Goal: Task Accomplishment & Management: Use online tool/utility

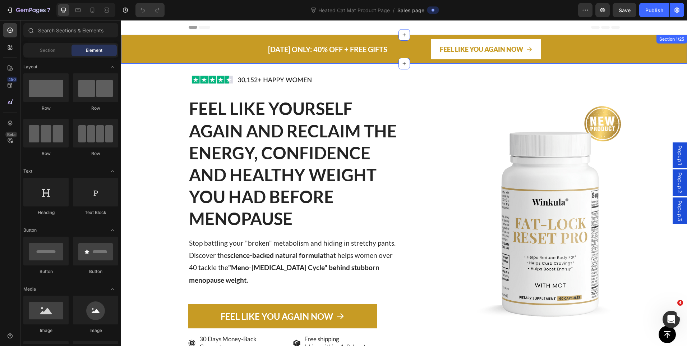
click at [137, 42] on div "TODAY ONLY: 40% OFF + FREE GIFTS Text block FEEL LIKE YOU AGAIN NOW Button Sect…" at bounding box center [404, 49] width 566 height 29
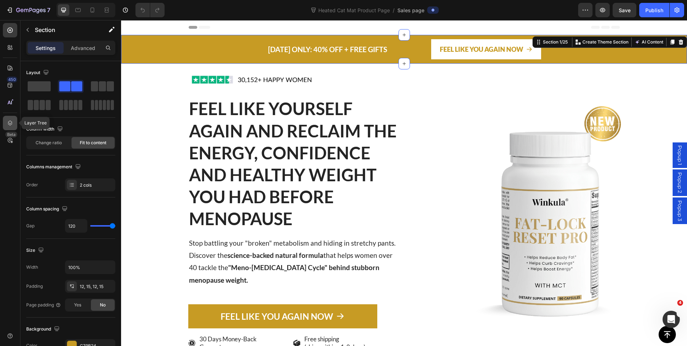
click at [12, 122] on icon at bounding box center [9, 122] width 7 height 7
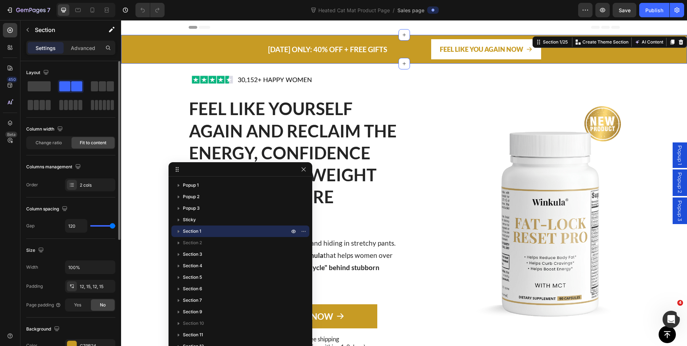
scroll to position [108, 0]
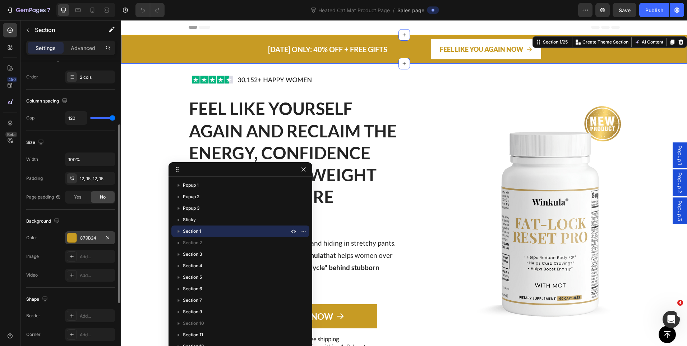
click at [85, 241] on div "C79B24" at bounding box center [90, 237] width 50 height 13
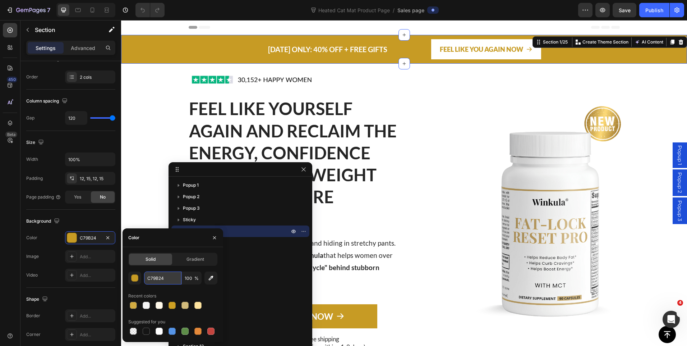
click at [156, 279] on input "C79B24" at bounding box center [162, 277] width 37 height 13
paste input "D4A57"
type input "D4A574"
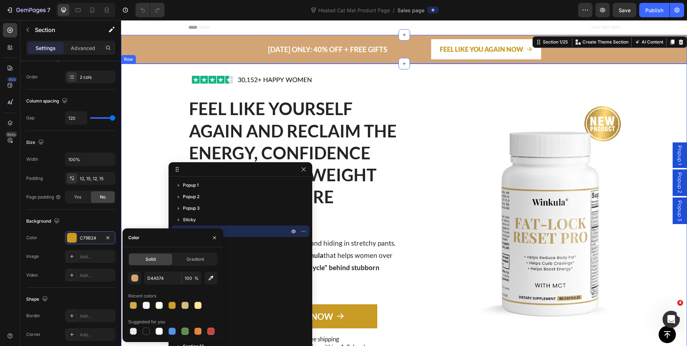
click at [165, 142] on div "Image FEEL LIKE YOURSELF AGAIN AND RECLAIM THE ENERGY, CONFIDENCE AND HEALTHY W…" at bounding box center [260, 214] width 278 height 301
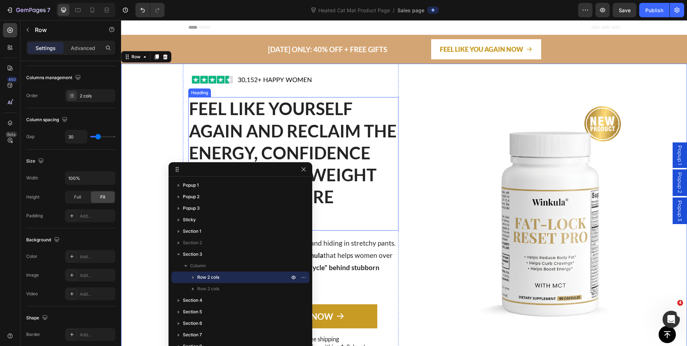
scroll to position [0, 0]
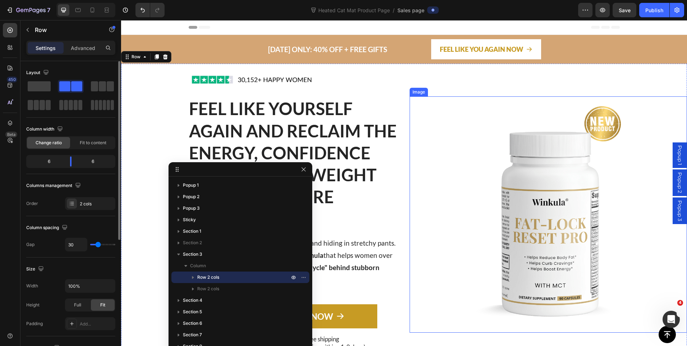
click at [380, 119] on h2 "FEEL LIKE YOURSELF AGAIN AND RECLAIM THE ENERGY, CONFIDENCE AND HEALTHY WEIGHT …" at bounding box center [293, 163] width 210 height 133
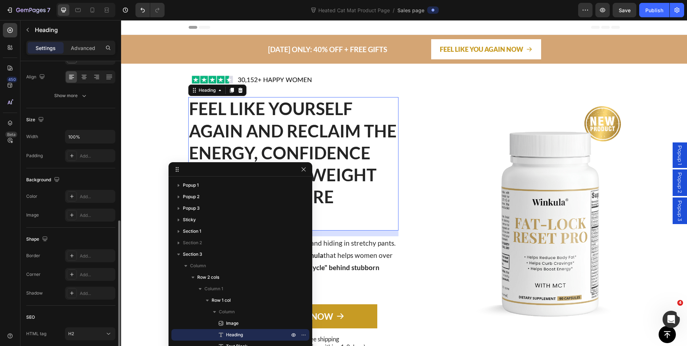
scroll to position [161, 0]
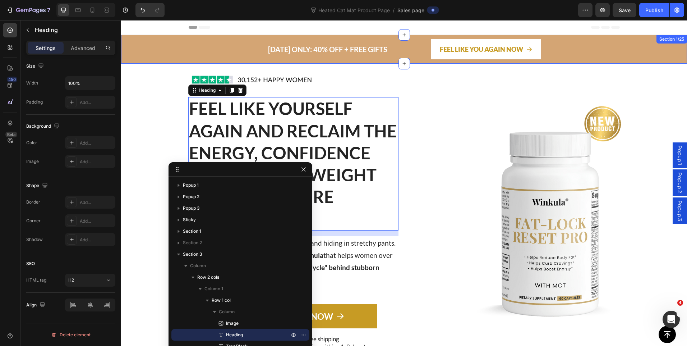
click at [136, 54] on div "TODAY ONLY: 40% OFF + FREE GIFTS Text block FEEL LIKE YOU AGAIN NOW Button Sect…" at bounding box center [404, 49] width 566 height 29
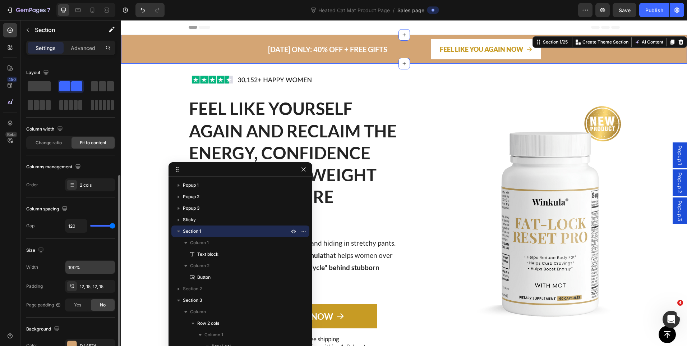
scroll to position [144, 0]
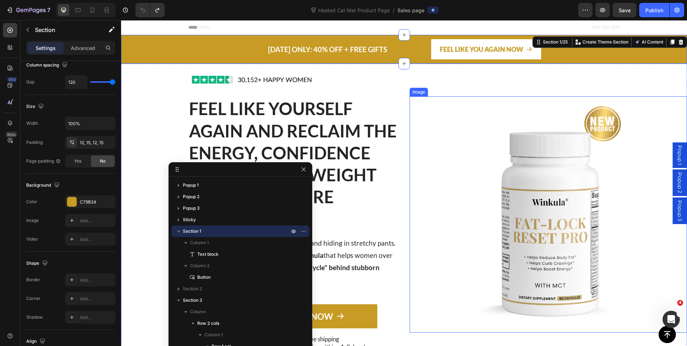
click at [440, 129] on img at bounding box center [548, 214] width 236 height 236
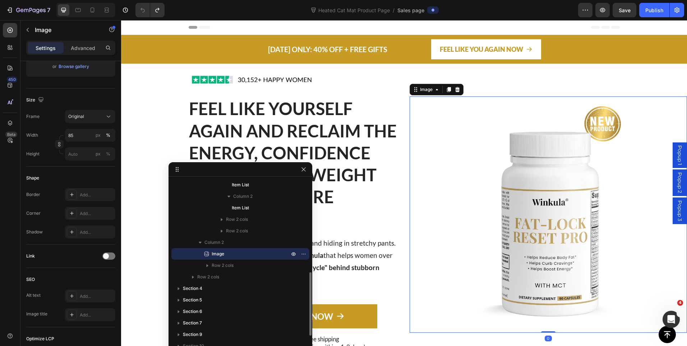
scroll to position [0, 0]
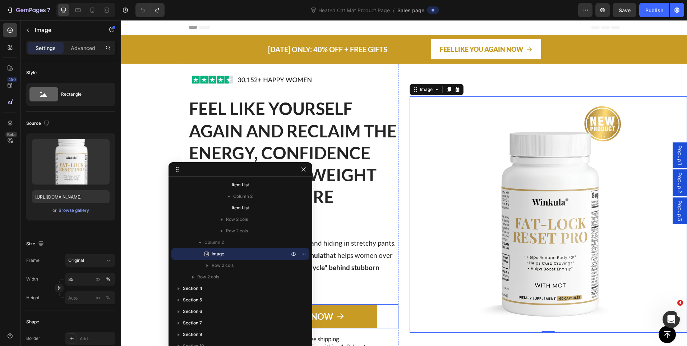
drag, startPoint x: 353, startPoint y: 307, endPoint x: 318, endPoint y: 305, distance: 35.0
click at [353, 307] on link "FEEL LIKE YOU AGAIN NOW" at bounding box center [282, 316] width 189 height 24
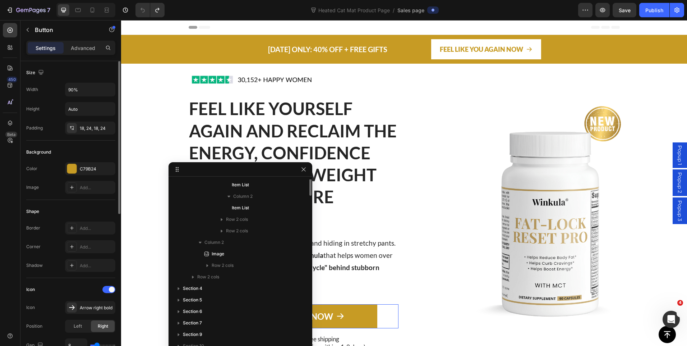
scroll to position [161, 0]
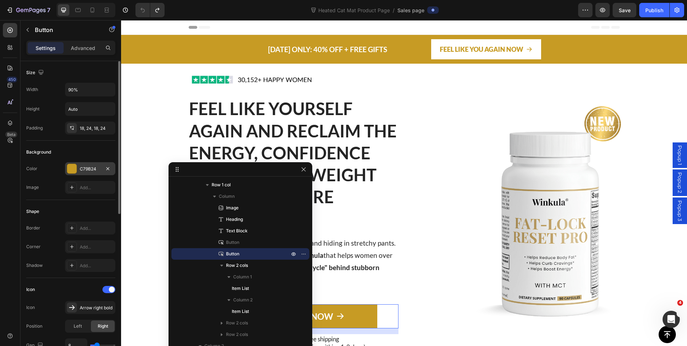
click at [88, 171] on div "C79B24" at bounding box center [90, 169] width 21 height 6
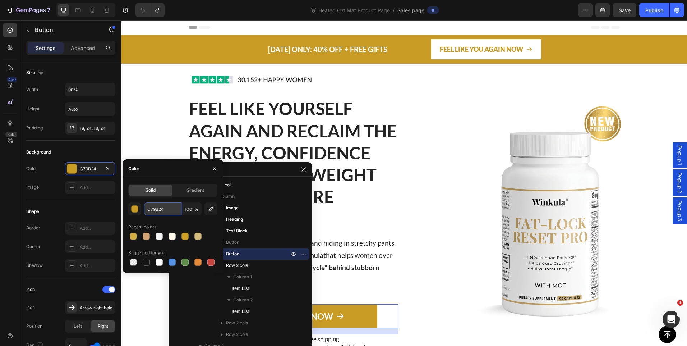
click at [161, 210] on input "C79B24" at bounding box center [162, 208] width 37 height 13
paste input "2B2B2B"
type input "2B2B2B"
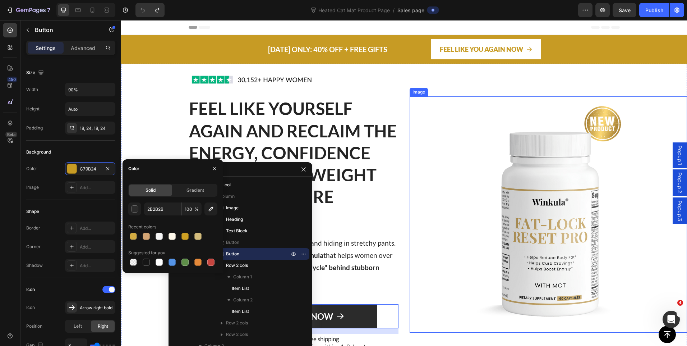
click at [419, 225] on div at bounding box center [549, 214] width 278 height 236
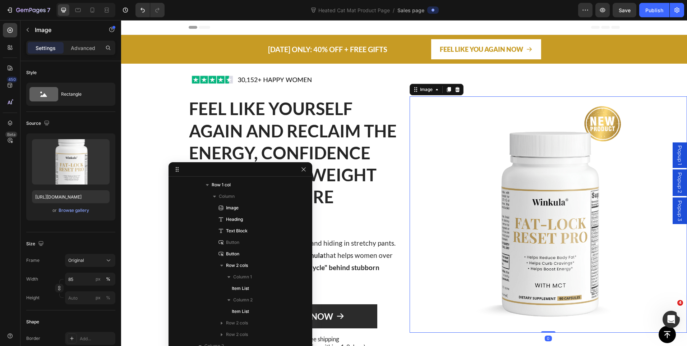
scroll to position [265, 0]
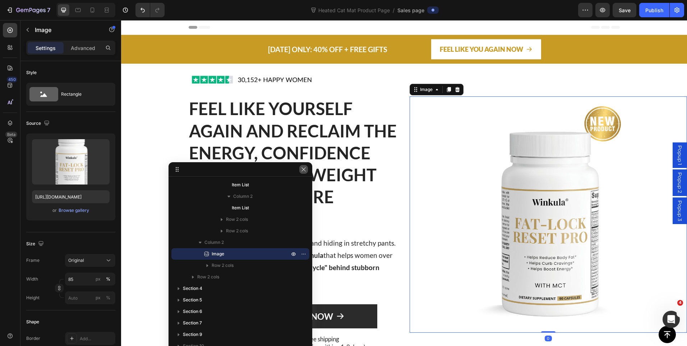
click at [304, 169] on icon "button" at bounding box center [304, 169] width 6 height 6
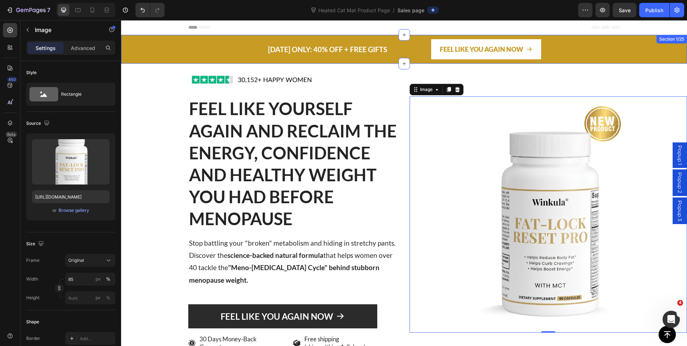
click at [149, 59] on div "TODAY ONLY: 40% OFF + FREE GIFTS Text block FEEL LIKE YOU AGAIN NOW Button Sect…" at bounding box center [404, 49] width 566 height 29
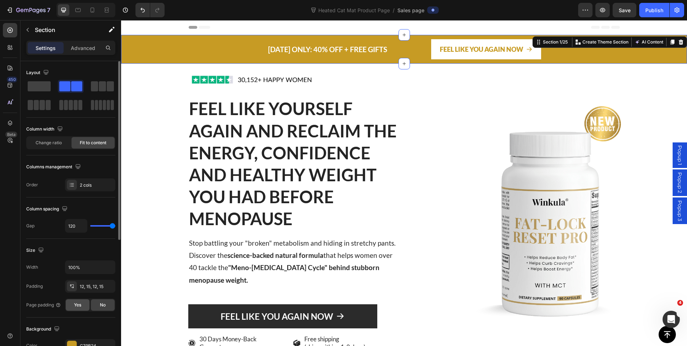
scroll to position [72, 0]
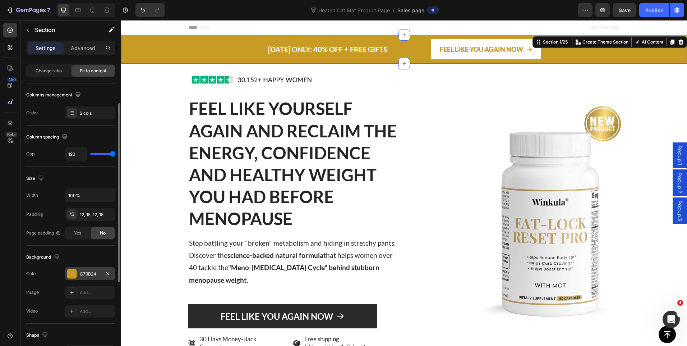
click at [89, 278] on div "C79B24" at bounding box center [90, 273] width 50 height 13
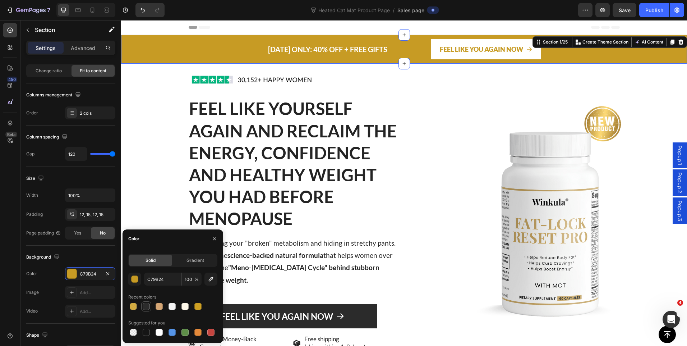
click at [150, 302] on div at bounding box center [146, 306] width 10 height 10
type input "2B2B2B"
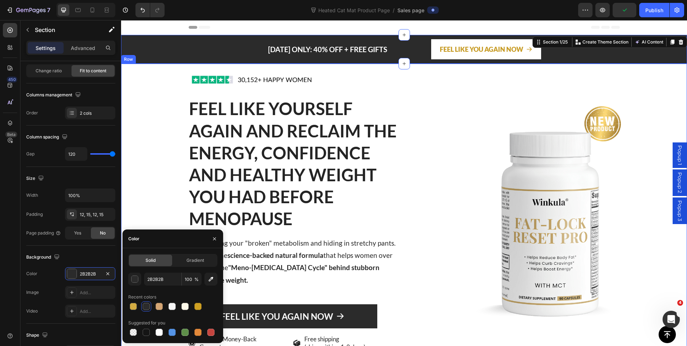
click at [158, 126] on div "Image FEEL LIKE YOURSELF AGAIN AND RECLAIM THE ENERGY, CONFIDENCE AND HEALTHY W…" at bounding box center [260, 214] width 278 height 301
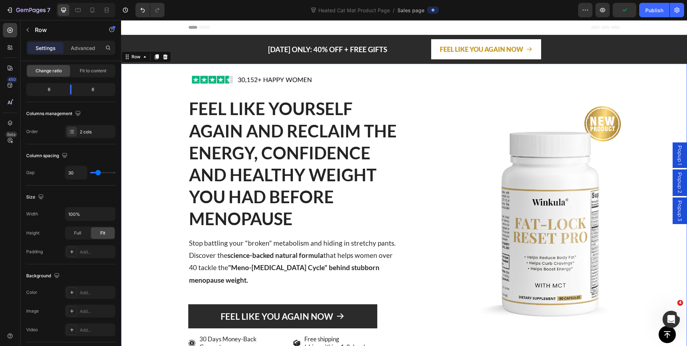
scroll to position [0, 0]
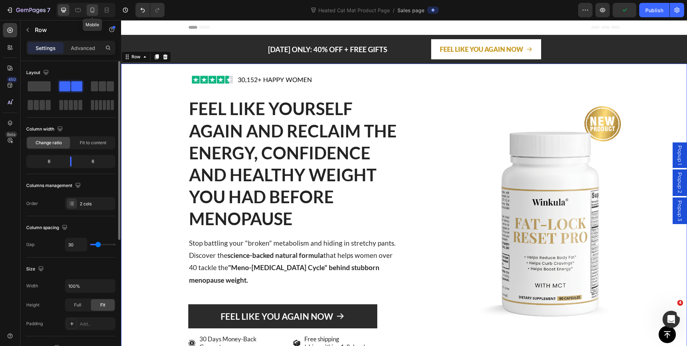
click at [95, 13] on icon at bounding box center [92, 9] width 7 height 7
type input "0"
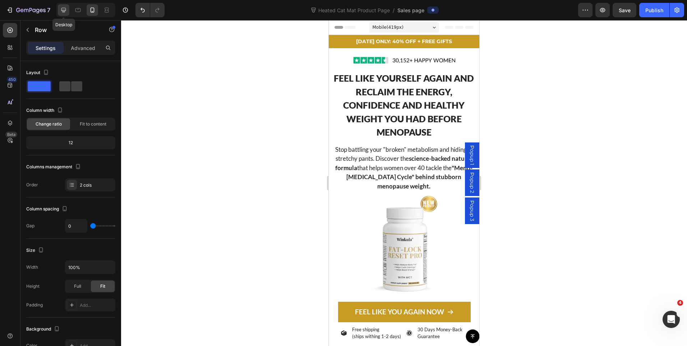
click at [64, 9] on icon at bounding box center [63, 9] width 7 height 7
type input "30"
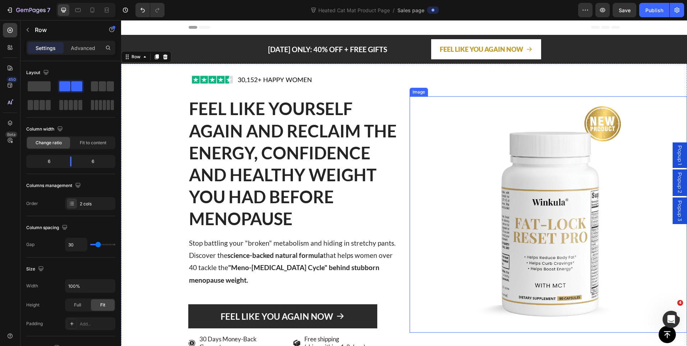
click at [555, 206] on img at bounding box center [548, 214] width 236 height 236
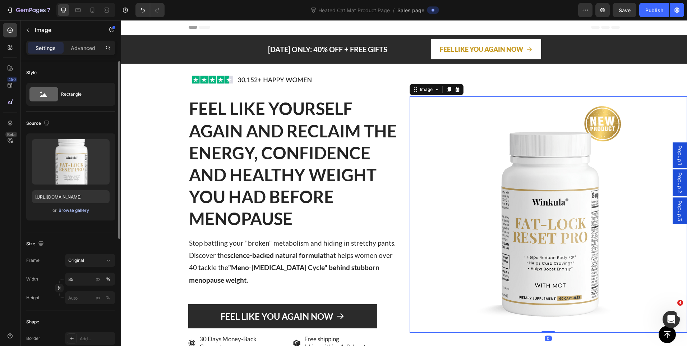
click at [78, 208] on div "Browse gallery" at bounding box center [74, 210] width 31 height 6
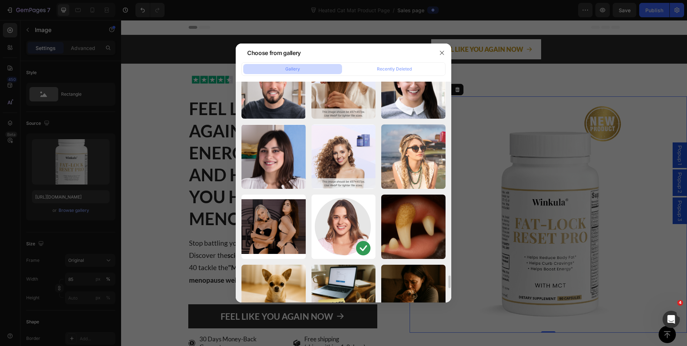
scroll to position [3503, 0]
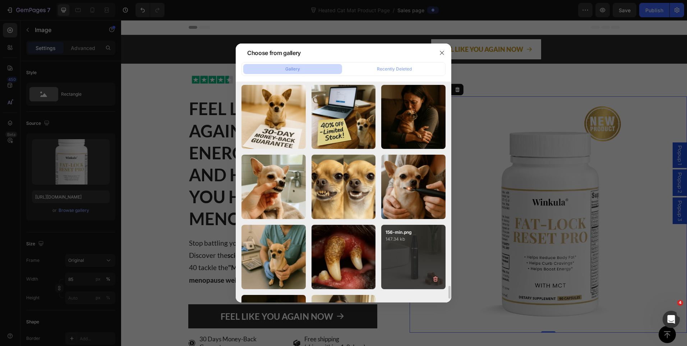
click at [406, 256] on div "156-min.png 147.34 kb" at bounding box center [414, 257] width 64 height 64
type input "[URL][DOMAIN_NAME]"
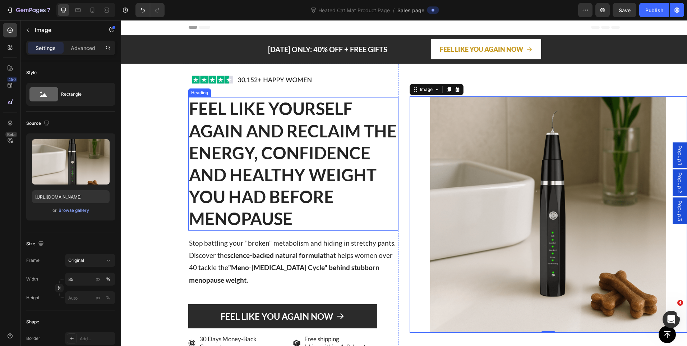
click at [303, 165] on h2 "FEEL LIKE YOURSELF AGAIN AND RECLAIM THE ENERGY, CONFIDENCE AND HEALTHY WEIGHT …" at bounding box center [293, 163] width 210 height 133
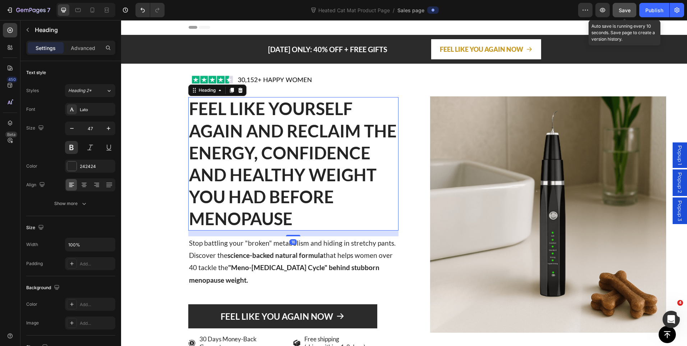
click at [625, 8] on span "Save" at bounding box center [625, 10] width 12 height 6
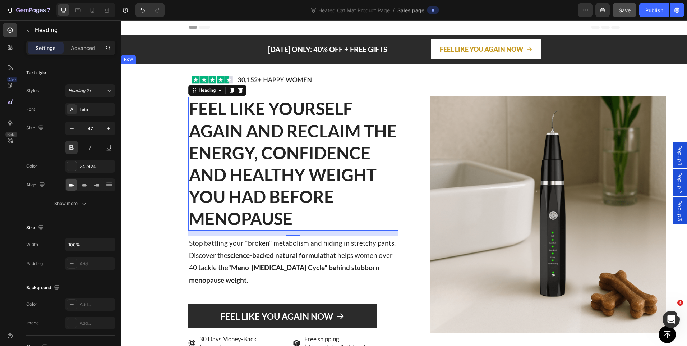
click at [135, 58] on div "Row" at bounding box center [128, 59] width 15 height 9
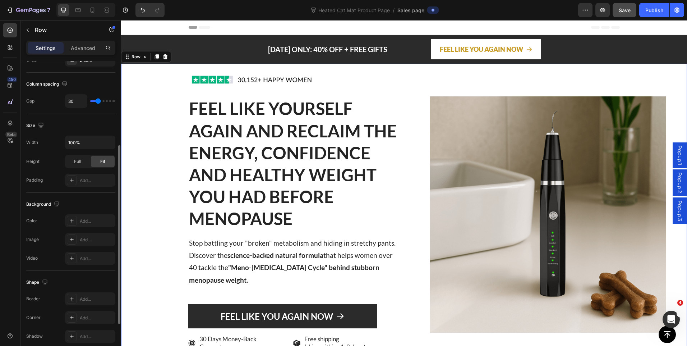
scroll to position [72, 0]
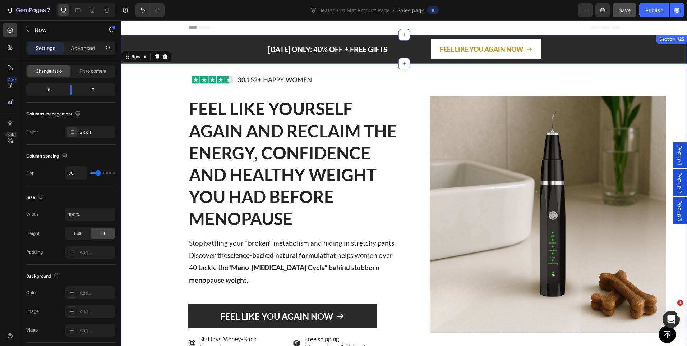
click at [220, 56] on div "TODAY ONLY: 40% OFF + FREE GIFTS Text block FEEL LIKE YOU AGAIN NOW Button Sect…" at bounding box center [404, 49] width 566 height 29
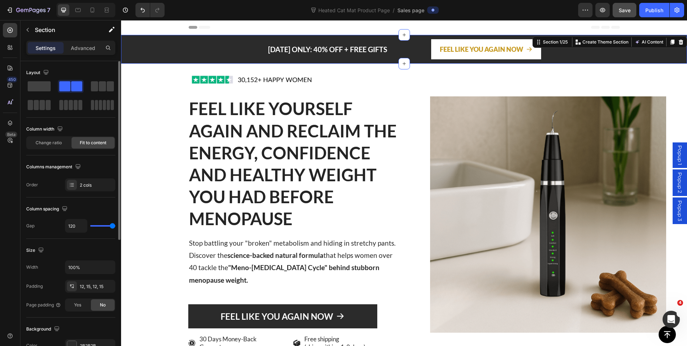
scroll to position [108, 0]
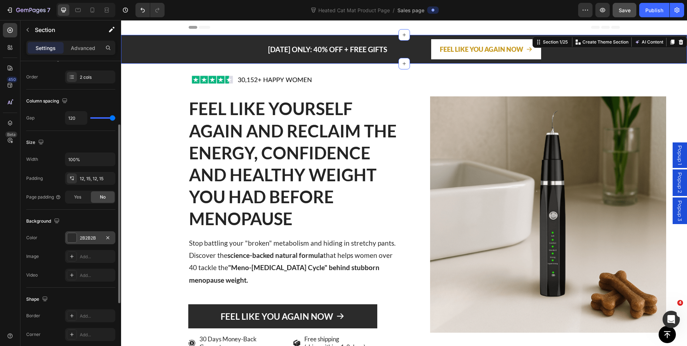
click at [88, 237] on div "2B2B2B" at bounding box center [90, 238] width 21 height 6
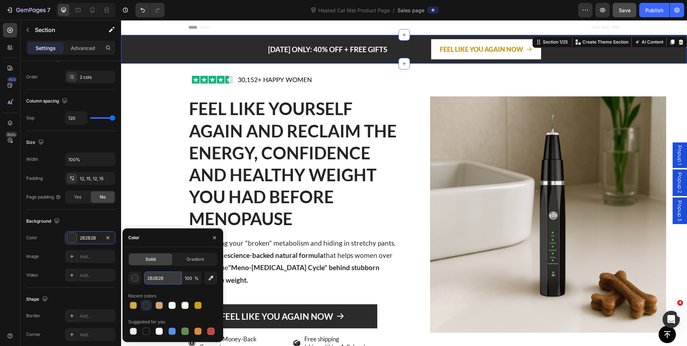
click at [150, 281] on input "2B2B2B" at bounding box center [162, 277] width 37 height 13
click at [434, 56] on link "FEEL LIKE YOU AGAIN NOW" at bounding box center [486, 49] width 110 height 20
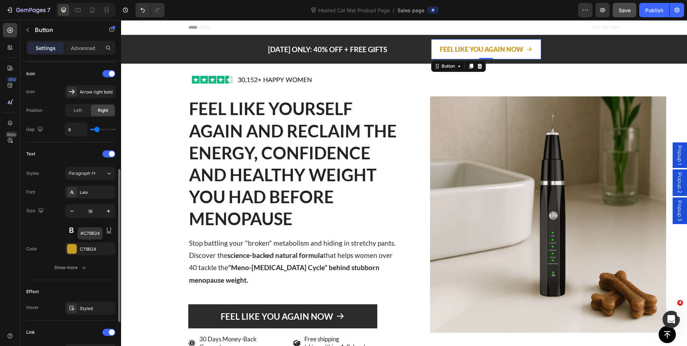
scroll to position [305, 0]
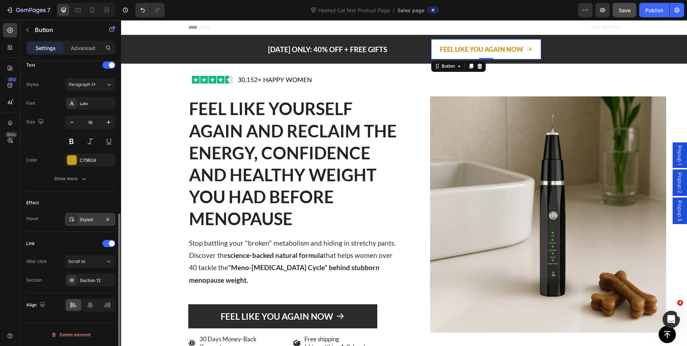
click at [82, 223] on div "Styled" at bounding box center [90, 219] width 50 height 13
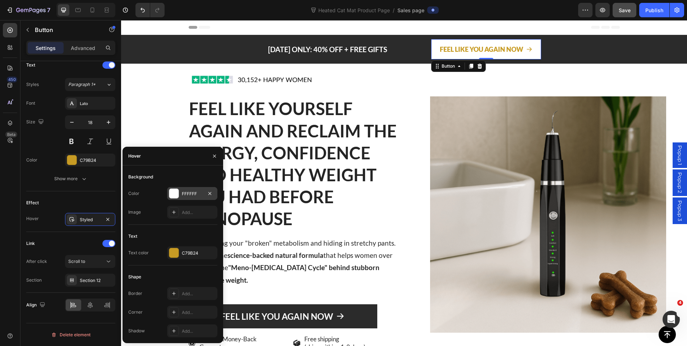
click at [192, 192] on div "FFFFFF" at bounding box center [192, 194] width 21 height 6
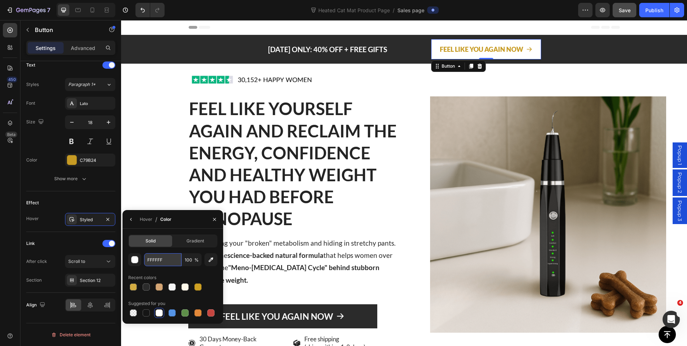
click at [158, 261] on input "FFFFFF" at bounding box center [162, 259] width 37 height 13
paste input "D4A574"
type input "D4A574"
click at [52, 285] on div "Section Section 12" at bounding box center [70, 280] width 89 height 13
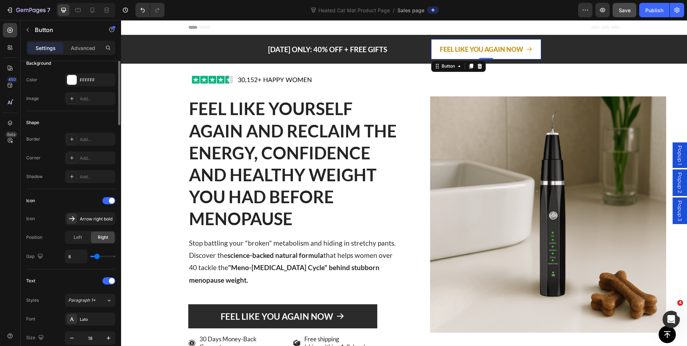
scroll to position [0, 0]
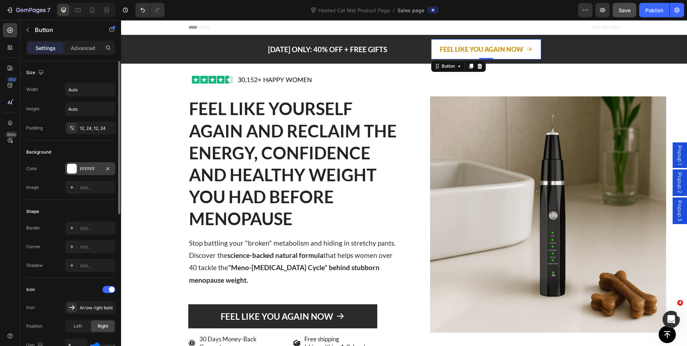
click at [86, 173] on div "FFFFFF" at bounding box center [90, 168] width 50 height 13
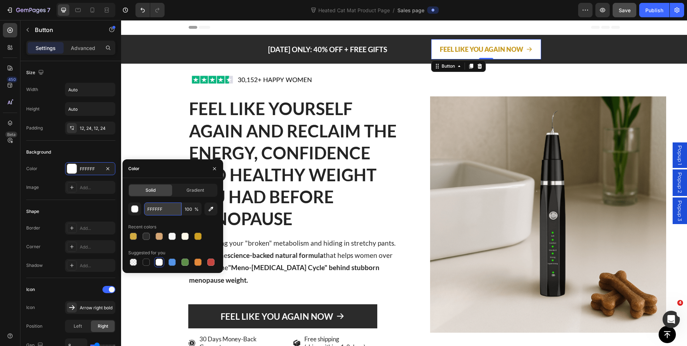
click at [155, 210] on input "FFFFFF" at bounding box center [162, 208] width 37 height 13
paste input "D4A574"
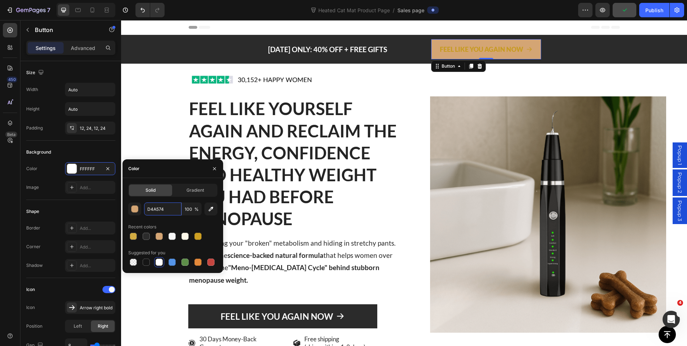
type input "D4A574"
click at [466, 51] on p "FEEL LIKE YOU AGAIN NOW" at bounding box center [481, 50] width 83 height 12
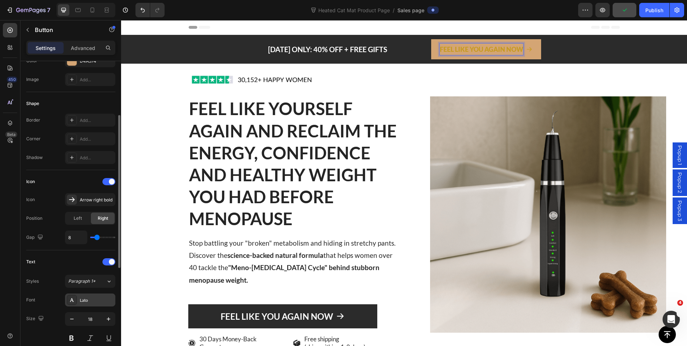
scroll to position [180, 0]
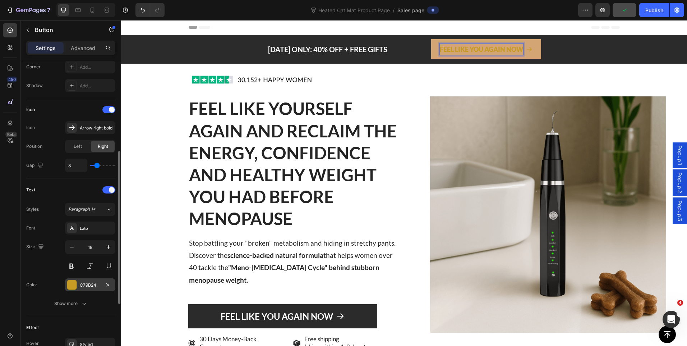
click at [83, 287] on div "C79B24" at bounding box center [90, 285] width 21 height 6
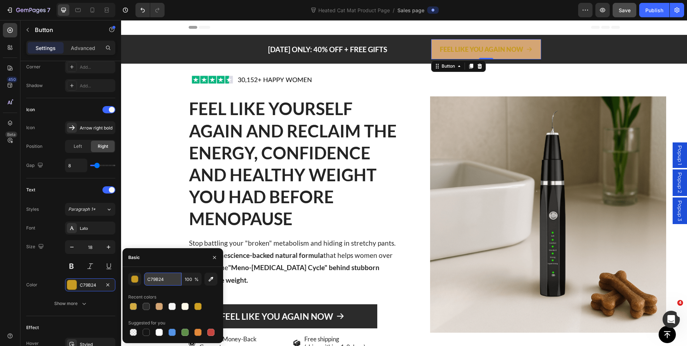
click at [166, 277] on input "C79B24" at bounding box center [162, 279] width 37 height 13
paste input "F7F5F3"
type input "F7F5F3"
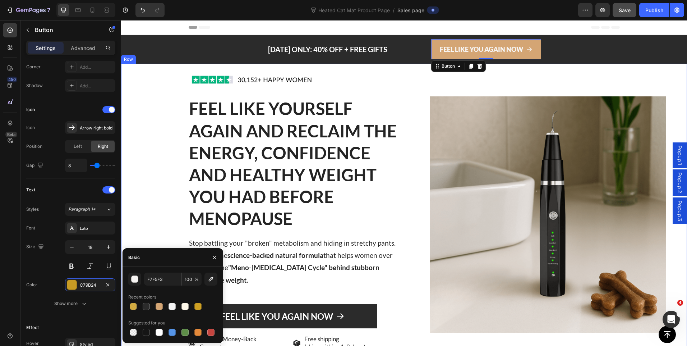
click at [590, 76] on div "Image Icon Icon Icon Icon Icon Icon List 30,000+ Happy Women Text Block Row" at bounding box center [549, 214] width 278 height 301
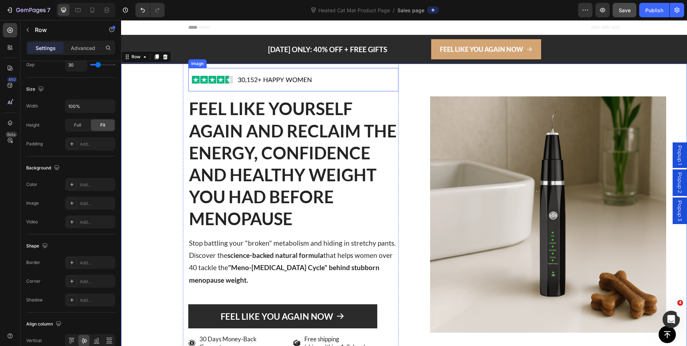
scroll to position [0, 0]
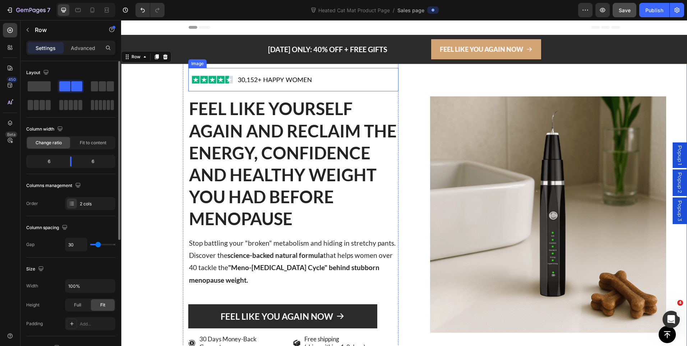
click at [339, 73] on div at bounding box center [293, 79] width 210 height 23
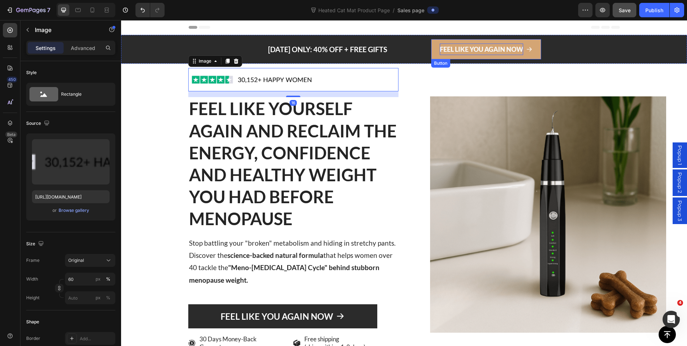
click at [497, 47] on p "FEEL LIKE YOU AGAIN NOW" at bounding box center [481, 50] width 83 height 12
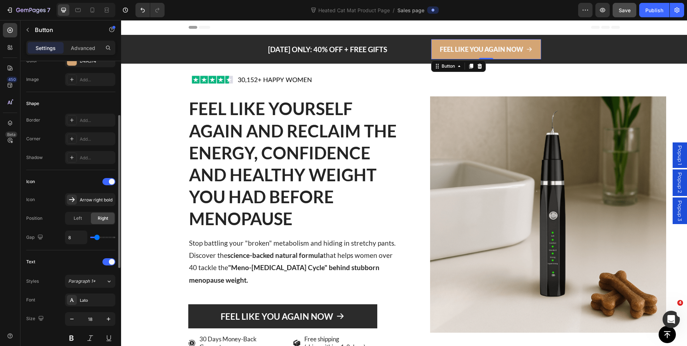
scroll to position [288, 0]
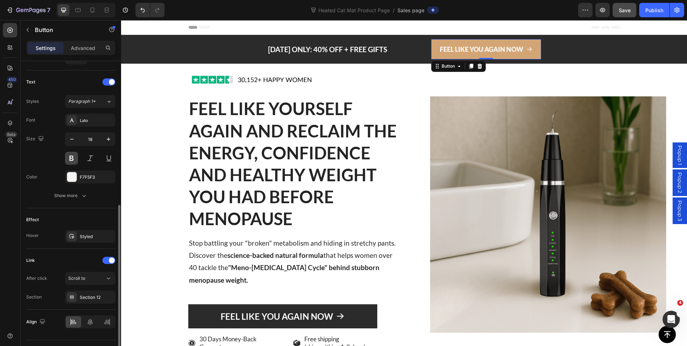
click at [73, 160] on button at bounding box center [71, 158] width 13 height 13
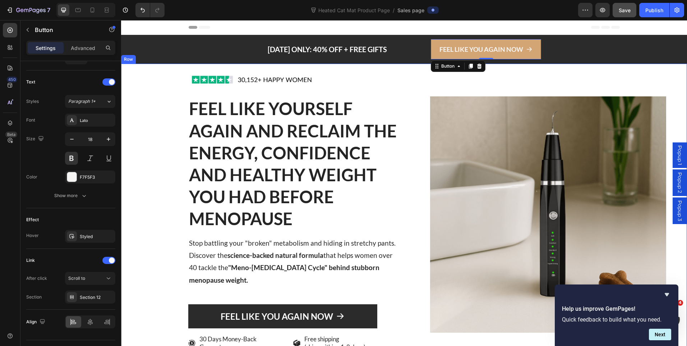
click at [604, 82] on div "Image Icon Icon Icon Icon Icon Icon List 30,000+ Happy Women Text Block Row" at bounding box center [549, 214] width 278 height 301
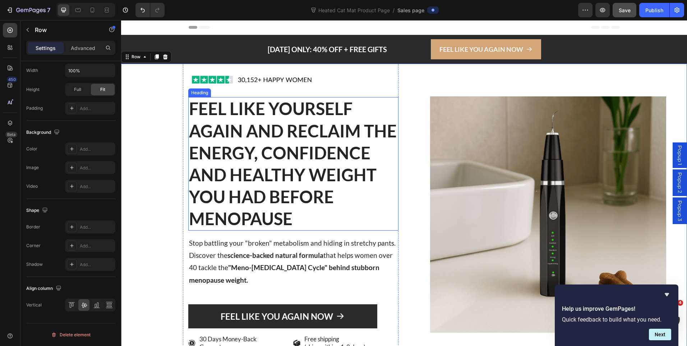
scroll to position [0, 0]
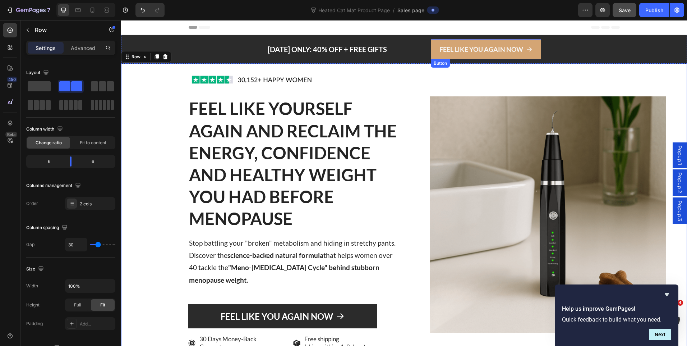
click at [490, 43] on link "FEEL LIKE YOU AGAIN NOW" at bounding box center [486, 49] width 110 height 20
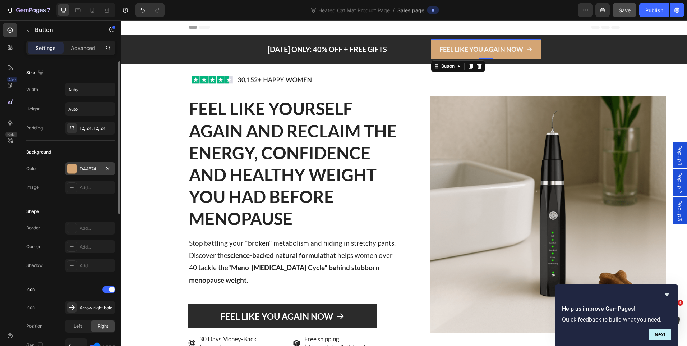
click at [79, 171] on div "D4A574" at bounding box center [90, 168] width 50 height 13
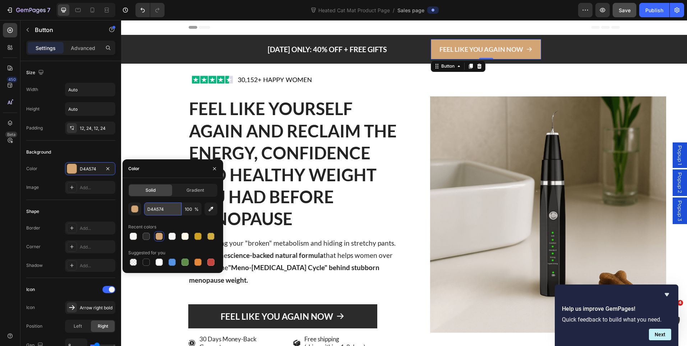
click at [160, 211] on input "D4A574" at bounding box center [162, 208] width 37 height 13
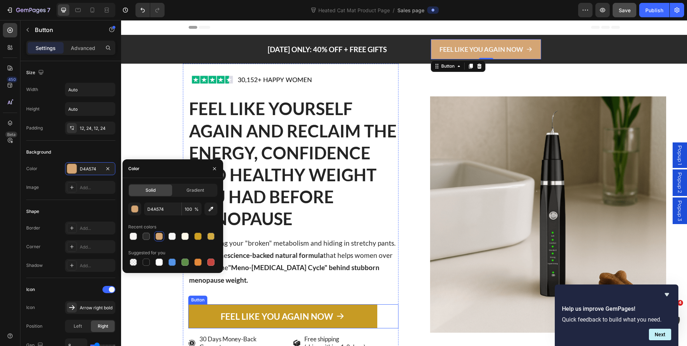
click at [195, 309] on link "FEEL LIKE YOU AGAIN NOW" at bounding box center [282, 316] width 189 height 24
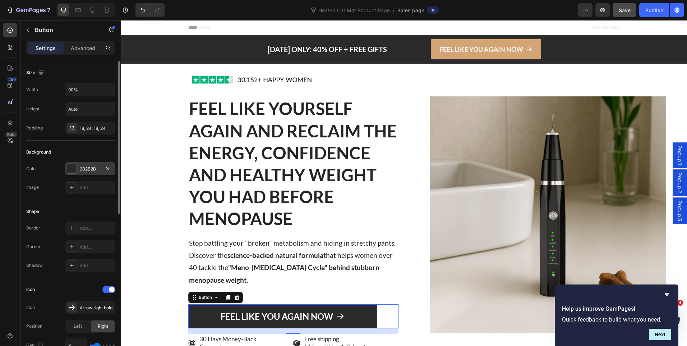
click at [85, 171] on div "2B2B2B" at bounding box center [90, 169] width 21 height 6
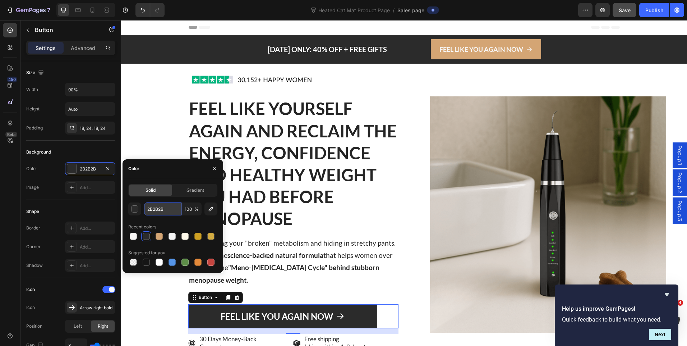
click at [160, 208] on input "2B2B2B" at bounding box center [162, 208] width 37 height 13
paste input "D4A574"
type input "D4A574"
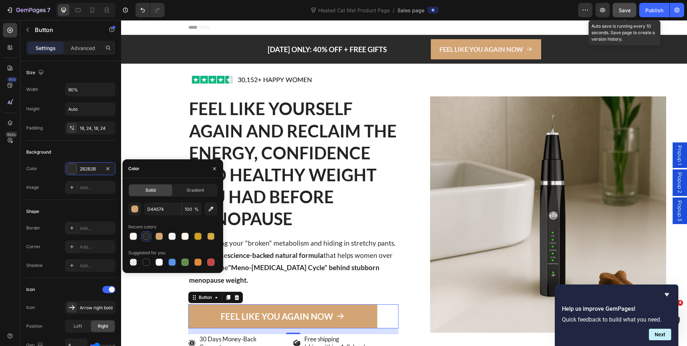
click at [625, 13] on span "Save" at bounding box center [625, 10] width 12 height 6
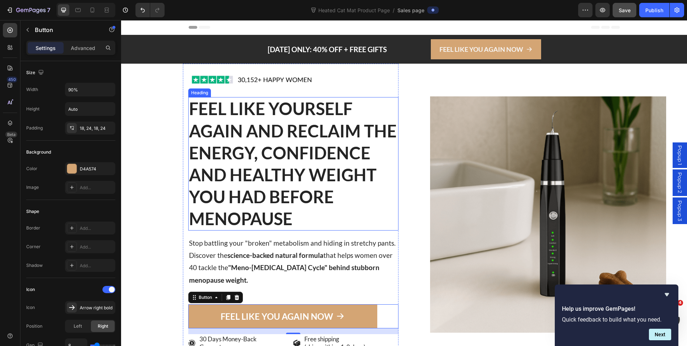
click at [264, 169] on h2 "FEEL LIKE YOURSELF AGAIN AND RECLAIM THE ENERGY, CONFIDENCE AND HEALTHY WEIGHT …" at bounding box center [293, 163] width 210 height 133
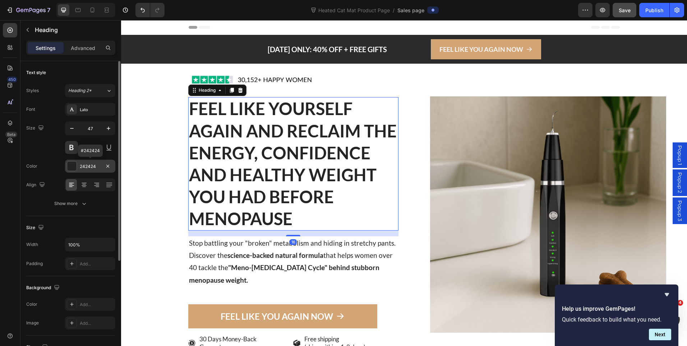
click at [87, 163] on div "242424" at bounding box center [90, 166] width 21 height 6
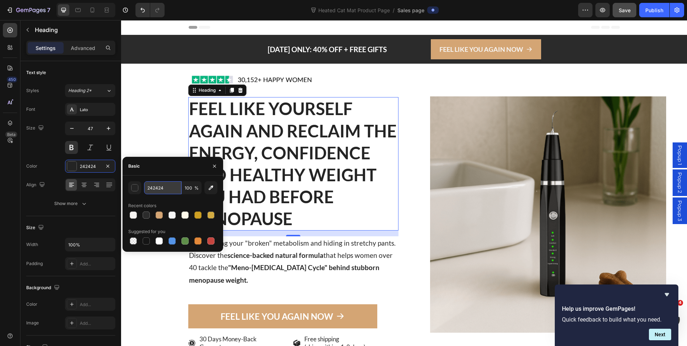
click at [155, 189] on input "242424" at bounding box center [162, 187] width 37 height 13
paste input "1B365D"
type input "1B365D"
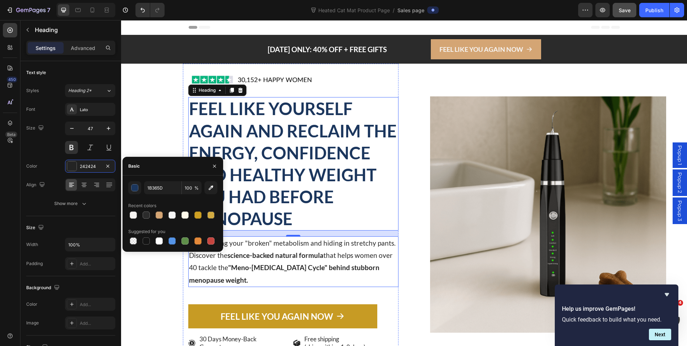
click at [392, 248] on p "Stop battling your "broken" metabolism and hiding in stretchy pants. Discover t…" at bounding box center [293, 261] width 209 height 49
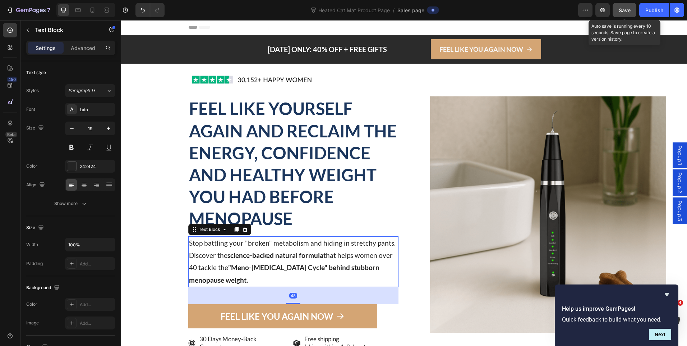
click at [619, 12] on span "Save" at bounding box center [625, 10] width 12 height 6
click at [154, 58] on div "TODAY ONLY: 40% OFF + FREE GIFTS Text block FEEL LIKE YOU AGAIN NOW Button Sect…" at bounding box center [404, 49] width 566 height 29
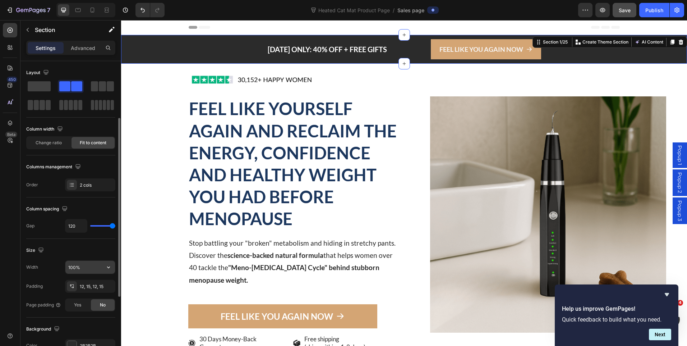
scroll to position [36, 0]
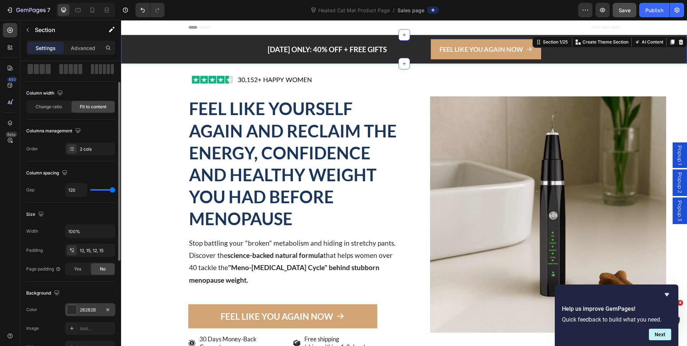
click at [82, 312] on div "2B2B2B" at bounding box center [90, 310] width 21 height 6
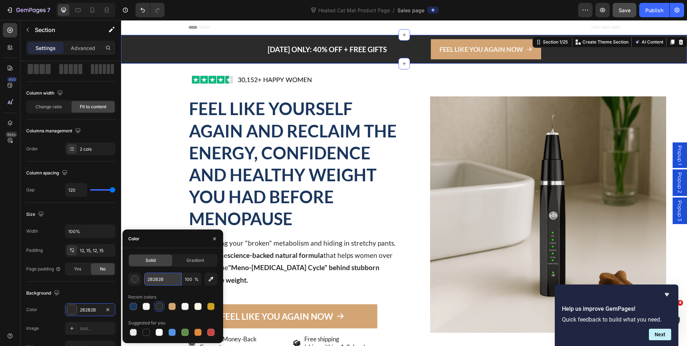
click at [154, 277] on input "2B2B2B" at bounding box center [162, 279] width 37 height 13
click at [82, 10] on icon at bounding box center [77, 9] width 7 height 7
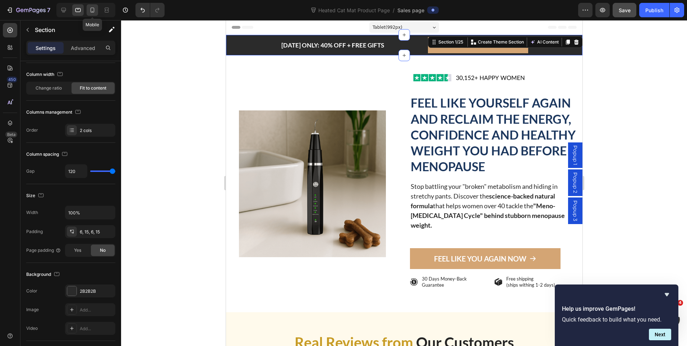
click at [93, 11] on icon at bounding box center [92, 9] width 7 height 7
type input "20"
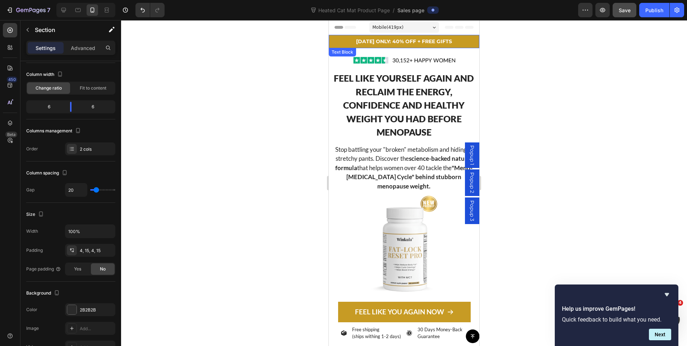
click at [343, 43] on p "[DATE] ONLY: 40% OFF + FREE GIFTS" at bounding box center [404, 41] width 149 height 9
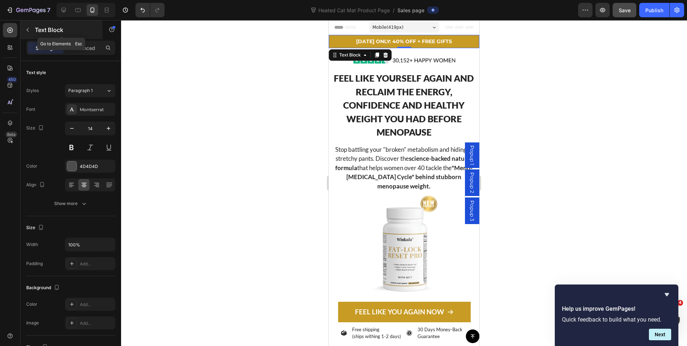
click at [28, 28] on icon "button" at bounding box center [28, 30] width 2 height 4
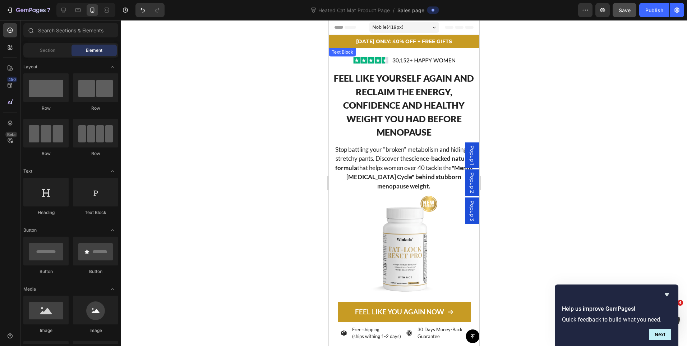
click at [330, 35] on div "TODAY ONLY: 40% OFF + FREE GIFTS Text Block" at bounding box center [404, 41] width 151 height 13
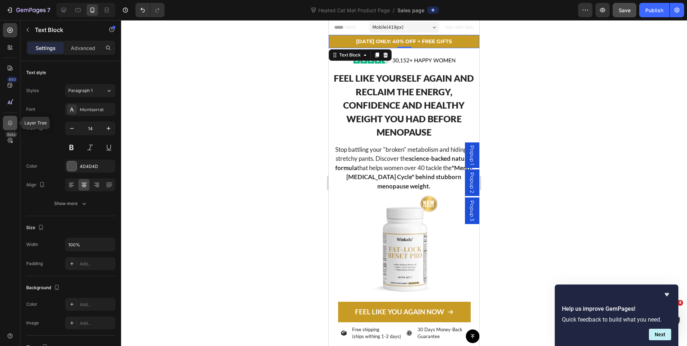
click at [10, 126] on icon at bounding box center [9, 122] width 7 height 7
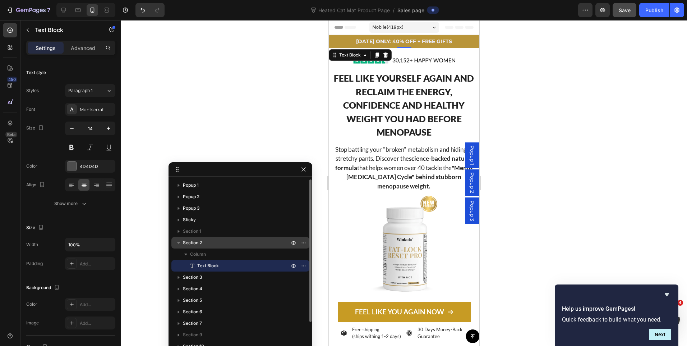
click at [191, 242] on span "Section 2" at bounding box center [192, 242] width 19 height 7
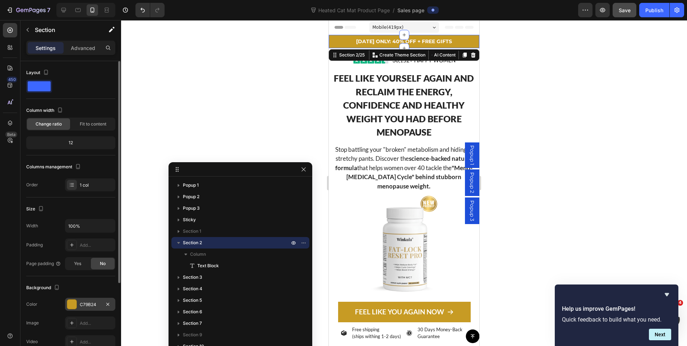
click at [84, 305] on div "C79B24" at bounding box center [90, 304] width 21 height 6
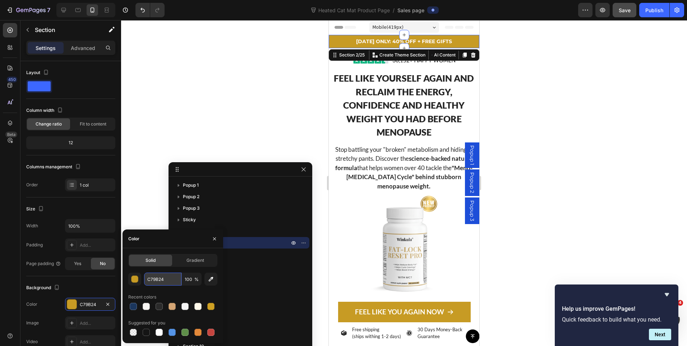
click at [162, 278] on input "C79B24" at bounding box center [162, 279] width 37 height 13
paste input "2B2B2B"
type input "2B2B2B"
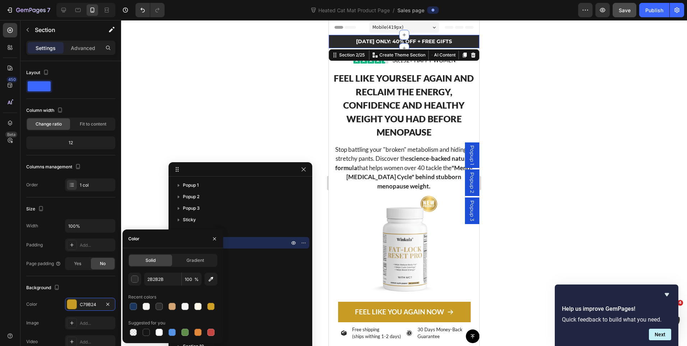
click at [605, 140] on div at bounding box center [404, 183] width 566 height 326
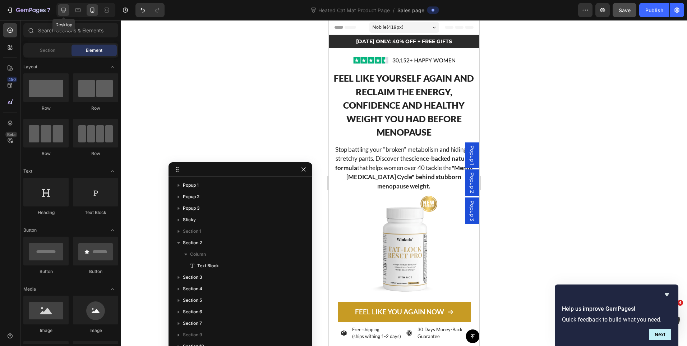
click at [59, 12] on div at bounding box center [64, 10] width 12 height 12
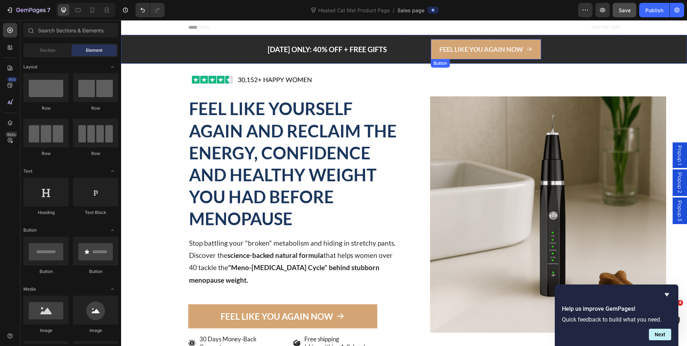
click at [434, 55] on link "FEEL LIKE YOU AGAIN NOW" at bounding box center [486, 49] width 110 height 20
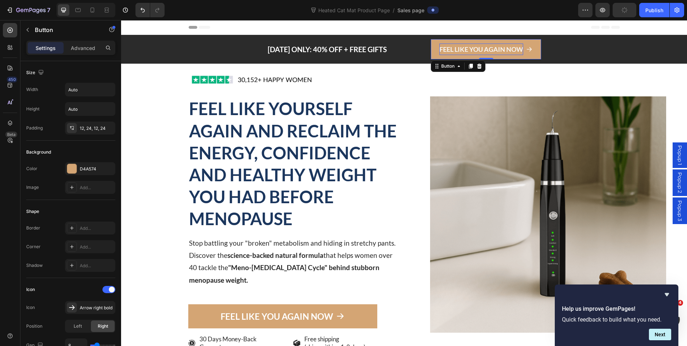
click at [483, 46] on p "FEEL LIKE YOU AGAIN NOW" at bounding box center [482, 50] width 84 height 12
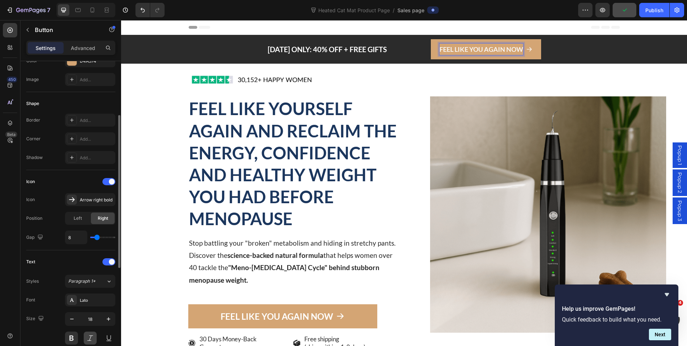
scroll to position [216, 0]
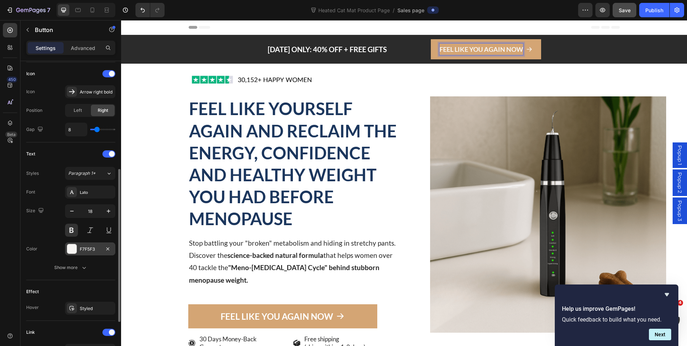
click at [88, 248] on div "F7F5F3" at bounding box center [90, 249] width 21 height 6
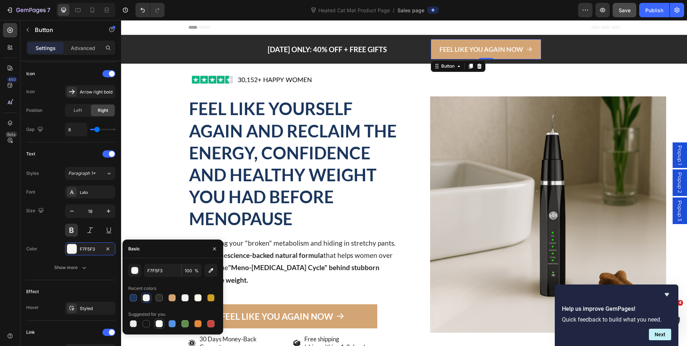
click at [157, 324] on div at bounding box center [159, 323] width 7 height 7
type input "FFFFFF"
click at [72, 229] on button at bounding box center [71, 230] width 13 height 13
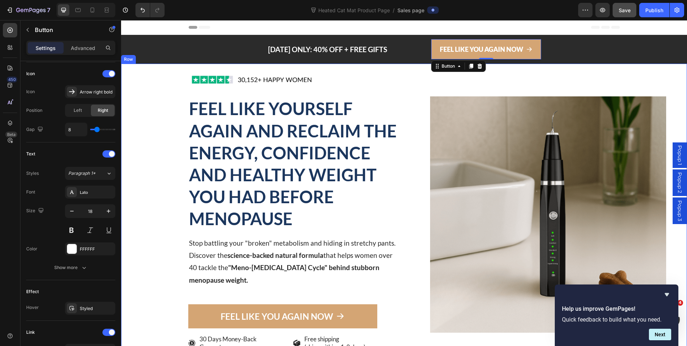
click at [618, 82] on div "Image Icon Icon Icon Icon Icon Icon List 30,000+ Happy Women Text Block Row" at bounding box center [549, 214] width 278 height 301
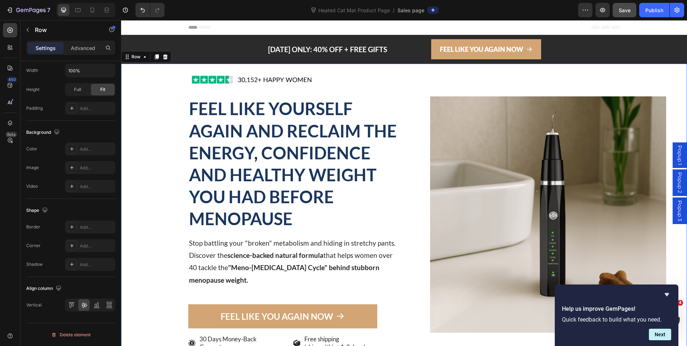
scroll to position [0, 0]
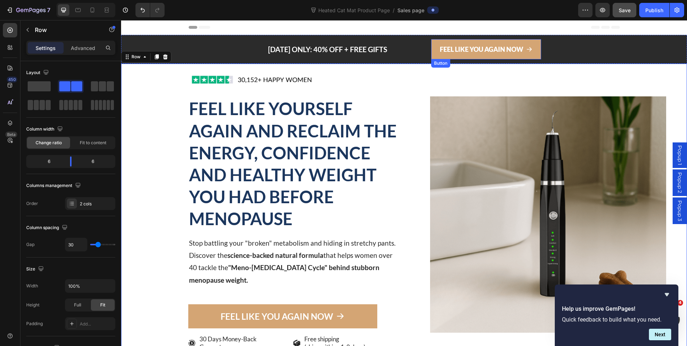
click at [530, 44] on span at bounding box center [529, 50] width 6 height 12
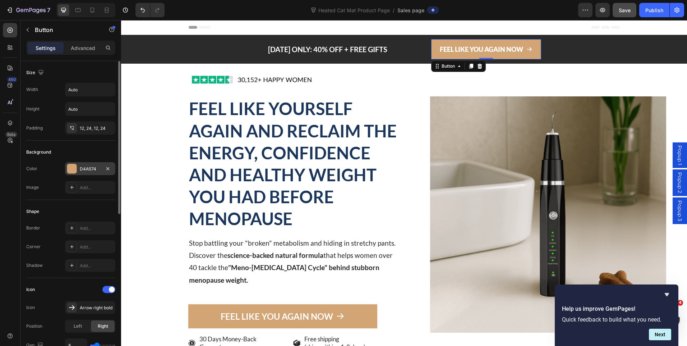
click at [88, 165] on div "D4A574" at bounding box center [90, 168] width 50 height 13
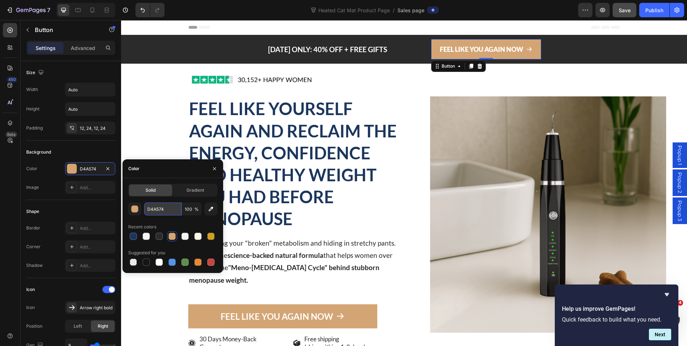
click at [160, 214] on input "D4A574" at bounding box center [162, 208] width 37 height 13
click at [90, 10] on icon at bounding box center [92, 9] width 7 height 7
type input "13"
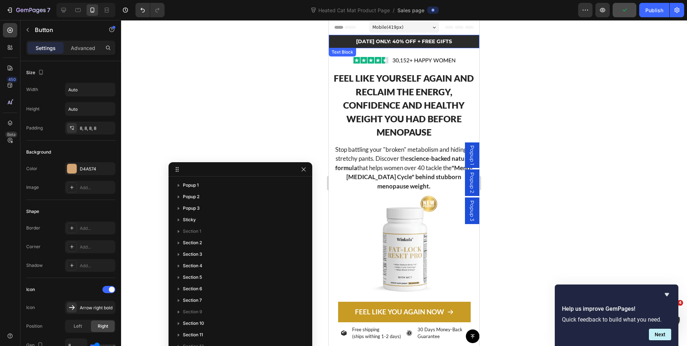
click at [414, 40] on strong "[DATE] ONLY: 40% OFF + FREE GIFTS" at bounding box center [404, 41] width 96 height 6
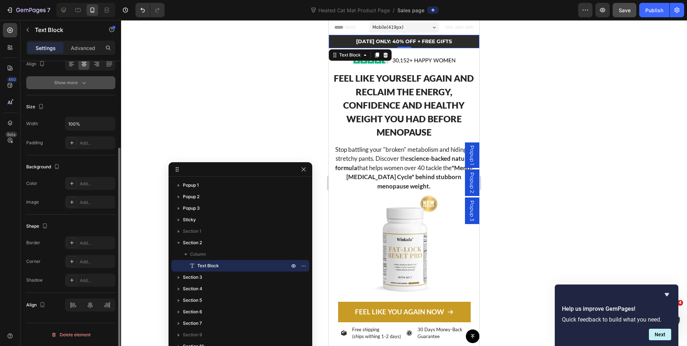
scroll to position [13, 0]
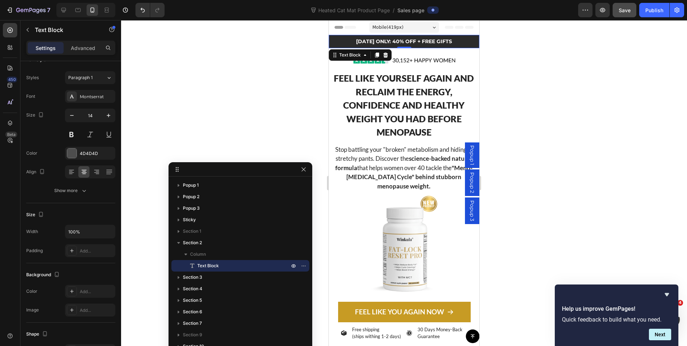
click at [426, 42] on strong "[DATE] ONLY: 40% OFF + FREE GIFTS" at bounding box center [404, 41] width 96 height 6
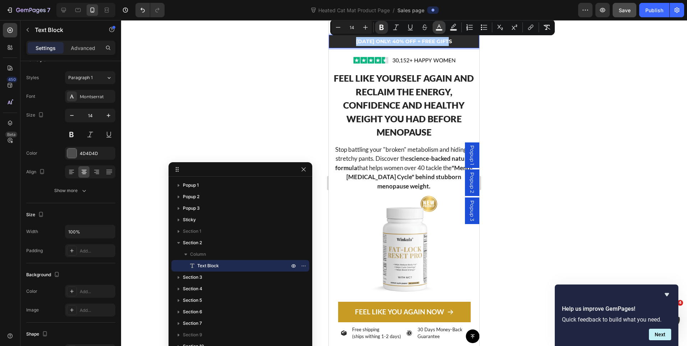
click at [440, 29] on rect "Editor contextual toolbar" at bounding box center [439, 30] width 7 height 2
type input "FFFCFC"
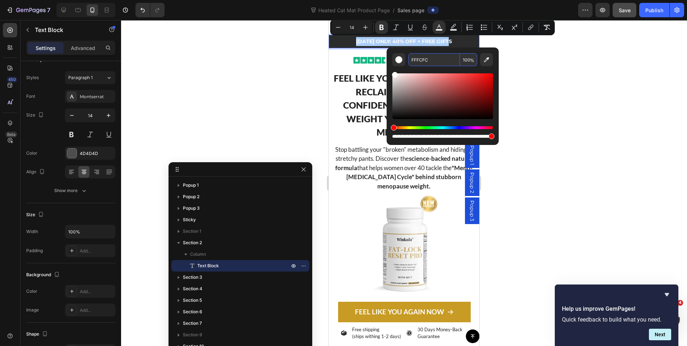
click at [424, 62] on input "FFFCFC" at bounding box center [434, 59] width 52 height 13
paste input "D4A574"
type input "D4A574"
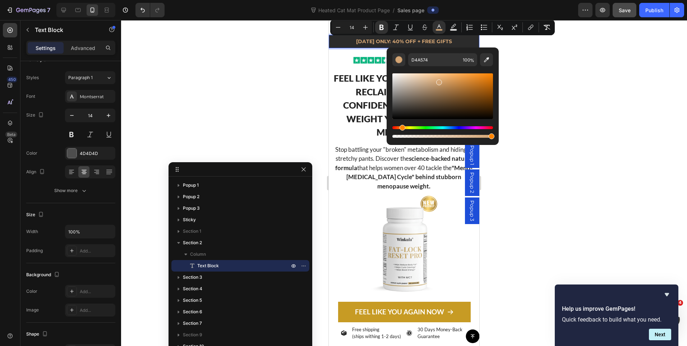
click at [549, 77] on div at bounding box center [404, 183] width 566 height 326
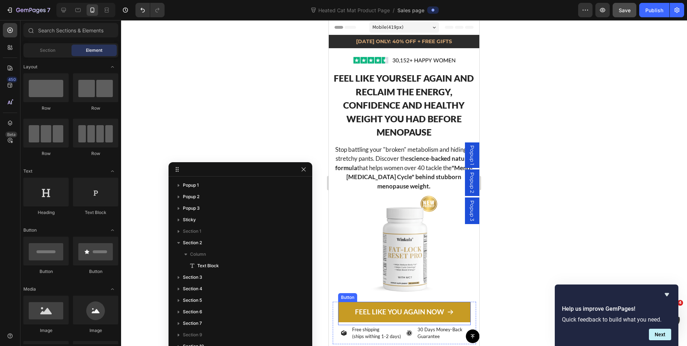
drag, startPoint x: 350, startPoint y: 299, endPoint x: 346, endPoint y: 298, distance: 4.1
click at [350, 302] on link "FEEL LIKE YOU AGAIN NOW" at bounding box center [404, 312] width 132 height 20
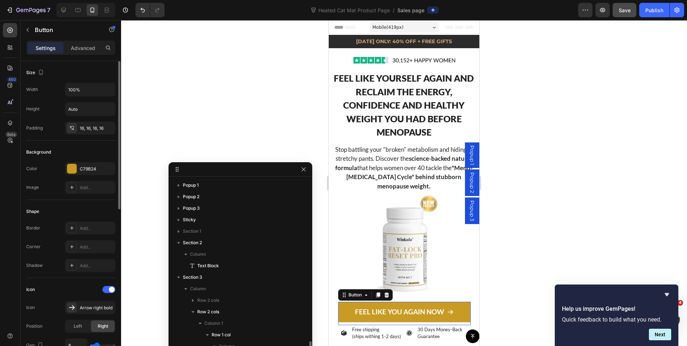
scroll to position [115, 0]
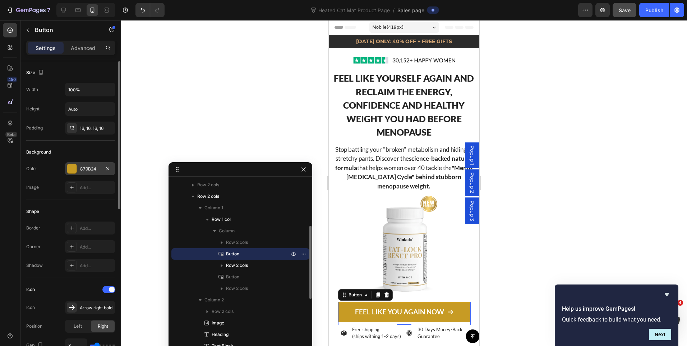
click at [89, 165] on div "C79B24" at bounding box center [90, 168] width 50 height 13
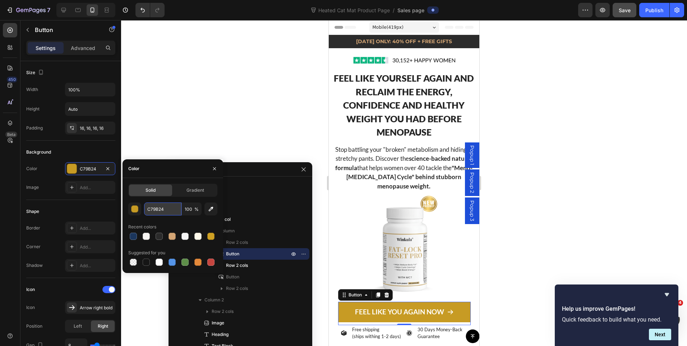
click at [155, 214] on input "C79B24" at bounding box center [162, 208] width 37 height 13
paste input "D4A57"
type input "D4A574"
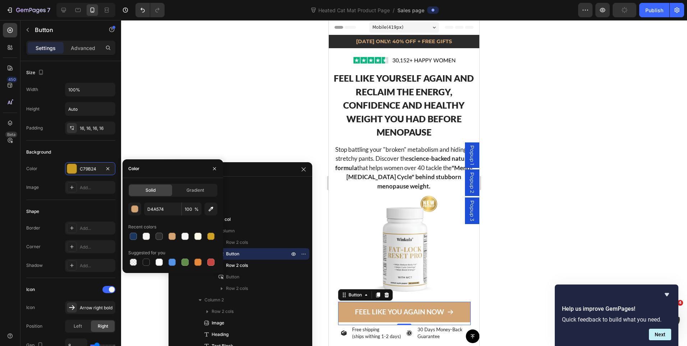
click at [594, 192] on div at bounding box center [404, 183] width 566 height 326
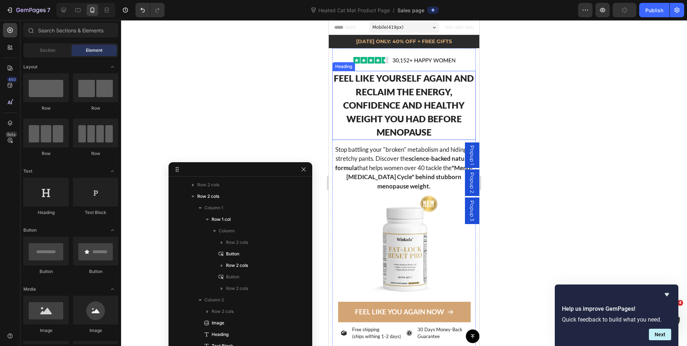
click at [391, 106] on h2 "FEEL LIKE YOURSELF AGAIN AND RECLAIM THE ENERGY, CONFIDENCE AND HEALTHY WEIGHT …" at bounding box center [404, 105] width 143 height 69
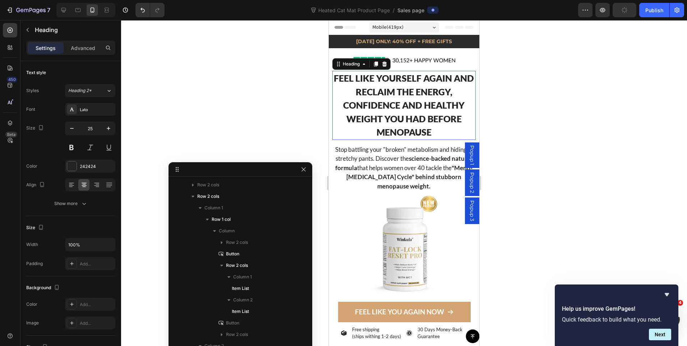
scroll to position [242, 0]
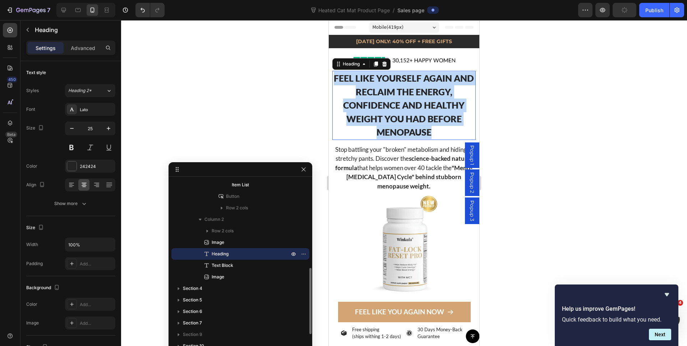
click at [391, 106] on p "FEEL LIKE YOURSELF AGAIN AND RECLAIM THE ENERGY, CONFIDENCE AND HEALTHY WEIGHT …" at bounding box center [404, 106] width 142 height 68
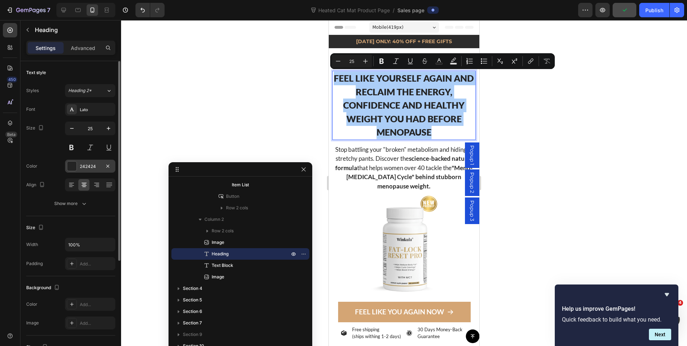
click at [83, 168] on div "242424" at bounding box center [90, 166] width 21 height 6
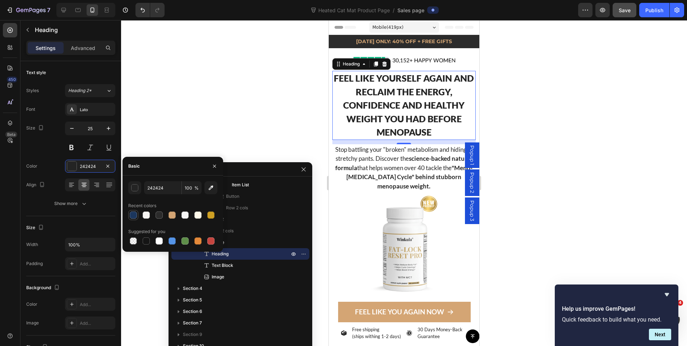
click at [136, 215] on div at bounding box center [133, 214] width 7 height 7
type input "1B365D"
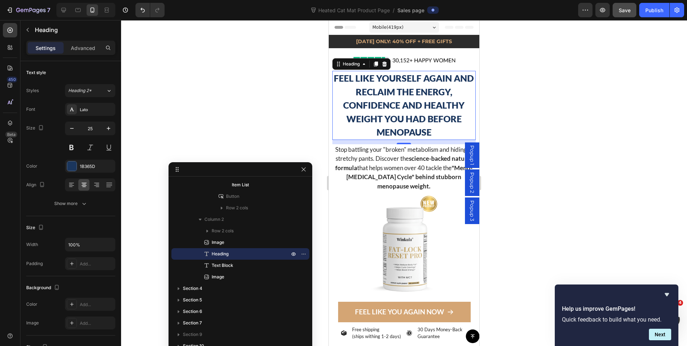
click at [516, 81] on div at bounding box center [404, 183] width 566 height 326
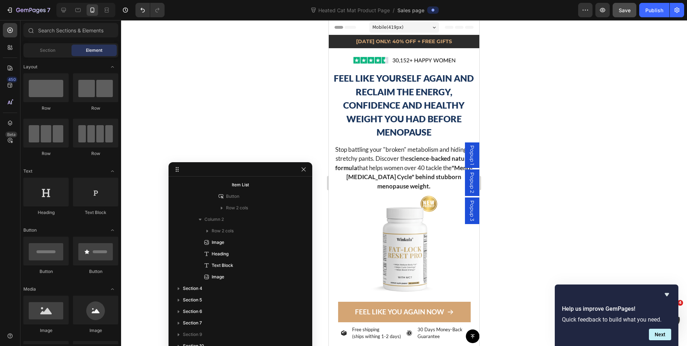
click at [521, 87] on div at bounding box center [404, 183] width 566 height 326
click at [629, 15] on button "Save" at bounding box center [625, 10] width 24 height 14
click at [437, 40] on strong "[DATE] ONLY: 40% OFF + FREE GIFTS" at bounding box center [404, 41] width 96 height 6
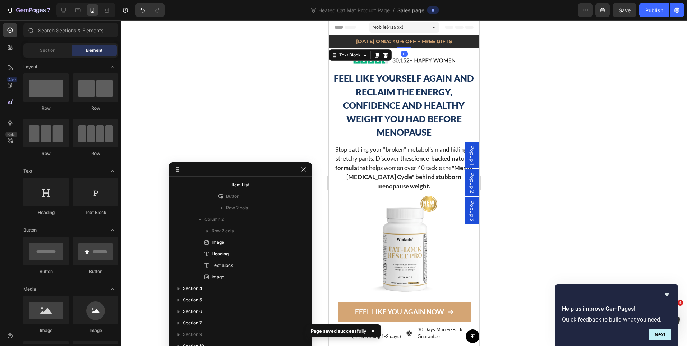
scroll to position [12, 0]
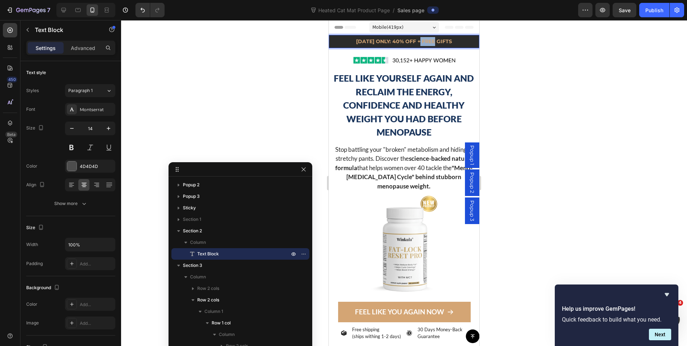
click at [430, 44] on strong "[DATE] ONLY: 40% OFF + FREE GIFTS" at bounding box center [404, 41] width 96 height 6
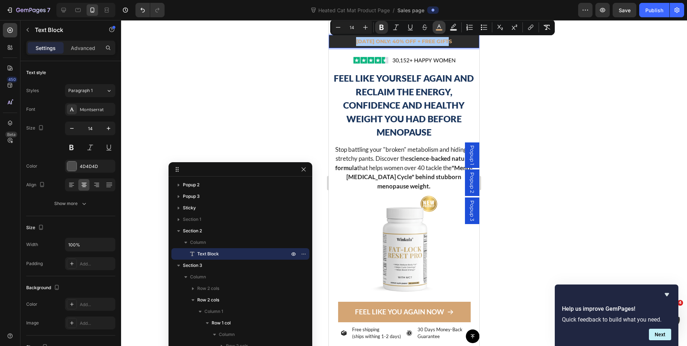
click at [444, 27] on button "color" at bounding box center [439, 27] width 13 height 13
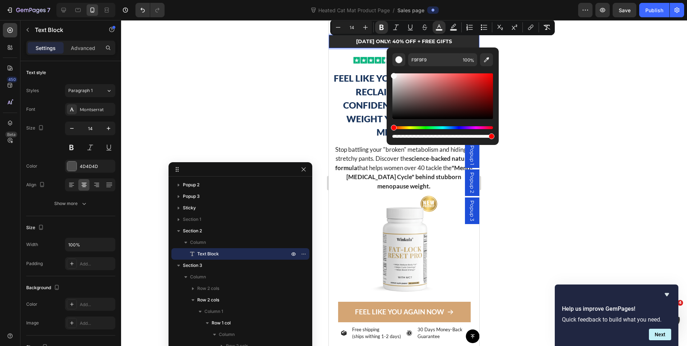
drag, startPoint x: 440, startPoint y: 83, endPoint x: 393, endPoint y: 74, distance: 48.2
click at [393, 74] on div "Editor contextual toolbar" at bounding box center [394, 76] width 6 height 6
type input "F4F4F4"
click at [392, 75] on div "Editor contextual toolbar" at bounding box center [394, 77] width 6 height 6
click at [273, 109] on div at bounding box center [404, 183] width 566 height 326
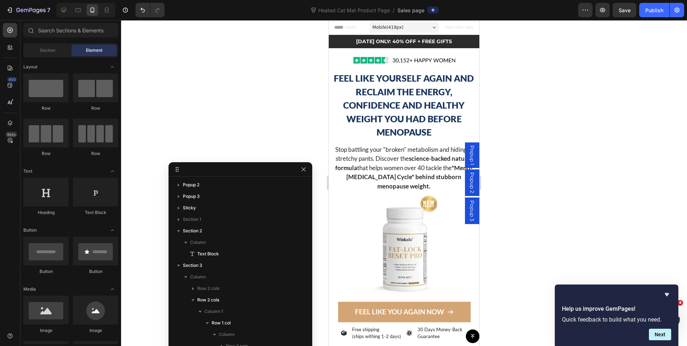
click at [572, 98] on div at bounding box center [404, 183] width 566 height 326
click at [304, 168] on icon "button" at bounding box center [304, 169] width 6 height 6
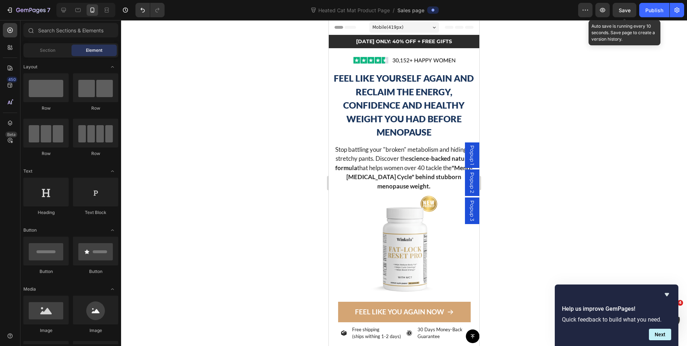
click at [625, 13] on div "Save" at bounding box center [625, 10] width 12 height 8
drag, startPoint x: 59, startPoint y: 14, endPoint x: 314, endPoint y: 95, distance: 268.0
click at [59, 14] on div at bounding box center [64, 10] width 12 height 12
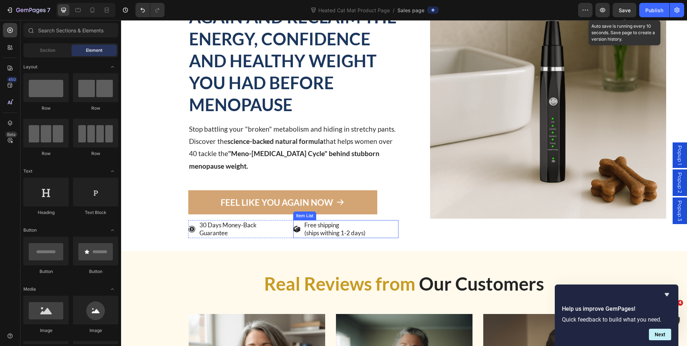
scroll to position [252, 0]
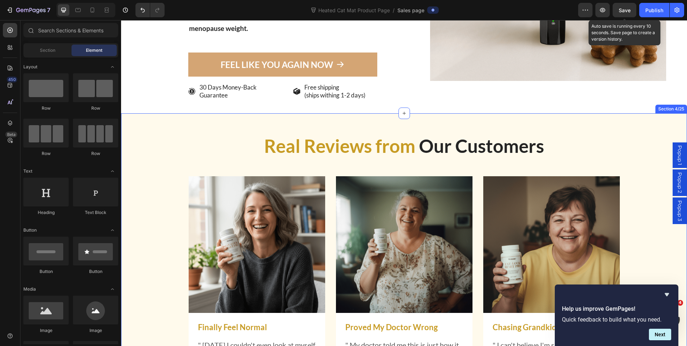
click at [146, 128] on div "Real Reviews from Our Customers Heading Image Finally Feel Normal Text Block " …" at bounding box center [404, 302] width 566 height 379
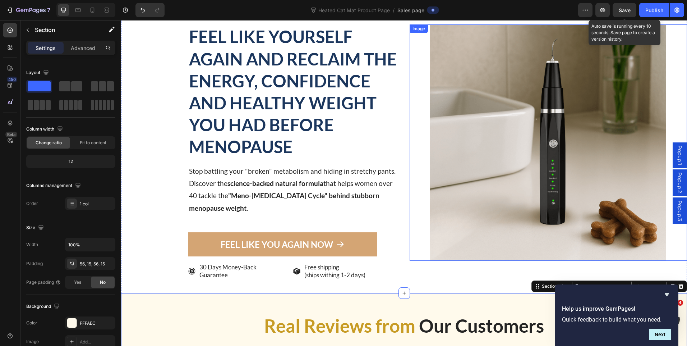
scroll to position [0, 0]
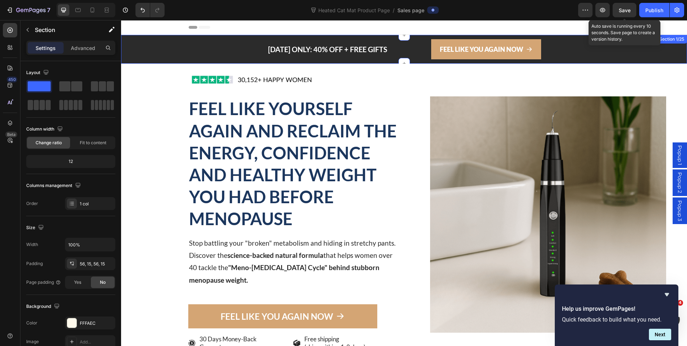
click at [163, 61] on div "TODAY ONLY: 40% OFF + FREE GIFTS Text block FEEL LIKE YOU AGAIN NOW Button Sect…" at bounding box center [404, 49] width 566 height 29
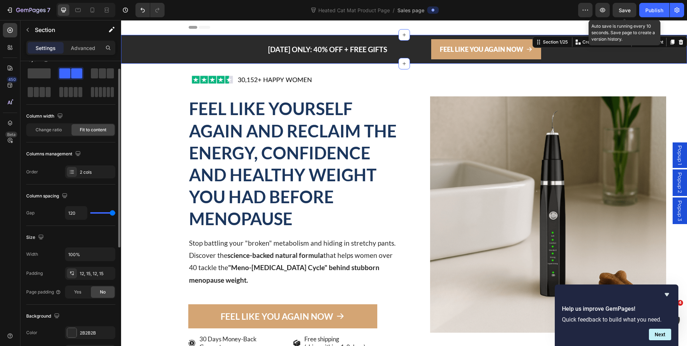
scroll to position [157, 0]
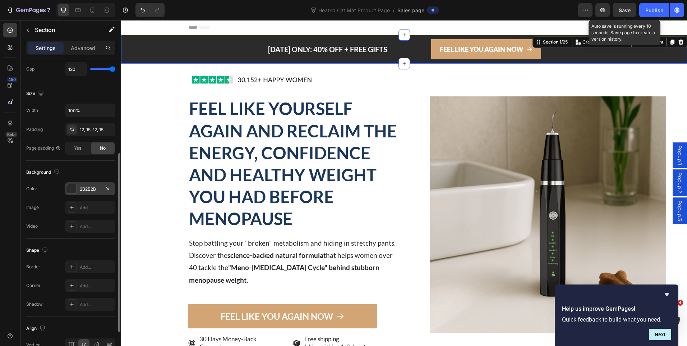
click at [86, 183] on div "2B2B2B" at bounding box center [90, 188] width 50 height 13
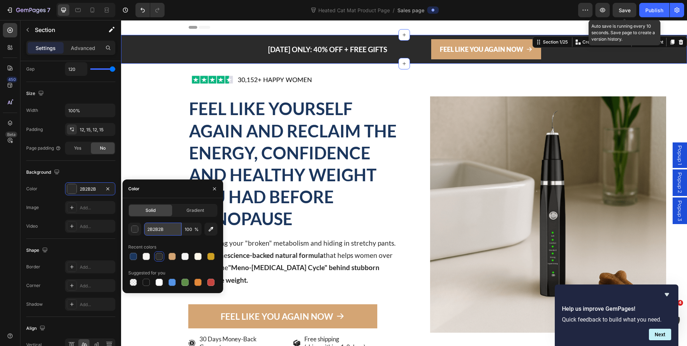
click at [154, 230] on input "2B2B2B" at bounding box center [162, 229] width 37 height 13
click at [153, 230] on input "2B2B2B" at bounding box center [162, 229] width 37 height 13
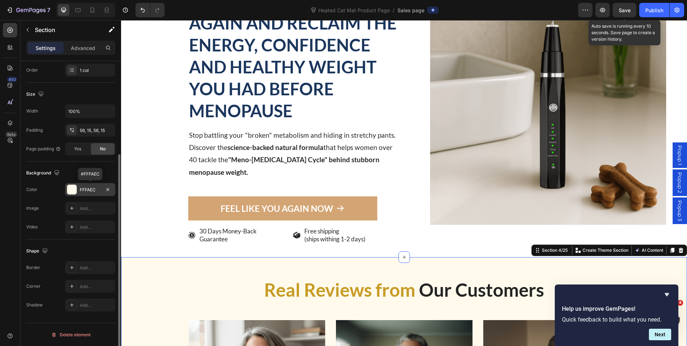
click at [86, 188] on div "FFFAEC" at bounding box center [90, 190] width 21 height 6
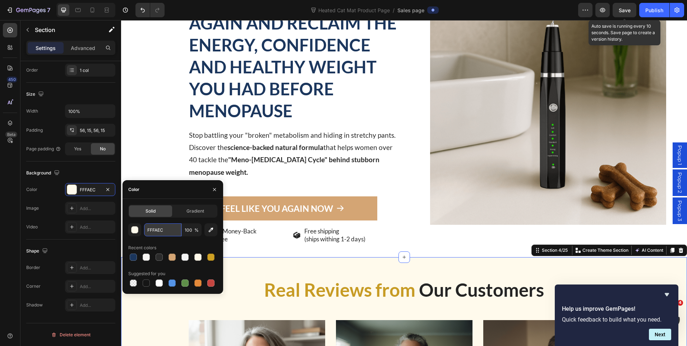
click at [160, 234] on input "FFFAEC" at bounding box center [162, 229] width 37 height 13
paste input "2B2B2B"
type input "2B2B2B"
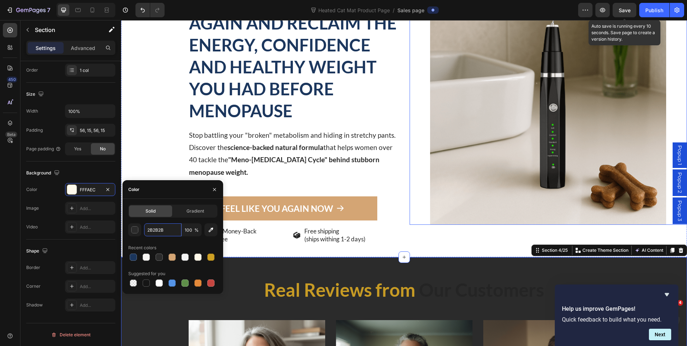
scroll to position [144, 0]
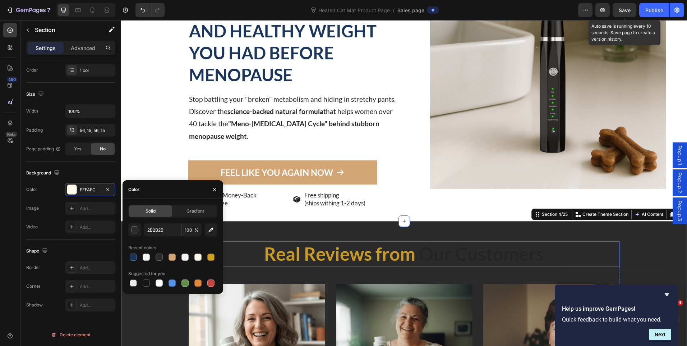
click at [381, 255] on span "Real Reviews from" at bounding box center [339, 254] width 151 height 22
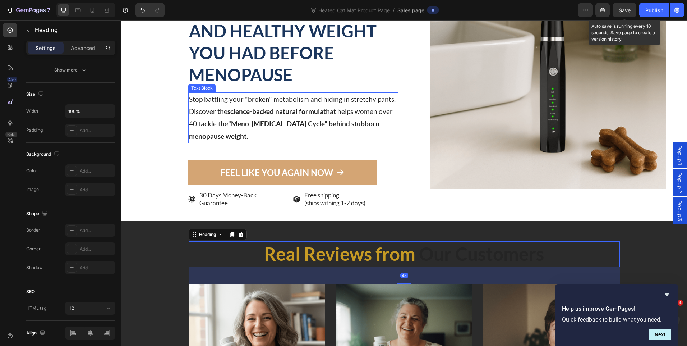
scroll to position [0, 0]
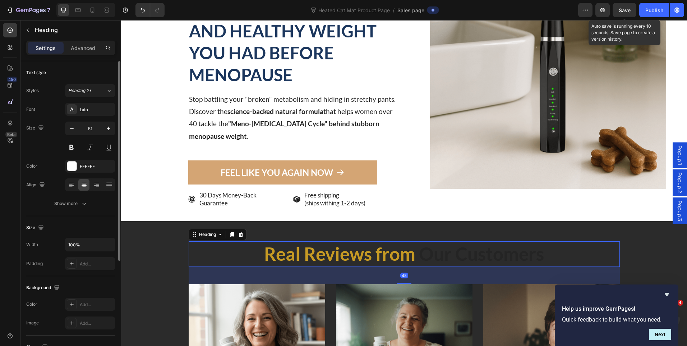
click at [546, 260] on h2 "Real Reviews from Our Customers" at bounding box center [404, 253] width 431 height 25
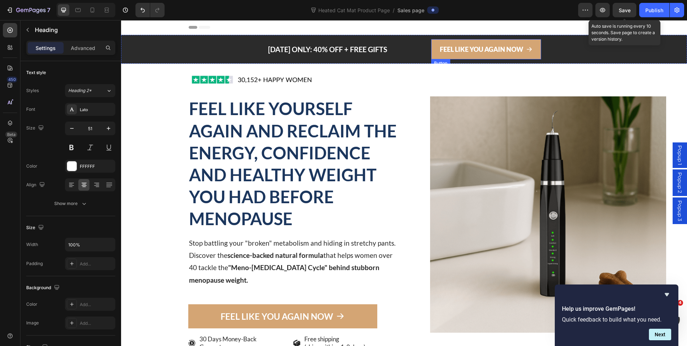
drag, startPoint x: 535, startPoint y: 54, endPoint x: 485, endPoint y: 66, distance: 50.8
click at [535, 54] on link "FEEL LIKE YOU AGAIN NOW" at bounding box center [486, 49] width 110 height 20
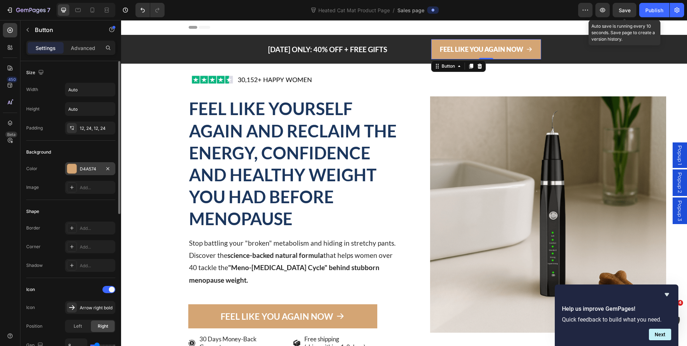
click at [83, 169] on div "D4A574" at bounding box center [90, 169] width 21 height 6
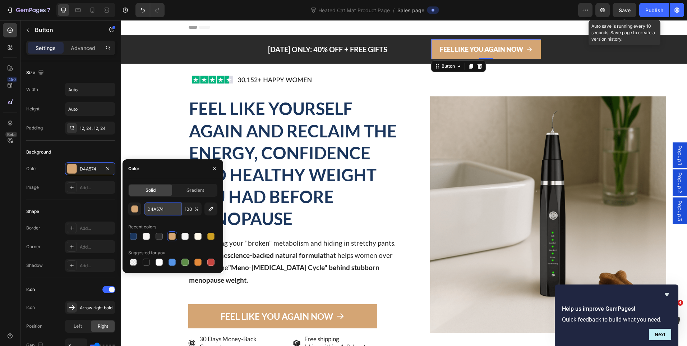
click at [160, 210] on input "D4A574" at bounding box center [162, 208] width 37 height 13
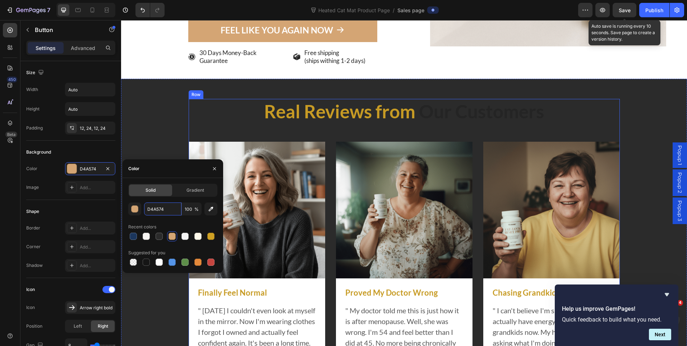
scroll to position [288, 0]
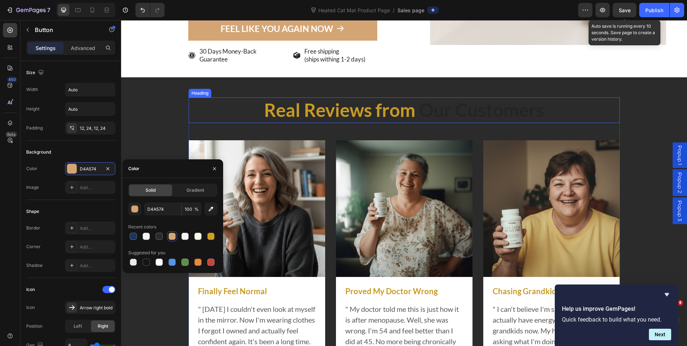
click at [400, 109] on span "Real Reviews from" at bounding box center [339, 110] width 151 height 22
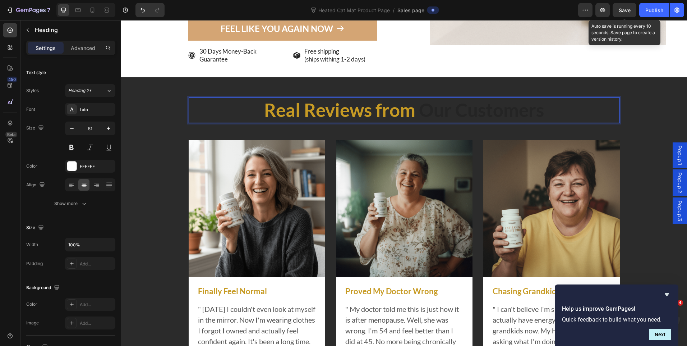
click at [413, 111] on p "Real Reviews from Our Customers" at bounding box center [404, 110] width 430 height 24
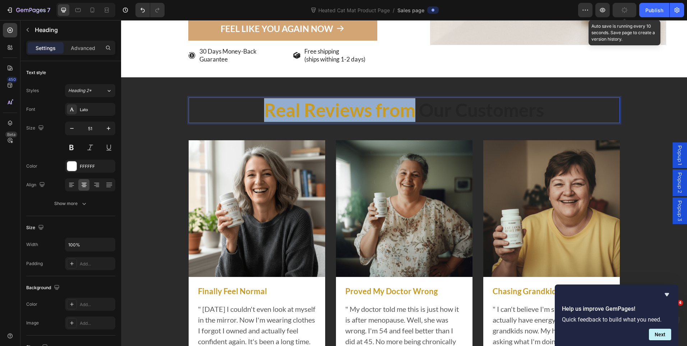
drag, startPoint x: 413, startPoint y: 111, endPoint x: 253, endPoint y: 109, distance: 159.7
click at [253, 109] on p "Real Reviews from Our Customers" at bounding box center [404, 110] width 430 height 24
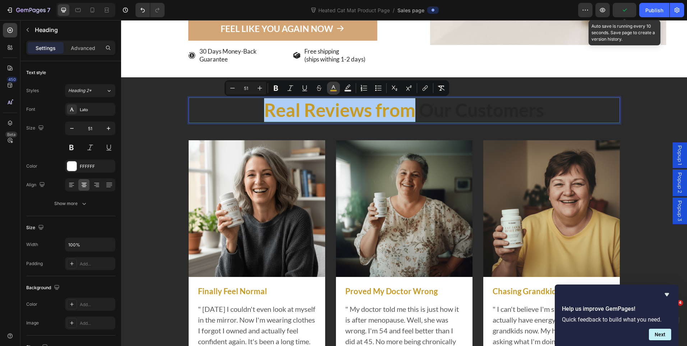
click at [329, 90] on button "color" at bounding box center [333, 88] width 13 height 13
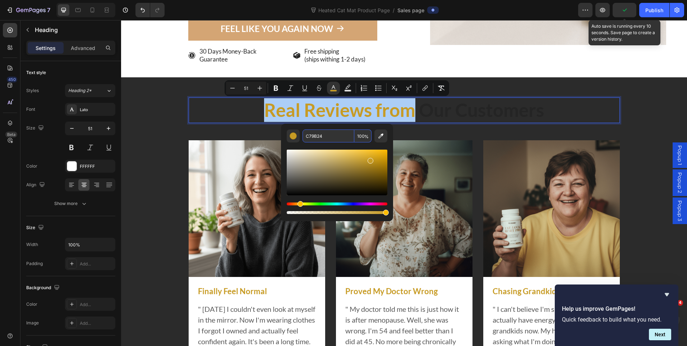
click at [312, 136] on input "C79B24" at bounding box center [329, 135] width 52 height 13
paste input "D4A57"
type input "D4A574"
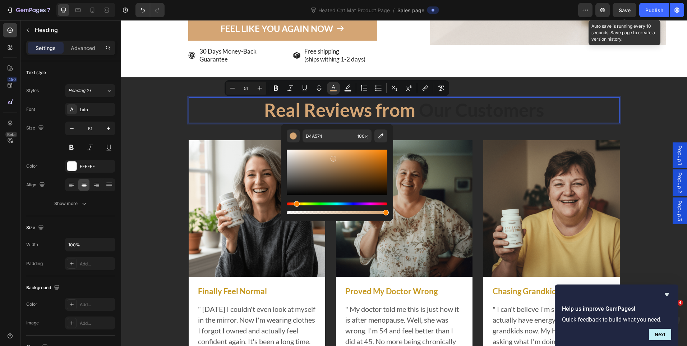
click at [552, 114] on p "Real Reviews from Our Customers" at bounding box center [404, 110] width 430 height 24
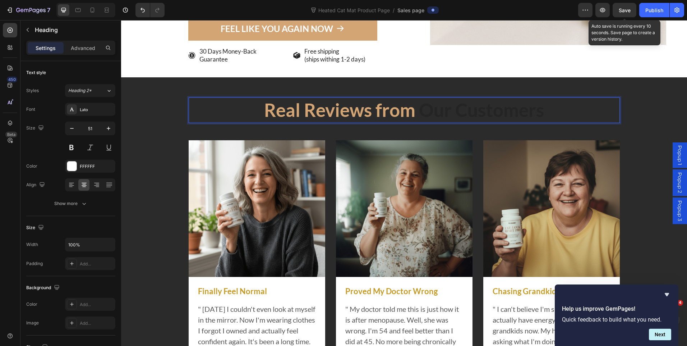
click at [551, 113] on p "Real Reviews from Our Customers" at bounding box center [404, 110] width 430 height 24
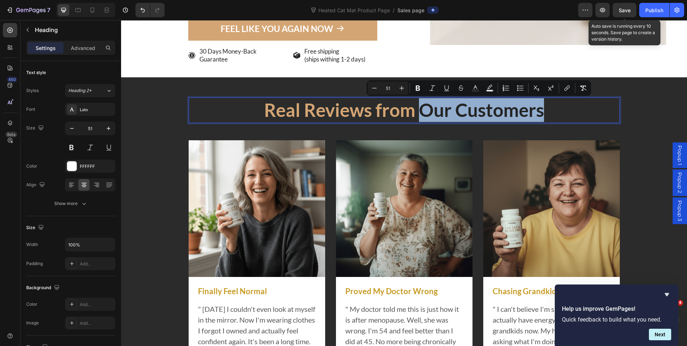
drag, startPoint x: 547, startPoint y: 112, endPoint x: 420, endPoint y: 116, distance: 126.6
click at [420, 116] on p "Real Reviews from Our Customers" at bounding box center [404, 110] width 430 height 24
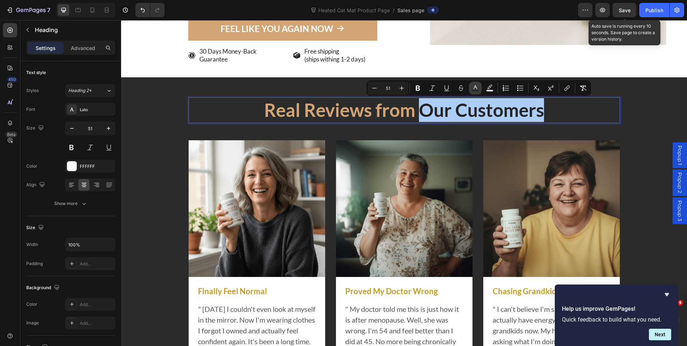
click at [479, 92] on button "color" at bounding box center [475, 88] width 13 height 13
type input "242424"
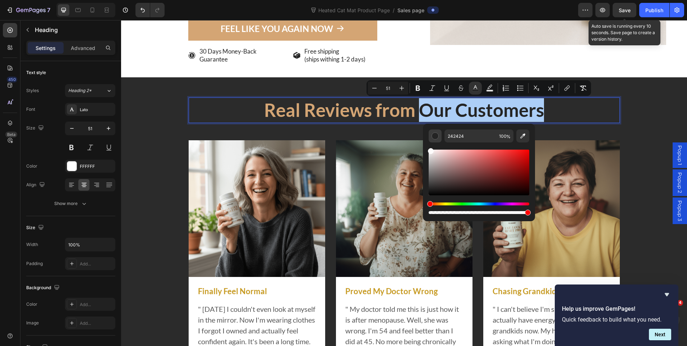
drag, startPoint x: 430, startPoint y: 192, endPoint x: 431, endPoint y: 129, distance: 62.2
click at [431, 129] on div "242424 100 %" at bounding box center [479, 172] width 101 height 86
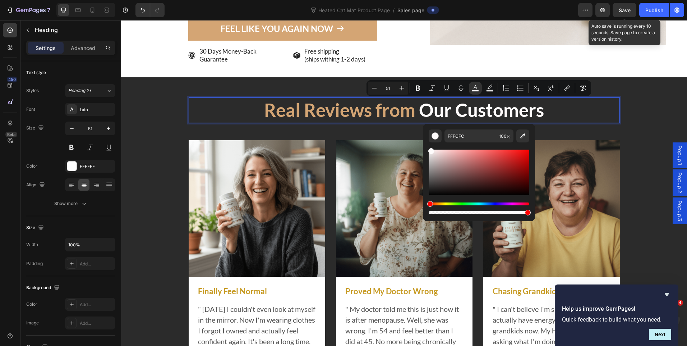
click at [433, 152] on div "Editor contextual toolbar" at bounding box center [432, 151] width 6 height 6
type input "F2EAEA"
click at [166, 99] on div "Real Reviews from Our Customers Heading 48 Image Finally Feel Normal Text Block…" at bounding box center [405, 266] width 556 height 338
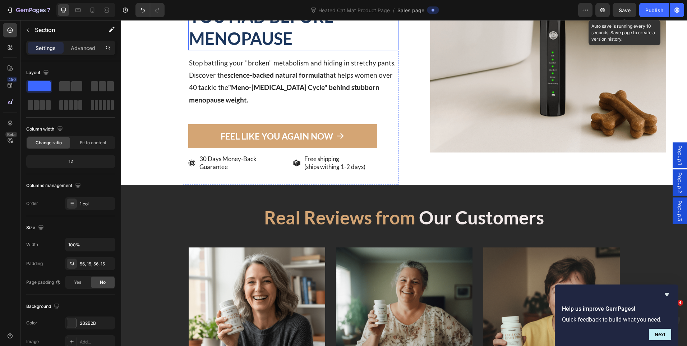
scroll to position [180, 0]
click at [90, 9] on icon at bounding box center [92, 9] width 7 height 7
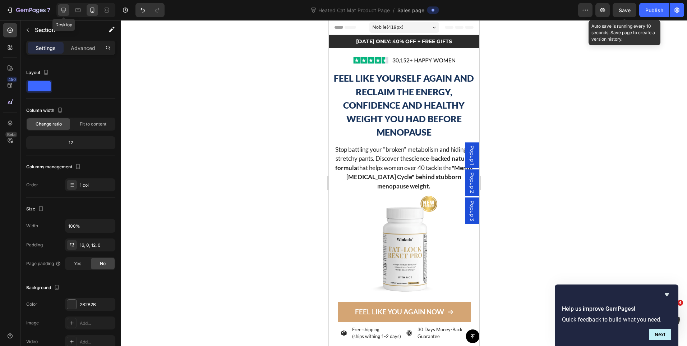
click at [59, 12] on div at bounding box center [64, 10] width 12 height 12
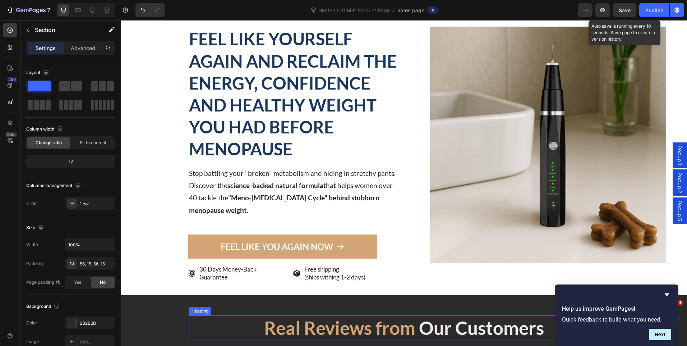
scroll to position [68, 0]
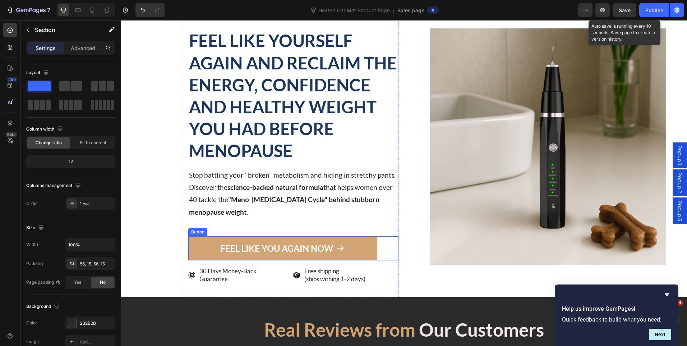
drag, startPoint x: 194, startPoint y: 243, endPoint x: 175, endPoint y: 246, distance: 18.9
click at [194, 243] on link "FEEL LIKE YOU AGAIN NOW" at bounding box center [282, 248] width 189 height 24
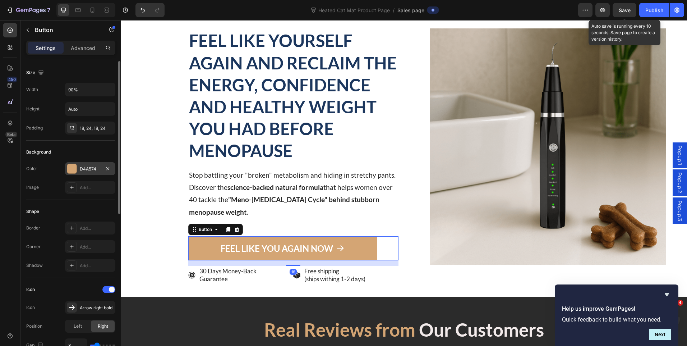
click at [85, 170] on div "D4A574" at bounding box center [90, 169] width 21 height 6
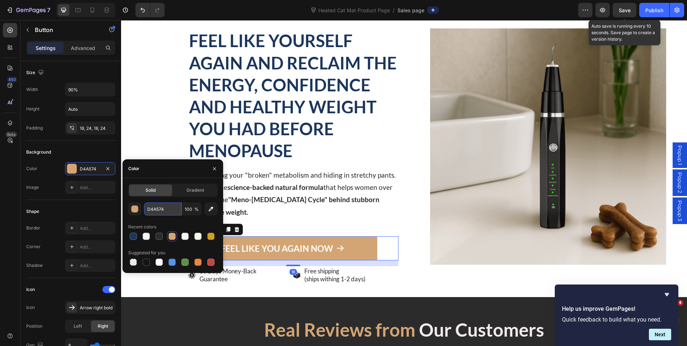
click at [159, 207] on input "D4A574" at bounding box center [162, 208] width 37 height 13
paste input "B8860B"
type input "B8860B"
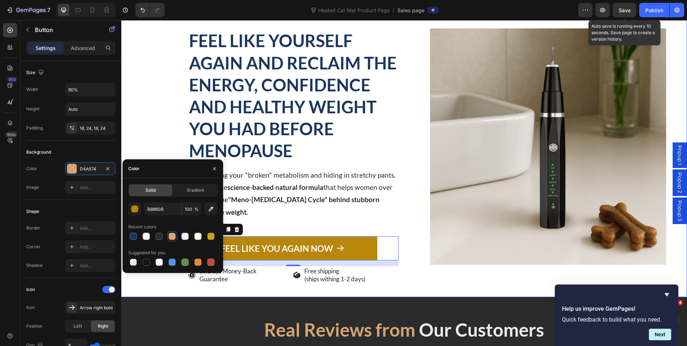
click at [403, 232] on div "Image FEEL LIKE YOURSELF AGAIN AND RECLAIM THE ENERGY, CONFIDENCE AND HEALTHY W…" at bounding box center [404, 146] width 566 height 301
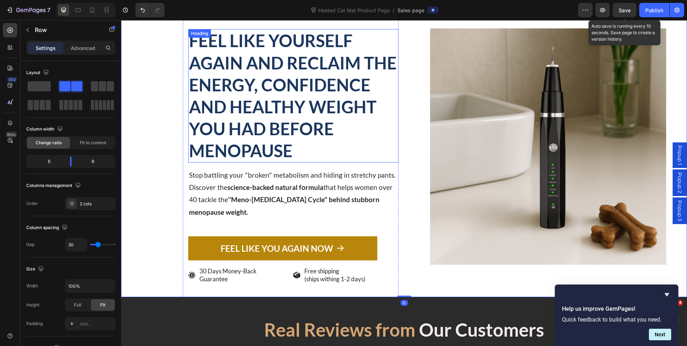
scroll to position [0, 0]
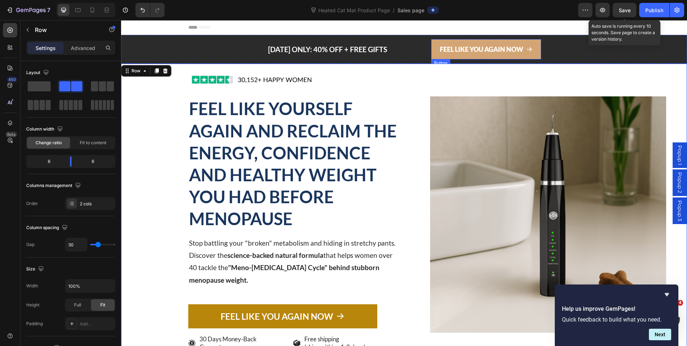
click at [431, 42] on link "FEEL LIKE YOU AGAIN NOW" at bounding box center [486, 49] width 110 height 20
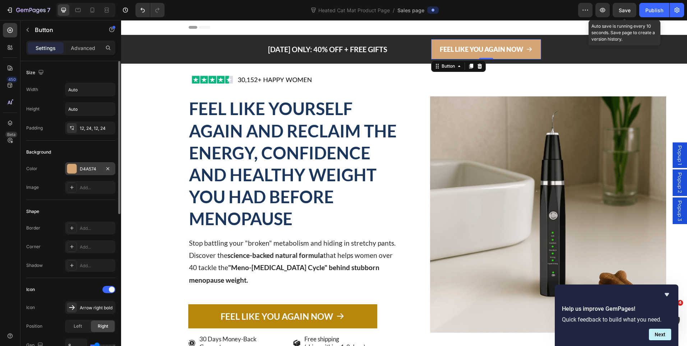
click at [87, 169] on div "D4A574" at bounding box center [90, 169] width 21 height 6
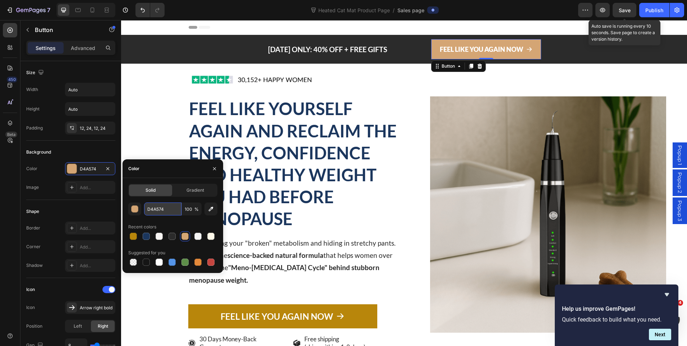
click at [153, 210] on input "D4A574" at bounding box center [162, 208] width 37 height 13
click at [134, 235] on div at bounding box center [133, 236] width 7 height 7
type input "B8860B"
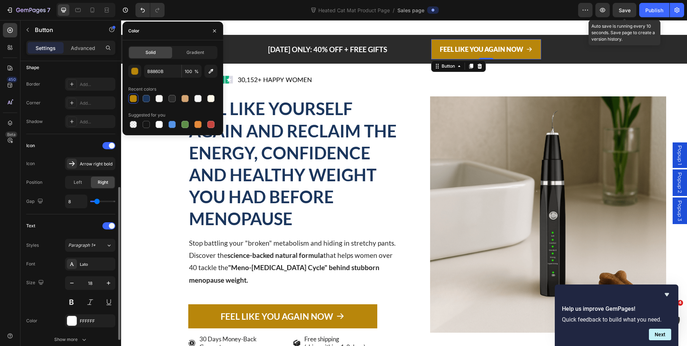
scroll to position [252, 0]
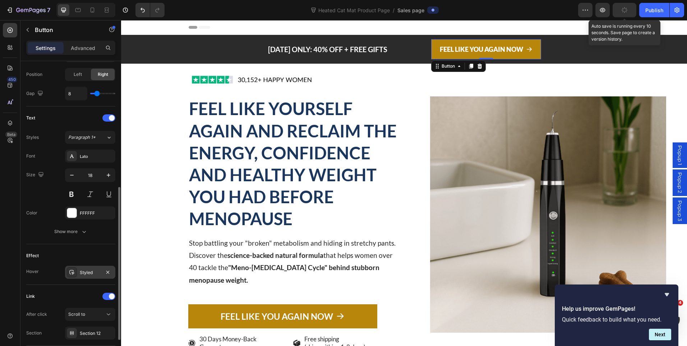
click at [82, 275] on div "Styled" at bounding box center [90, 272] width 21 height 6
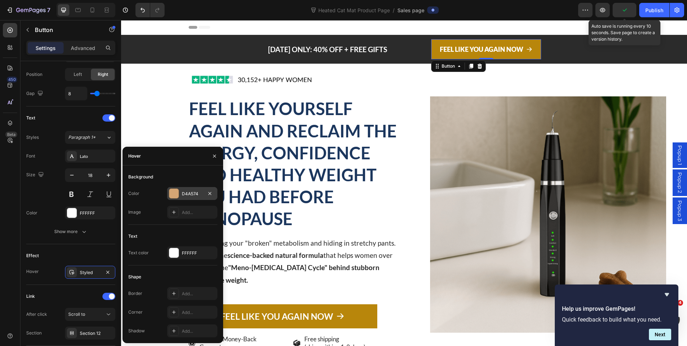
click at [190, 195] on div "D4A574" at bounding box center [192, 194] width 21 height 6
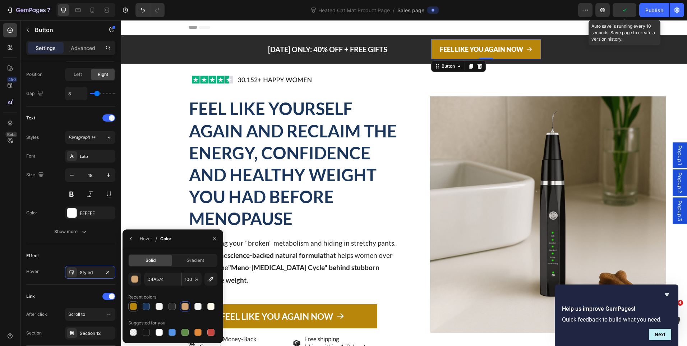
click at [133, 304] on div at bounding box center [133, 306] width 7 height 7
type input "B8860B"
click at [580, 82] on div "Image Icon Icon Icon Icon Icon Icon List 30,000+ Happy Women Text Block Row" at bounding box center [549, 214] width 278 height 301
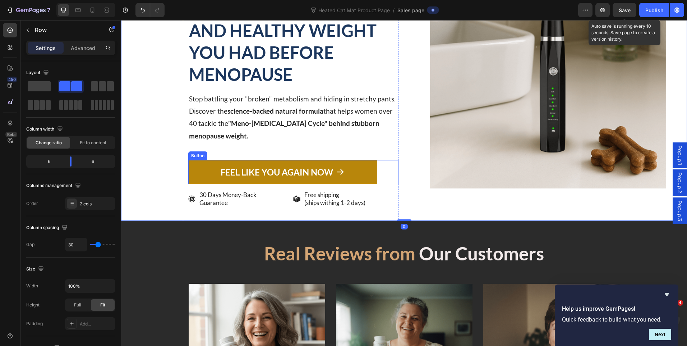
scroll to position [288, 0]
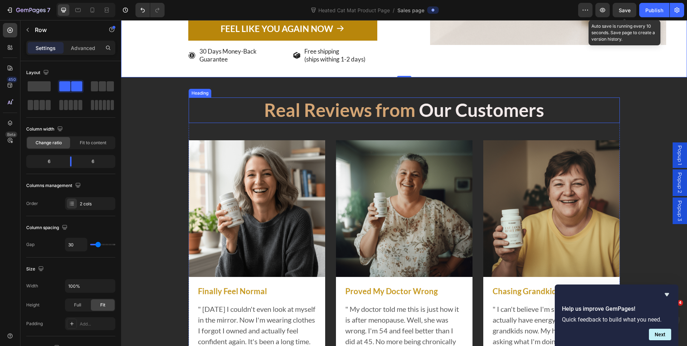
click at [399, 108] on span "Real Reviews from" at bounding box center [339, 110] width 151 height 22
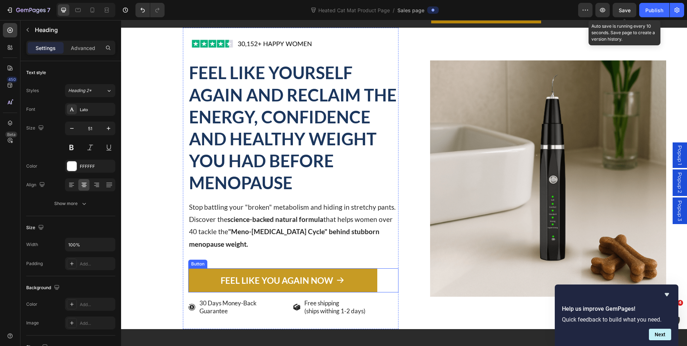
scroll to position [0, 0]
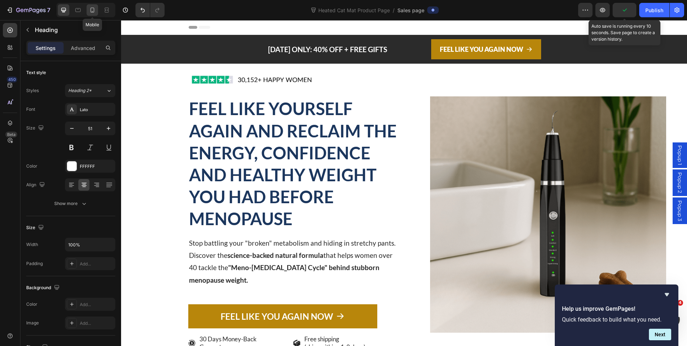
click at [95, 12] on icon at bounding box center [92, 9] width 7 height 7
type input "32"
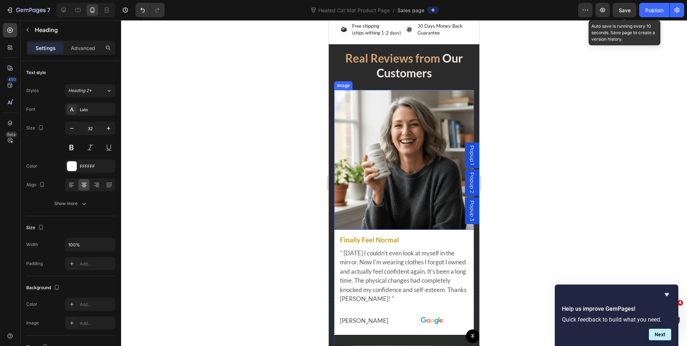
scroll to position [160, 0]
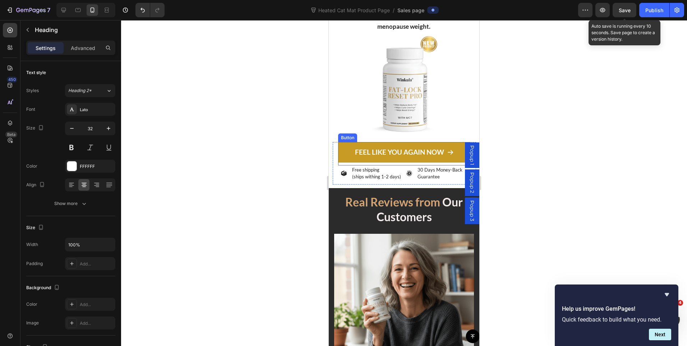
click at [344, 149] on link "FEEL LIKE YOU AGAIN NOW" at bounding box center [404, 152] width 132 height 20
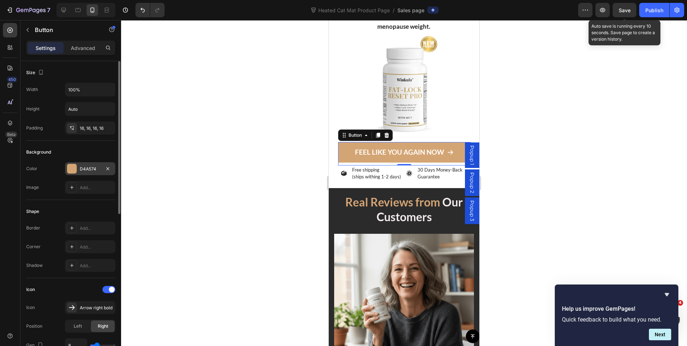
click at [92, 174] on div "D4A574" at bounding box center [90, 168] width 50 height 13
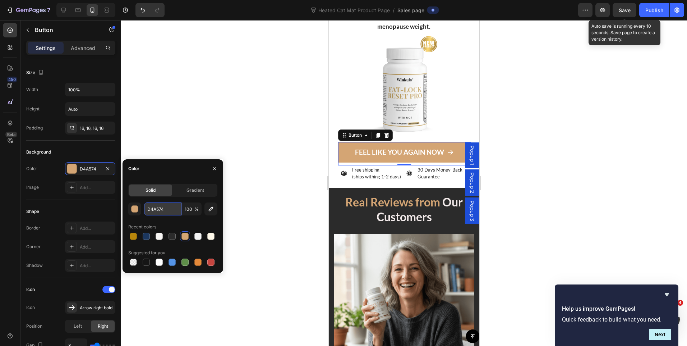
click at [154, 211] on input "D4A574" at bounding box center [162, 208] width 37 height 13
click at [129, 240] on div at bounding box center [133, 236] width 10 height 10
type input "B8860B"
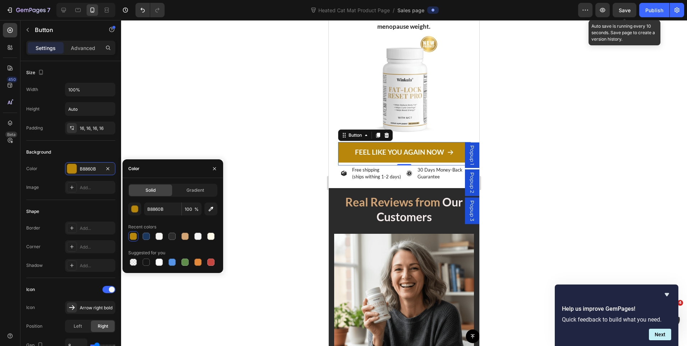
click at [537, 131] on div at bounding box center [404, 183] width 566 height 326
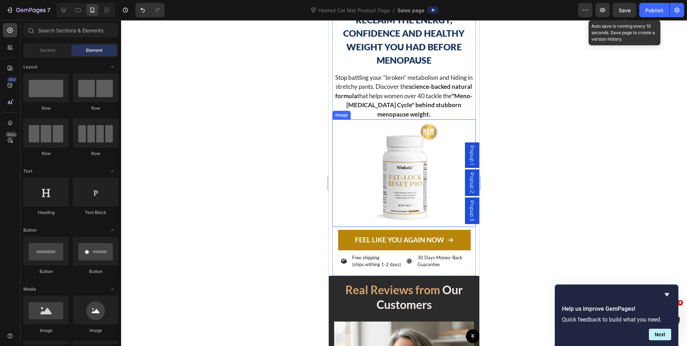
scroll to position [180, 0]
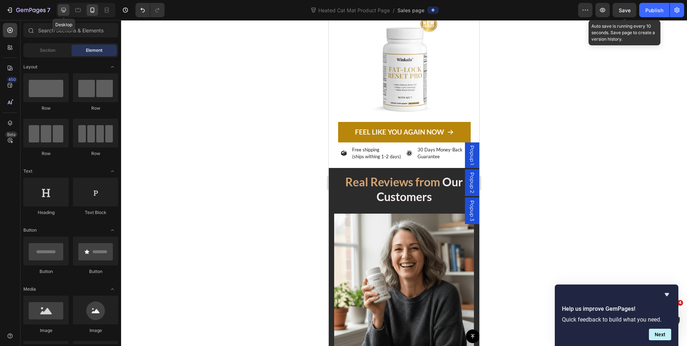
click at [69, 14] on div at bounding box center [64, 10] width 12 height 12
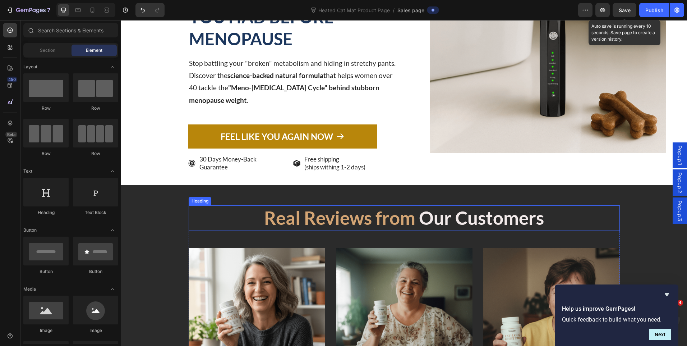
scroll to position [182, 0]
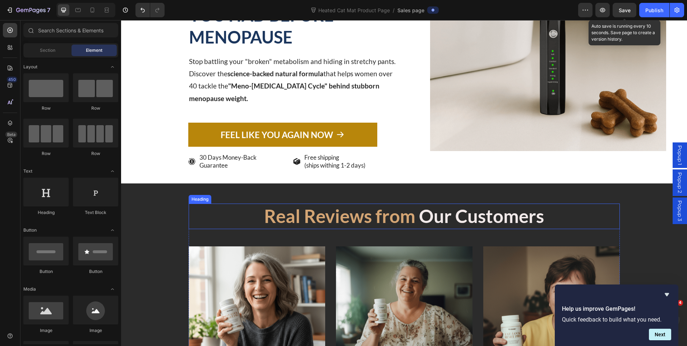
click at [406, 215] on span "Real Reviews from" at bounding box center [339, 216] width 151 height 22
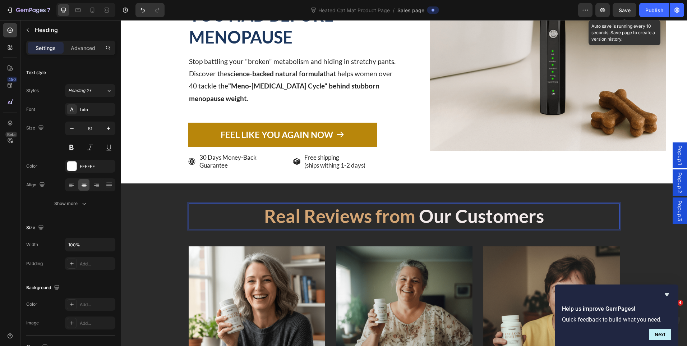
click at [411, 220] on span "Real Reviews from" at bounding box center [339, 216] width 151 height 22
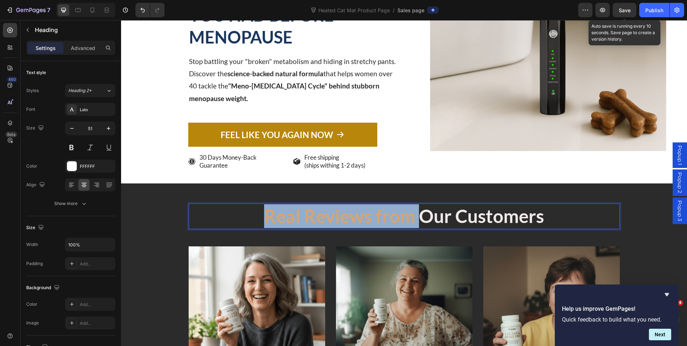
drag, startPoint x: 411, startPoint y: 220, endPoint x: 274, endPoint y: 223, distance: 137.8
click at [274, 223] on span "Real Reviews from" at bounding box center [339, 216] width 151 height 22
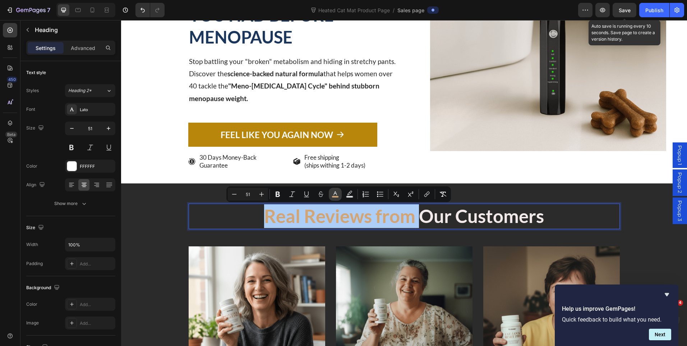
click at [334, 196] on rect "Editor contextual toolbar" at bounding box center [335, 197] width 7 height 2
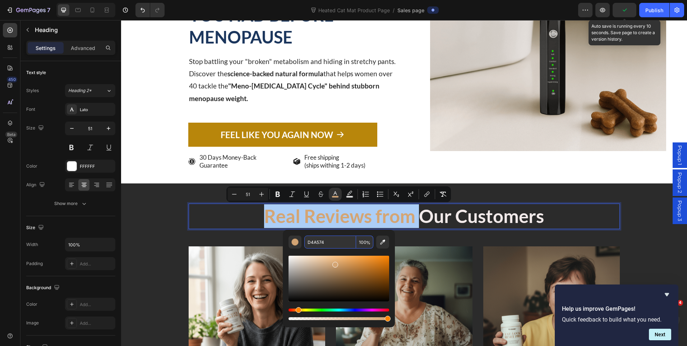
click at [312, 240] on input "D4A574" at bounding box center [331, 242] width 52 height 13
paste input "B8860B"
type input "B8860B"
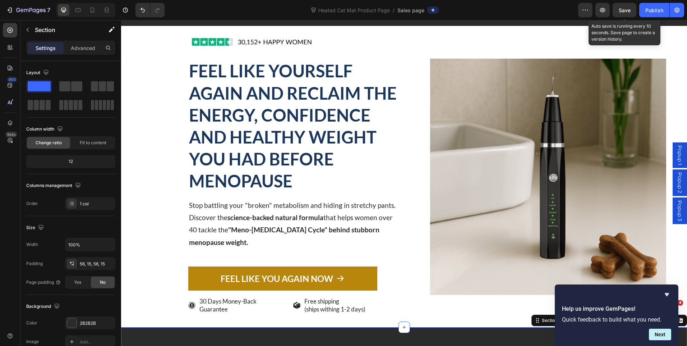
scroll to position [74, 0]
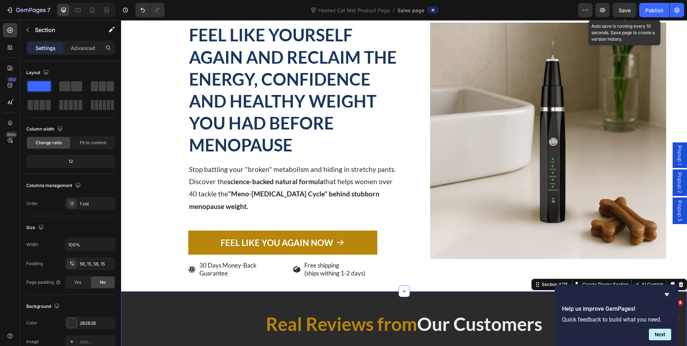
click at [631, 9] on span "Save" at bounding box center [625, 10] width 12 height 6
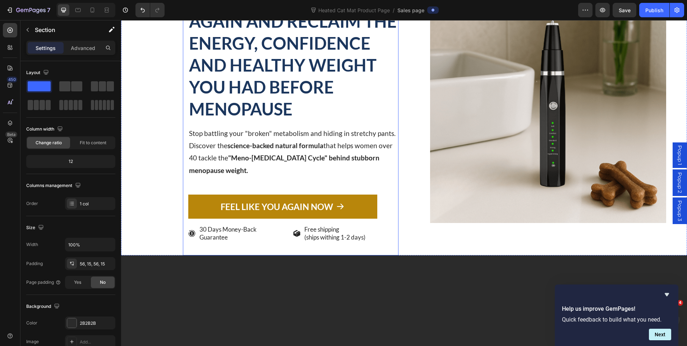
scroll to position [0, 0]
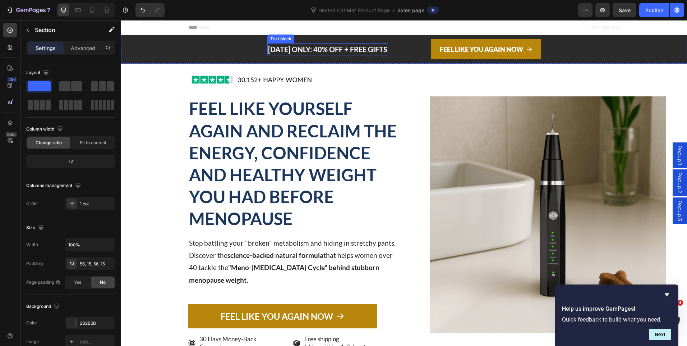
click at [347, 49] on p "[DATE] ONLY: 40% OFF + FREE GIFTS" at bounding box center [327, 49] width 119 height 11
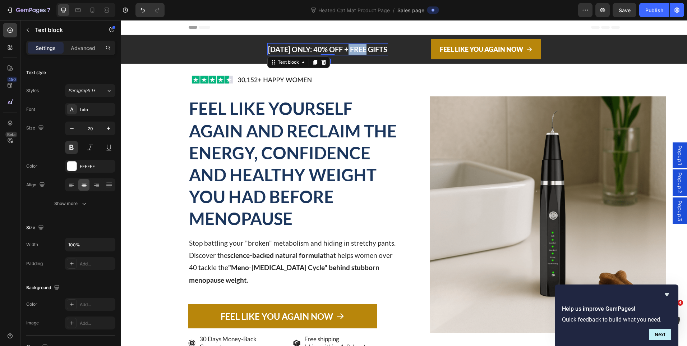
click at [347, 49] on p "[DATE] ONLY: 40% OFF + FREE GIFTS" at bounding box center [327, 49] width 119 height 11
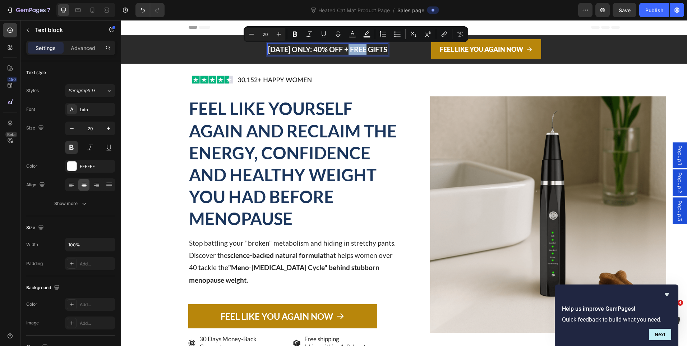
click at [347, 50] on p "[DATE] ONLY: 40% OFF + FREE GIFTS" at bounding box center [327, 49] width 119 height 11
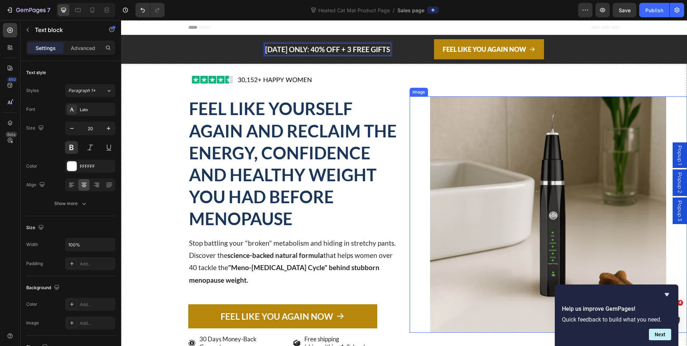
click at [414, 102] on div at bounding box center [549, 214] width 278 height 236
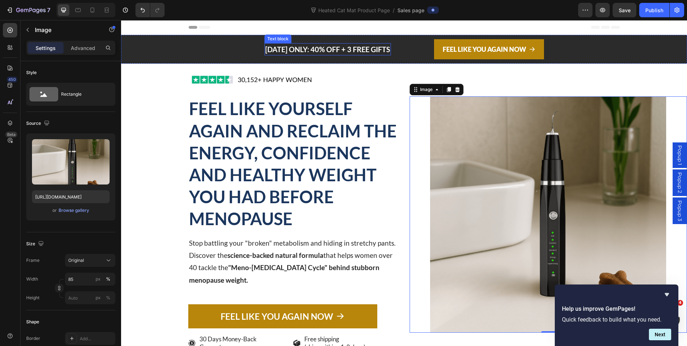
click at [303, 52] on p "[DATE] ONLY: 40% OFF + 3 FREE GIFTS" at bounding box center [327, 49] width 125 height 11
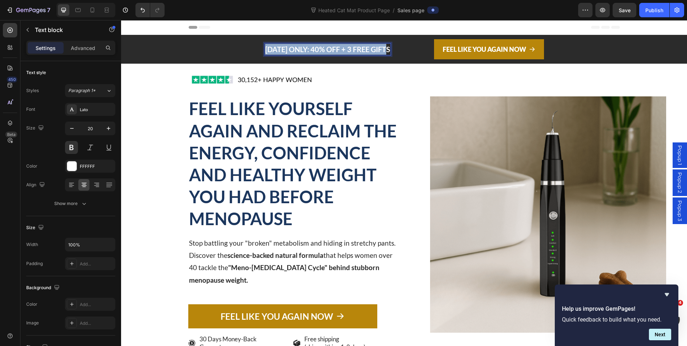
click at [303, 52] on p "[DATE] ONLY: 40% OFF + 3 FREE GIFTS" at bounding box center [327, 49] width 125 height 11
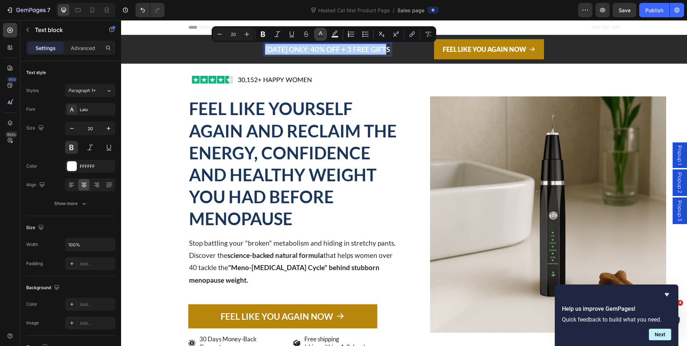
click at [319, 34] on icon "Editor contextual toolbar" at bounding box center [321, 33] width 4 height 4
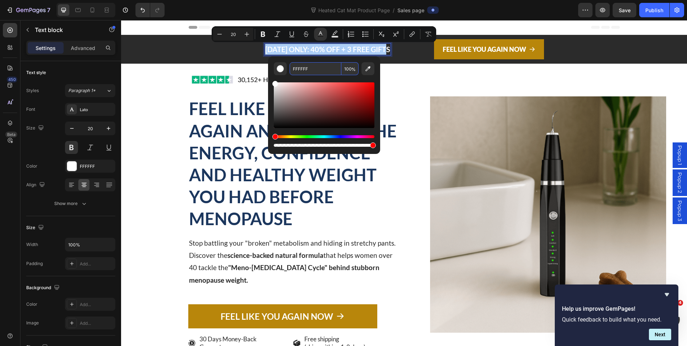
click at [296, 70] on input "FFFFFF" at bounding box center [316, 68] width 52 height 13
paste input "B8860B"
type input "B8860B"
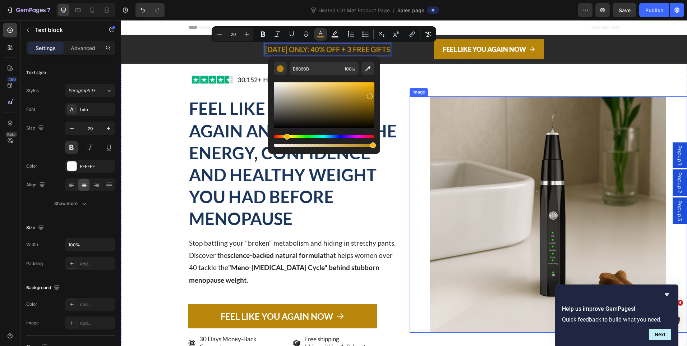
click at [416, 103] on div at bounding box center [549, 214] width 278 height 236
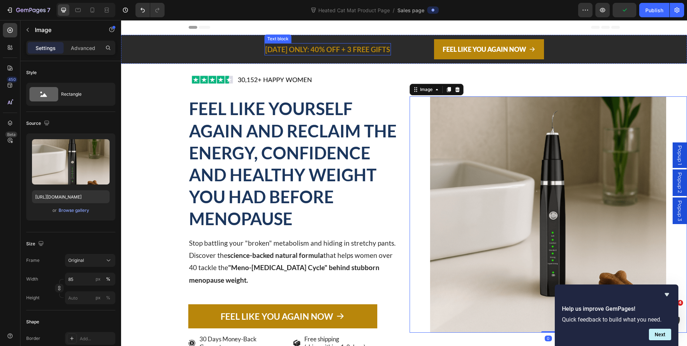
click at [303, 50] on span "[DATE] ONLY: 40% OFF + 3 FREE GIFTS" at bounding box center [327, 49] width 125 height 9
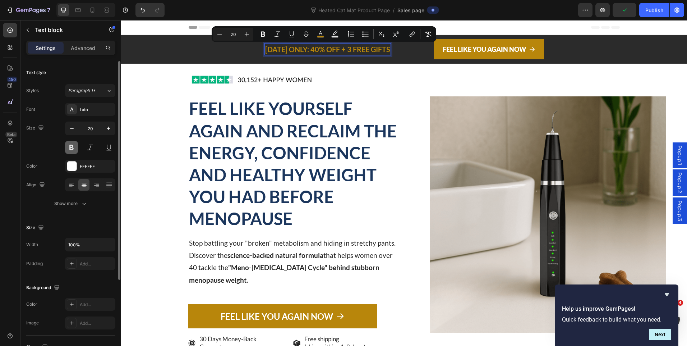
click at [74, 149] on button at bounding box center [71, 147] width 13 height 13
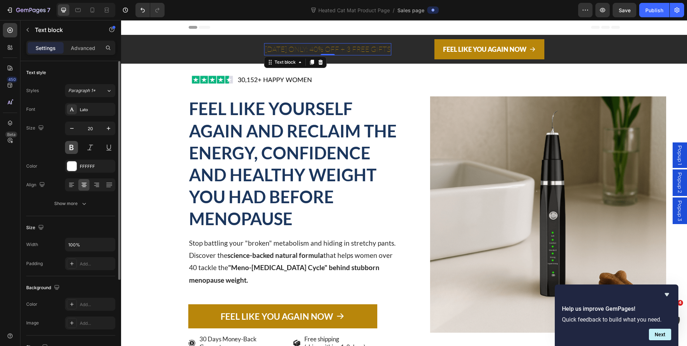
click at [74, 148] on button at bounding box center [71, 147] width 13 height 13
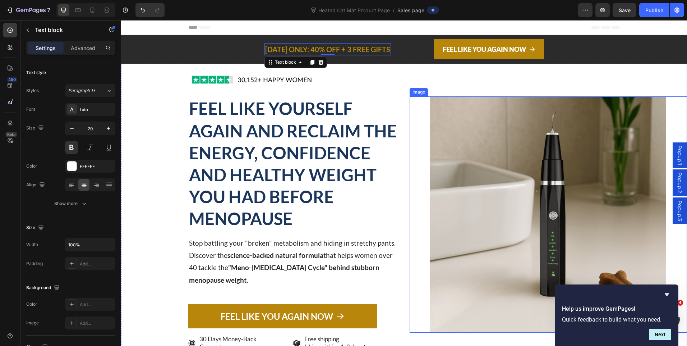
click at [426, 125] on div at bounding box center [549, 214] width 278 height 236
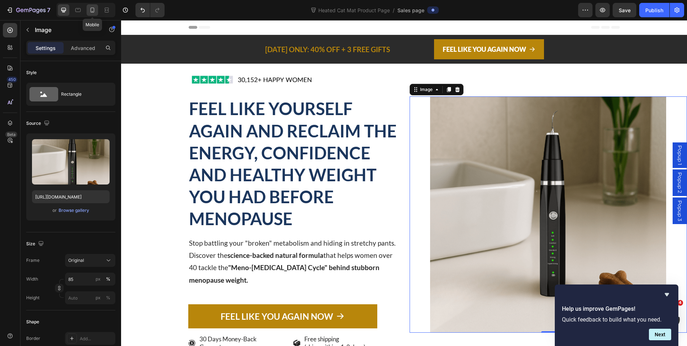
click at [90, 6] on div at bounding box center [93, 10] width 12 height 12
type input "[URL][DOMAIN_NAME]"
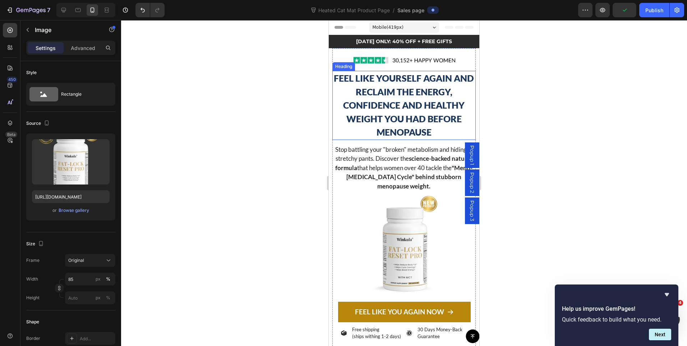
click at [563, 98] on div at bounding box center [404, 183] width 566 height 326
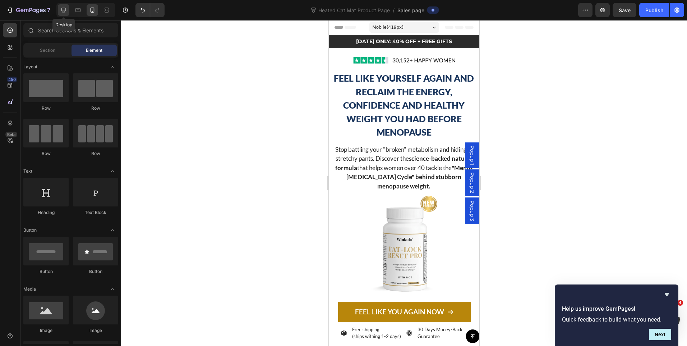
drag, startPoint x: 64, startPoint y: 12, endPoint x: 182, endPoint y: 2, distance: 118.7
click at [64, 12] on icon at bounding box center [63, 10] width 5 height 5
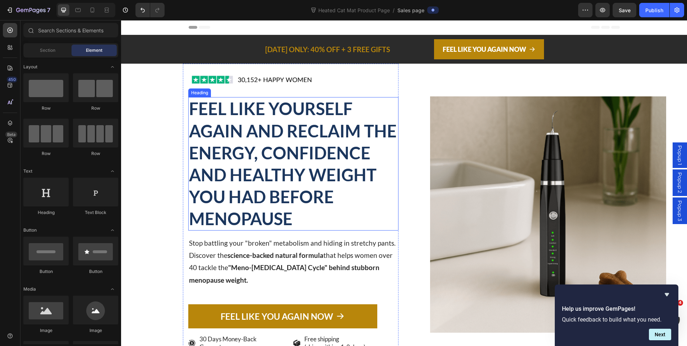
click at [302, 112] on h2 "FEEL LIKE YOURSELF AGAIN AND RECLAIM THE ENERGY, CONFIDENCE AND HEALTHY WEIGHT …" at bounding box center [293, 163] width 210 height 133
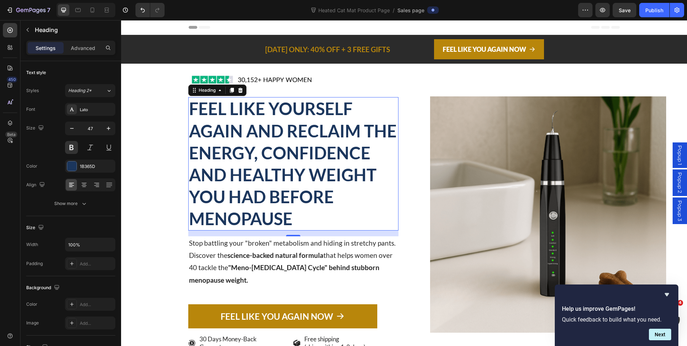
click at [317, 124] on h2 "FEEL LIKE YOURSELF AGAIN AND RECLAIM THE ENERGY, CONFIDENCE AND HEALTHY WEIGHT …" at bounding box center [293, 163] width 210 height 133
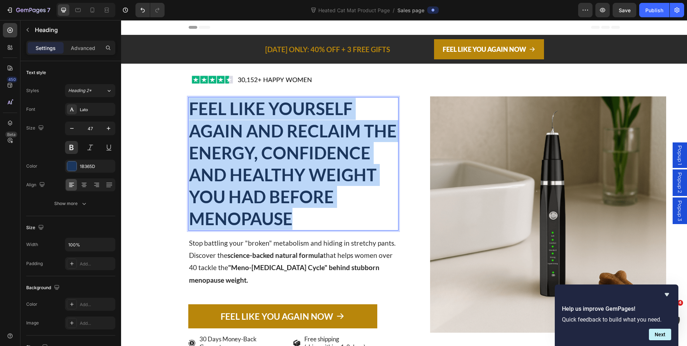
click at [317, 124] on p "FEEL LIKE YOURSELF AGAIN AND RECLAIM THE ENERGY, CONFIDENCE AND HEALTHY WEIGHT …" at bounding box center [293, 164] width 209 height 132
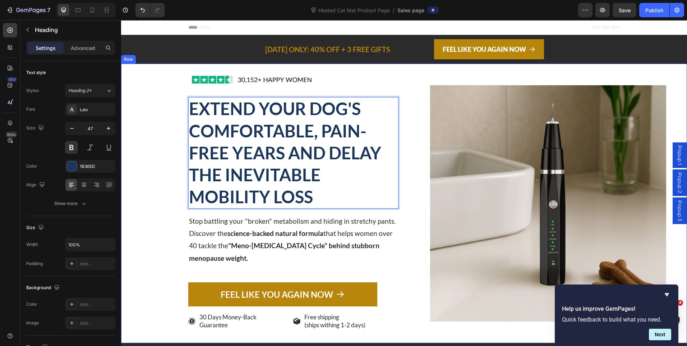
click at [145, 183] on div "Image EXTEND YOUR DOG'S COMFORTABLE, PAIN-FREE YEARS AND DELAY THE INEVITABLE M…" at bounding box center [260, 203] width 278 height 279
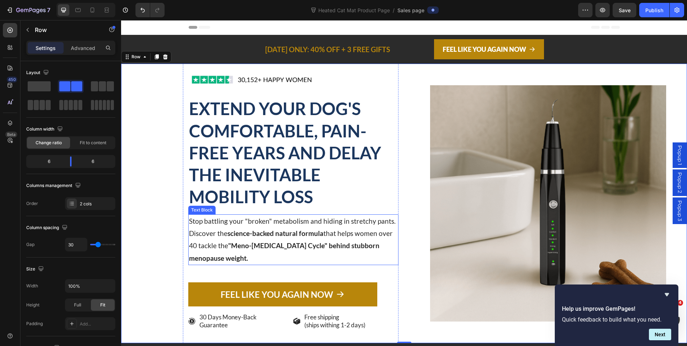
click at [245, 239] on p "Stop battling your "broken" metabolism and hiding in stretchy pants. Discover t…" at bounding box center [293, 239] width 209 height 49
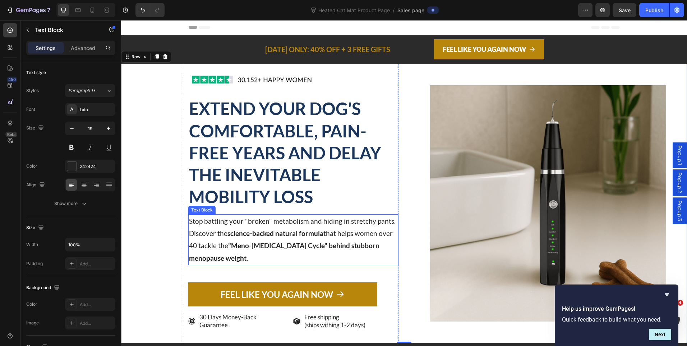
click at [245, 239] on p "Stop battling your "broken" metabolism and hiding in stretchy pants. Discover t…" at bounding box center [293, 239] width 209 height 49
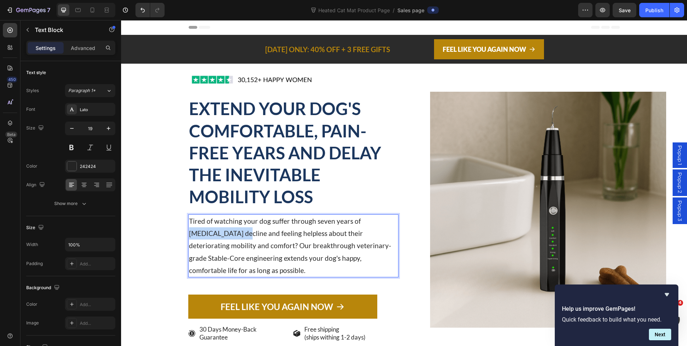
drag, startPoint x: 355, startPoint y: 221, endPoint x: 207, endPoint y: 237, distance: 148.2
click at [207, 237] on p "Tired of watching your dog suffer through seven years of arthritis decline and …" at bounding box center [293, 245] width 209 height 61
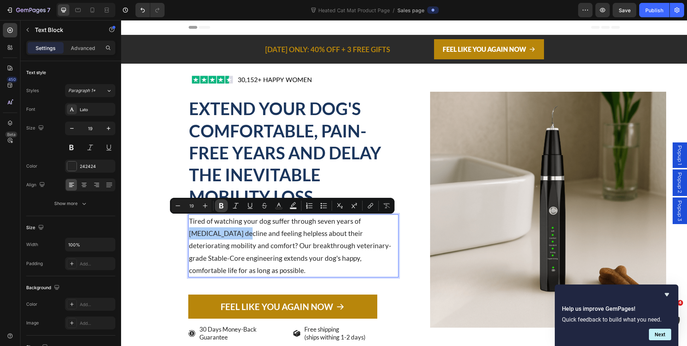
click at [218, 204] on button "Bold" at bounding box center [221, 205] width 13 height 13
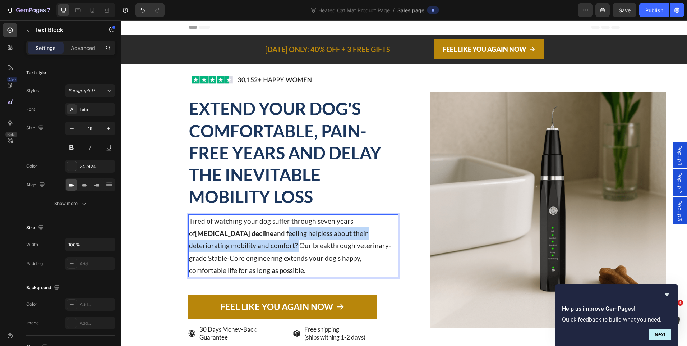
drag, startPoint x: 223, startPoint y: 234, endPoint x: 213, endPoint y: 248, distance: 16.9
click at [213, 248] on p "Tired of watching your dog suffer through seven years of arthritis decline and …" at bounding box center [293, 245] width 209 height 61
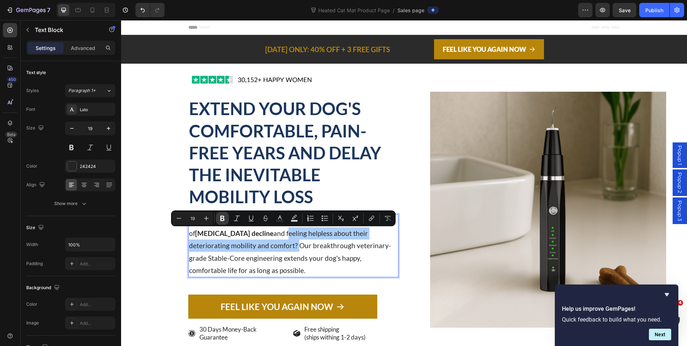
click at [224, 217] on icon "Editor contextual toolbar" at bounding box center [222, 218] width 4 height 5
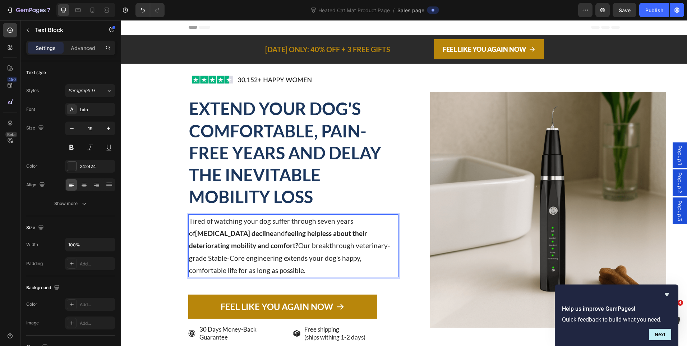
click at [270, 248] on p "Tired of watching your dog suffer through seven years of arthritis decline and …" at bounding box center [293, 245] width 209 height 61
drag, startPoint x: 321, startPoint y: 246, endPoint x: 229, endPoint y: 249, distance: 92.8
click at [229, 249] on p "Tired of watching your dog suffer through seven years of arthritis decline and …" at bounding box center [293, 245] width 209 height 61
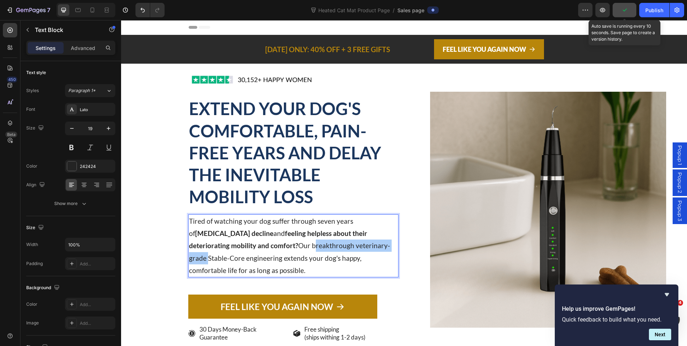
click at [621, 11] on button "button" at bounding box center [625, 10] width 24 height 14
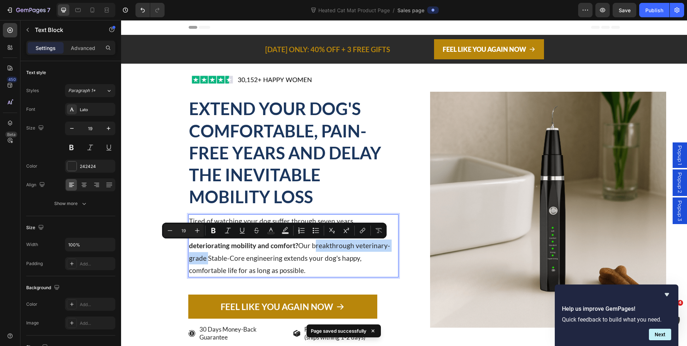
drag, startPoint x: 321, startPoint y: 247, endPoint x: 230, endPoint y: 243, distance: 91.0
click at [230, 243] on p "Tired of watching your dog suffer through seven years of arthritis decline and …" at bounding box center [293, 245] width 209 height 61
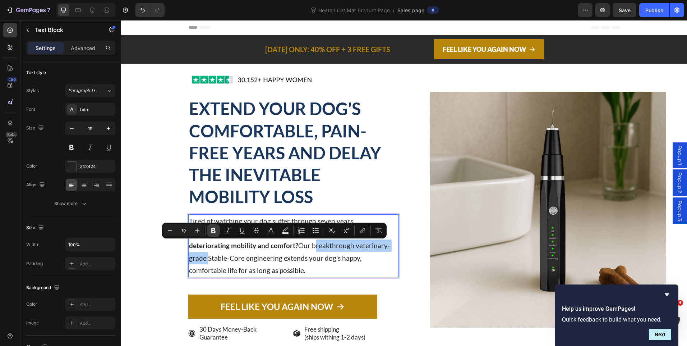
click at [211, 235] on button "Bold" at bounding box center [213, 230] width 13 height 13
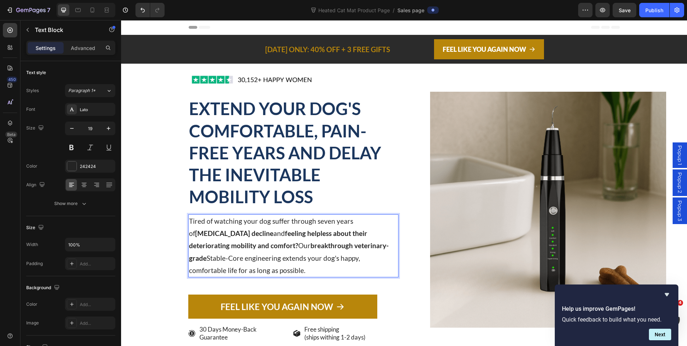
click at [253, 249] on strong "breakthrough veterinary-grade" at bounding box center [289, 251] width 200 height 20
drag, startPoint x: 223, startPoint y: 259, endPoint x: 388, endPoint y: 266, distance: 164.5
click at [388, 266] on p "Tired of watching your dog suffer through seven years of arthritis decline and …" at bounding box center [293, 245] width 209 height 61
drag, startPoint x: 123, startPoint y: 245, endPoint x: 631, endPoint y: 9, distance: 560.5
click at [631, 9] on span "Save" at bounding box center [625, 10] width 12 height 6
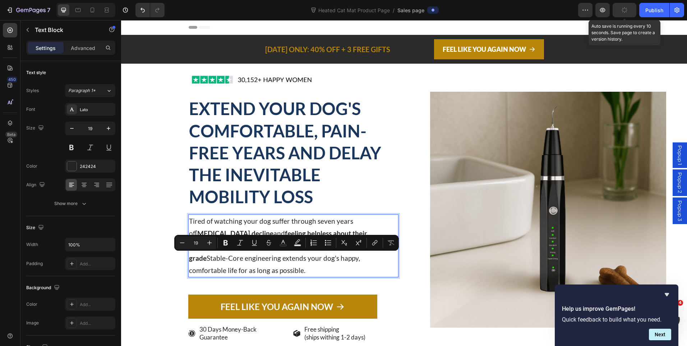
click at [237, 264] on p "Tired of watching your dog suffer through seven years of arthritis decline and …" at bounding box center [293, 245] width 209 height 61
drag, startPoint x: 223, startPoint y: 267, endPoint x: 224, endPoint y: 260, distance: 7.6
click at [224, 260] on p "Tired of watching your dog suffer through seven years of arthritis decline and …" at bounding box center [293, 245] width 209 height 61
click at [225, 243] on icon "Editor contextual toolbar" at bounding box center [225, 242] width 7 height 7
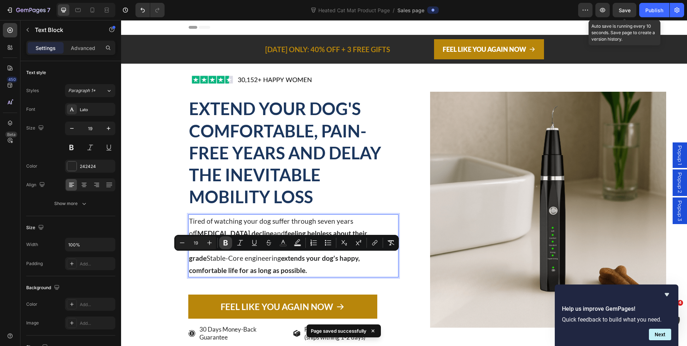
click at [237, 261] on strong "extends your dog's happy, comfortable life for as long as possible." at bounding box center [274, 264] width 171 height 20
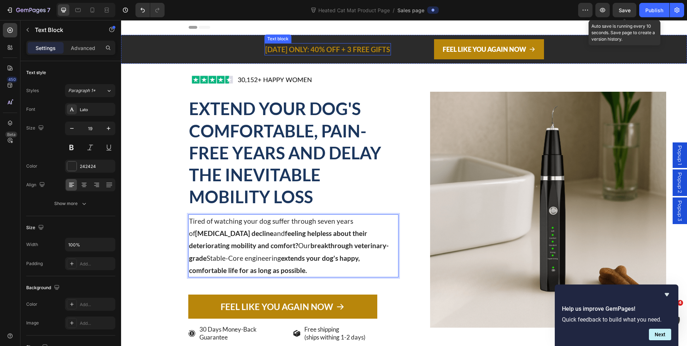
click at [343, 46] on span "[DATE] ONLY: 40% OFF + 3 FREE GIFTS" at bounding box center [327, 49] width 125 height 9
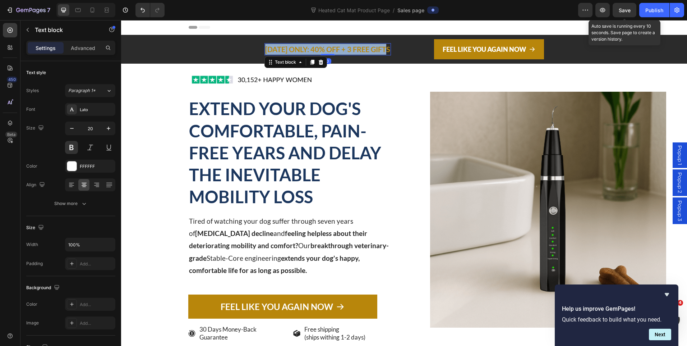
click at [343, 46] on span "[DATE] ONLY: 40% OFF + 3 FREE GIFTS" at bounding box center [327, 49] width 125 height 9
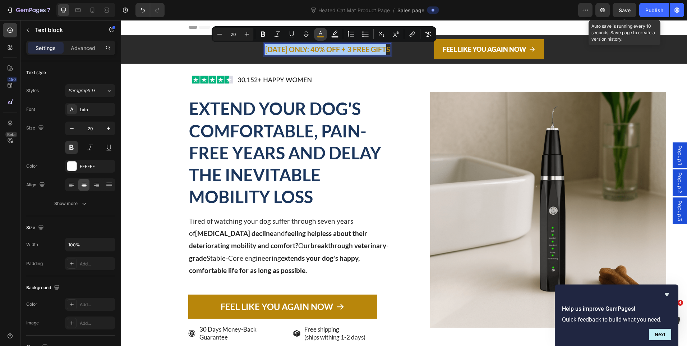
click at [319, 36] on rect "Editor contextual toolbar" at bounding box center [320, 37] width 7 height 2
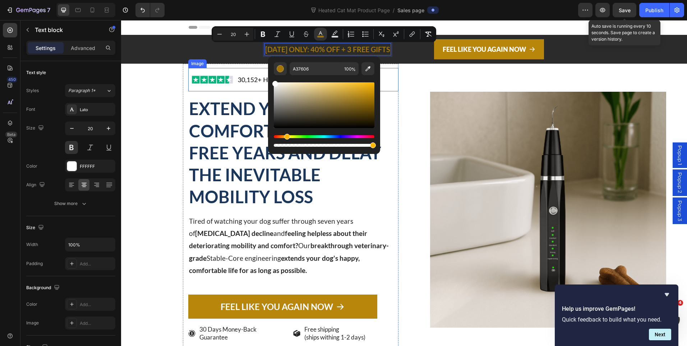
type input "FFFFFF"
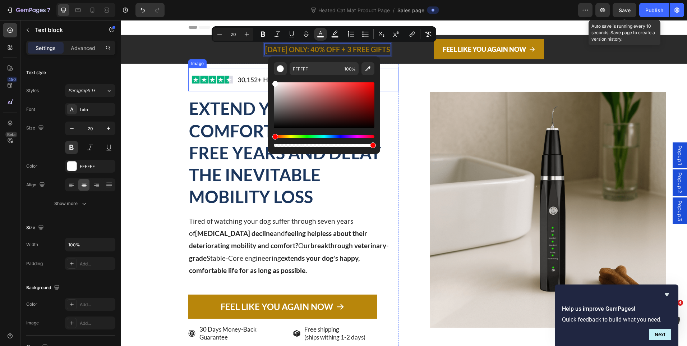
drag, startPoint x: 493, startPoint y: 119, endPoint x: 389, endPoint y: 91, distance: 106.9
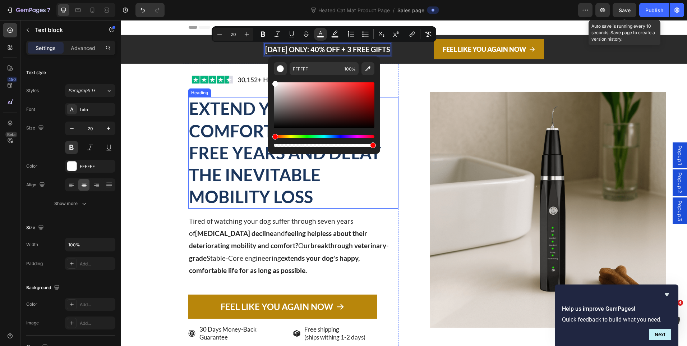
click at [333, 182] on p "EXTEND YOUR DOG'S COMFORTABLE, PAIN-FREE YEARS AND DELAY THE INEVITABLE MOBILIT…" at bounding box center [293, 153] width 209 height 110
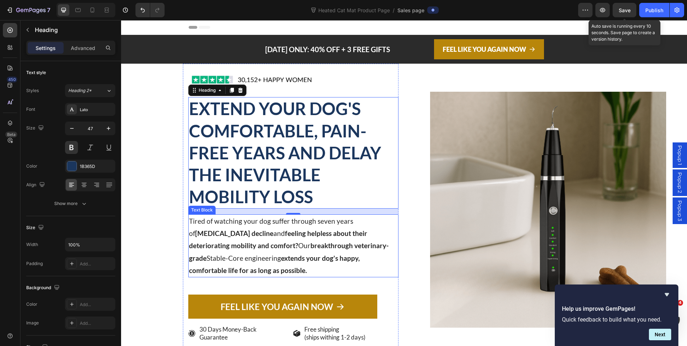
click at [259, 223] on p "Tired of watching your dog suffer through seven years of arthritis decline and …" at bounding box center [293, 245] width 209 height 61
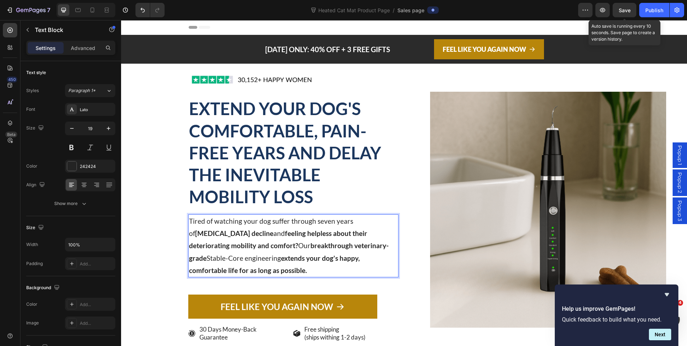
click at [256, 223] on p "Tired of watching your dog suffer through seven years of arthritis decline and …" at bounding box center [293, 245] width 209 height 61
drag, startPoint x: 256, startPoint y: 223, endPoint x: 285, endPoint y: 222, distance: 28.8
click at [285, 222] on p "Tired of watching your dog suffer through seven years of arthritis decline and …" at bounding box center [293, 245] width 209 height 61
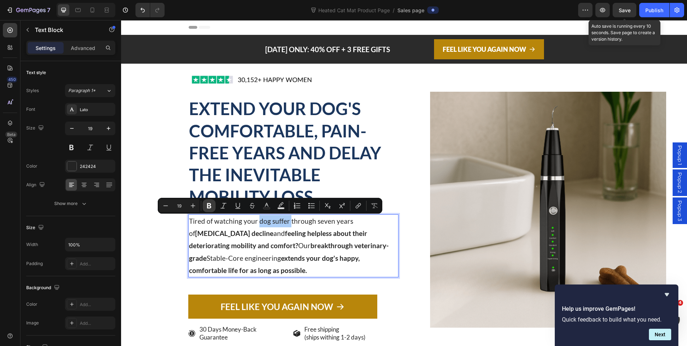
drag, startPoint x: 207, startPoint y: 204, endPoint x: 127, endPoint y: 217, distance: 81.3
click at [207, 204] on icon "Editor contextual toolbar" at bounding box center [209, 205] width 7 height 7
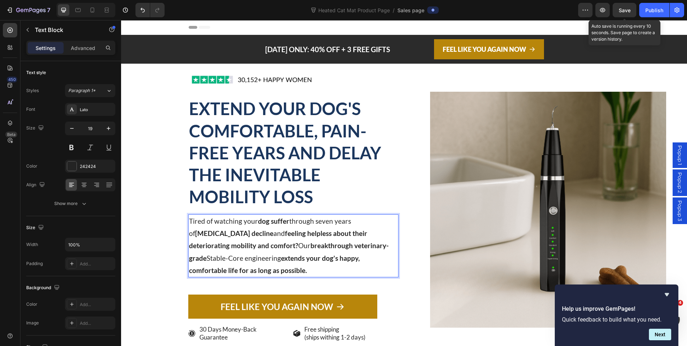
click at [250, 241] on p "Tired of watching your dog suffer through seven years of [MEDICAL_DATA] decline…" at bounding box center [293, 245] width 209 height 61
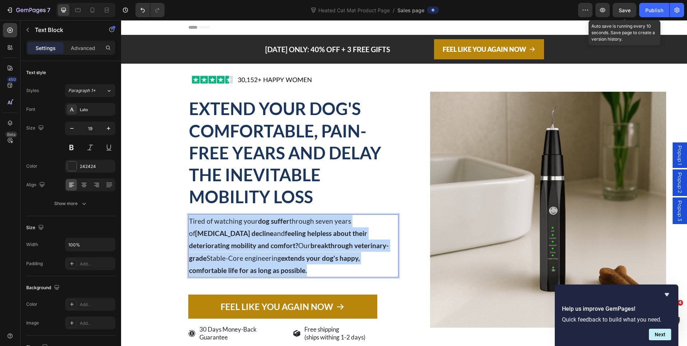
click at [250, 241] on p "Tired of watching your dog suffer through seven years of [MEDICAL_DATA] decline…" at bounding box center [293, 245] width 209 height 61
copy p "Tired of watching your dog suffer through seven years of [MEDICAL_DATA] decline…"
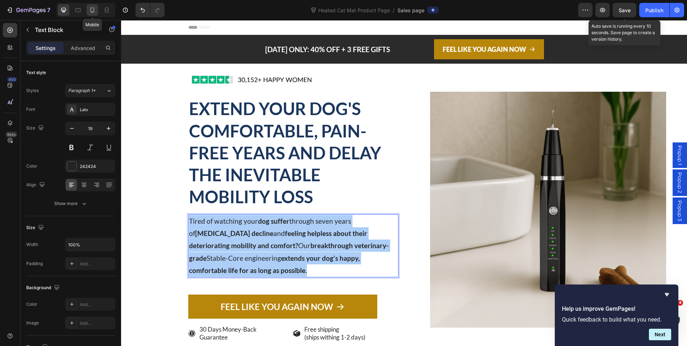
click at [95, 8] on icon at bounding box center [92, 9] width 7 height 7
type input "17"
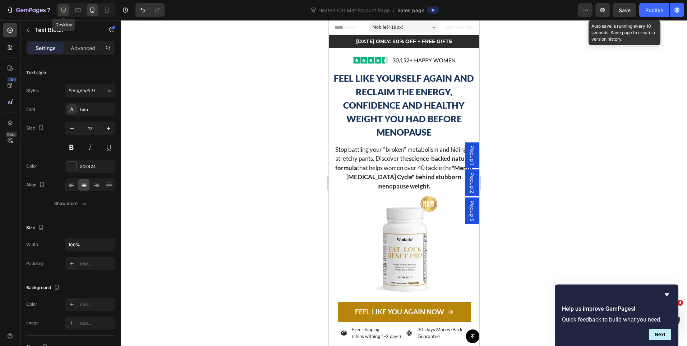
click at [64, 11] on icon at bounding box center [63, 10] width 5 height 5
type input "19"
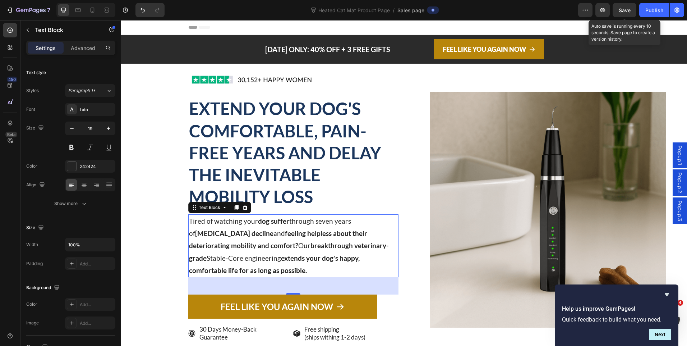
click at [295, 164] on p "EXTEND YOUR DOG'S COMFORTABLE, PAIN-FREE YEARS AND DELAY THE INEVITABLE MOBILIT…" at bounding box center [293, 153] width 209 height 110
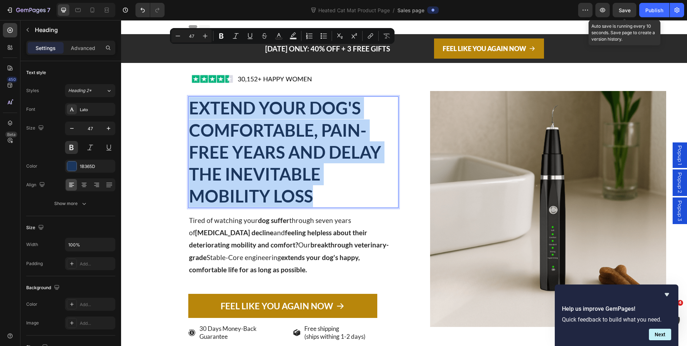
scroll to position [52, 0]
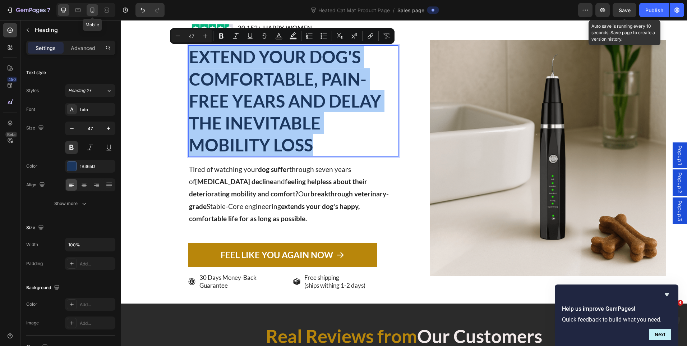
click at [93, 11] on icon at bounding box center [92, 9] width 7 height 7
type input "25"
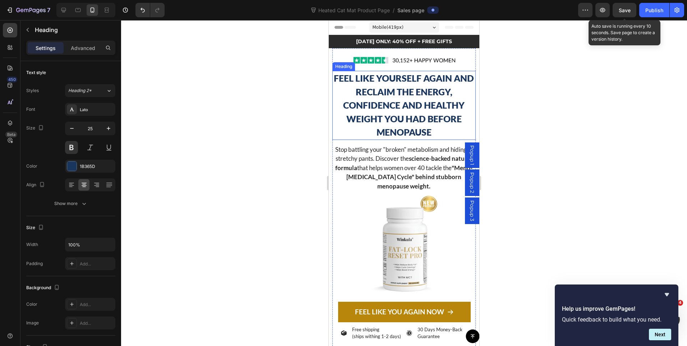
click at [417, 103] on h2 "FEEL LIKE YOURSELF AGAIN AND RECLAIM THE ENERGY, CONFIDENCE AND HEALTHY WEIGHT …" at bounding box center [404, 105] width 143 height 69
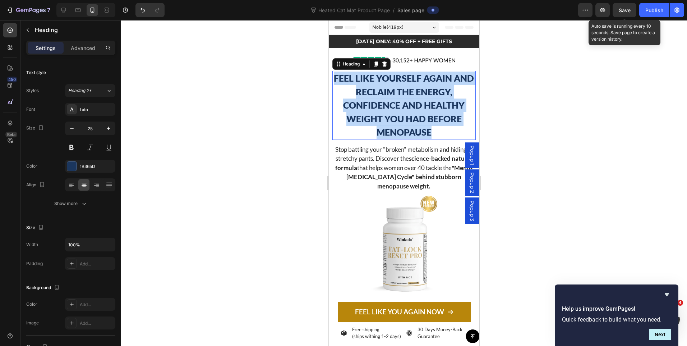
click at [417, 103] on p "FEEL LIKE YOURSELF AGAIN AND RECLAIM THE ENERGY, CONFIDENCE AND HEALTHY WEIGHT …" at bounding box center [404, 106] width 142 height 68
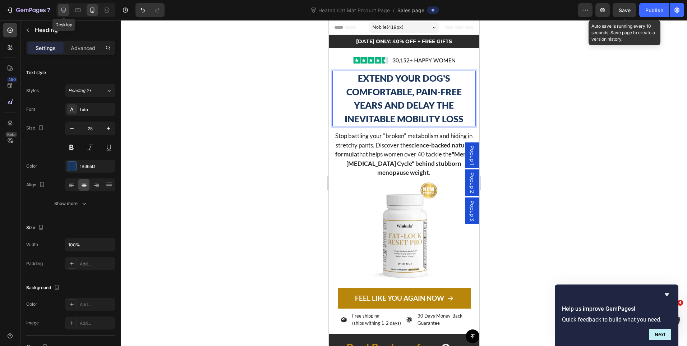
click at [64, 10] on icon at bounding box center [63, 10] width 5 height 5
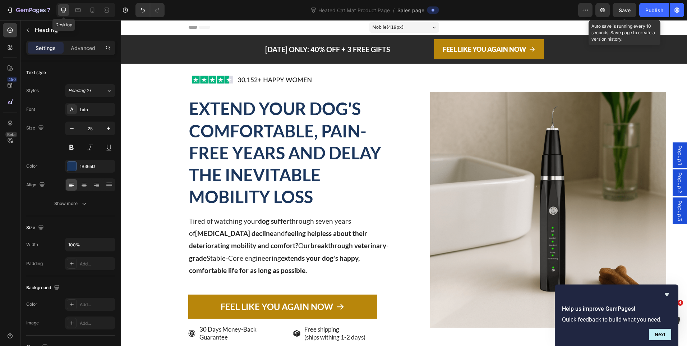
type input "51"
click at [232, 246] on strong "breakthrough veterinary-grade" at bounding box center [289, 251] width 200 height 20
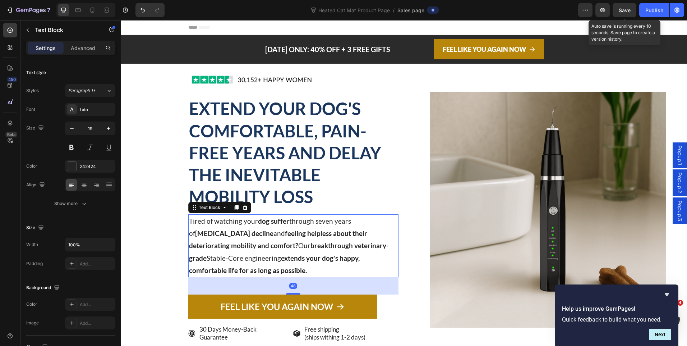
click at [232, 246] on strong "breakthrough veterinary-grade" at bounding box center [289, 251] width 200 height 20
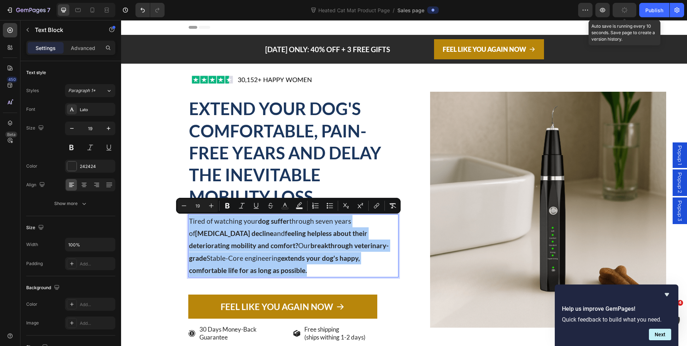
drag, startPoint x: 94, startPoint y: 14, endPoint x: 297, endPoint y: 138, distance: 238.0
click at [94, 14] on div at bounding box center [93, 10] width 12 height 12
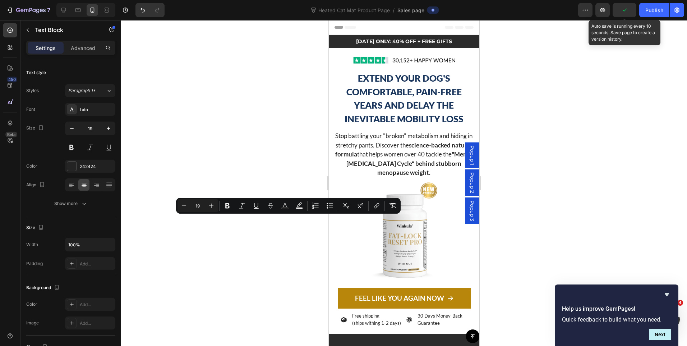
type input "17"
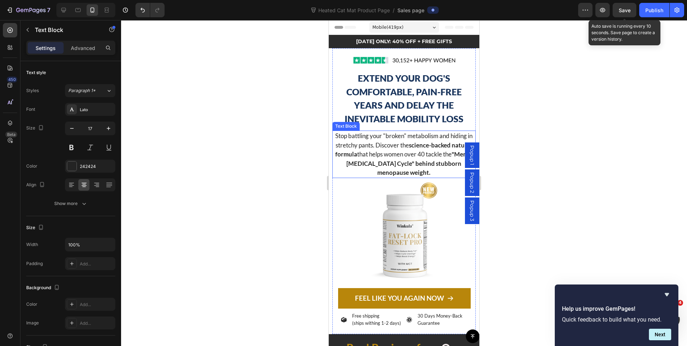
click at [401, 145] on p "Stop battling your "broken" metabolism and hiding in stretchy pants. Discover t…" at bounding box center [404, 154] width 142 height 46
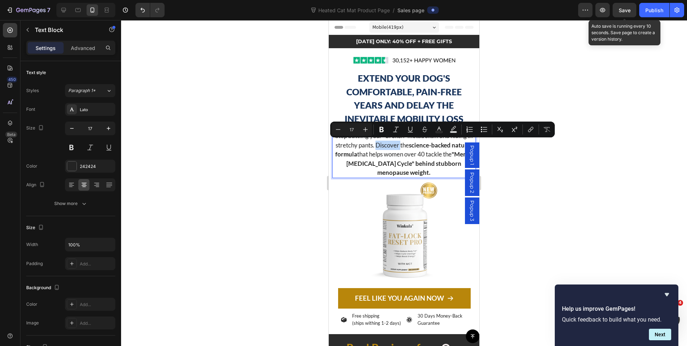
click at [401, 145] on p "Stop battling your "broken" metabolism and hiding in stretchy pants. Discover t…" at bounding box center [404, 154] width 142 height 46
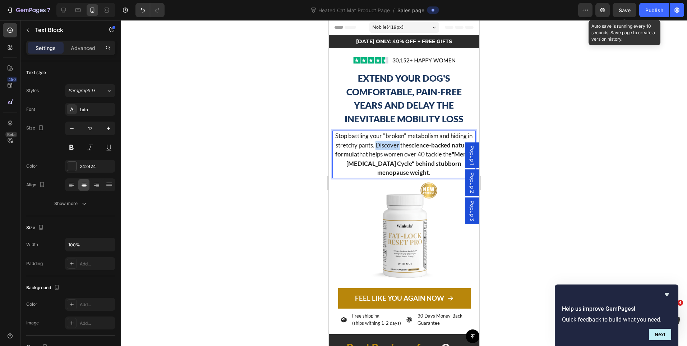
click at [401, 145] on p "Stop battling your "broken" metabolism and hiding in stretchy pants. Discover t…" at bounding box center [404, 154] width 142 height 46
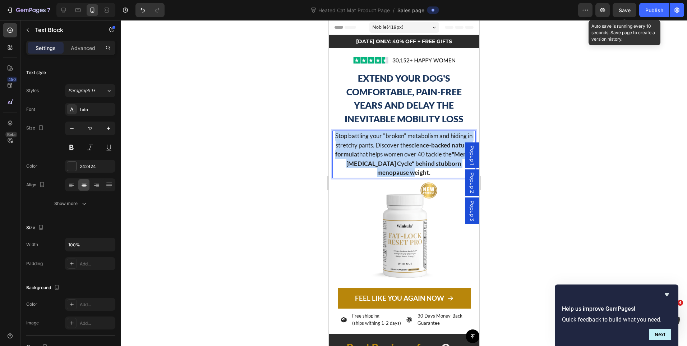
click at [401, 145] on p "Stop battling your "broken" metabolism and hiding in stretchy pants. Discover t…" at bounding box center [404, 154] width 142 height 46
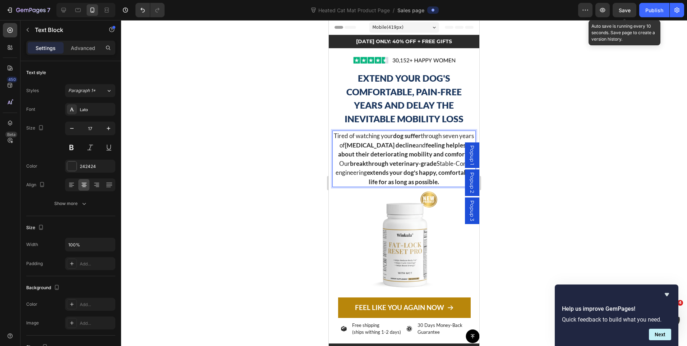
click at [539, 129] on div at bounding box center [404, 183] width 566 height 326
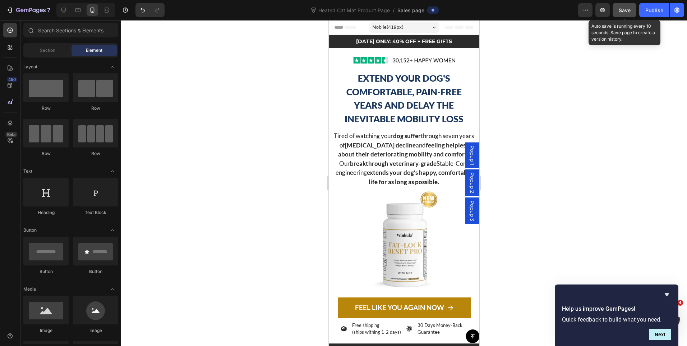
click at [622, 10] on span "Save" at bounding box center [625, 10] width 12 height 6
click at [62, 12] on icon at bounding box center [63, 9] width 7 height 7
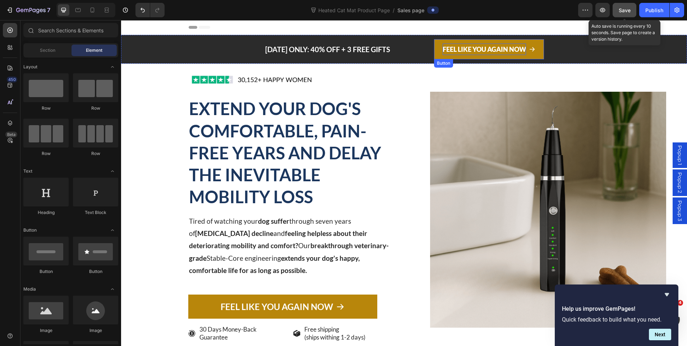
click at [485, 48] on p "FEEL LIKE YOU AGAIN NOW" at bounding box center [484, 50] width 83 height 12
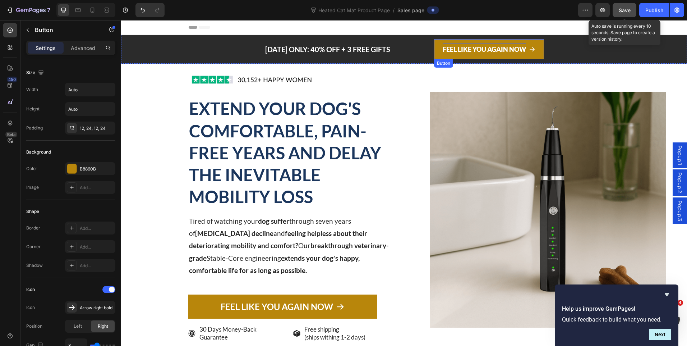
click at [485, 48] on p "FEEL LIKE YOU AGAIN NOW" at bounding box center [484, 50] width 83 height 12
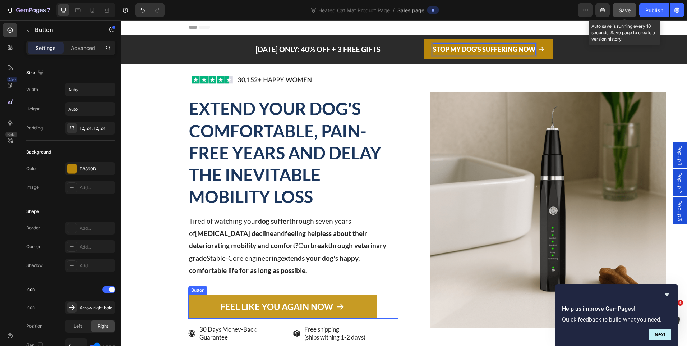
click at [273, 306] on p "FEEL LIKE YOU AGAIN NOW" at bounding box center [277, 306] width 113 height 11
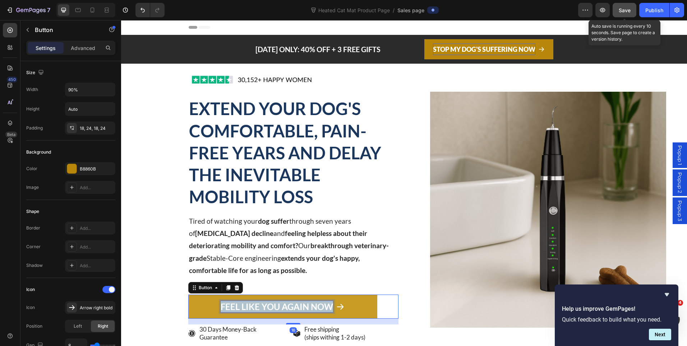
click at [273, 306] on p "FEEL LIKE YOU AGAIN NOW" at bounding box center [277, 306] width 113 height 11
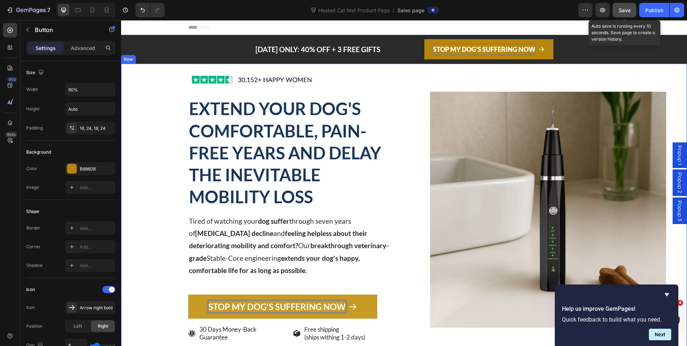
click at [410, 246] on div at bounding box center [549, 210] width 278 height 236
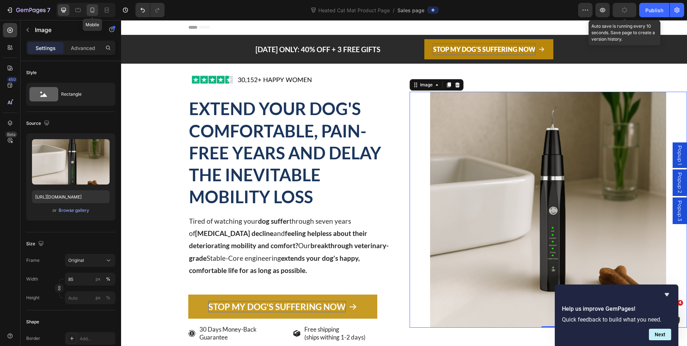
click at [89, 14] on div at bounding box center [93, 10] width 12 height 12
type input "[URL][DOMAIN_NAME]"
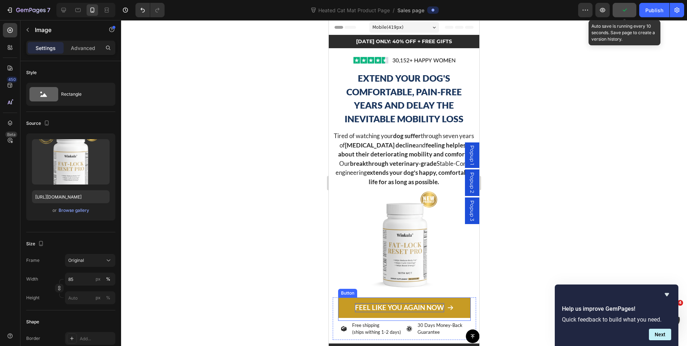
click at [412, 306] on p "FEEL LIKE YOU AGAIN NOW" at bounding box center [399, 307] width 89 height 9
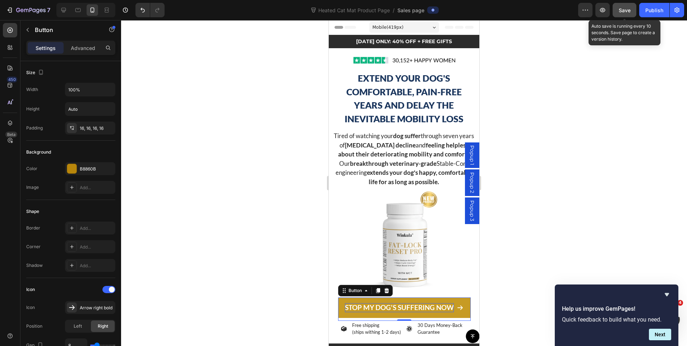
click at [574, 196] on div at bounding box center [404, 183] width 566 height 326
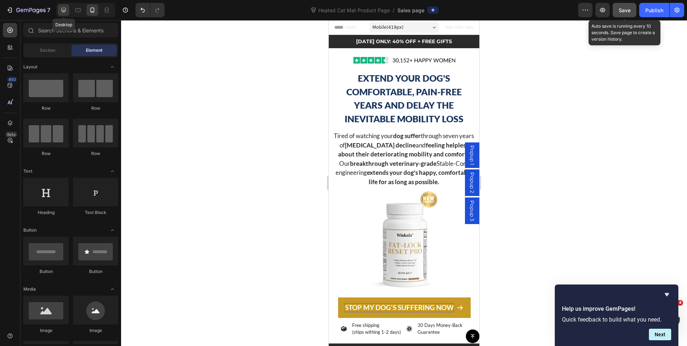
click at [64, 9] on icon at bounding box center [63, 9] width 7 height 7
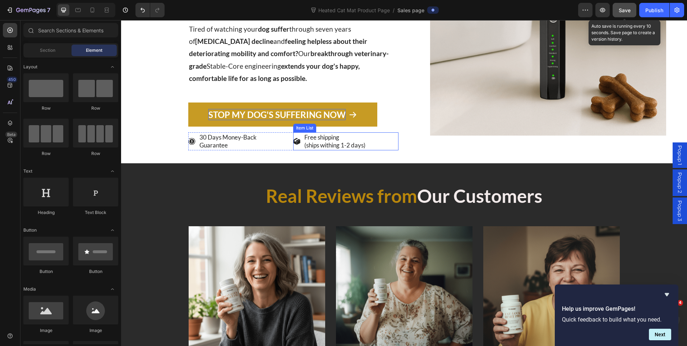
scroll to position [180, 0]
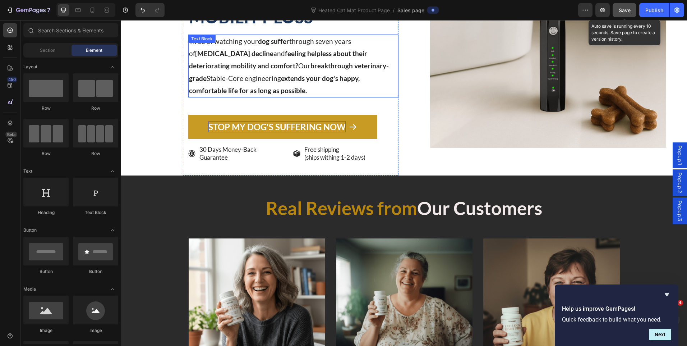
click at [242, 77] on strong "extends your dog's happy, comfortable life for as long as possible." at bounding box center [274, 84] width 171 height 20
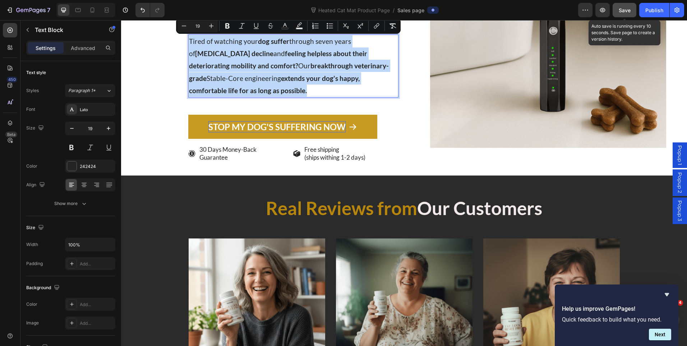
click at [296, 60] on p "Tired of watching your dog suffer through seven years of [MEDICAL_DATA] decline…" at bounding box center [293, 65] width 209 height 61
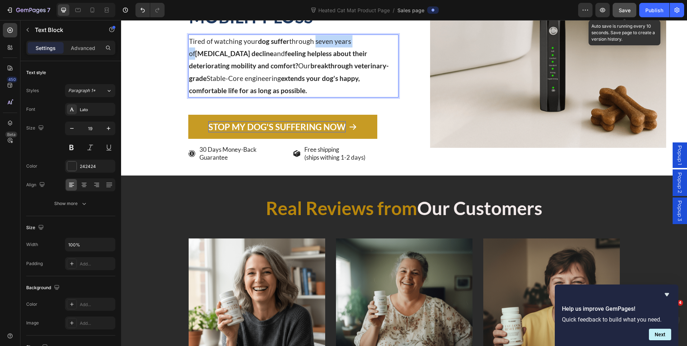
drag, startPoint x: 355, startPoint y: 44, endPoint x: 313, endPoint y: 44, distance: 41.7
click at [313, 44] on p "Tired of watching your dog suffer through seven years of [MEDICAL_DATA] decline…" at bounding box center [293, 65] width 209 height 61
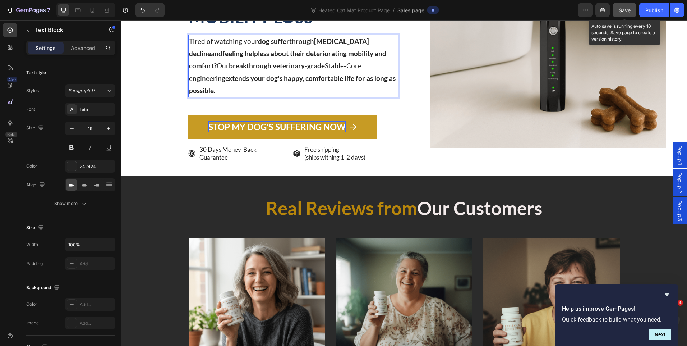
click at [314, 44] on strong "[MEDICAL_DATA] decline" at bounding box center [279, 47] width 180 height 20
click at [360, 77] on p "Tired of watching your dog suffer through [MEDICAL_DATA] decline and feeling he…" at bounding box center [293, 65] width 209 height 61
drag, startPoint x: 360, startPoint y: 77, endPoint x: 357, endPoint y: 68, distance: 9.2
click at [357, 68] on p "Tired of watching your dog suffer through [MEDICAL_DATA] decline and feeling he…" at bounding box center [293, 65] width 209 height 61
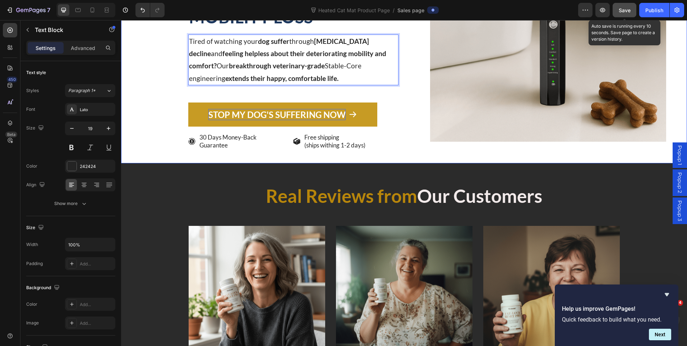
drag, startPoint x: 147, startPoint y: 125, endPoint x: 164, endPoint y: 149, distance: 28.8
click at [147, 125] on div "Image EXTEND YOUR DOG'S COMFORTABLE, PAIN-FREE YEARS AND DELAY THE INEVITABLE M…" at bounding box center [260, 23] width 278 height 279
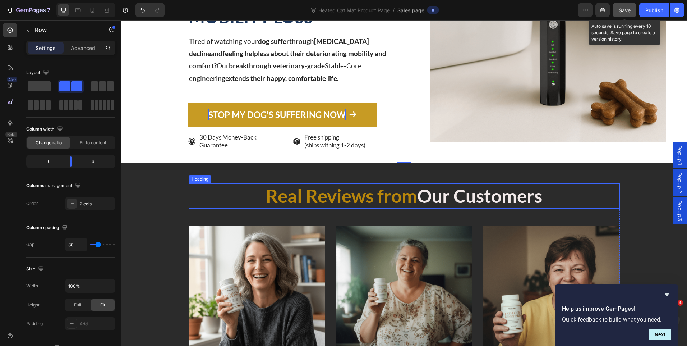
scroll to position [108, 0]
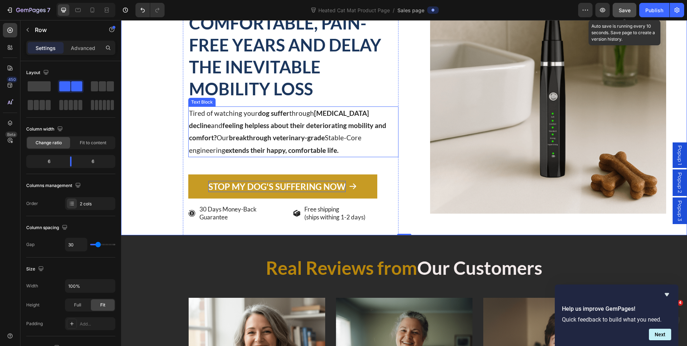
click at [274, 125] on strong "feeling helpless about their deteriorating mobility and comfort?" at bounding box center [287, 131] width 197 height 20
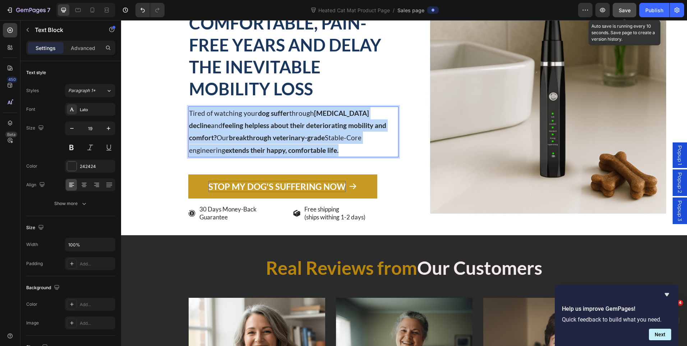
copy p "Tired of watching your dog suffer through [MEDICAL_DATA] decline and feeling he…"
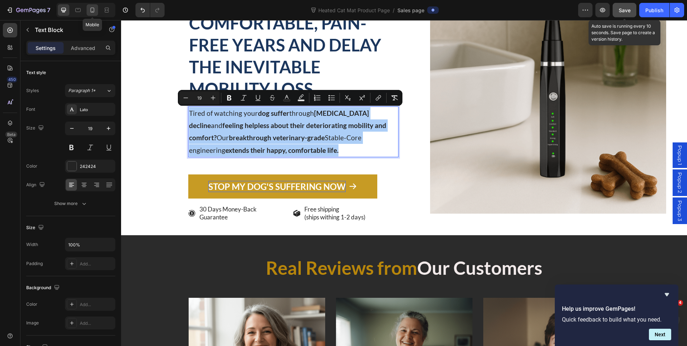
click at [95, 12] on icon at bounding box center [92, 9] width 7 height 7
type input "17"
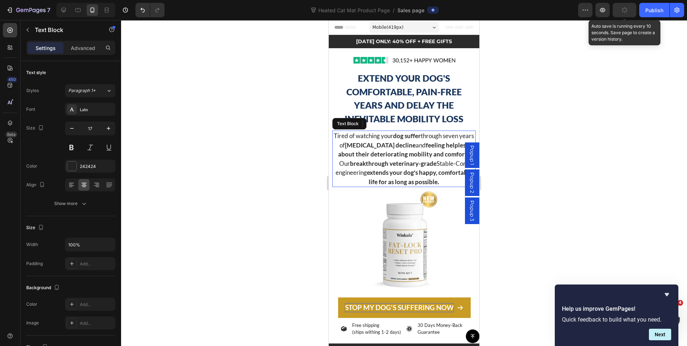
click at [430, 162] on strong "breakthrough veterinary-grade" at bounding box center [393, 164] width 87 height 8
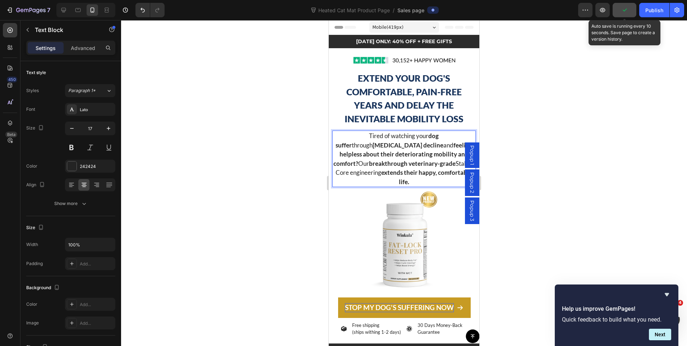
click at [576, 132] on div at bounding box center [404, 183] width 566 height 326
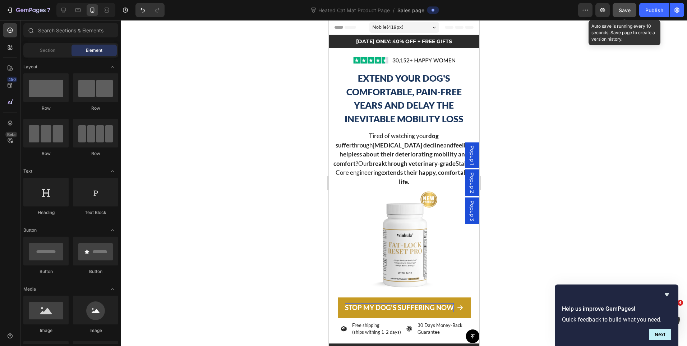
click at [622, 7] on span "Save" at bounding box center [625, 10] width 12 height 6
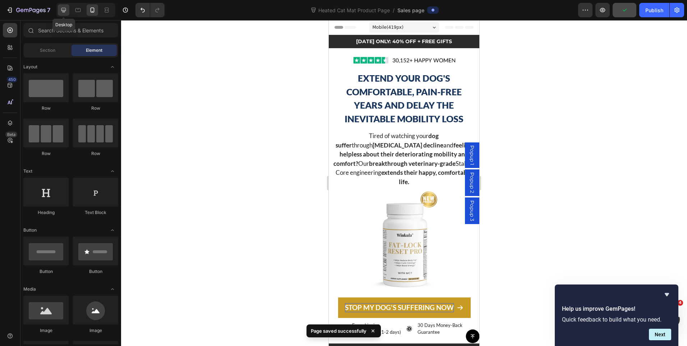
click at [65, 7] on icon at bounding box center [63, 9] width 7 height 7
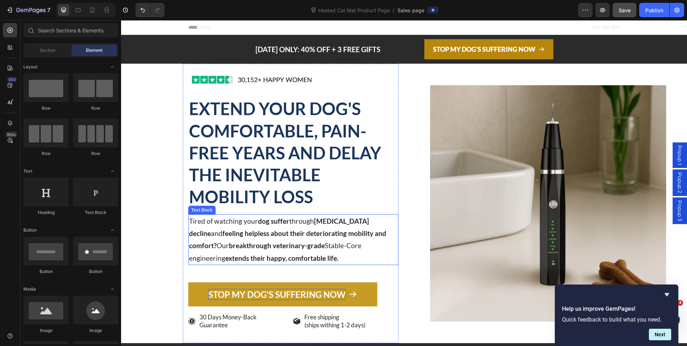
click at [287, 246] on p "Tired of watching your dog suffer through [MEDICAL_DATA] decline and feeling he…" at bounding box center [293, 239] width 209 height 49
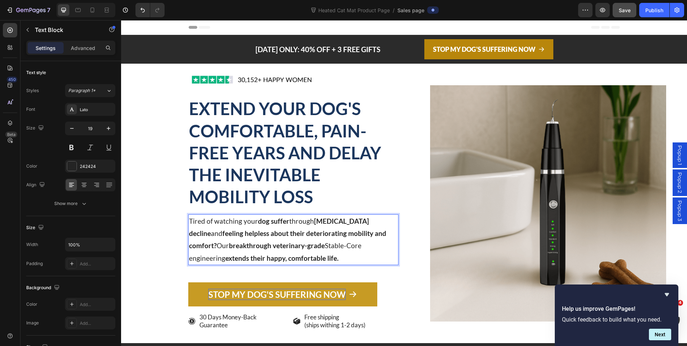
click at [286, 245] on p "Tired of watching your dog suffer through [MEDICAL_DATA] decline and feeling he…" at bounding box center [293, 239] width 209 height 49
click at [306, 246] on p "Tired of watching your dog suffer through [MEDICAL_DATA] decline and feeling he…" at bounding box center [293, 239] width 209 height 49
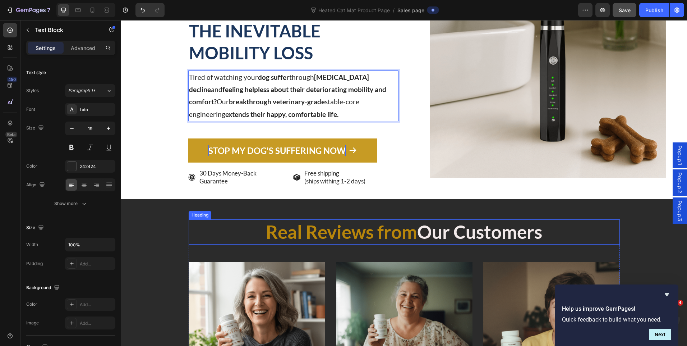
scroll to position [288, 0]
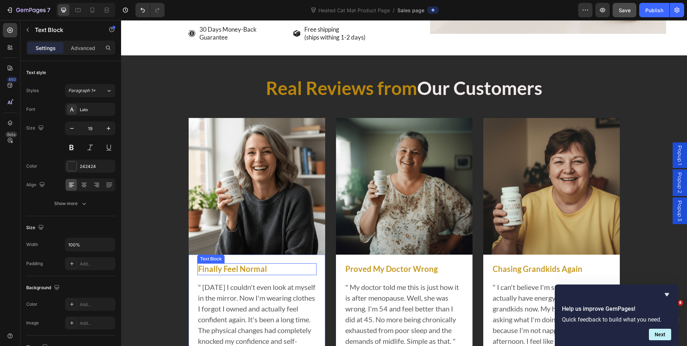
click at [239, 269] on p "Finally Feel Normal" at bounding box center [257, 269] width 118 height 10
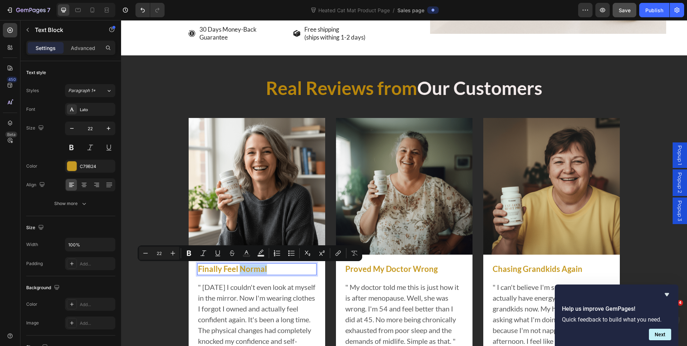
click at [239, 269] on p "Finally Feel Normal" at bounding box center [257, 269] width 118 height 10
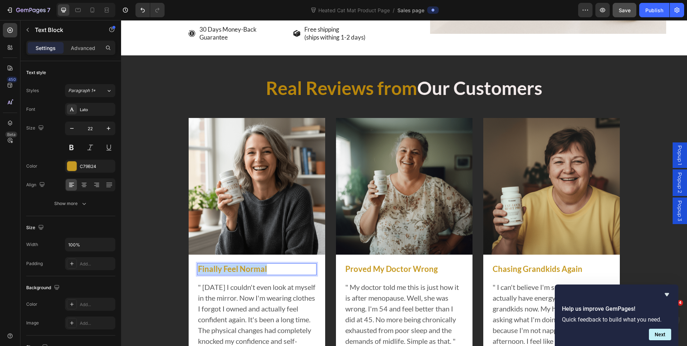
click at [239, 269] on p "Finally Feel Normal" at bounding box center [257, 269] width 118 height 10
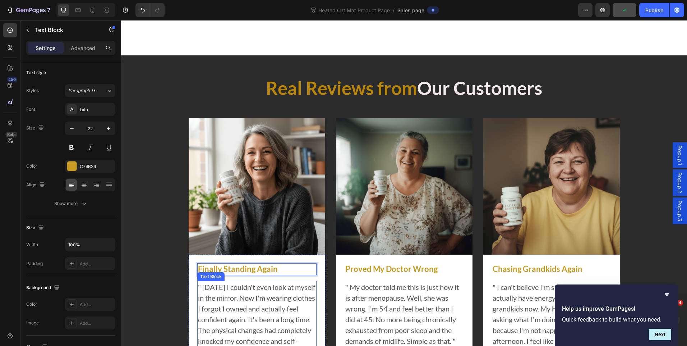
scroll to position [431, 0]
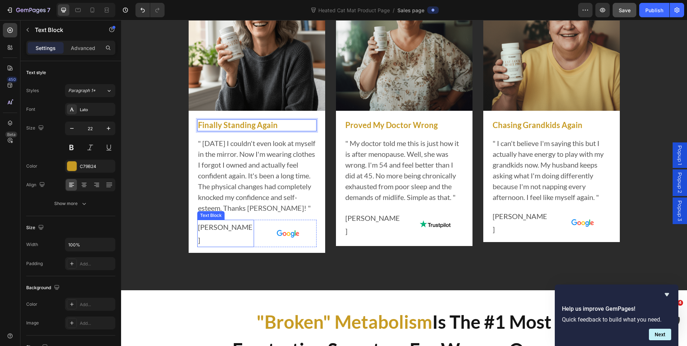
click at [213, 239] on p "[PERSON_NAME]" at bounding box center [225, 233] width 55 height 26
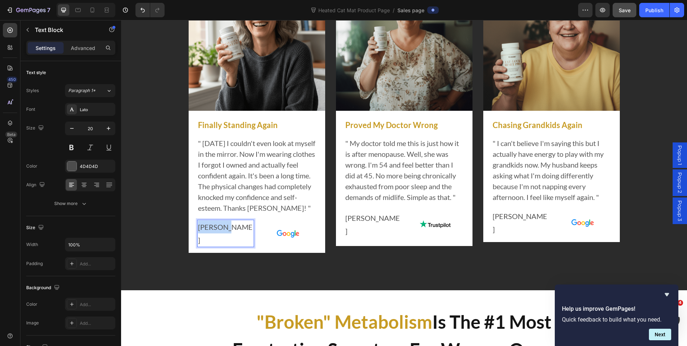
scroll to position [427, 0]
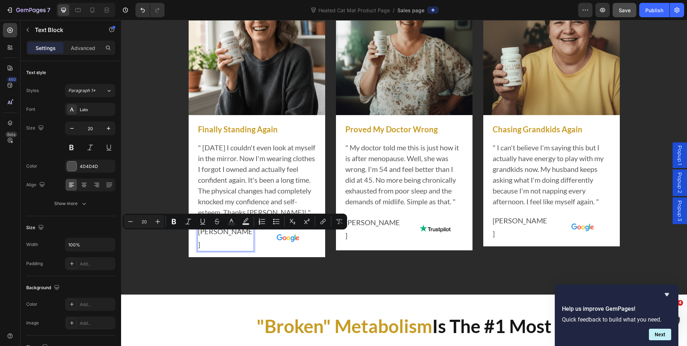
drag, startPoint x: 221, startPoint y: 237, endPoint x: 242, endPoint y: 241, distance: 21.7
click at [242, 241] on p "[PERSON_NAME]" at bounding box center [225, 238] width 55 height 26
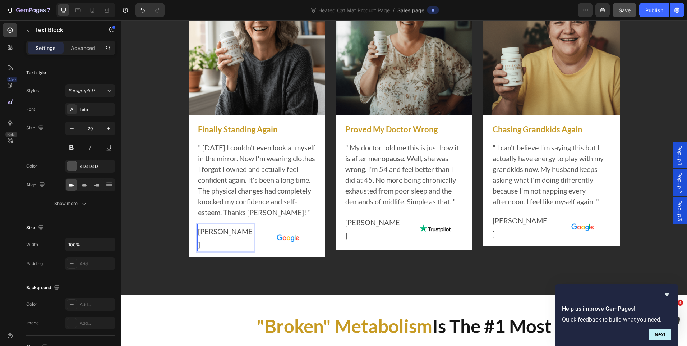
scroll to position [431, 0]
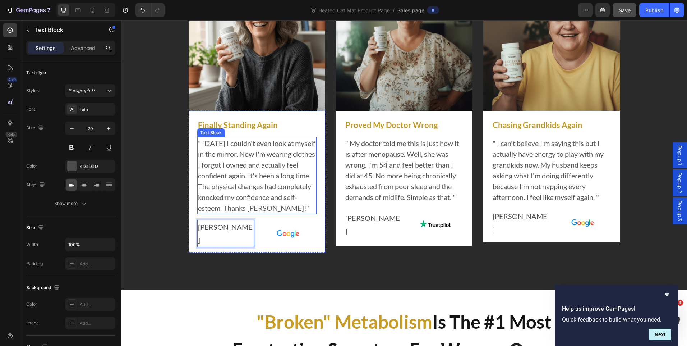
click at [292, 207] on p "" [DATE] I couldn't even look at myself in the mirror. Now I'm wearing clothes …" at bounding box center [257, 176] width 118 height 76
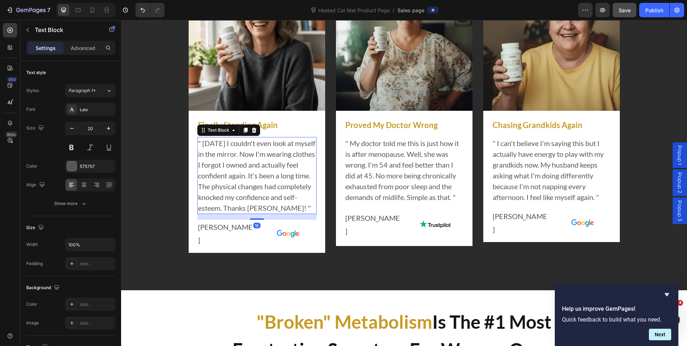
click at [301, 209] on p "" [DATE] I couldn't even look at myself in the mirror. Now I'm wearing clothes …" at bounding box center [257, 176] width 118 height 76
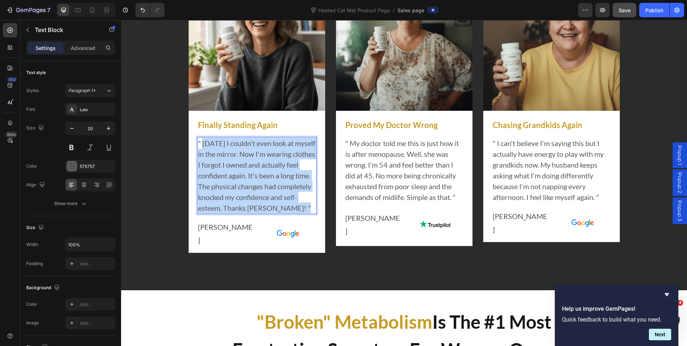
drag, startPoint x: 301, startPoint y: 209, endPoint x: 201, endPoint y: 146, distance: 118.4
click at [201, 146] on p "" [DATE] I couldn't even look at myself in the mirror. Now I'm wearing clothes …" at bounding box center [257, 176] width 118 height 76
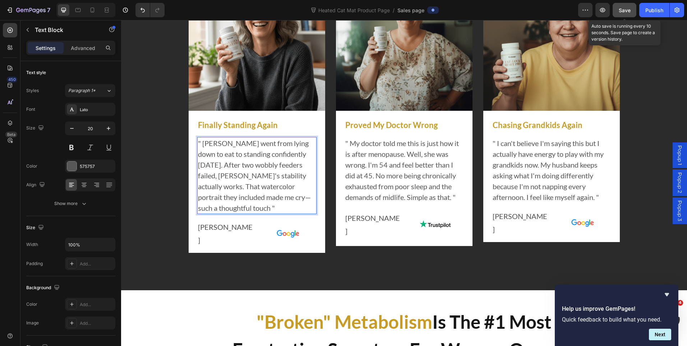
click at [628, 6] on div "Save" at bounding box center [625, 10] width 12 height 8
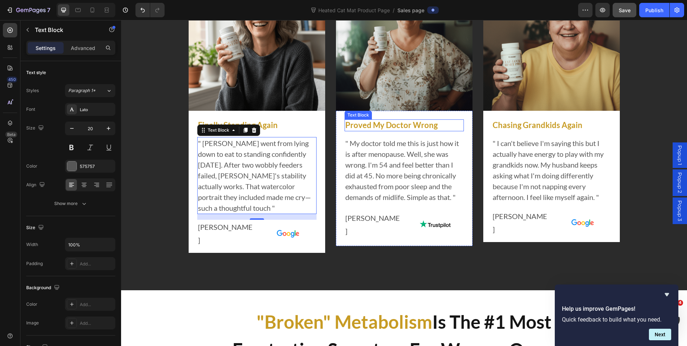
click at [403, 125] on p "Proved My Doctor Wrong" at bounding box center [405, 125] width 118 height 10
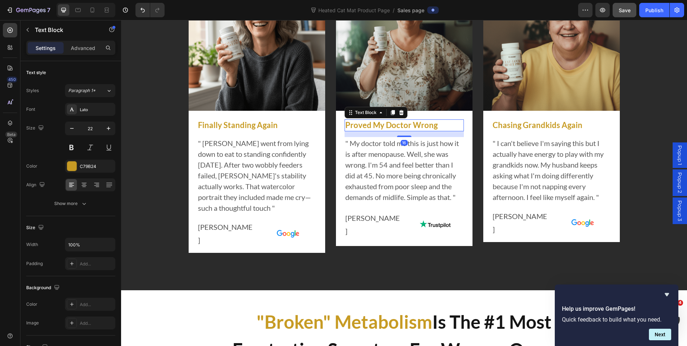
click at [403, 125] on p "Proved My Doctor Wrong" at bounding box center [405, 125] width 118 height 10
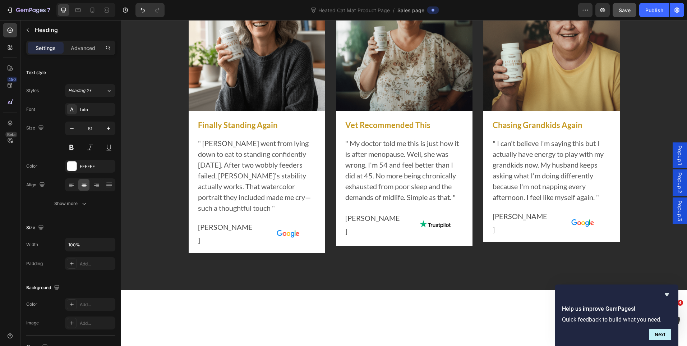
scroll to position [288, 0]
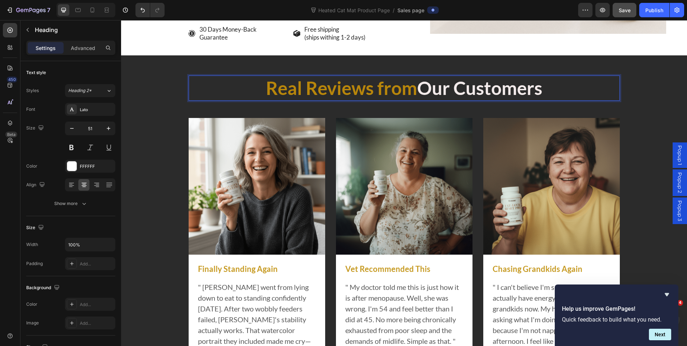
click at [412, 91] on span "Real Reviews from" at bounding box center [341, 88] width 151 height 22
drag, startPoint x: 412, startPoint y: 91, endPoint x: 257, endPoint y: 83, distance: 155.2
click at [257, 83] on p "Real Reviews from Our Customers" at bounding box center [404, 88] width 430 height 24
click at [334, 69] on rect "Editor contextual toolbar" at bounding box center [335, 69] width 7 height 2
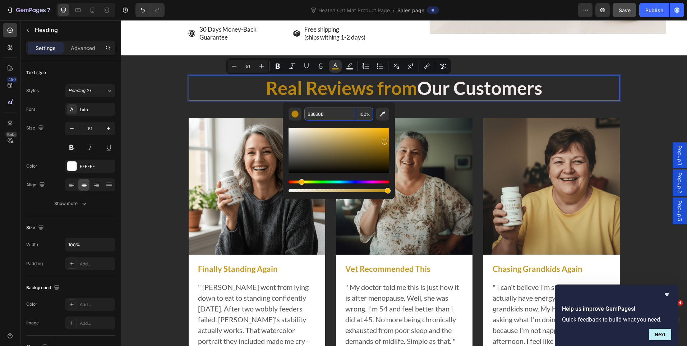
click at [316, 113] on input "B8860B" at bounding box center [331, 114] width 52 height 13
click at [252, 270] on p "Finally Standing Again" at bounding box center [257, 269] width 118 height 10
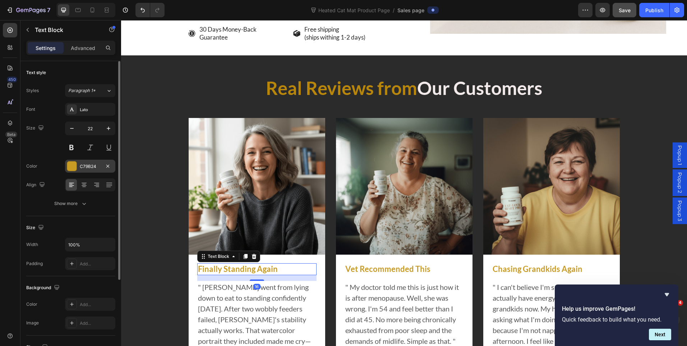
click at [82, 166] on div "C79B24" at bounding box center [90, 166] width 21 height 6
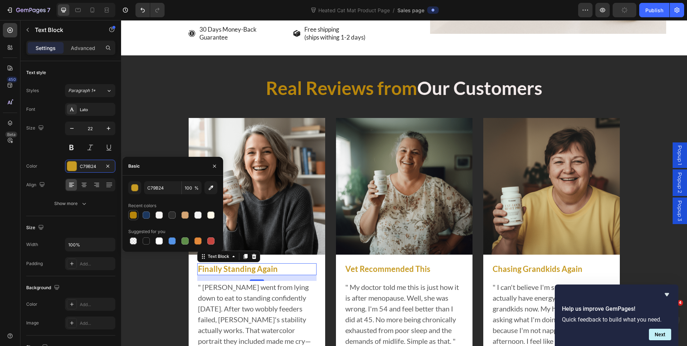
click at [134, 214] on div at bounding box center [133, 214] width 7 height 7
type input "B8860B"
click at [156, 191] on input "B8860B" at bounding box center [162, 187] width 37 height 13
click at [418, 271] on p "Vet Recommended This" at bounding box center [405, 269] width 118 height 10
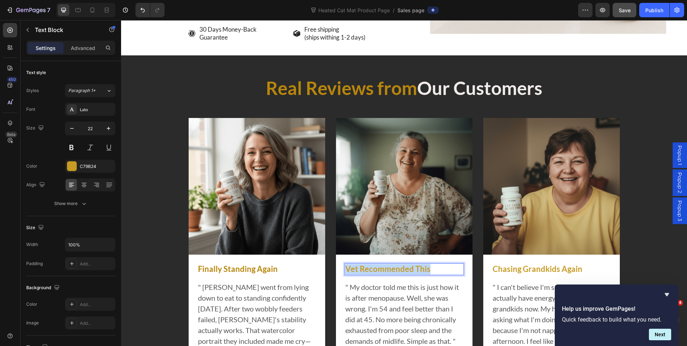
click at [404, 269] on p "Vet Recommended This" at bounding box center [405, 269] width 118 height 10
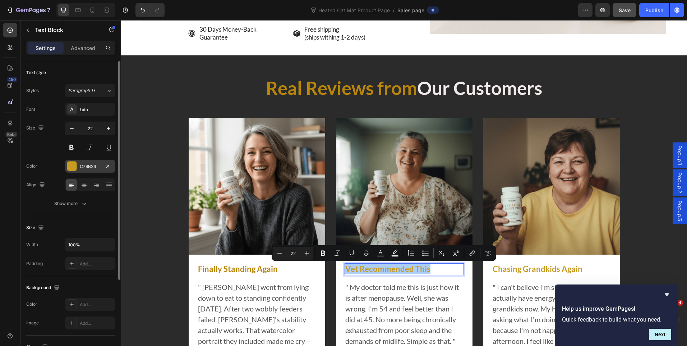
click at [87, 169] on div "C79B24" at bounding box center [90, 166] width 21 height 6
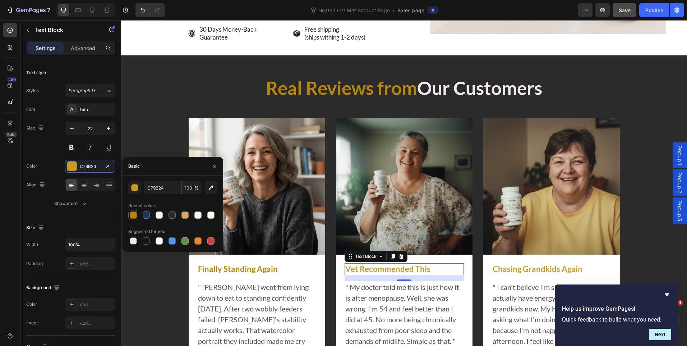
click at [133, 218] on div at bounding box center [133, 214] width 7 height 7
type input "B8860B"
click at [513, 272] on p "Chasing Grandkids Again" at bounding box center [552, 269] width 118 height 10
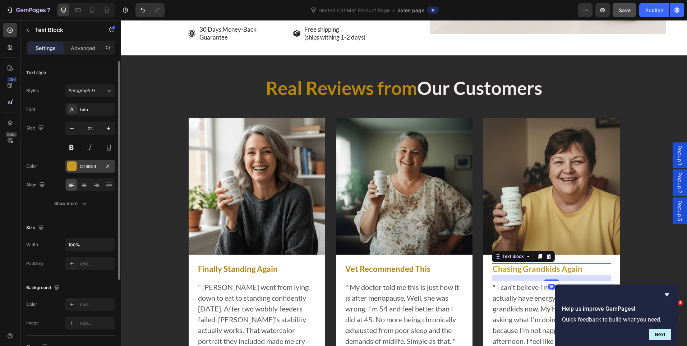
click at [77, 162] on div "C79B24" at bounding box center [90, 166] width 50 height 13
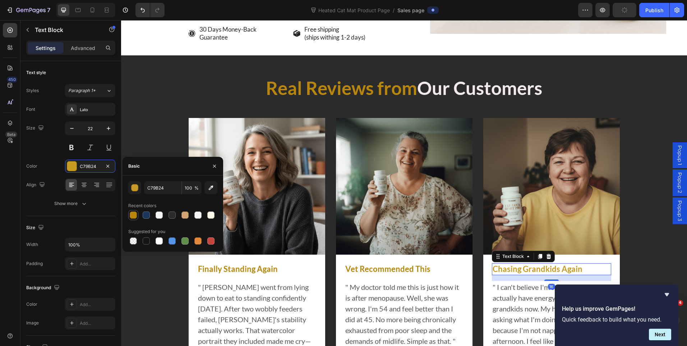
click at [135, 214] on div at bounding box center [133, 214] width 7 height 7
type input "B8860B"
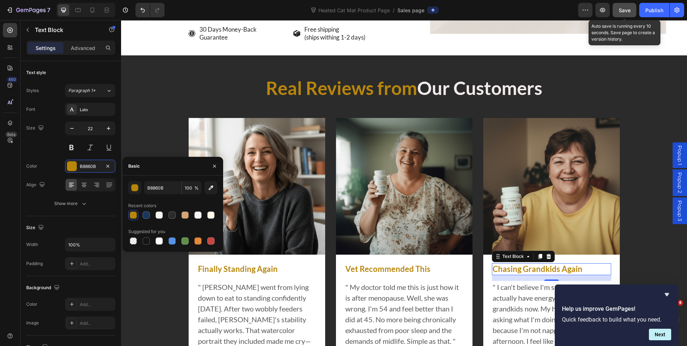
click at [626, 9] on span "Save" at bounding box center [625, 10] width 12 height 6
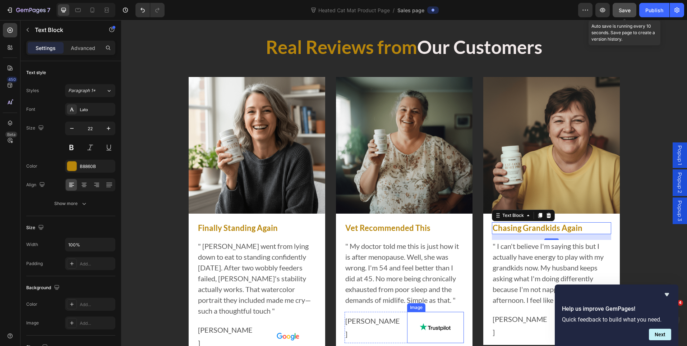
scroll to position [360, 0]
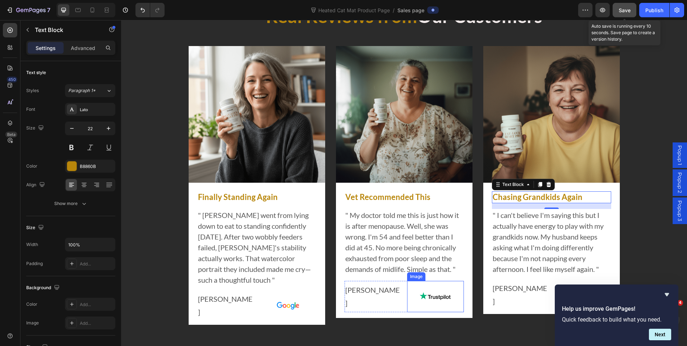
click at [429, 282] on img at bounding box center [435, 296] width 31 height 31
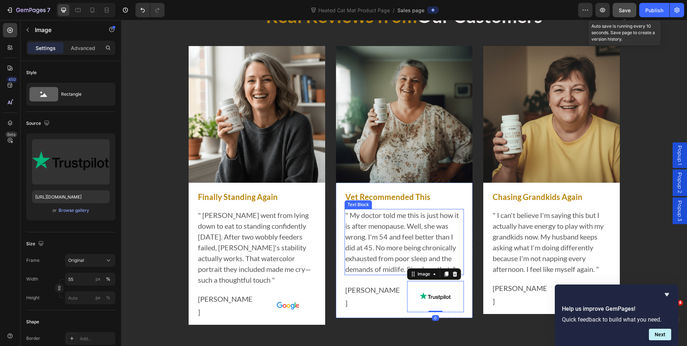
click at [440, 256] on p "" My doctor told me this is just how it is after menopause. Well, she was wrong…" at bounding box center [405, 242] width 118 height 65
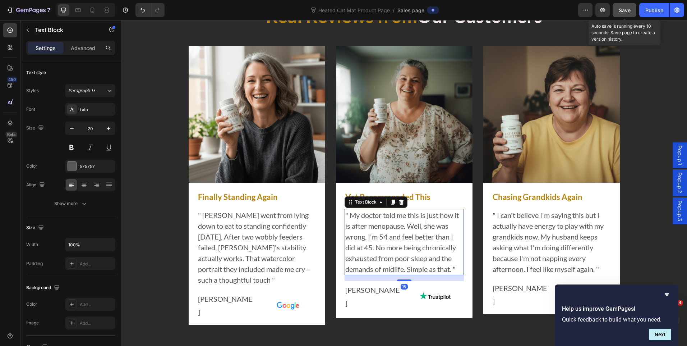
click at [450, 270] on p "" My doctor told me this is just how it is after menopause. Well, she was wrong…" at bounding box center [405, 242] width 118 height 65
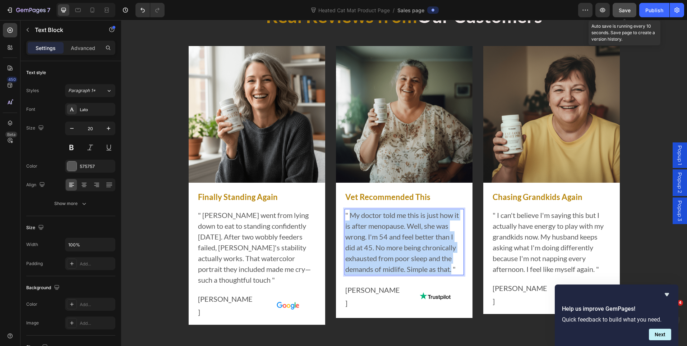
drag, startPoint x: 450, startPoint y: 270, endPoint x: 349, endPoint y: 217, distance: 114.5
click at [349, 217] on p "" My doctor told me this is just how it is after menopause. Well, she was wrong…" at bounding box center [405, 242] width 118 height 65
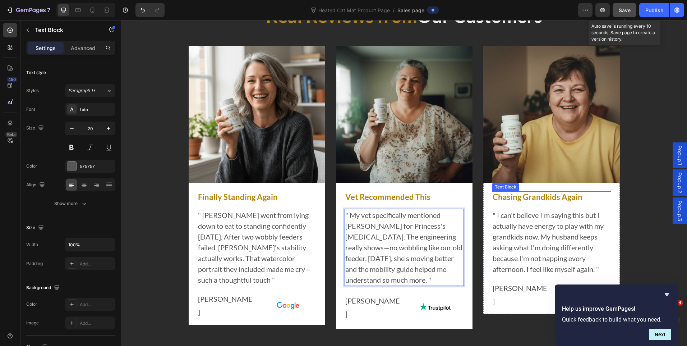
click at [529, 201] on p "Chasing Grandkids Again" at bounding box center [552, 197] width 118 height 10
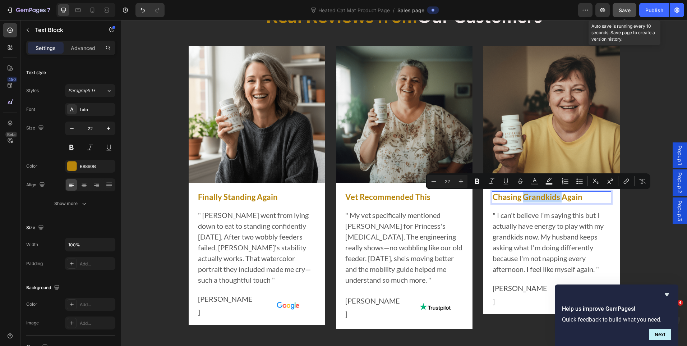
click at [529, 201] on p "Chasing Grandkids Again" at bounding box center [552, 197] width 118 height 10
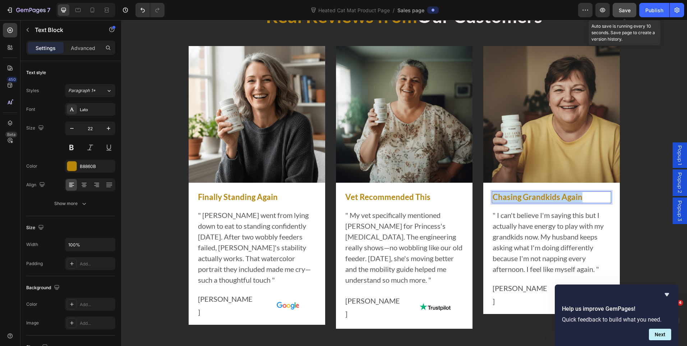
click at [529, 201] on p "Chasing Grandkids Again" at bounding box center [552, 197] width 118 height 10
click at [546, 242] on p "" I can't believe I'm saying this but I actually have energy to play with my gr…" at bounding box center [552, 242] width 118 height 65
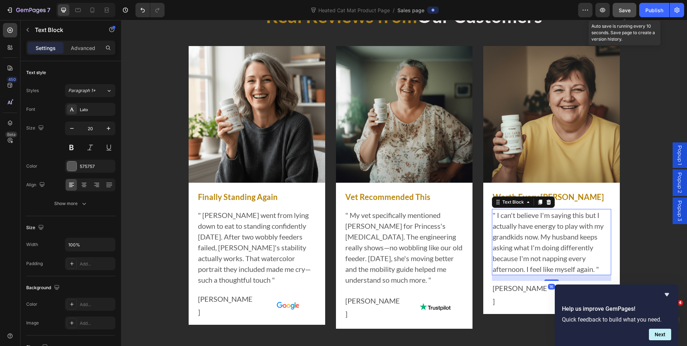
click at [594, 272] on p "" I can't believe I'm saying this but I actually have energy to play with my gr…" at bounding box center [552, 242] width 118 height 65
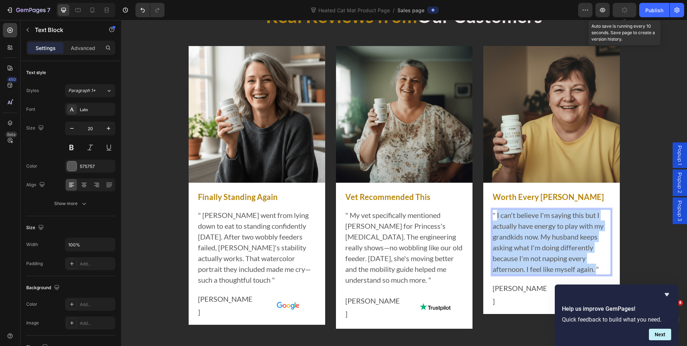
drag, startPoint x: 595, startPoint y: 271, endPoint x: 495, endPoint y: 217, distance: 113.6
click at [495, 217] on p "" I can't believe I'm saying this but I actually have energy to play with my gr…" at bounding box center [552, 242] width 118 height 65
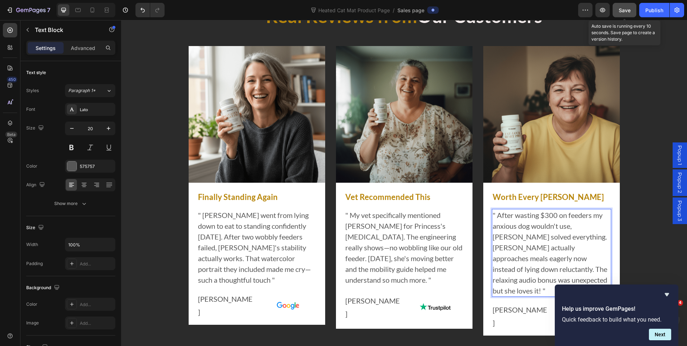
click at [622, 11] on span "Save" at bounding box center [625, 10] width 12 height 6
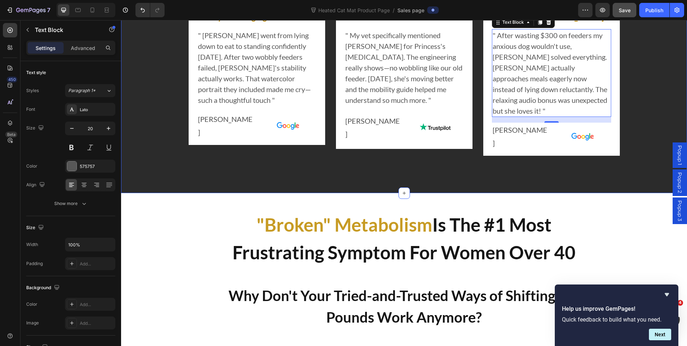
scroll to position [647, 0]
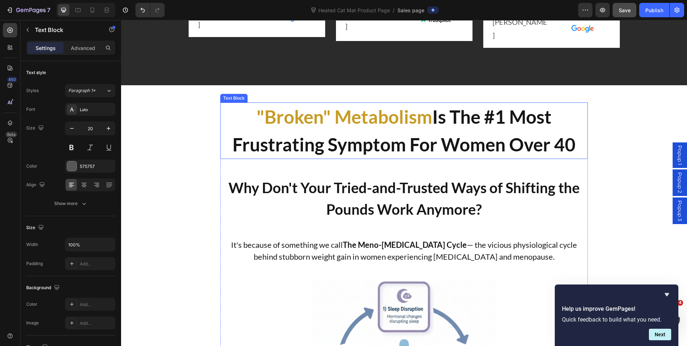
click at [347, 144] on strong "Is The #1 Most Frustrating Symptom For Women Over 40" at bounding box center [404, 131] width 343 height 50
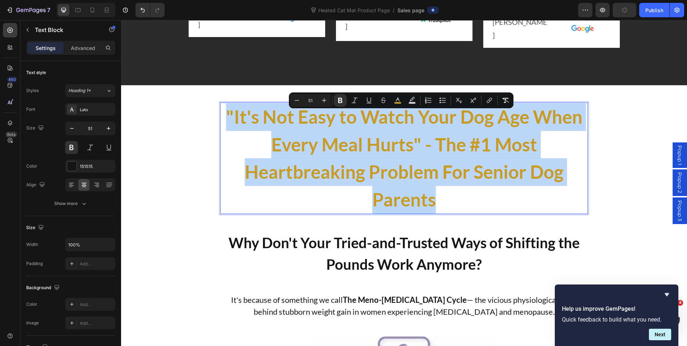
drag, startPoint x: 437, startPoint y: 201, endPoint x: 224, endPoint y: 125, distance: 225.7
click at [224, 125] on p ""It's Not Easy to Watch Your Dog Age When Every Meal Hurts" - The #1 Most Heart…" at bounding box center [404, 158] width 367 height 110
click at [232, 122] on strong ""It's Not Easy to Watch Your Dog Age When Every Meal Hurts" - The #1 Most Heart…" at bounding box center [404, 158] width 357 height 105
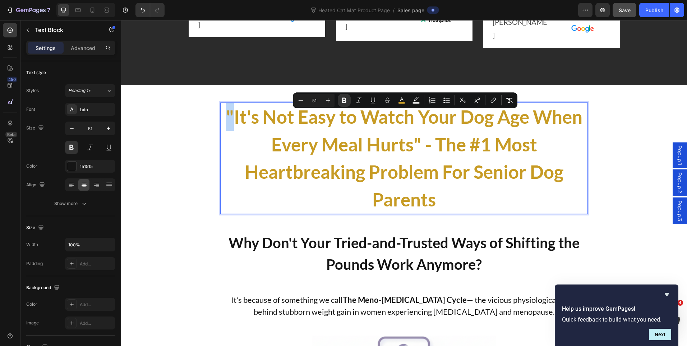
click at [230, 119] on strong ""It's Not Easy to Watch Your Dog Age When Every Meal Hurts" - The #1 Most Heart…" at bounding box center [404, 158] width 357 height 105
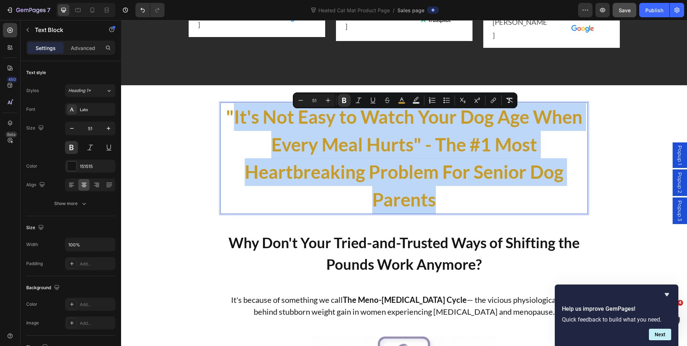
drag, startPoint x: 445, startPoint y: 207, endPoint x: 230, endPoint y: 125, distance: 230.6
click at [230, 125] on p ""It's Not Easy to Watch Your Dog Age When Every Meal Hurts" - The #1 Most Heart…" at bounding box center [404, 158] width 367 height 110
click at [380, 125] on strong ""It's Not Easy to Watch Your Dog Age When Every Meal Hurts" - The #1 Most Heart…" at bounding box center [404, 158] width 357 height 105
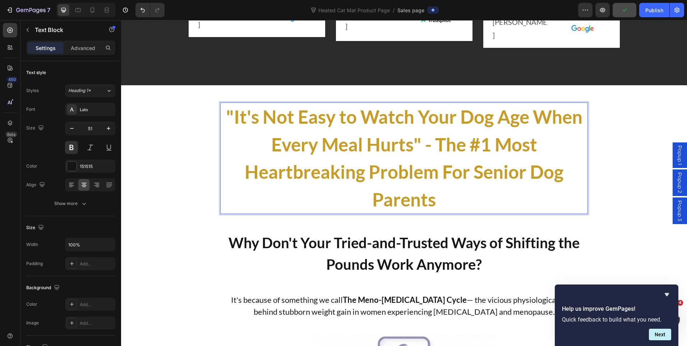
click at [421, 148] on strong ""It's Not Easy to Watch Your Dog Age When Every Meal Hurts" - The #1 Most Heart…" at bounding box center [404, 158] width 357 height 105
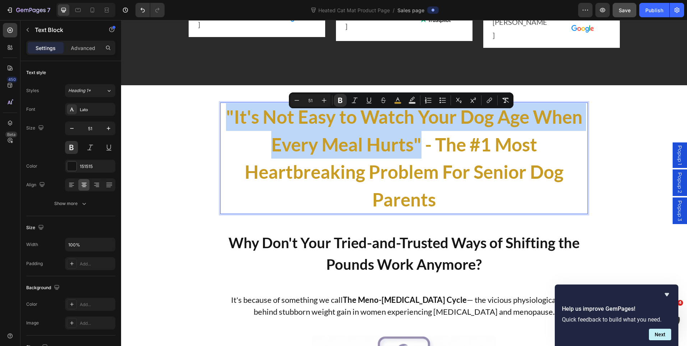
drag, startPoint x: 419, startPoint y: 149, endPoint x: 220, endPoint y: 124, distance: 200.0
click at [221, 124] on p ""It's Not Easy to Watch Your Dog Age When Every Meal Hurts" - The #1 Most Heart…" at bounding box center [404, 158] width 367 height 110
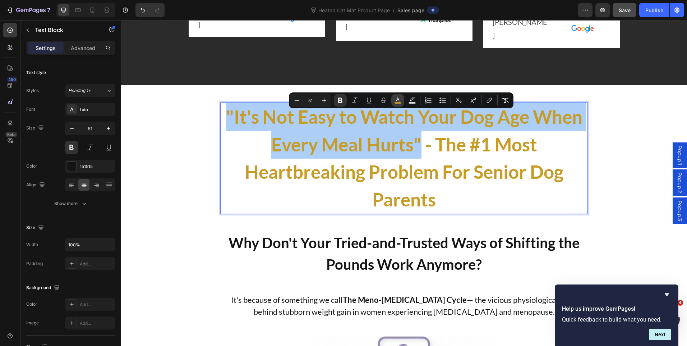
click at [396, 101] on icon "Editor contextual toolbar" at bounding box center [397, 100] width 7 height 7
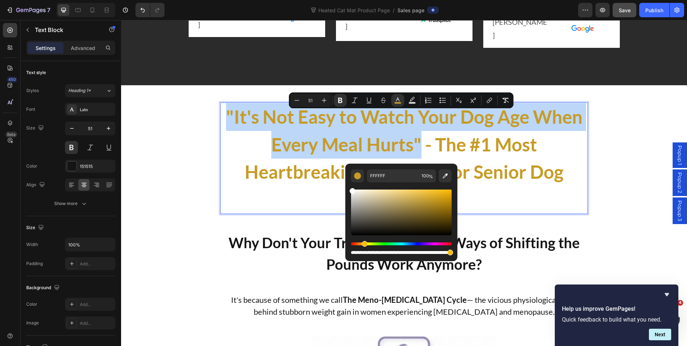
drag, startPoint x: 434, startPoint y: 203, endPoint x: 346, endPoint y: 189, distance: 88.8
click at [346, 189] on div "FFFFFF 100 %" at bounding box center [402, 210] width 112 height 92
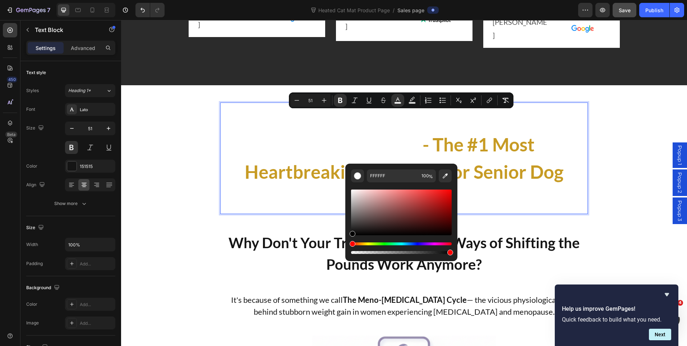
drag, startPoint x: 352, startPoint y: 192, endPoint x: 349, endPoint y: 240, distance: 48.3
click at [349, 240] on div "FFFFFF 100 %" at bounding box center [402, 210] width 112 height 92
type input "000000"
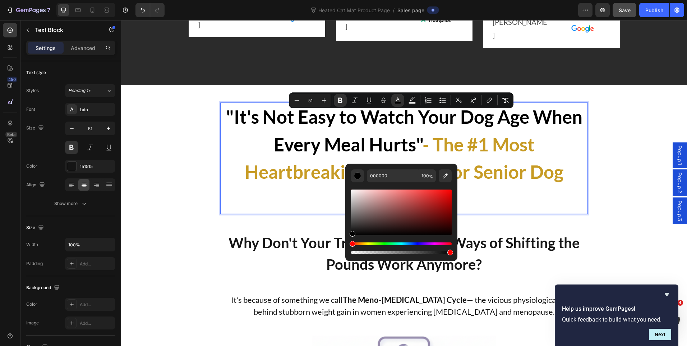
click at [519, 165] on p ""It's Not Easy to Watch Your Dog Age When Every Meal Hurts" - The #1 Most Heart…" at bounding box center [404, 158] width 367 height 110
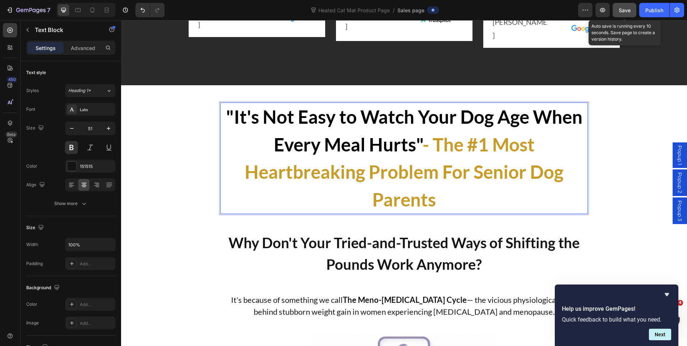
click at [623, 10] on span "Save" at bounding box center [625, 10] width 12 height 6
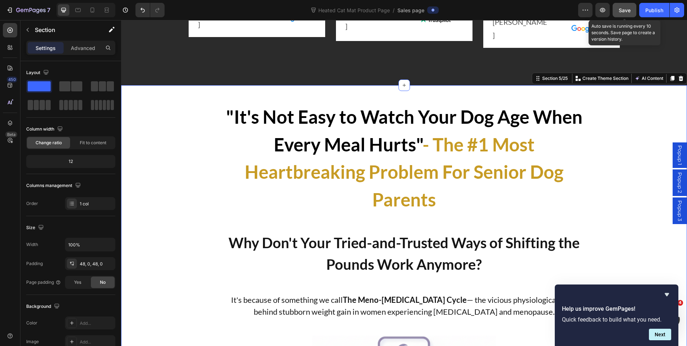
click at [623, 10] on span "Save" at bounding box center [625, 10] width 12 height 6
click at [376, 250] on p "Why Don't Your Tried-and-Trusted Ways of Shifting the Pounds Work Anymore?" at bounding box center [404, 253] width 367 height 43
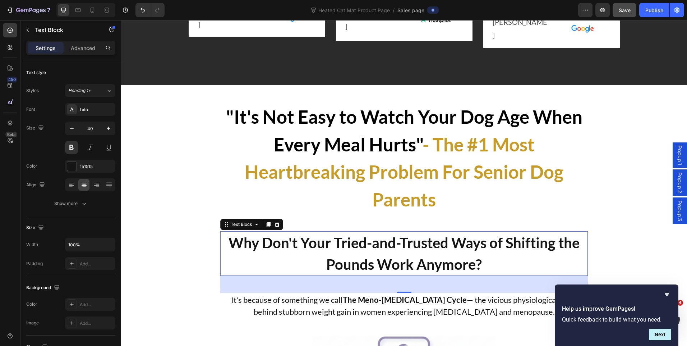
click at [376, 250] on p "Why Don't Your Tried-and-Trusted Ways of Shifting the Pounds Work Anymore?" at bounding box center [404, 253] width 367 height 43
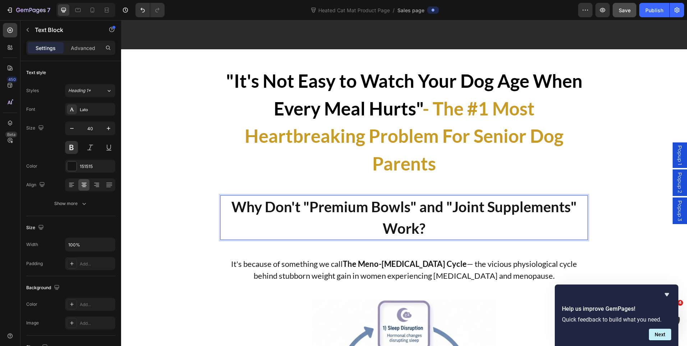
scroll to position [719, 0]
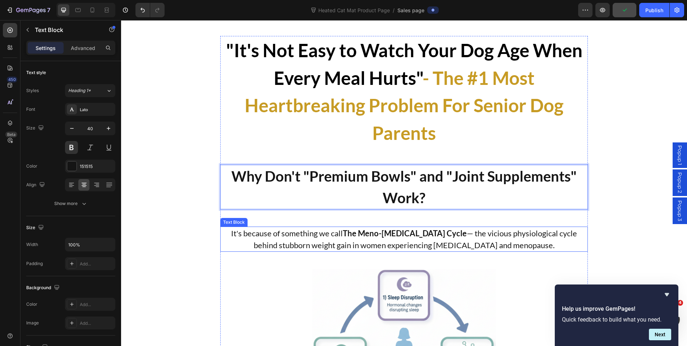
click at [402, 236] on strong "The Meno-[MEDICAL_DATA] Cycle" at bounding box center [405, 233] width 124 height 10
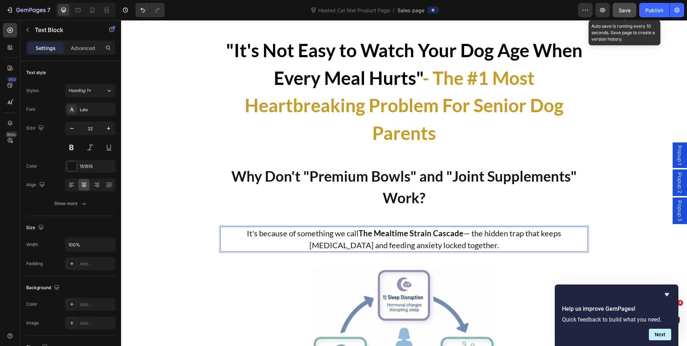
click at [615, 10] on button "Save" at bounding box center [625, 10] width 24 height 14
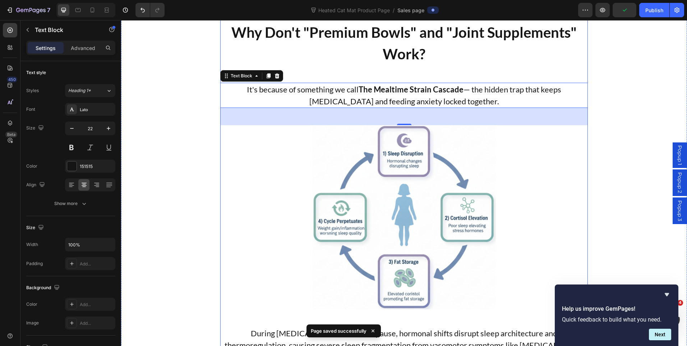
scroll to position [935, 0]
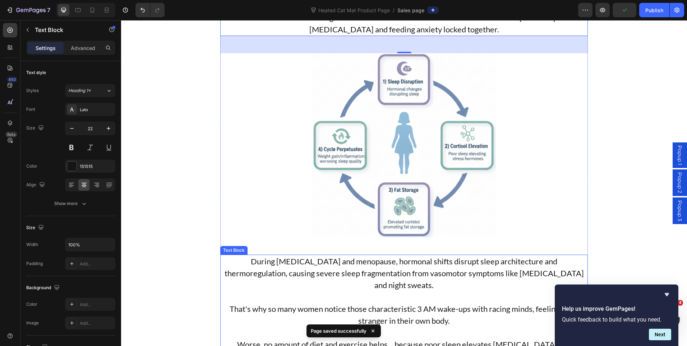
click at [388, 266] on p "During [MEDICAL_DATA] and menopause, hormonal shifts disrupt sleep architecture…" at bounding box center [404, 273] width 367 height 36
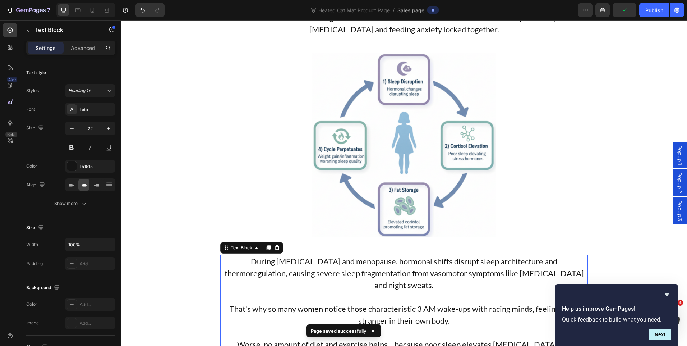
scroll to position [1079, 0]
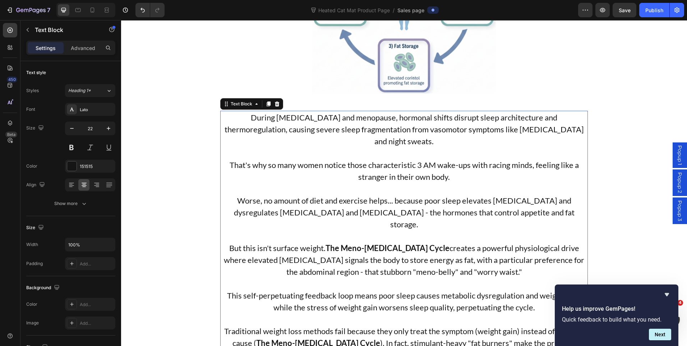
click at [397, 195] on p "Worse, no amount of diet and exercise helps... because poor sleep elevates [MED…" at bounding box center [404, 213] width 367 height 36
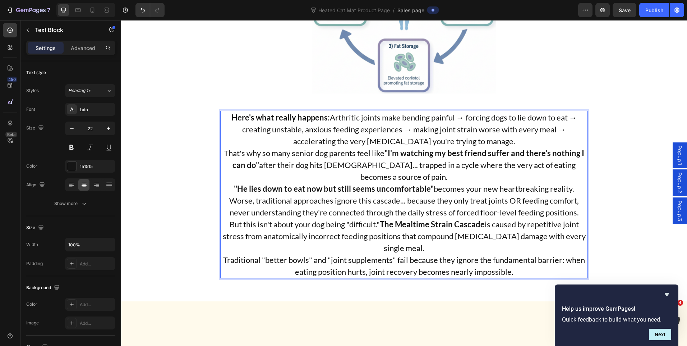
click at [502, 143] on p "Here's what really happens: Arthritic joints make bending painful → forcing dog…" at bounding box center [404, 129] width 367 height 36
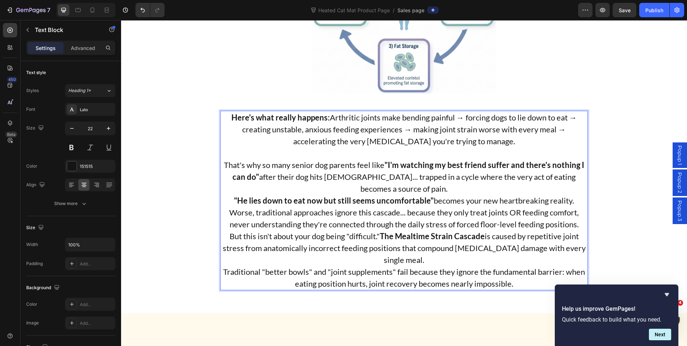
click at [445, 191] on p "That's why so many senior dog parents feel like "I'm watching my best friend su…" at bounding box center [404, 177] width 367 height 36
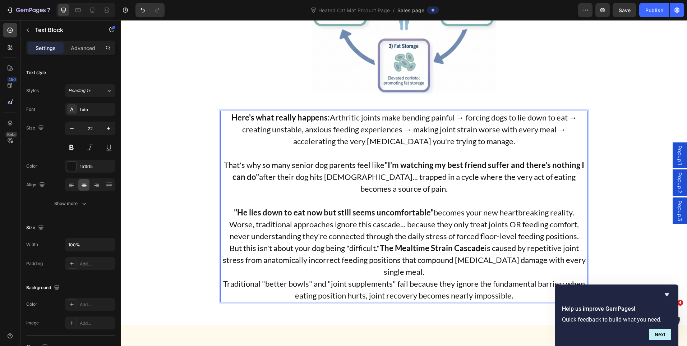
click at [577, 236] on p "Worse, traditional approaches ignore this cascade... because they only treat jo…" at bounding box center [404, 230] width 367 height 24
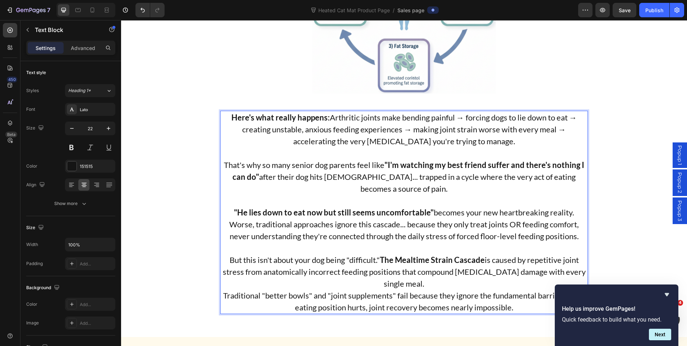
click at [432, 280] on p "But this isn't about your dog being "difficult." The Mealtime Strain Cascade is…" at bounding box center [404, 272] width 367 height 36
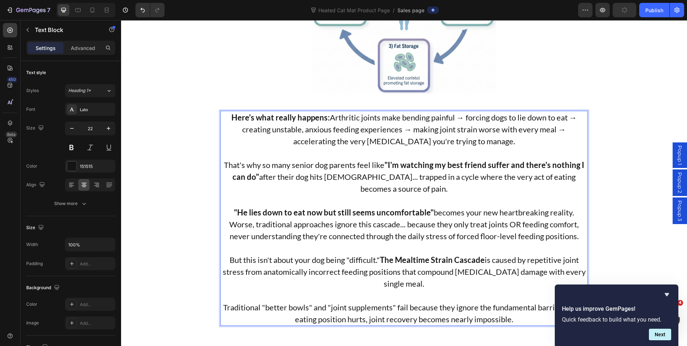
scroll to position [1187, 0]
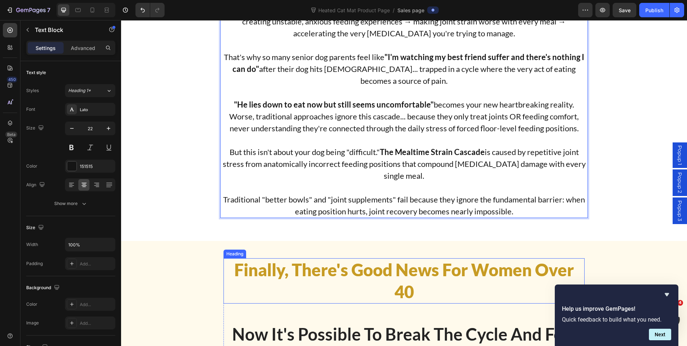
click at [327, 269] on span "Finally, There's Good News For Women Over 40" at bounding box center [404, 281] width 340 height 42
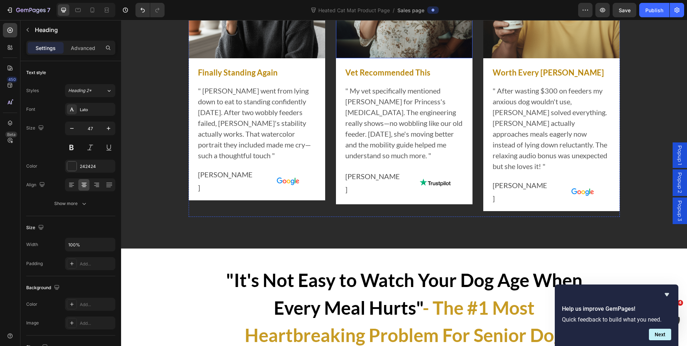
scroll to position [396, 0]
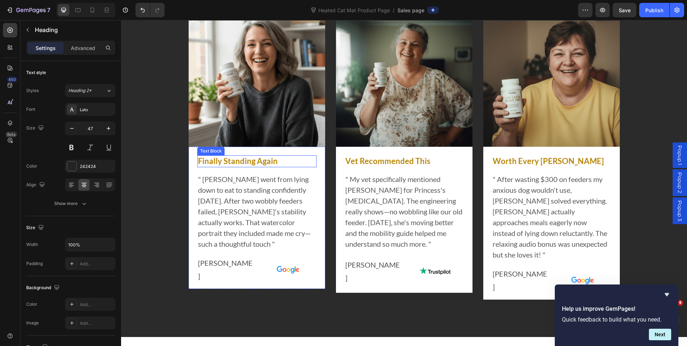
click at [259, 165] on p "Finally Standing Again" at bounding box center [257, 161] width 118 height 10
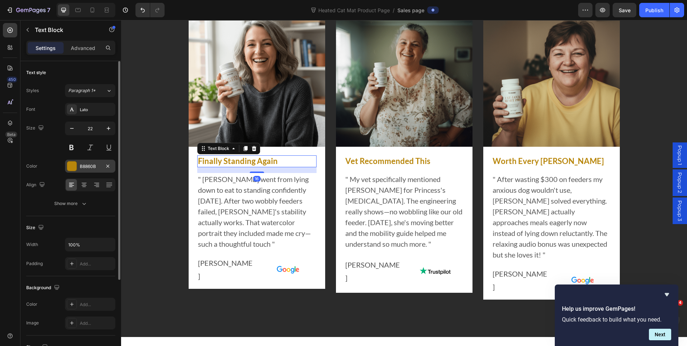
click at [91, 165] on div "B8860B" at bounding box center [90, 166] width 21 height 6
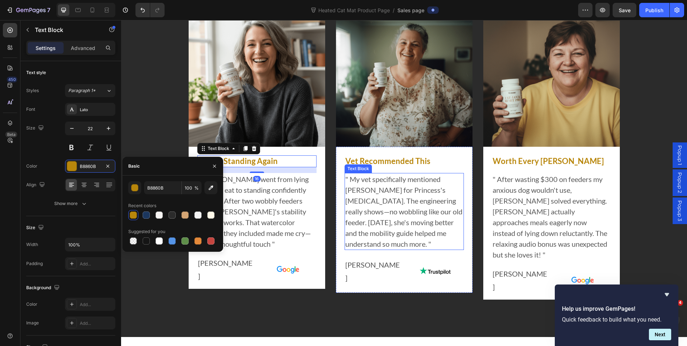
click at [451, 229] on p "" My vet specifically mentioned [PERSON_NAME] for Princess's [MEDICAL_DATA]. Th…" at bounding box center [405, 212] width 118 height 76
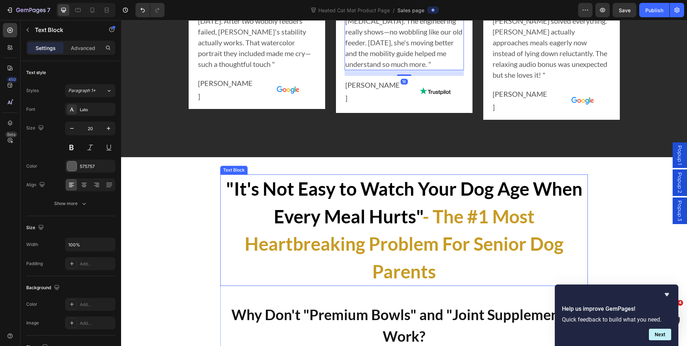
scroll to position [683, 0]
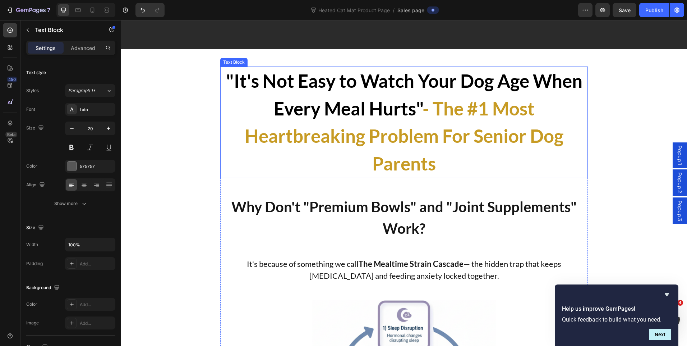
click at [444, 172] on p ""It's Not Easy to Watch Your Dog Age When Every Meal Hurts" - The #1 Most Heart…" at bounding box center [404, 122] width 367 height 110
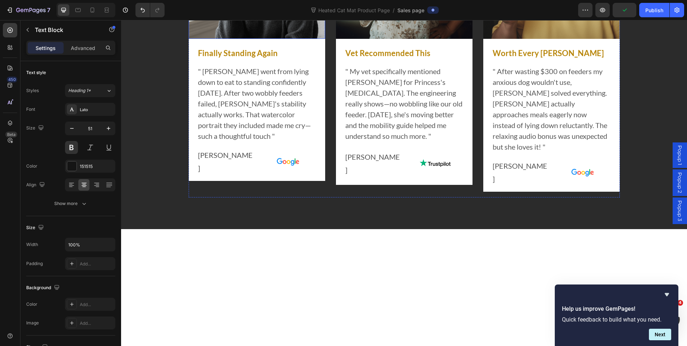
scroll to position [360, 0]
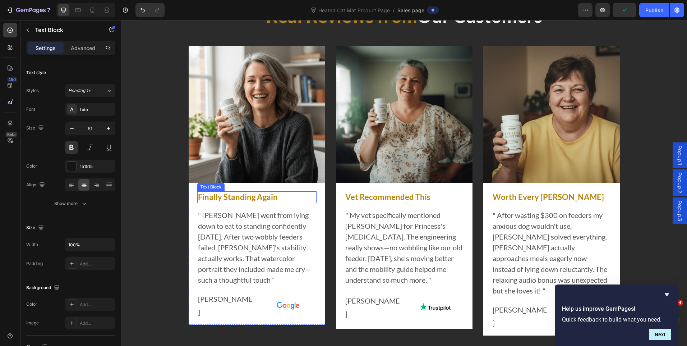
click at [229, 194] on p "Finally Standing Again" at bounding box center [257, 197] width 118 height 10
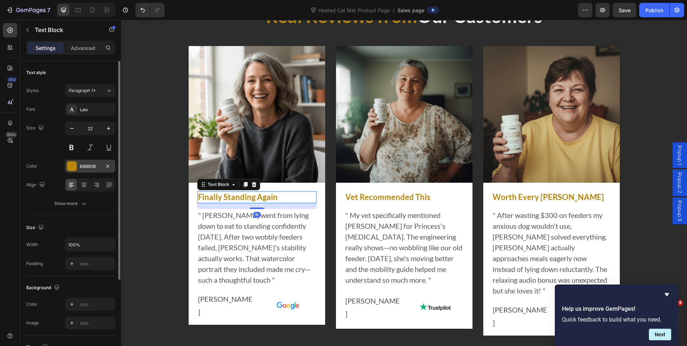
click at [87, 167] on div "B8860B" at bounding box center [90, 166] width 21 height 6
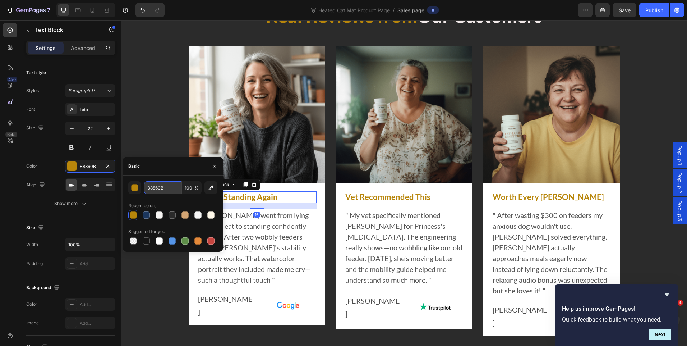
click at [155, 189] on input "B8860B" at bounding box center [162, 187] width 37 height 13
click at [424, 258] on p "" My vet specifically mentioned [PERSON_NAME] for Princess's [MEDICAL_DATA]. Th…" at bounding box center [405, 248] width 118 height 76
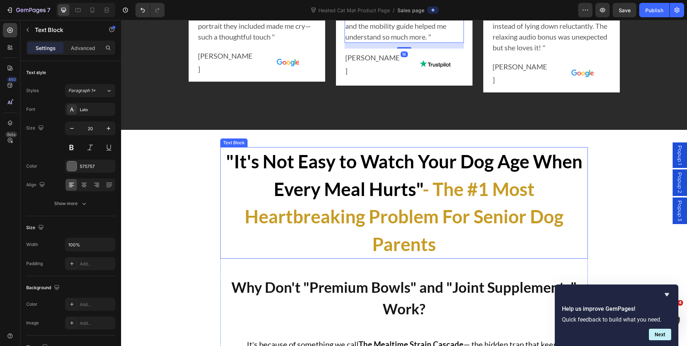
scroll to position [611, 0]
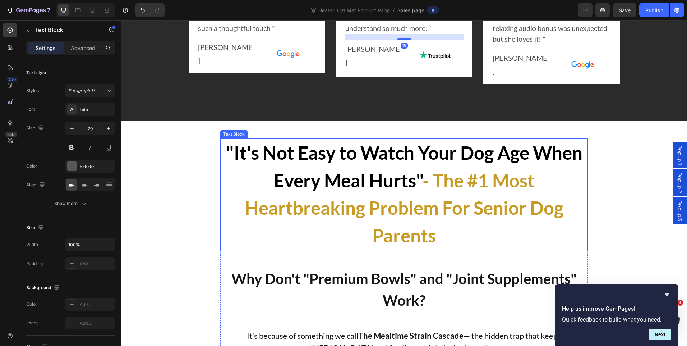
click at [434, 245] on p ""It's Not Easy to Watch Your Dog Age When Every Meal Hurts" - The #1 Most Heart…" at bounding box center [404, 194] width 367 height 110
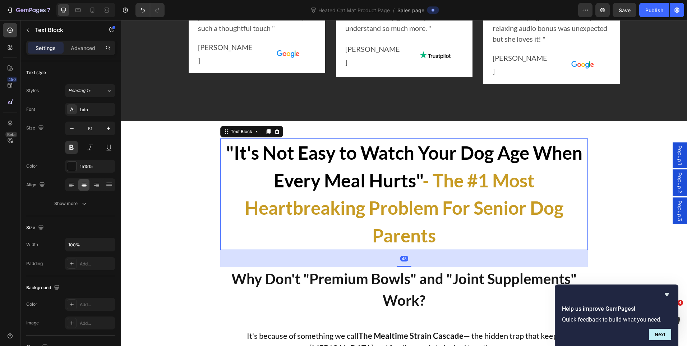
click at [434, 245] on p ""It's Not Easy to Watch Your Dog Age When Every Meal Hurts" - The #1 Most Heart…" at bounding box center [404, 194] width 367 height 110
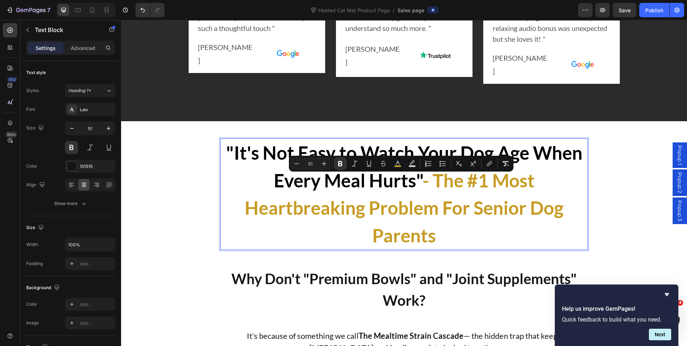
drag, startPoint x: 434, startPoint y: 245, endPoint x: 425, endPoint y: 190, distance: 55.3
click at [425, 190] on p ""It's Not Easy to Watch Your Dog Age When Every Meal Hurts" - The #1 Most Heart…" at bounding box center [404, 194] width 367 height 110
click at [401, 166] on rect "Editor contextual toolbar" at bounding box center [398, 166] width 7 height 2
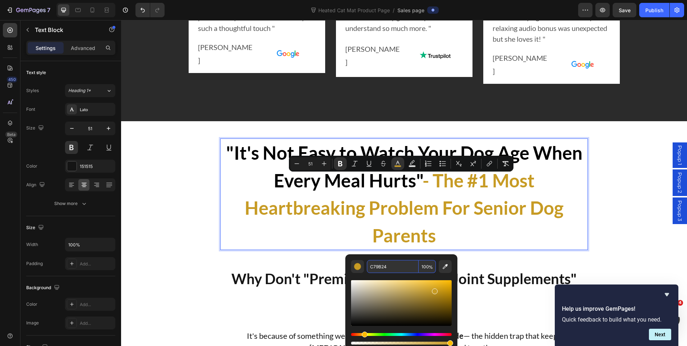
click at [375, 267] on input "C79B24" at bounding box center [393, 266] width 52 height 13
paste input "B8860B"
type input "B8860B"
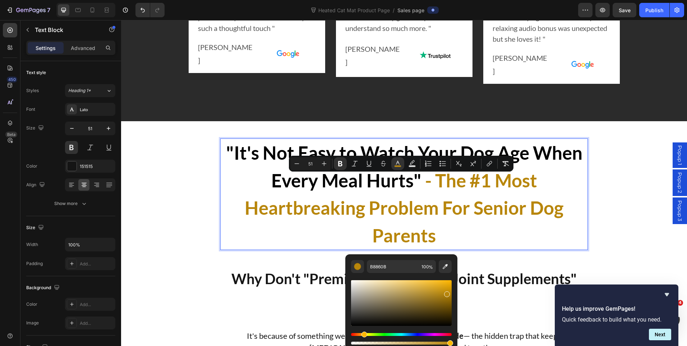
click at [516, 232] on p ""It's Not Easy to Watch Your Dog Age When Every Meal Hurts" - The #1 Most Heart…" at bounding box center [404, 194] width 367 height 110
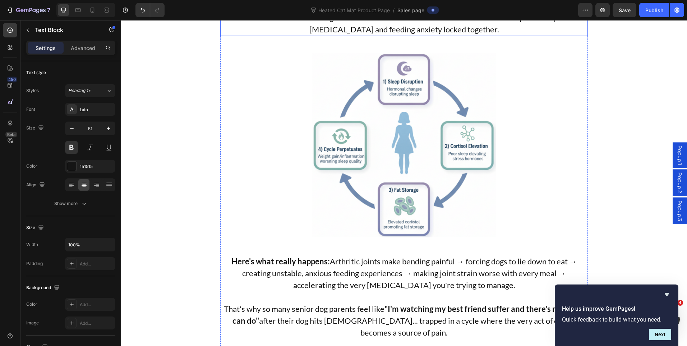
scroll to position [1223, 0]
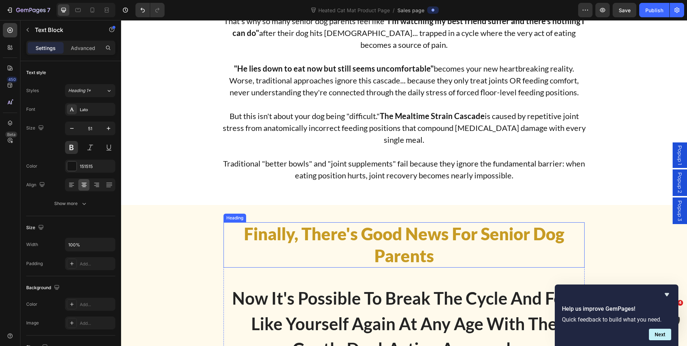
click at [417, 241] on span "Finally, There's Good News For Senior Dog Parents" at bounding box center [404, 245] width 321 height 42
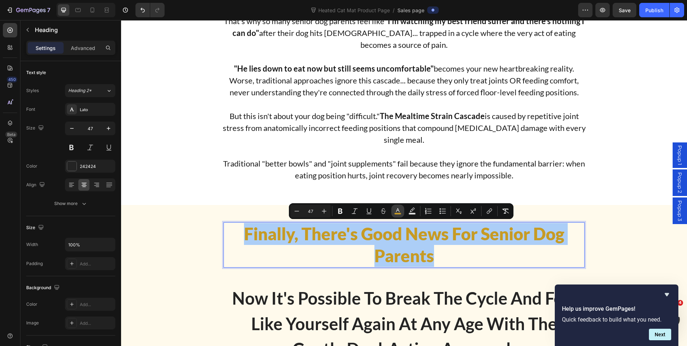
click at [399, 213] on rect "Editor contextual toolbar" at bounding box center [398, 214] width 7 height 2
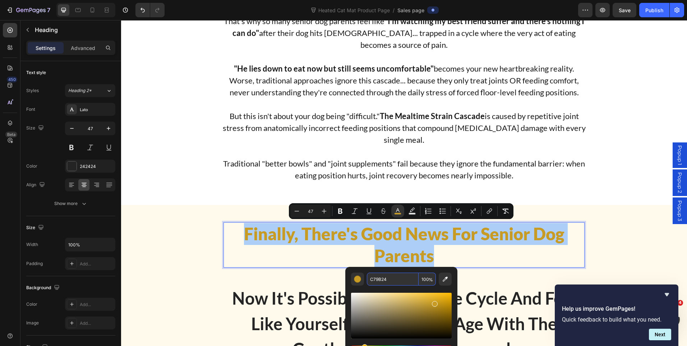
click at [381, 278] on input "C79B24" at bounding box center [393, 279] width 52 height 13
paste input "B8860B"
type input "B8860B"
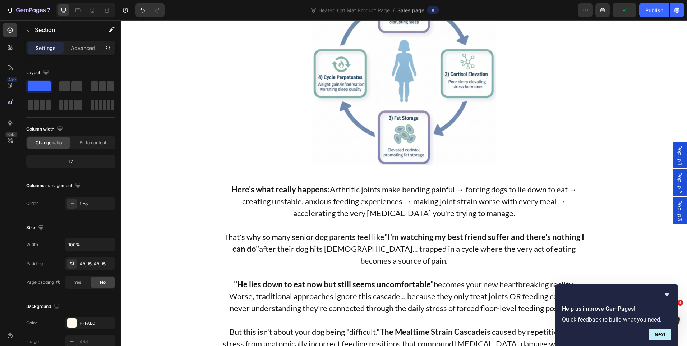
scroll to position [1151, 0]
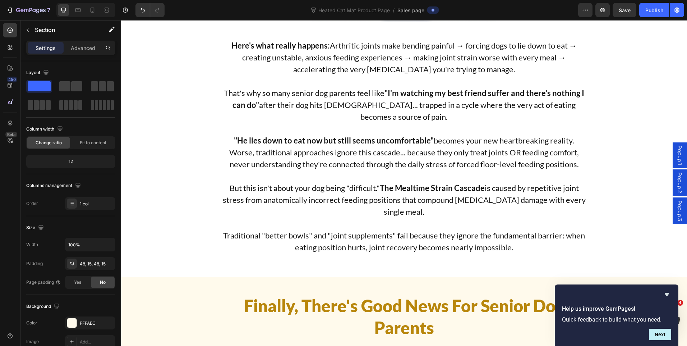
click at [626, 13] on span "Save" at bounding box center [625, 10] width 12 height 6
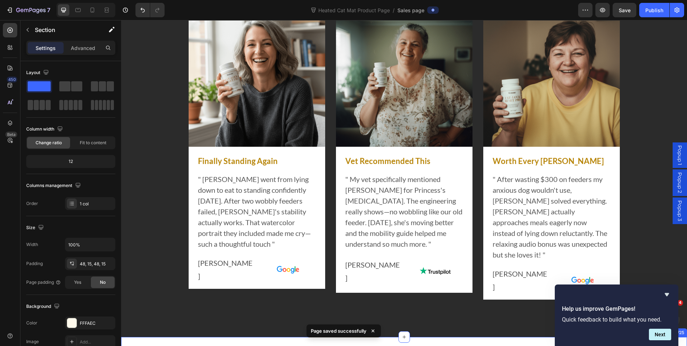
scroll to position [539, 0]
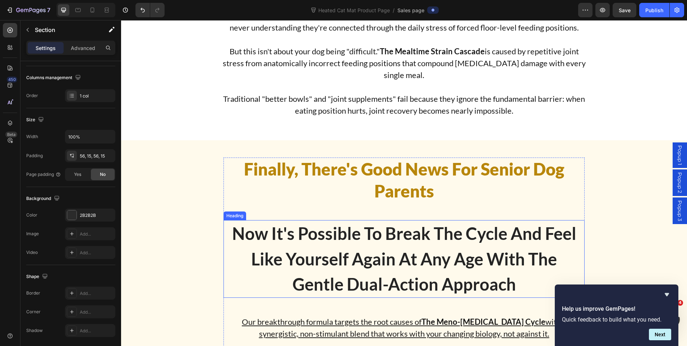
scroll to position [1294, 0]
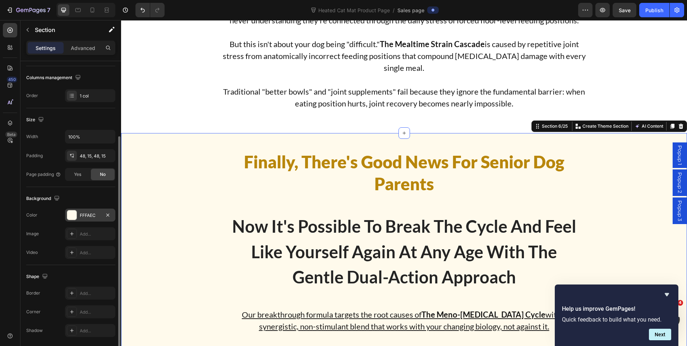
click at [92, 213] on div "FFFAEC" at bounding box center [90, 215] width 21 height 6
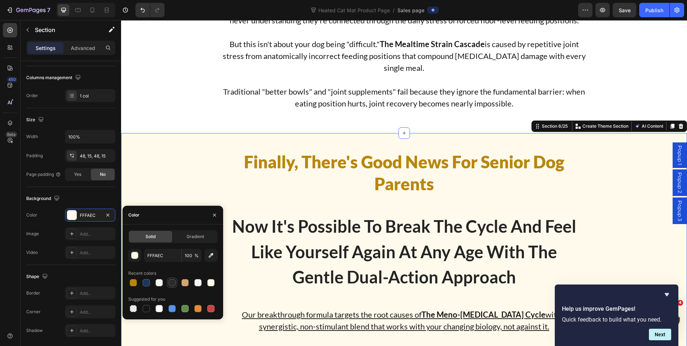
click at [175, 284] on div at bounding box center [172, 282] width 7 height 7
type input "2B2B2B"
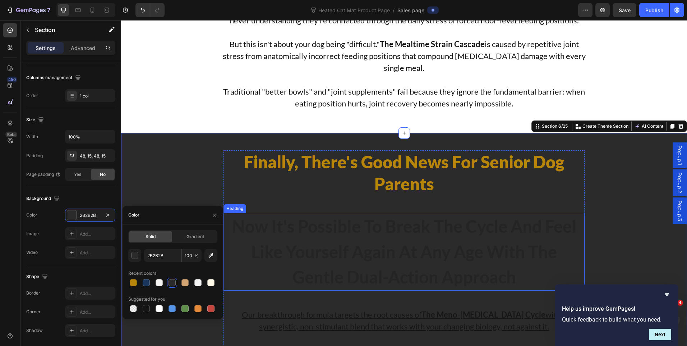
click at [485, 247] on strong "Now It's Possible To Break The Cycle And Feel Like Yourself Again At Any Age Wi…" at bounding box center [404, 251] width 344 height 71
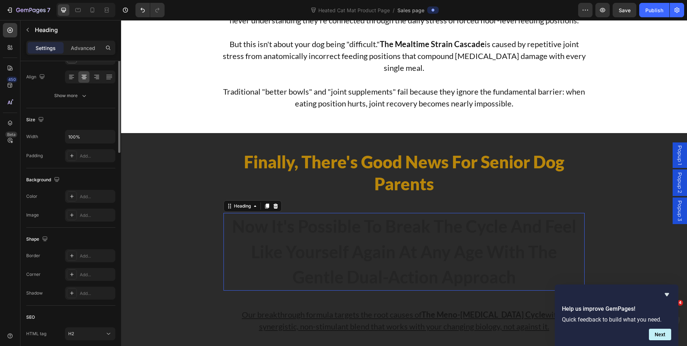
click at [485, 247] on strong "Now It's Possible To Break The Cycle And Feel Like Yourself Again At Any Age Wi…" at bounding box center [404, 251] width 344 height 71
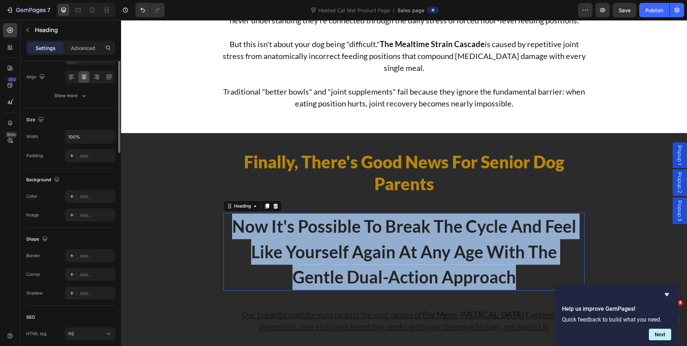
scroll to position [0, 0]
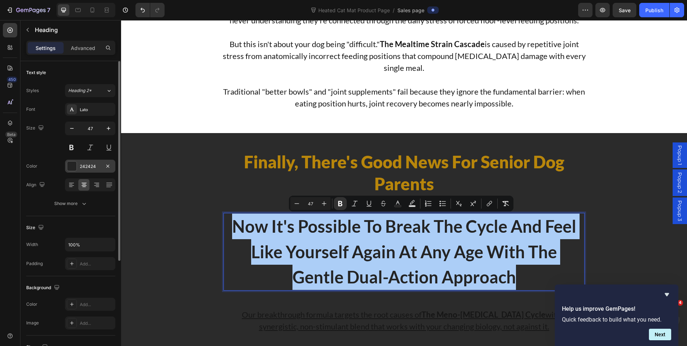
click at [85, 168] on div "242424" at bounding box center [90, 166] width 21 height 6
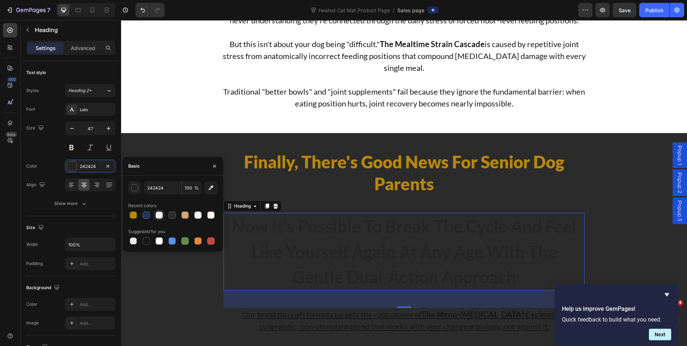
click at [159, 218] on div at bounding box center [159, 214] width 7 height 7
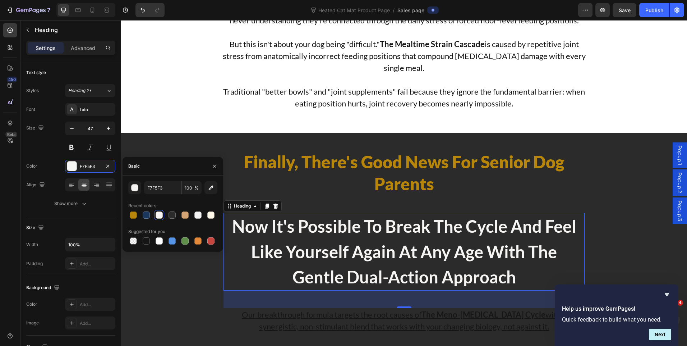
click at [197, 221] on div "F7F5F3 100 % Recent colors Suggested for you" at bounding box center [172, 213] width 89 height 65
click at [197, 218] on div at bounding box center [198, 214] width 7 height 7
click at [157, 243] on div at bounding box center [159, 240] width 7 height 7
type input "FFFFFF"
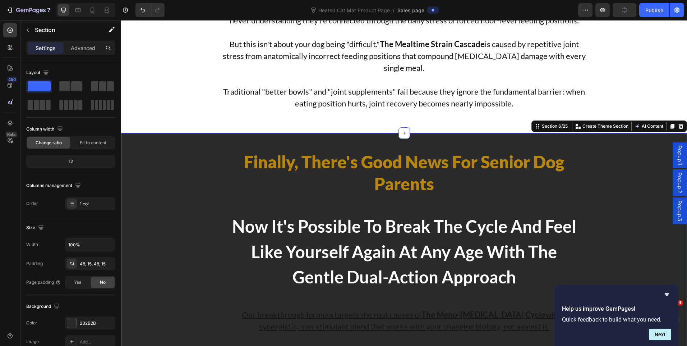
scroll to position [1402, 0]
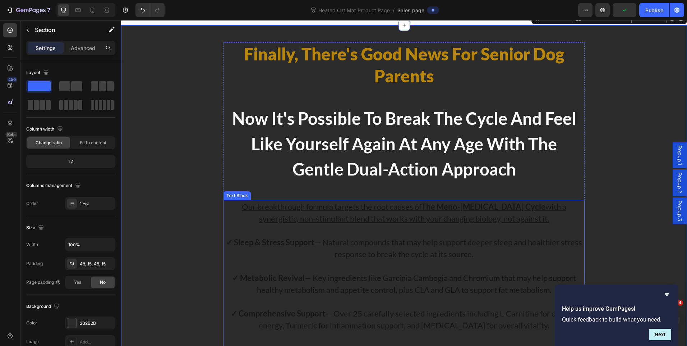
click at [463, 252] on p "✓ Sleep & Stress Support — Natural compounds that may help support deeper sleep…" at bounding box center [404, 248] width 360 height 24
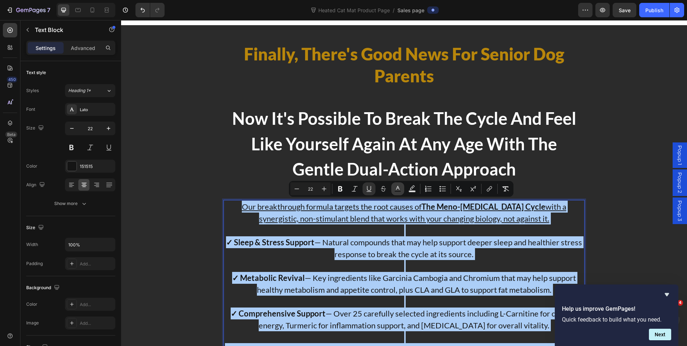
click at [401, 190] on icon "Editor contextual toolbar" at bounding box center [397, 188] width 7 height 7
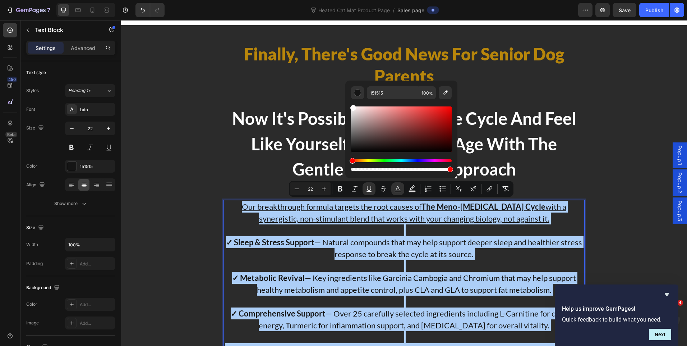
drag, startPoint x: 353, startPoint y: 150, endPoint x: 352, endPoint y: 106, distance: 44.6
click at [352, 106] on div "Editor contextual toolbar" at bounding box center [354, 108] width 6 height 6
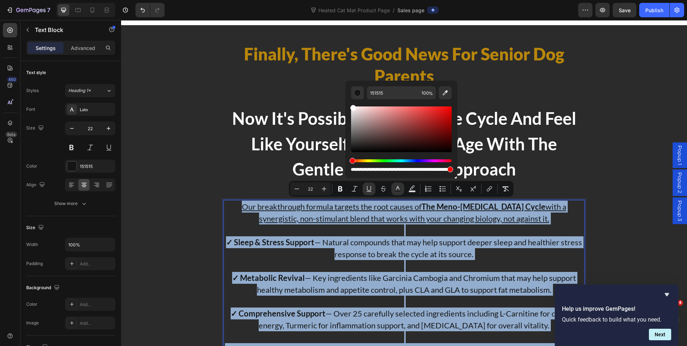
type input "FFFCFC"
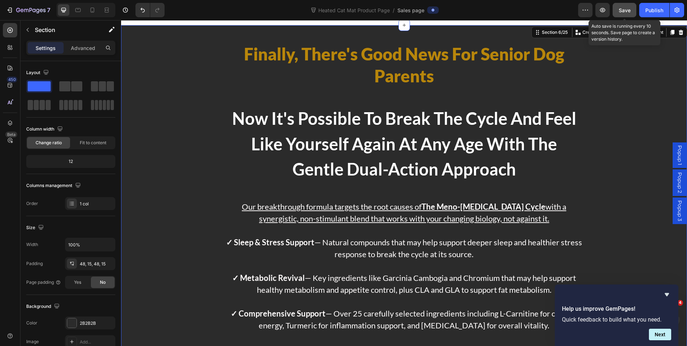
click at [632, 10] on button "Save" at bounding box center [625, 10] width 24 height 14
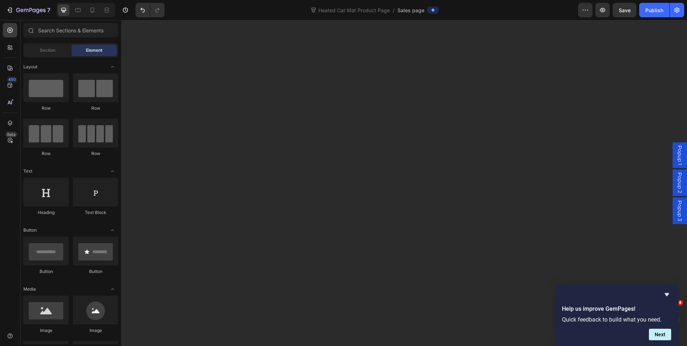
scroll to position [144, 0]
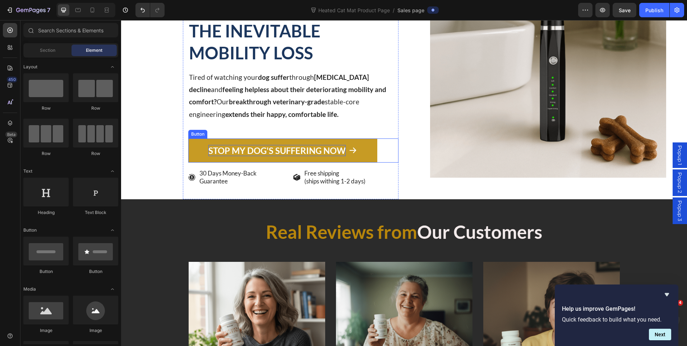
click at [291, 146] on p "STOP MY DOG'S SUFFERING NOW" at bounding box center [277, 150] width 137 height 11
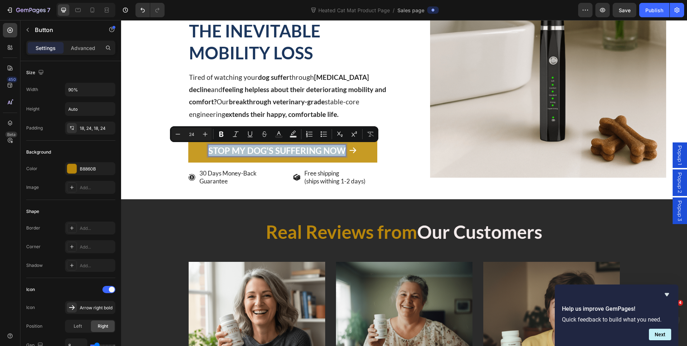
copy p "STOP MY DOG'S SUFFERING NOW"
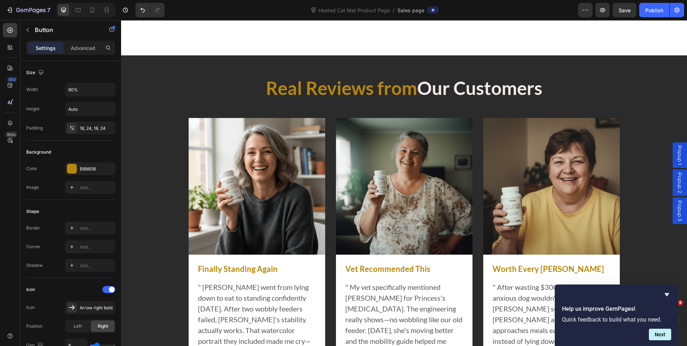
type input "16"
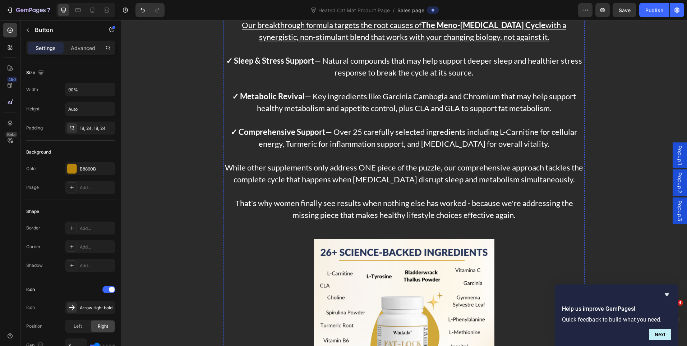
scroll to position [1762, 0]
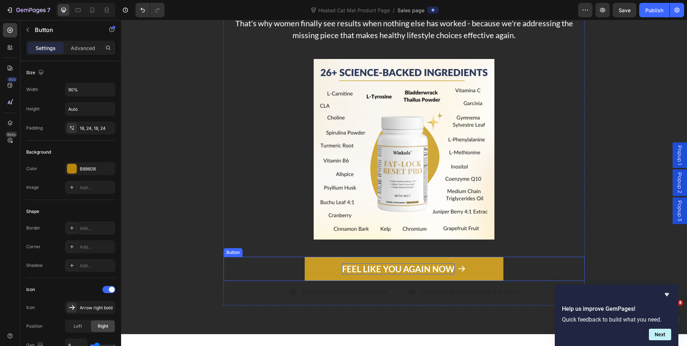
click at [433, 272] on p "FEEL LIKE YOU AGAIN NOW" at bounding box center [398, 268] width 113 height 11
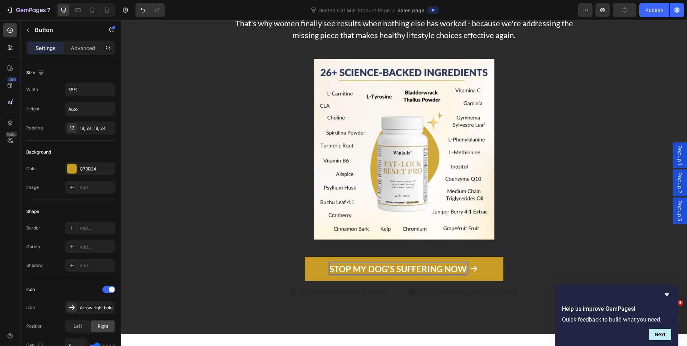
click at [315, 273] on link "STOP MY DOG'S SUFFERING NOW" at bounding box center [404, 269] width 198 height 24
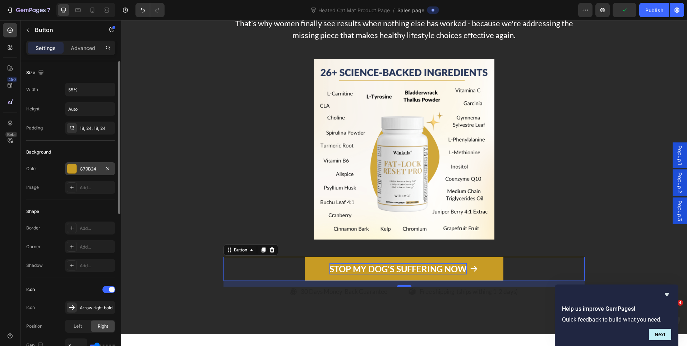
click at [83, 172] on div "C79B24" at bounding box center [90, 168] width 50 height 13
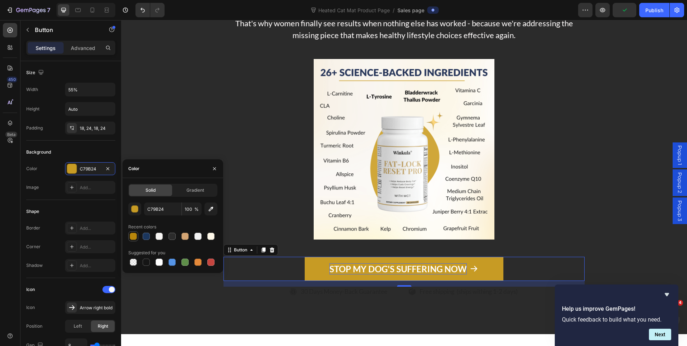
click at [132, 236] on div at bounding box center [133, 236] width 7 height 7
type input "B8860B"
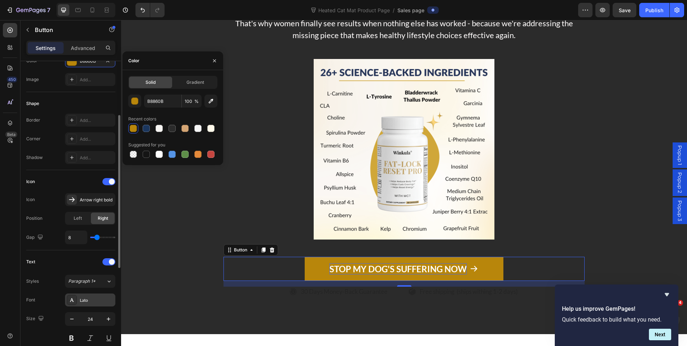
scroll to position [252, 0]
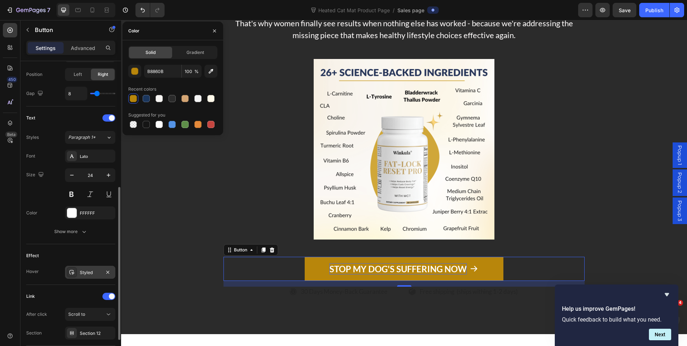
click at [86, 270] on div "Styled" at bounding box center [90, 272] width 21 height 6
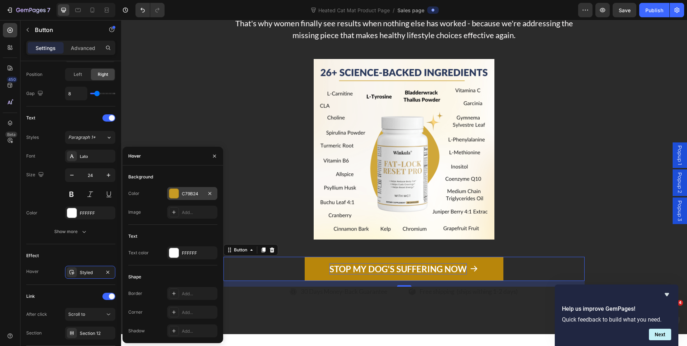
click at [187, 188] on div "C79B24" at bounding box center [192, 193] width 50 height 13
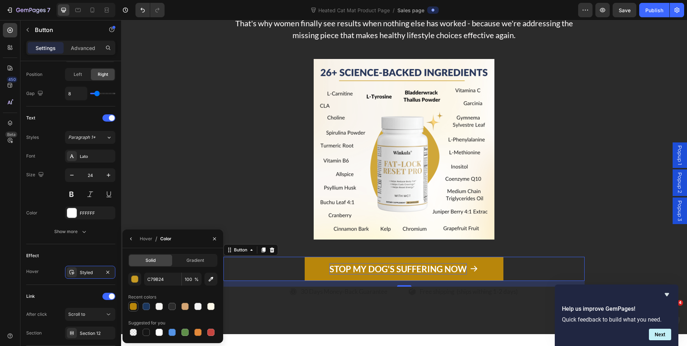
click at [134, 302] on div at bounding box center [133, 306] width 9 height 9
type input "B8860B"
click at [578, 175] on div at bounding box center [404, 149] width 361 height 181
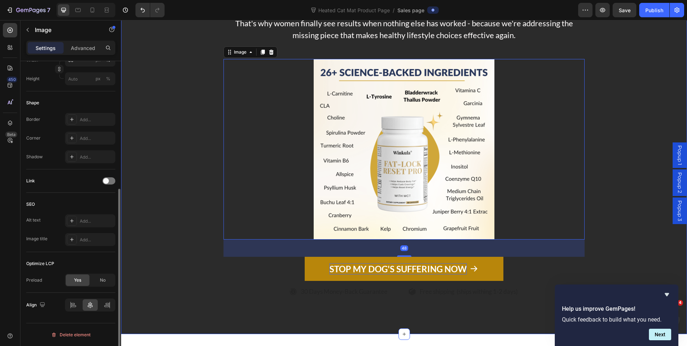
scroll to position [0, 0]
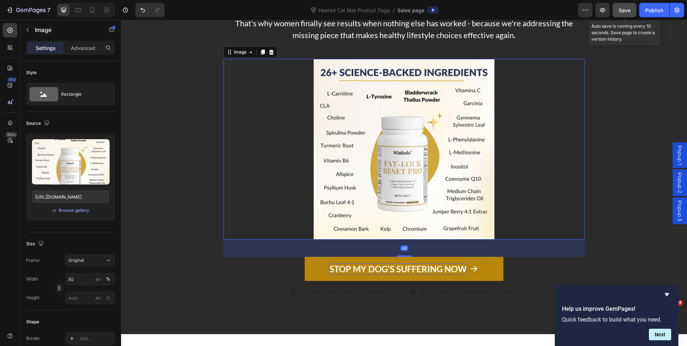
click at [629, 6] on button "Save" at bounding box center [625, 10] width 24 height 14
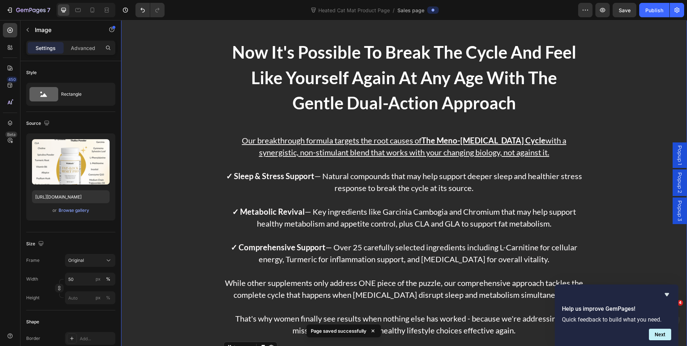
scroll to position [1366, 0]
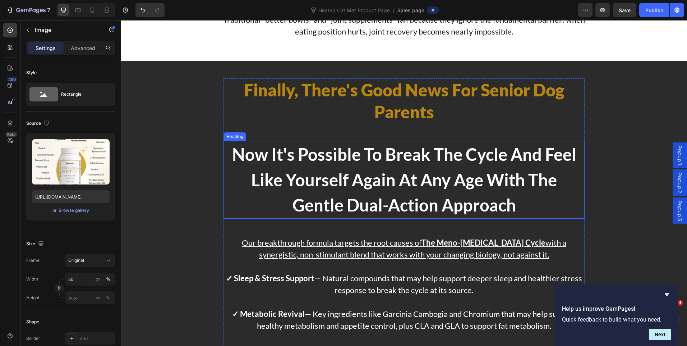
click at [408, 162] on strong "Now It's Possible To Break The Cycle And Feel Like Yourself Again At Any Age Wi…" at bounding box center [404, 179] width 344 height 71
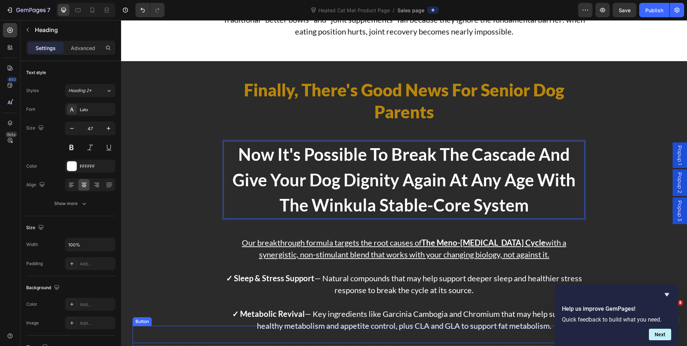
scroll to position [1438, 0]
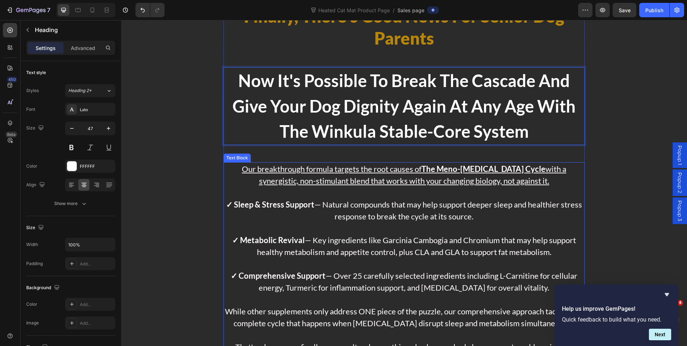
click at [406, 232] on p at bounding box center [404, 228] width 360 height 12
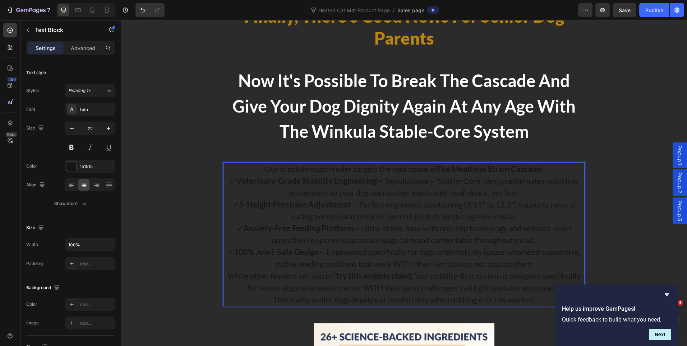
click at [449, 240] on p "✓ Anxiety-Free Feeding Platform — Ultra-stable base with non-slip technology an…" at bounding box center [404, 234] width 360 height 24
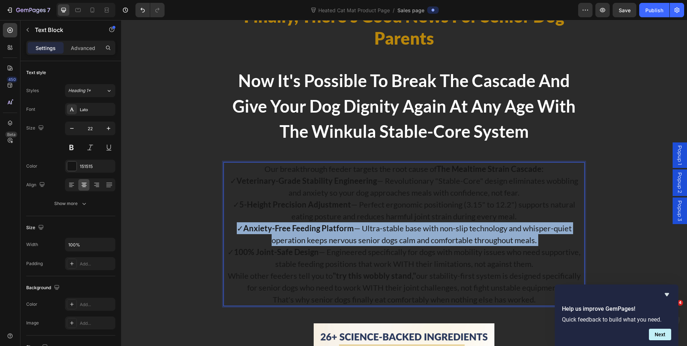
click at [449, 240] on p "✓ Anxiety-Free Feeding Platform — Ultra-stable base with non-slip technology an…" at bounding box center [404, 234] width 360 height 24
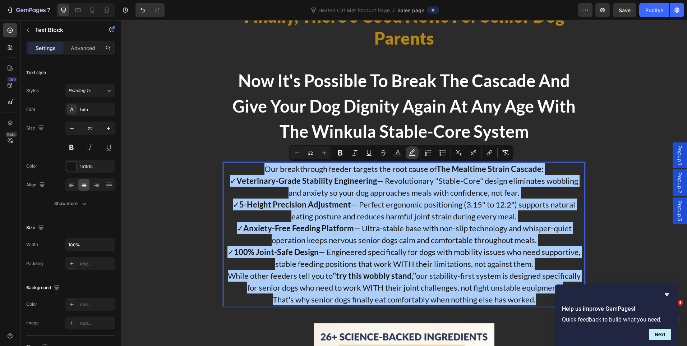
click at [410, 155] on rect "Editor contextual toolbar" at bounding box center [412, 156] width 7 height 2
type input "000000"
type input "77"
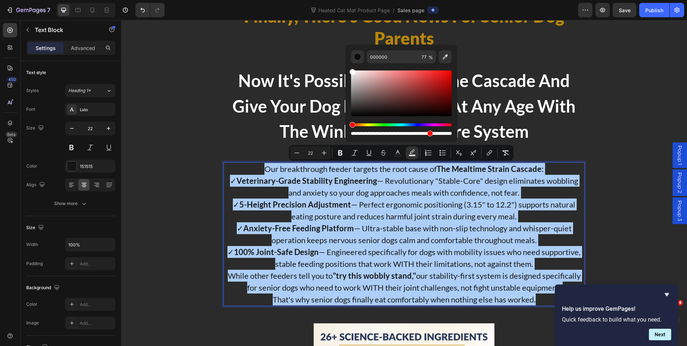
drag, startPoint x: 354, startPoint y: 114, endPoint x: 349, endPoint y: 64, distance: 49.6
click at [349, 64] on div "000000 77 %" at bounding box center [402, 91] width 112 height 92
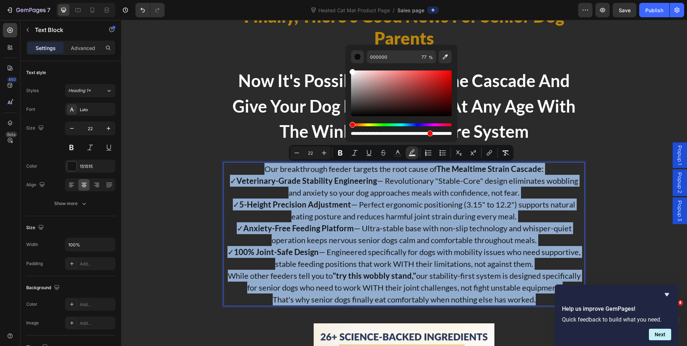
type input "FFFFFF"
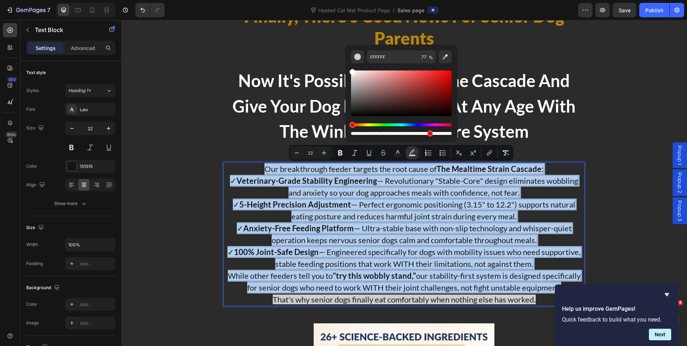
click at [378, 262] on span "✓ 100% Joint-Safe Design — Engineered specifically for dogs with mobility issue…" at bounding box center [404, 258] width 353 height 22
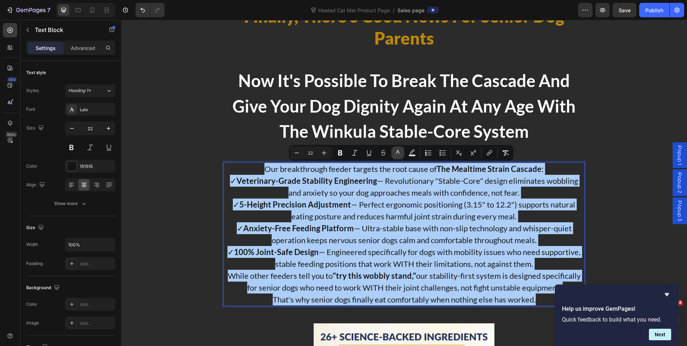
click at [401, 151] on icon "Editor contextual toolbar" at bounding box center [397, 152] width 7 height 7
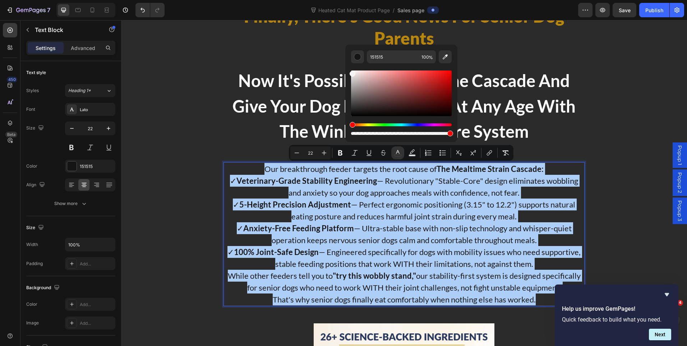
drag, startPoint x: 351, startPoint y: 113, endPoint x: 351, endPoint y: 71, distance: 41.7
click at [351, 71] on div "Editor contextual toolbar" at bounding box center [353, 74] width 6 height 6
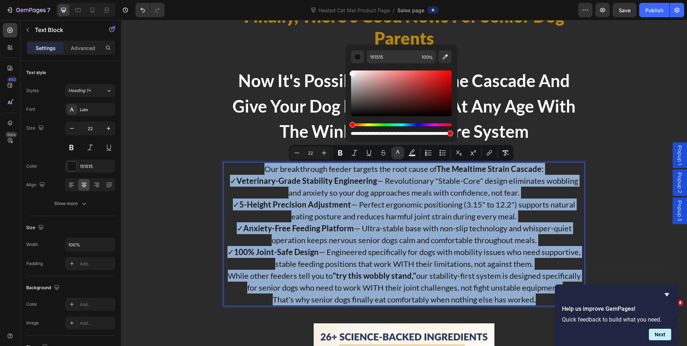
type input "FCFCFC"
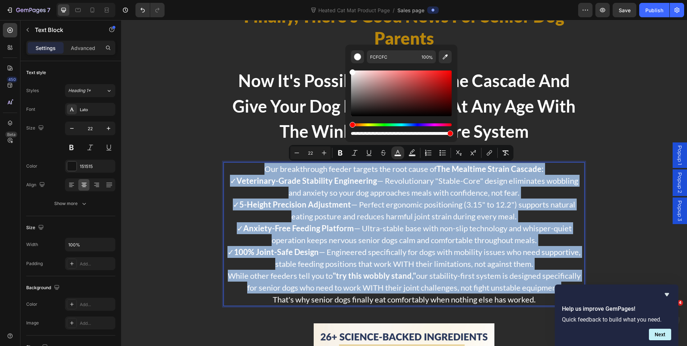
click at [547, 196] on p "✓ Veterinary-Grade Stability Engineering — Revolutionary "Stable-Core" design e…" at bounding box center [404, 187] width 360 height 24
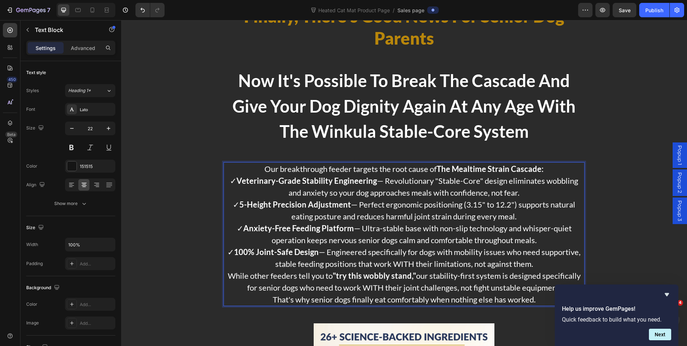
click at [546, 171] on p "Our breakthrough feeder targets the root cause of The Mealtime Strain Cascade:" at bounding box center [404, 169] width 360 height 12
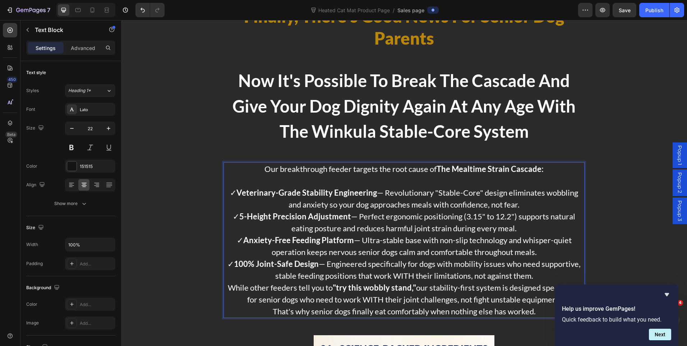
click at [407, 171] on span "Our breakthrough feeder targets the root cause of The Mealtime Strain Cascade:" at bounding box center [404, 169] width 279 height 10
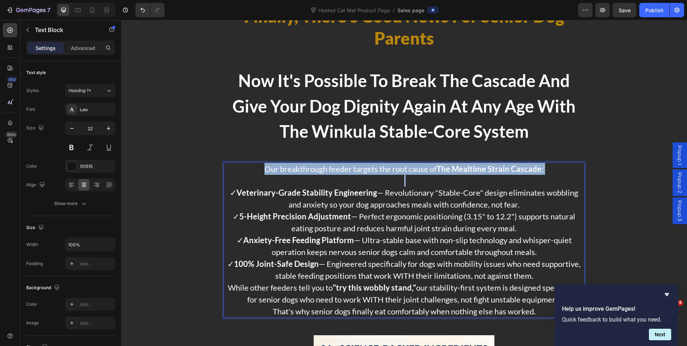
click at [407, 171] on span "Our breakthrough feeder targets the root cause of The Mealtime Strain Cascade:" at bounding box center [404, 169] width 279 height 10
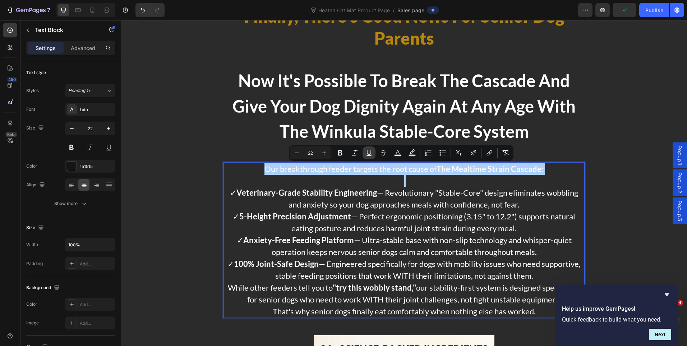
click at [371, 153] on icon "Editor contextual toolbar" at bounding box center [369, 152] width 7 height 7
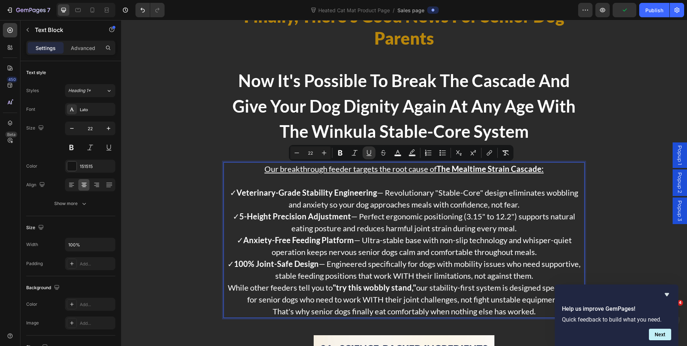
click at [476, 205] on span "✓ Veterinary-Grade Stability Engineering — Revolutionary "Stable-Core" design e…" at bounding box center [404, 199] width 348 height 22
click at [524, 202] on p "✓ Veterinary-Grade Stability Engineering — Revolutionary "Stable-Core" design e…" at bounding box center [404, 199] width 360 height 24
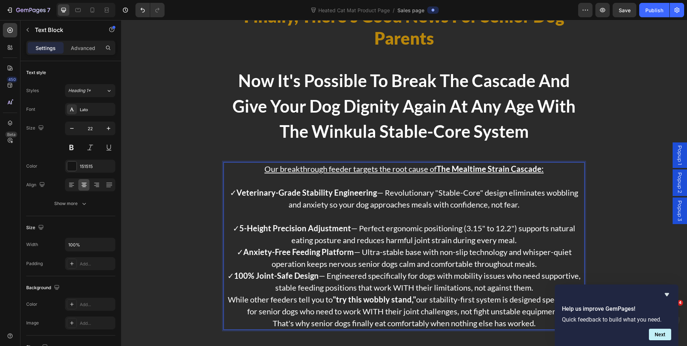
click at [513, 242] on span "✓ 5-Height Precision Adjustment — Perfect ergonomic positioning (3.15" to 12.2"…" at bounding box center [404, 234] width 343 height 22
click at [521, 243] on p "✓ 5-Height Precision Adjustment — Perfect ergonomic positioning (3.15" to 12.2"…" at bounding box center [404, 234] width 360 height 24
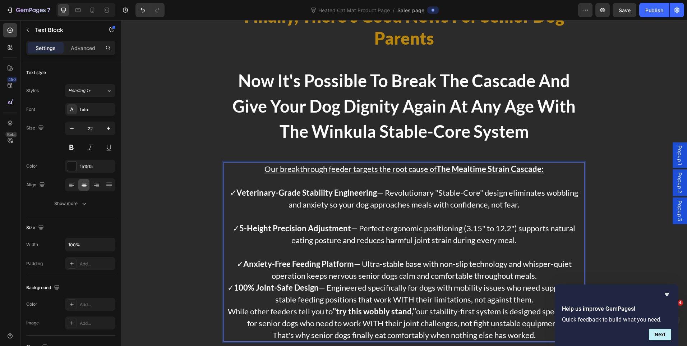
click at [542, 274] on p "✓ Anxiety-Free Feeding Platform — Ultra-stable base with non-slip technology an…" at bounding box center [404, 270] width 360 height 24
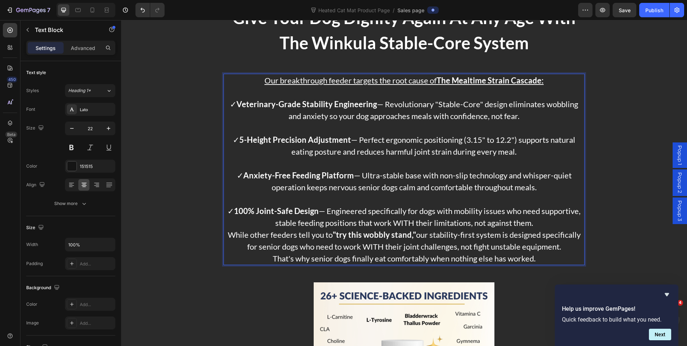
scroll to position [1582, 0]
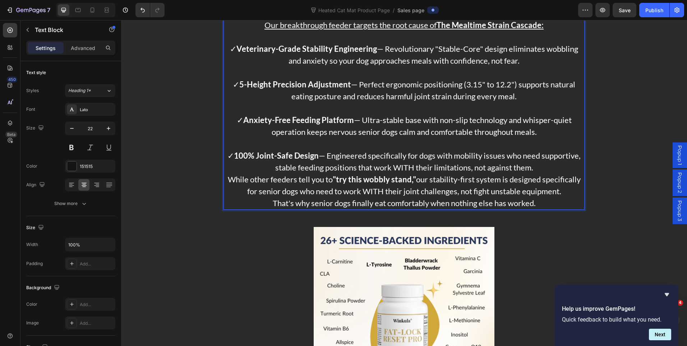
click at [540, 167] on p "✓ 100% Joint-Safe Design — Engineered specifically for dogs with mobility issue…" at bounding box center [404, 162] width 360 height 24
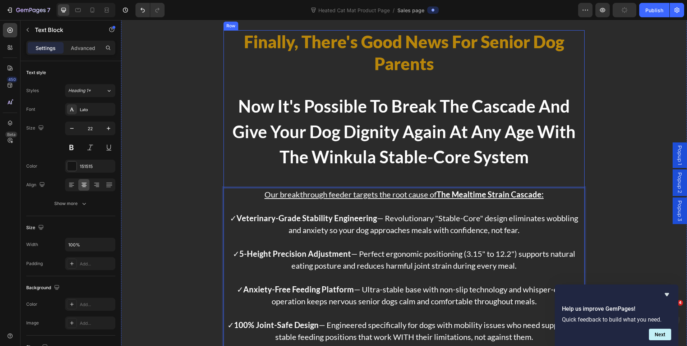
scroll to position [1402, 0]
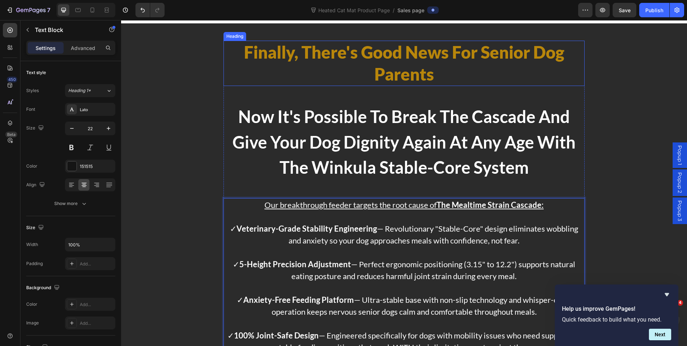
click at [428, 60] on span "Finally, There's Good News For Senior Dog Parents" at bounding box center [404, 63] width 321 height 42
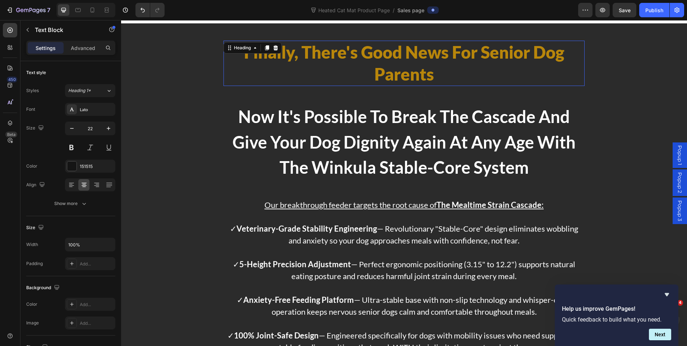
click at [428, 60] on span "Finally, There's Good News For Senior Dog Parents" at bounding box center [404, 63] width 321 height 42
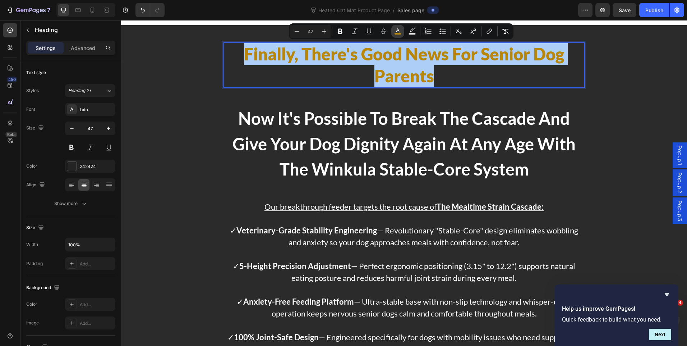
click at [393, 29] on button "color" at bounding box center [398, 31] width 13 height 13
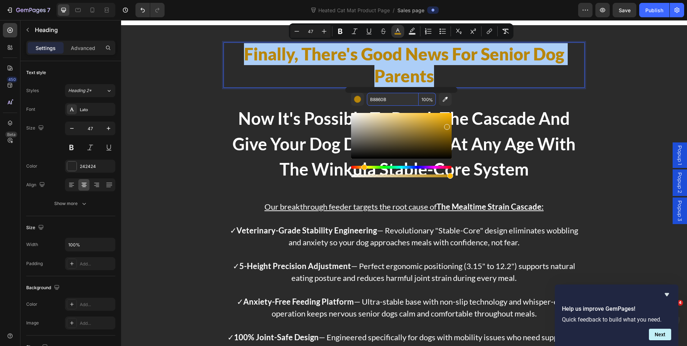
click at [383, 98] on input "B8860B" at bounding box center [393, 99] width 52 height 13
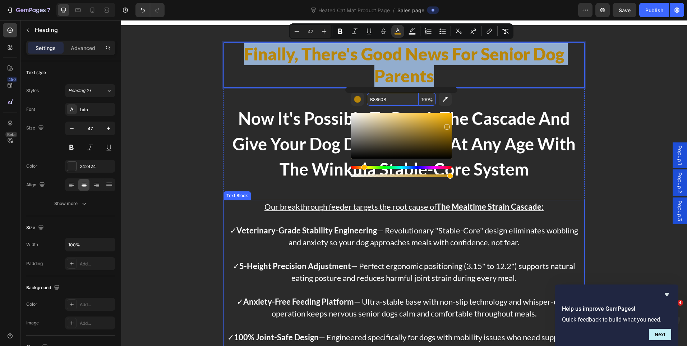
click at [271, 235] on p "✓ Veterinary-Grade Stability Engineering — Revolutionary "Stable-Core" design e…" at bounding box center [404, 236] width 360 height 24
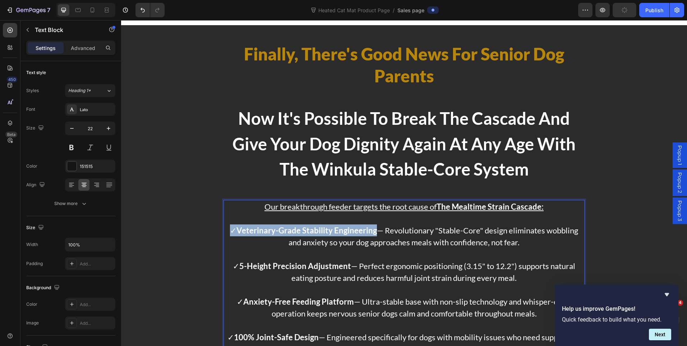
drag, startPoint x: 374, startPoint y: 229, endPoint x: 228, endPoint y: 229, distance: 145.3
click at [230, 229] on span "✓ Veterinary-Grade Stability Engineering — Revolutionary "Stable-Core" design e…" at bounding box center [404, 236] width 348 height 22
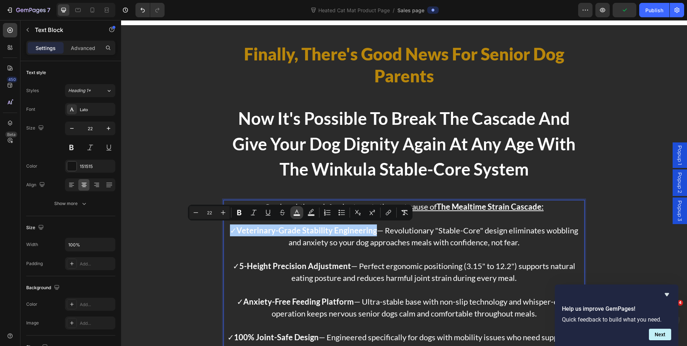
click at [297, 215] on rect "Editor contextual toolbar" at bounding box center [297, 215] width 7 height 2
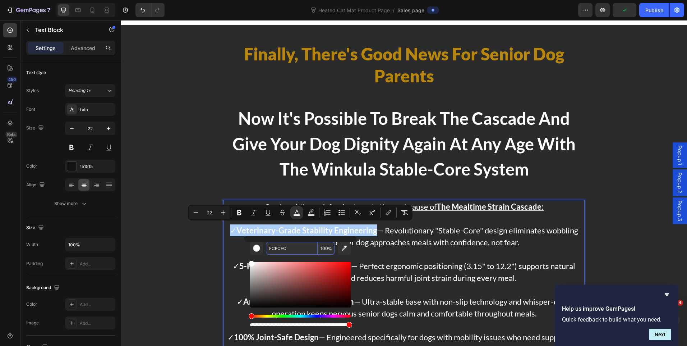
click at [280, 251] on input "FCFCFC" at bounding box center [292, 248] width 52 height 13
paste input "B8860B"
type input "B8860B"
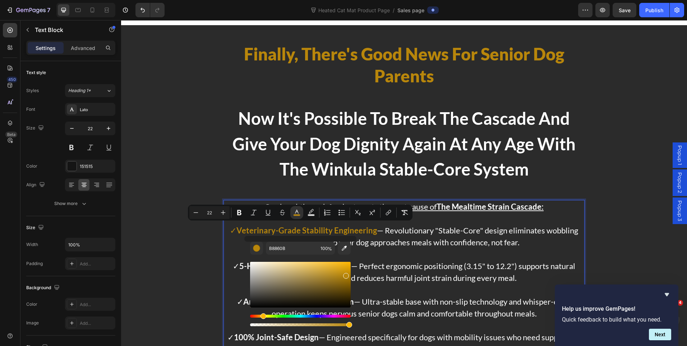
click at [427, 272] on span "✓ 5-Height Precision Adjustment — Perfect ergonomic positioning (3.15" to 12.2"…" at bounding box center [404, 272] width 343 height 22
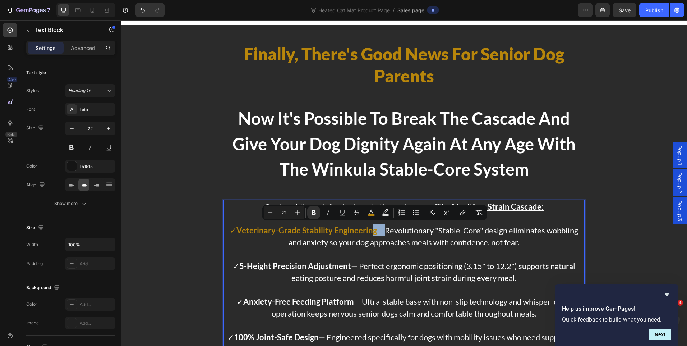
drag, startPoint x: 380, startPoint y: 228, endPoint x: 368, endPoint y: 228, distance: 12.6
click at [368, 228] on p "✓ Veterinary-Grade Stability Engineering — Revolutionary "Stable-Core" design e…" at bounding box center [404, 236] width 360 height 24
click at [375, 212] on button "color" at bounding box center [371, 212] width 13 height 13
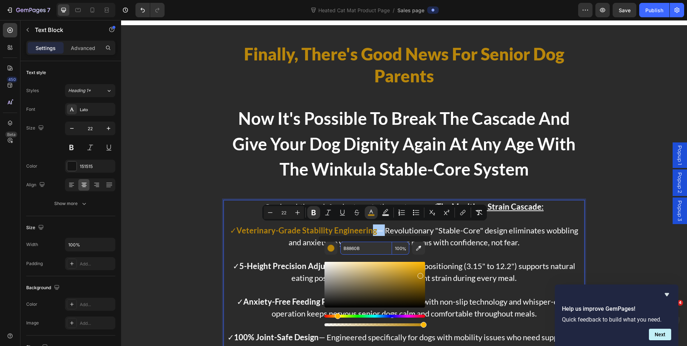
click at [344, 251] on input "B8860B" at bounding box center [367, 248] width 52 height 13
click at [486, 284] on p "Rich Text Editor. Editing area: main" at bounding box center [404, 290] width 360 height 12
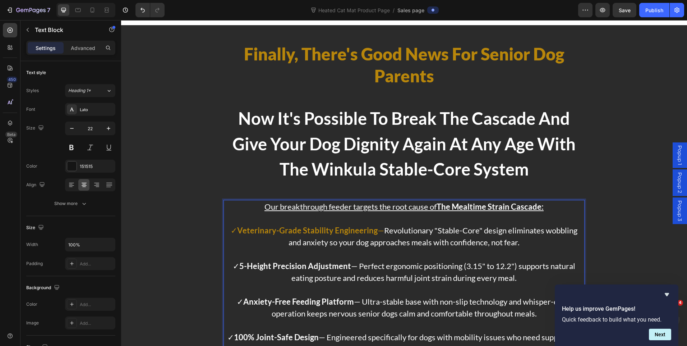
click at [444, 257] on p "Rich Text Editor. Editing area: main" at bounding box center [404, 254] width 360 height 12
drag, startPoint x: 354, startPoint y: 265, endPoint x: 227, endPoint y: 265, distance: 126.9
click at [227, 265] on p "✓ 5-Height Precision Adjustment — Perfect ergonomic positioning (3.15" to 12.2"…" at bounding box center [404, 272] width 360 height 24
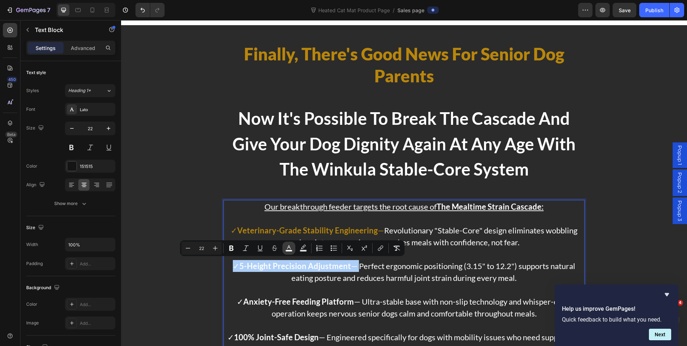
click at [292, 248] on icon "Editor contextual toolbar" at bounding box center [288, 248] width 7 height 7
type input "FCFCFC"
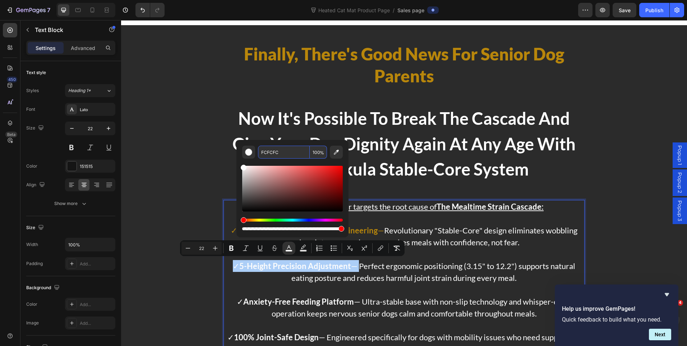
click at [269, 150] on input "FCFCFC" at bounding box center [284, 152] width 52 height 13
paste input "B8860B"
type input "B8860B"
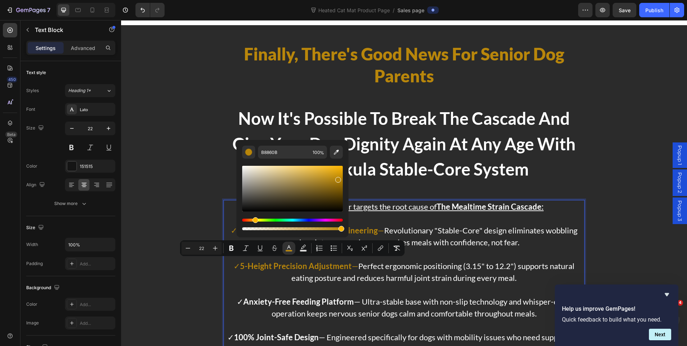
click at [352, 297] on span "✓ Anxiety-Free Feeding Platform — Ultra-stable base with non-slip technology an…" at bounding box center [404, 308] width 335 height 22
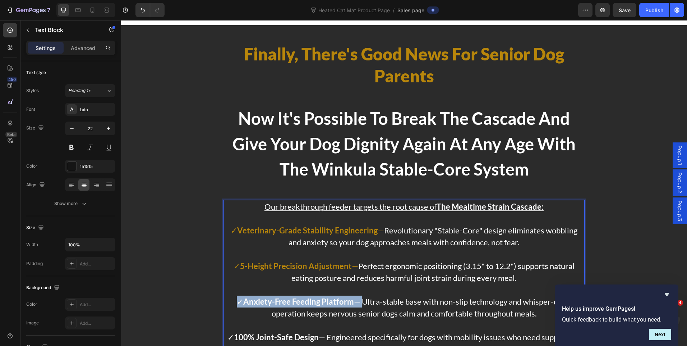
drag, startPoint x: 357, startPoint y: 299, endPoint x: 234, endPoint y: 305, distance: 123.5
click at [234, 305] on p "✓ Anxiety-Free Feeding Platform — Ultra-stable base with non-slip technology an…" at bounding box center [404, 308] width 360 height 24
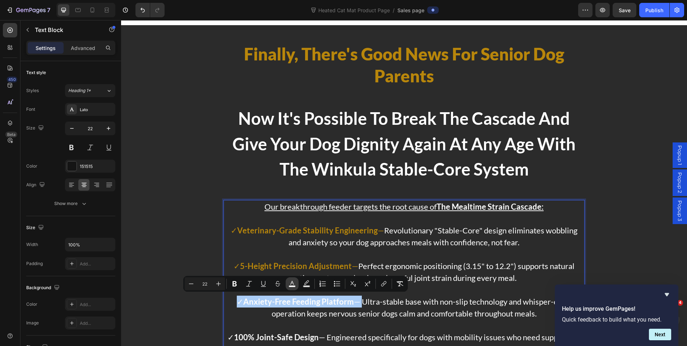
click at [291, 283] on icon "Editor contextual toolbar" at bounding box center [292, 283] width 7 height 7
type input "FCFCFC"
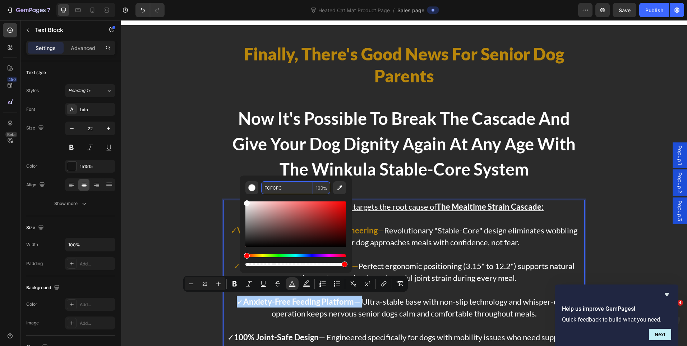
click at [274, 189] on input "FCFCFC" at bounding box center [287, 187] width 52 height 13
paste input "B8860B"
type input "B8860B"
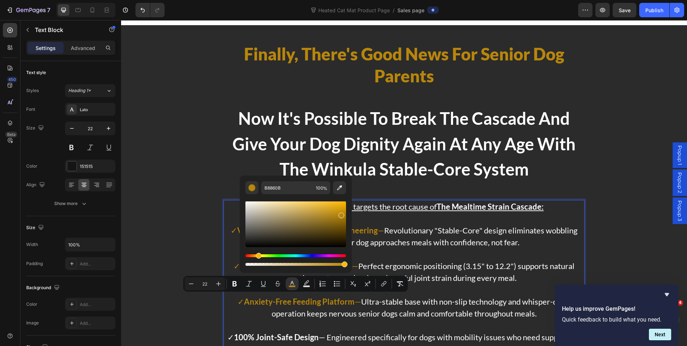
click at [385, 291] on div "Minus 22 Plus Bold Italic Underline Strikethrough color Text Background Color N…" at bounding box center [295, 284] width 225 height 16
click at [316, 312] on span "Ultra-stable base with non-slip technology and whisper-quiet operation keeps ne…" at bounding box center [422, 308] width 300 height 22
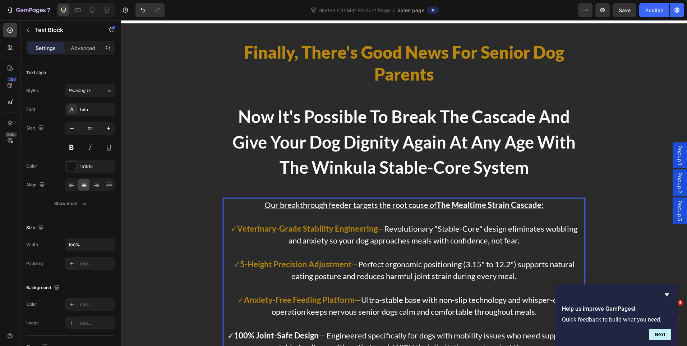
scroll to position [1510, 0]
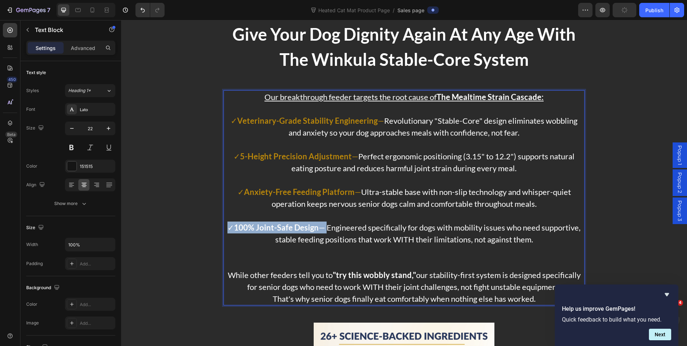
drag, startPoint x: 324, startPoint y: 226, endPoint x: 224, endPoint y: 228, distance: 99.6
click at [224, 228] on p "✓ 100% Joint-Safe Design — Engineered specifically for dogs with mobility issue…" at bounding box center [404, 233] width 360 height 24
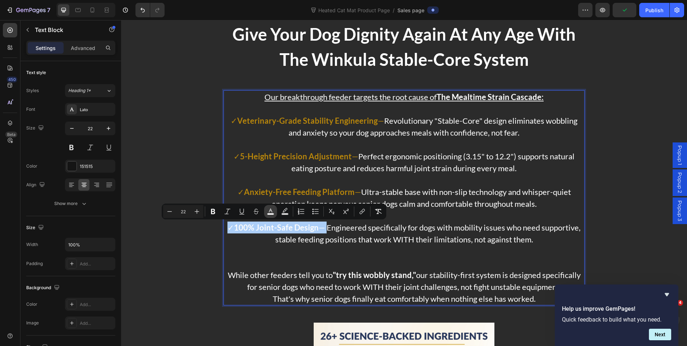
click at [272, 212] on icon "Editor contextual toolbar" at bounding box center [270, 211] width 7 height 7
type input "FCFCFC"
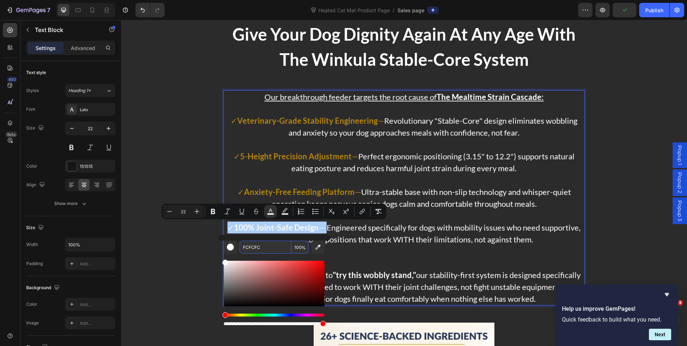
click at [245, 248] on input "FCFCFC" at bounding box center [266, 247] width 52 height 13
paste input "B8860B"
type input "B8860B"
click at [384, 258] on p "Rich Text Editor. Editing area: main" at bounding box center [404, 257] width 360 height 24
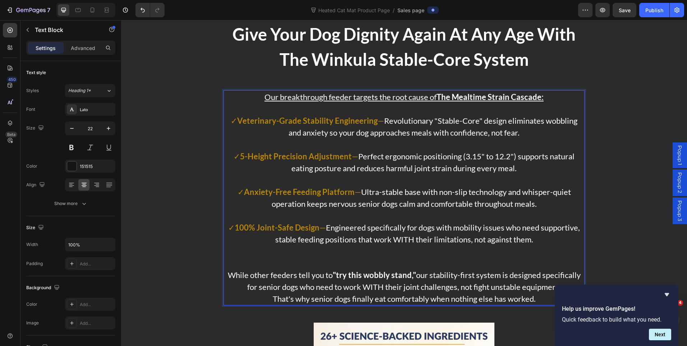
scroll to position [1582, 0]
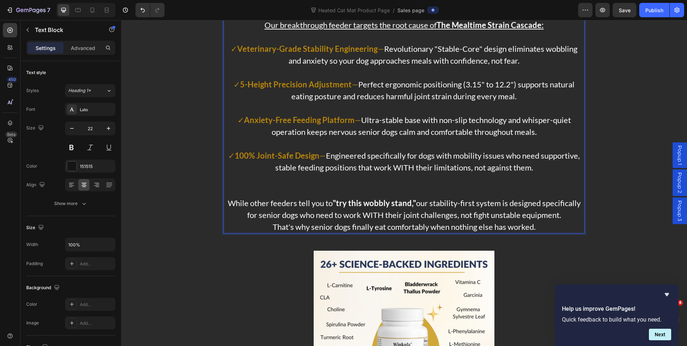
click at [566, 216] on p "While other feeders tell you to "try this wobbly stand," our stability-first sy…" at bounding box center [404, 209] width 360 height 24
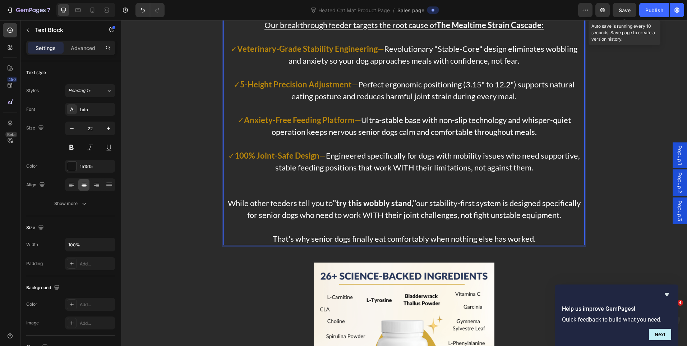
drag, startPoint x: 628, startPoint y: 10, endPoint x: 490, endPoint y: 97, distance: 163.4
click at [628, 10] on span "Save" at bounding box center [625, 10] width 12 height 6
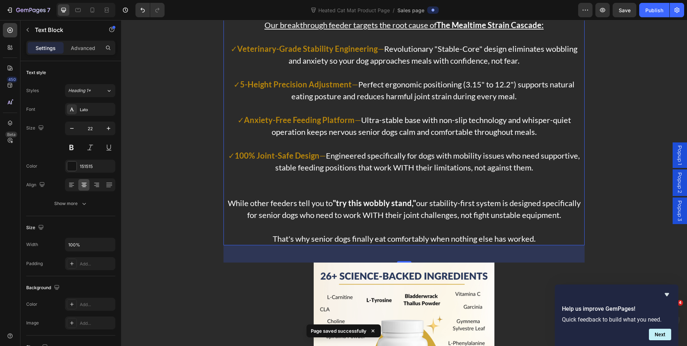
scroll to position [1510, 0]
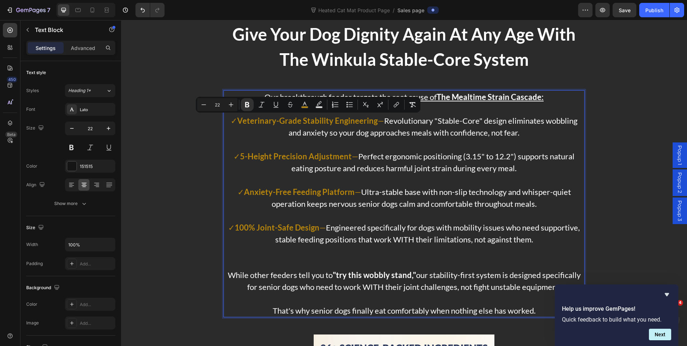
drag, startPoint x: 380, startPoint y: 120, endPoint x: 236, endPoint y: 120, distance: 144.9
click at [236, 120] on span "✓ Veterinary-Grade Stability Engineering —" at bounding box center [308, 121] width 154 height 10
click at [302, 101] on icon "Editor contextual toolbar" at bounding box center [304, 104] width 7 height 7
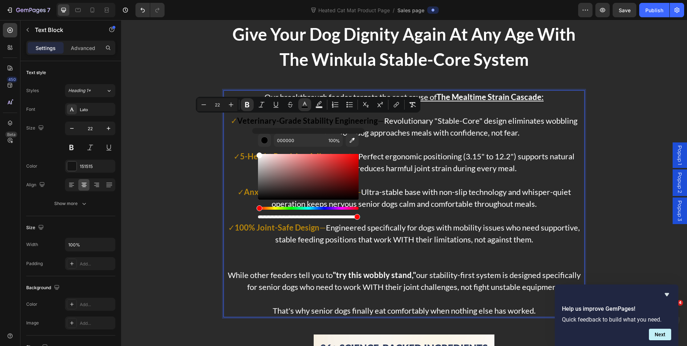
type input "FFFFFF"
drag, startPoint x: 257, startPoint y: 155, endPoint x: 253, endPoint y: 152, distance: 4.2
click at [253, 152] on div "FFFFFF 100 %" at bounding box center [308, 174] width 112 height 92
click at [279, 104] on icon "Editor contextual toolbar" at bounding box center [276, 104] width 7 height 7
click at [425, 181] on p "Rich Text Editor. Editing area: main" at bounding box center [404, 180] width 360 height 12
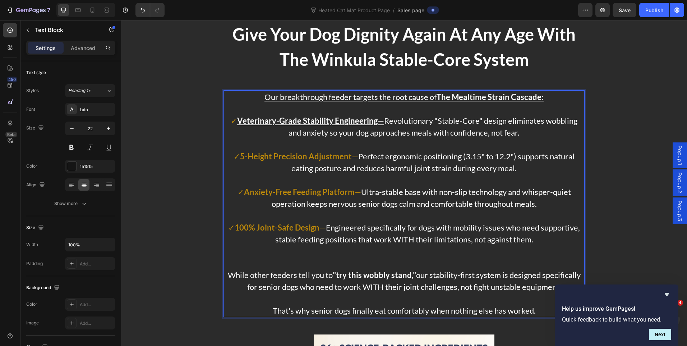
click at [379, 120] on u "—" at bounding box center [381, 121] width 6 height 10
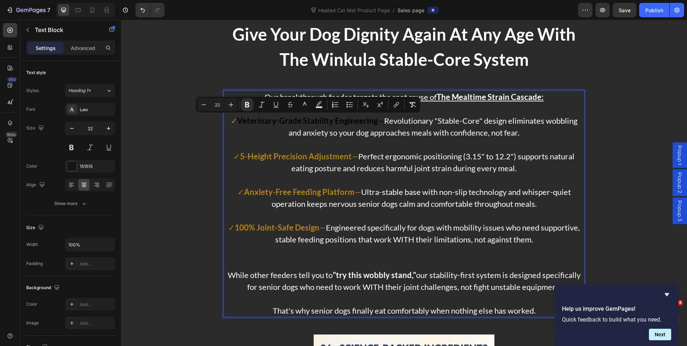
click at [396, 203] on span "Ultra-stable base with non-slip technology and whisper-quiet operation keeps ne…" at bounding box center [422, 198] width 300 height 22
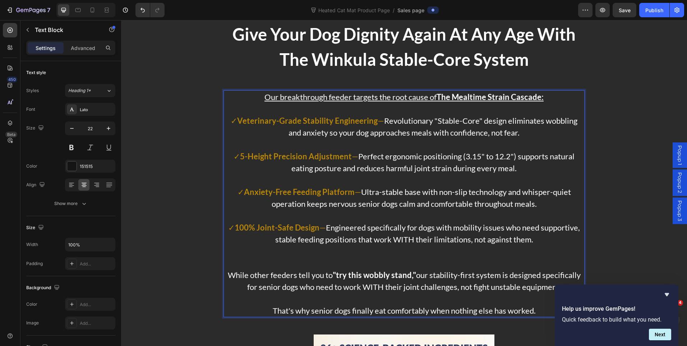
click at [425, 190] on span "Ultra-stable base with non-slip technology and whisper-quiet operation keeps ne…" at bounding box center [422, 198] width 300 height 22
click at [630, 6] on button "Save" at bounding box center [625, 10] width 24 height 14
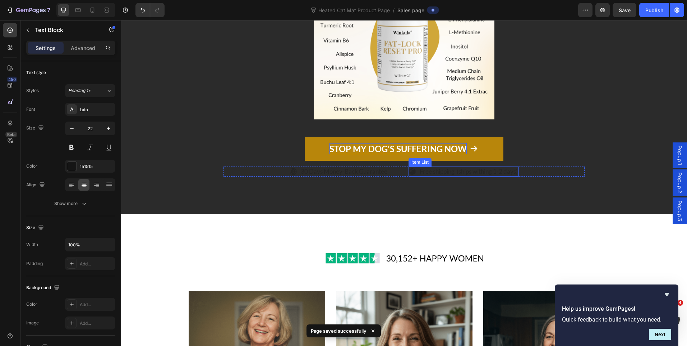
scroll to position [2085, 0]
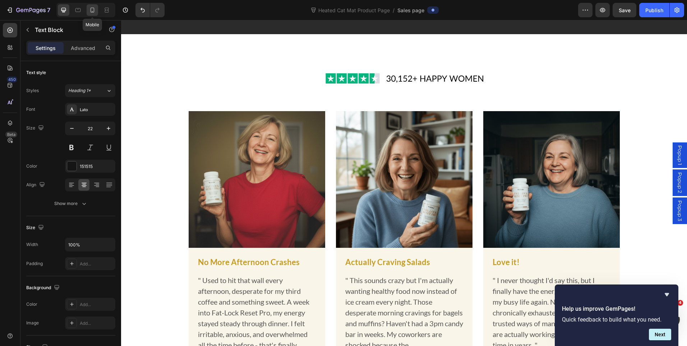
click at [96, 7] on div at bounding box center [93, 10] width 12 height 12
type input "18"
type input "90%"
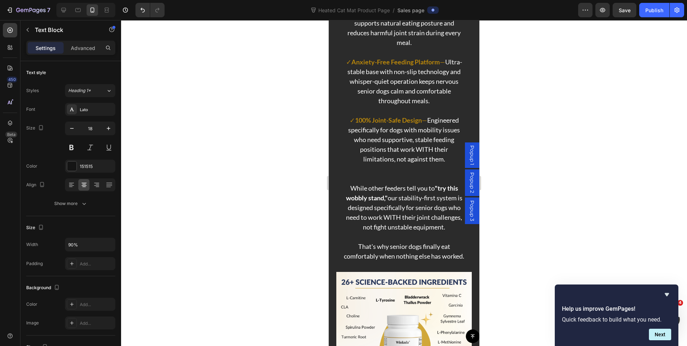
scroll to position [2121, 0]
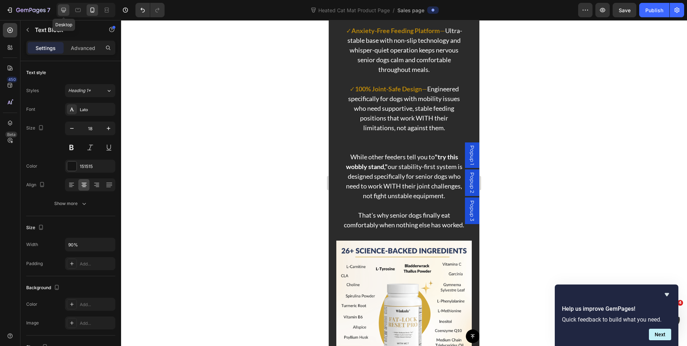
click at [64, 6] on icon at bounding box center [63, 9] width 7 height 7
type input "22"
type input "100%"
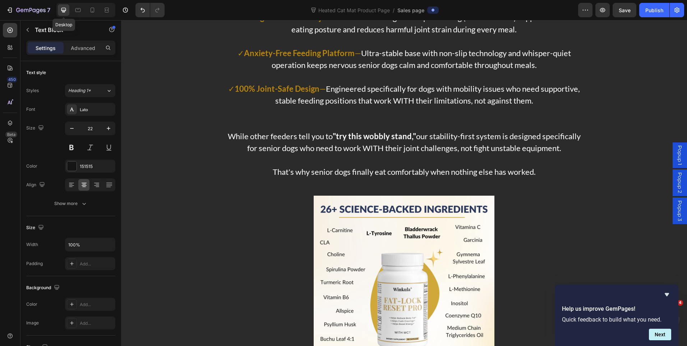
scroll to position [2071, 0]
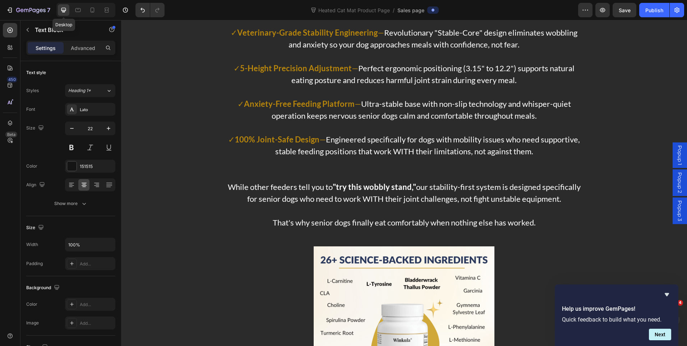
click at [628, 14] on button "Save" at bounding box center [625, 10] width 24 height 14
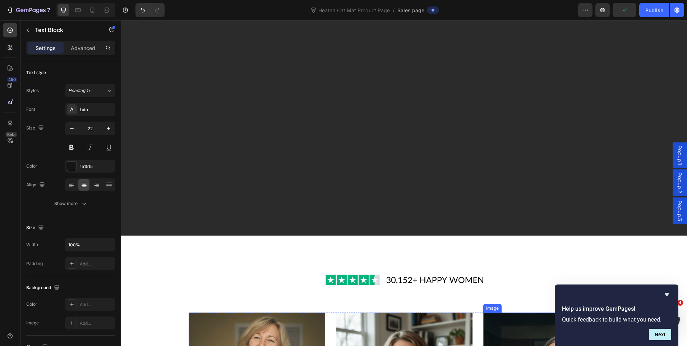
scroll to position [2574, 0]
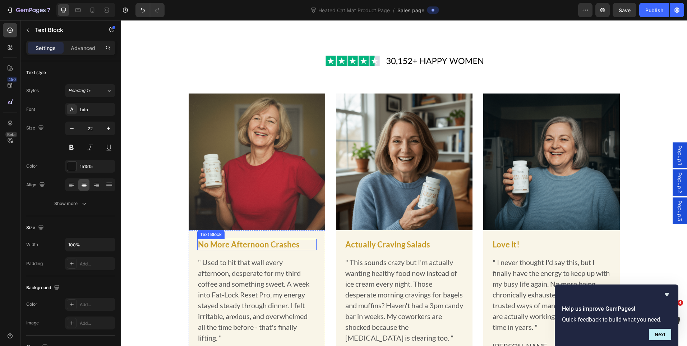
click at [228, 245] on p "No More Afternoon Crashes" at bounding box center [257, 244] width 118 height 10
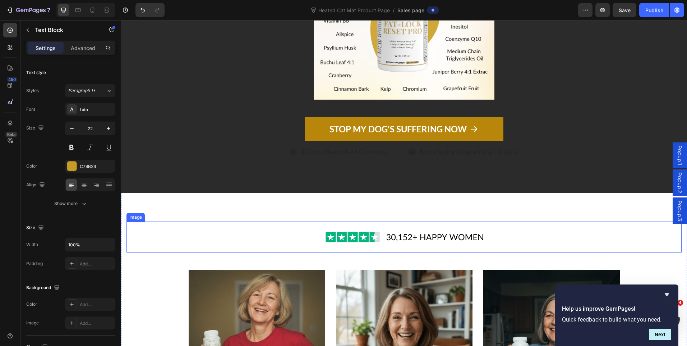
scroll to position [2394, 0]
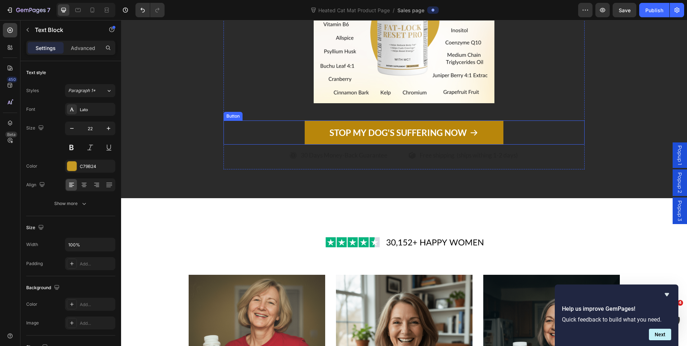
drag, startPoint x: 315, startPoint y: 126, endPoint x: 140, endPoint y: 208, distance: 193.0
click at [315, 126] on link "STOP MY DOG'S SUFFERING NOW" at bounding box center [404, 132] width 198 height 24
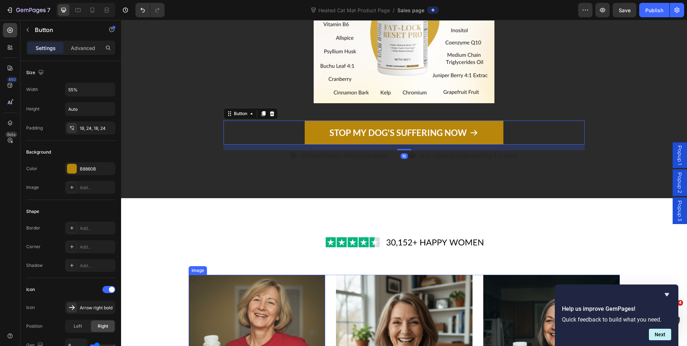
scroll to position [2538, 0]
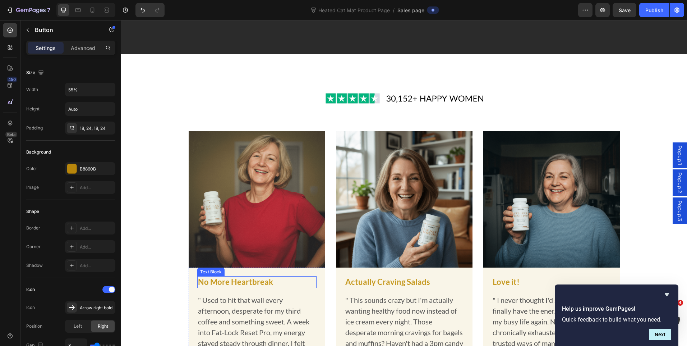
click at [266, 281] on p "No More Heartbreak" at bounding box center [257, 282] width 118 height 10
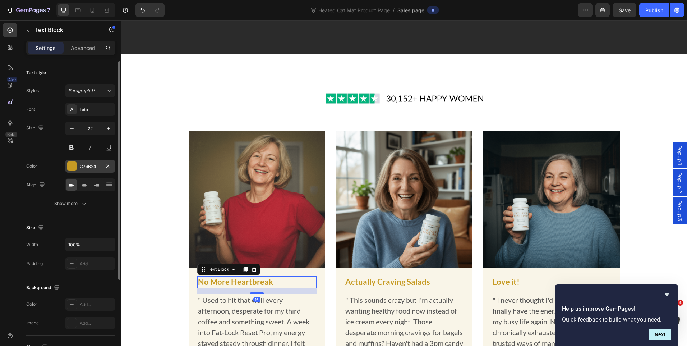
click at [74, 168] on div at bounding box center [71, 165] width 9 height 9
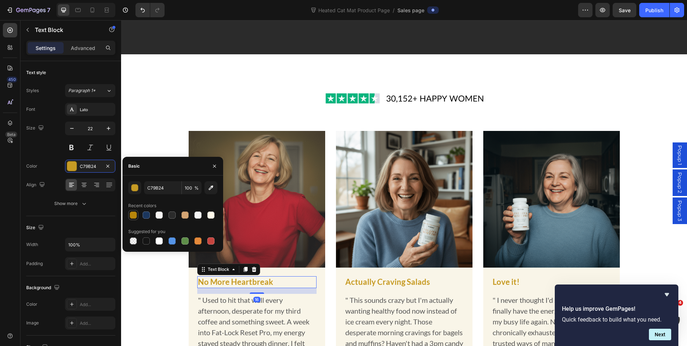
click at [131, 211] on div at bounding box center [133, 215] width 9 height 9
type input "B8860B"
click at [392, 282] on p "Actually Craving Salads" at bounding box center [405, 282] width 118 height 10
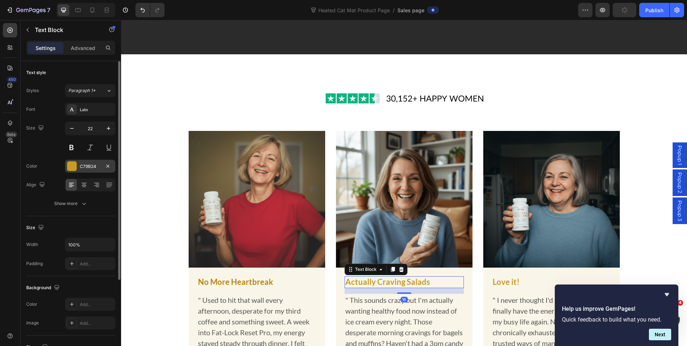
click at [77, 163] on div at bounding box center [72, 166] width 10 height 10
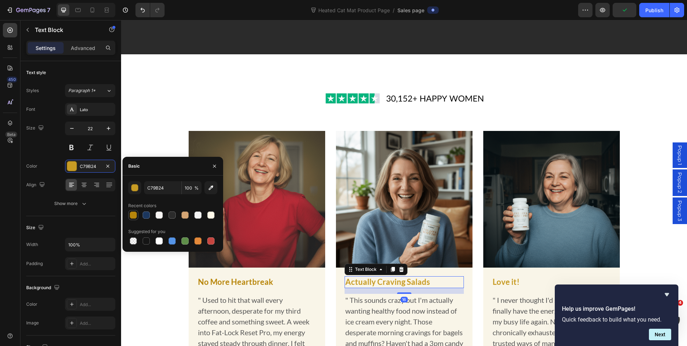
click at [130, 210] on div at bounding box center [133, 215] width 10 height 10
type input "B8860B"
click at [510, 277] on p "Love it!" at bounding box center [552, 282] width 118 height 10
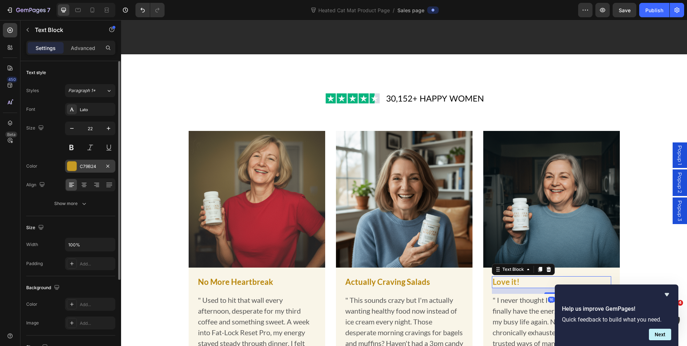
click at [75, 166] on div at bounding box center [71, 165] width 9 height 9
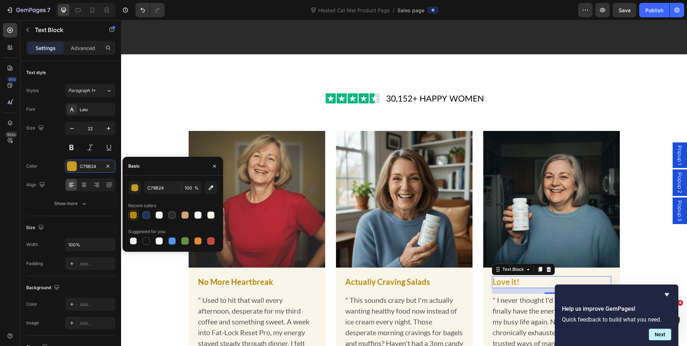
click at [132, 212] on div at bounding box center [133, 214] width 7 height 7
type input "B8860B"
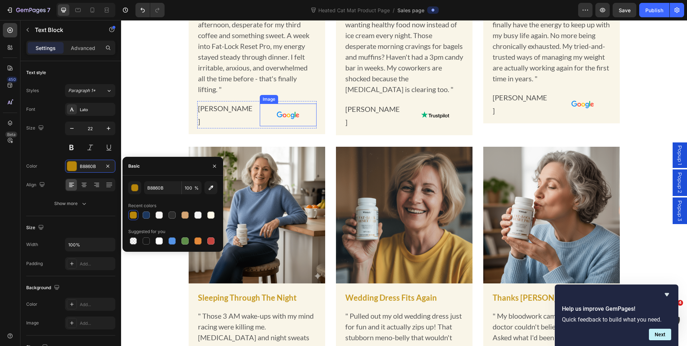
scroll to position [2862, 0]
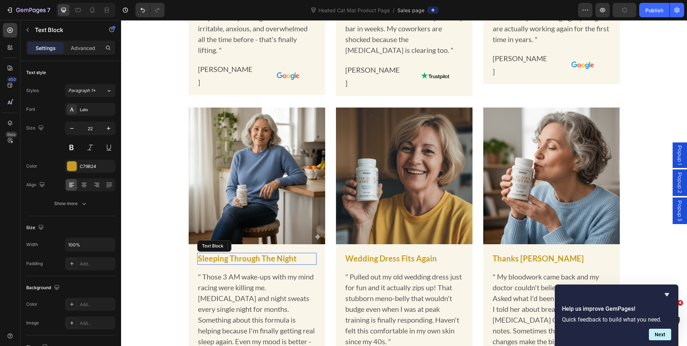
click at [240, 264] on p "Sleeping Through The Night" at bounding box center [257, 258] width 118 height 10
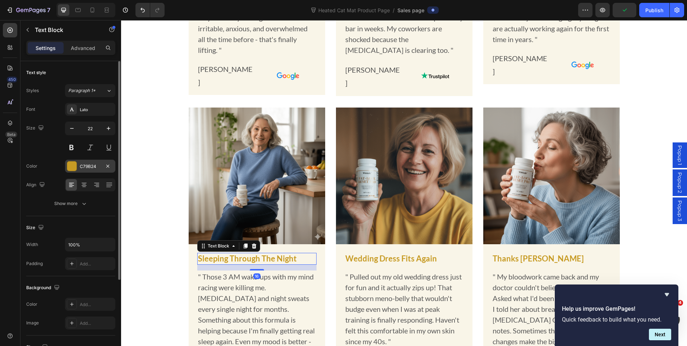
click at [70, 169] on div at bounding box center [71, 165] width 9 height 9
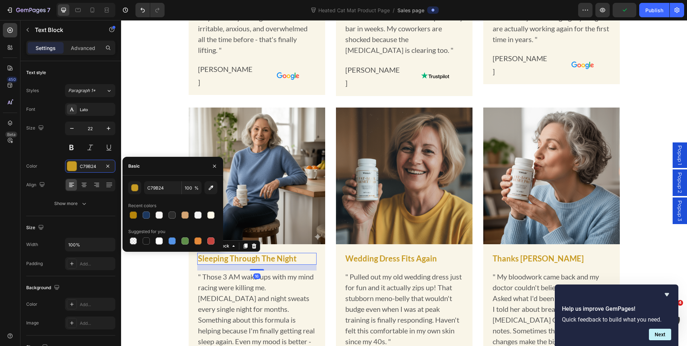
drag, startPoint x: 132, startPoint y: 215, endPoint x: 182, endPoint y: 228, distance: 51.3
click at [132, 216] on div at bounding box center [133, 214] width 7 height 7
type input "B8860B"
click at [414, 264] on p "Wedding Dress Fits Again" at bounding box center [405, 258] width 118 height 10
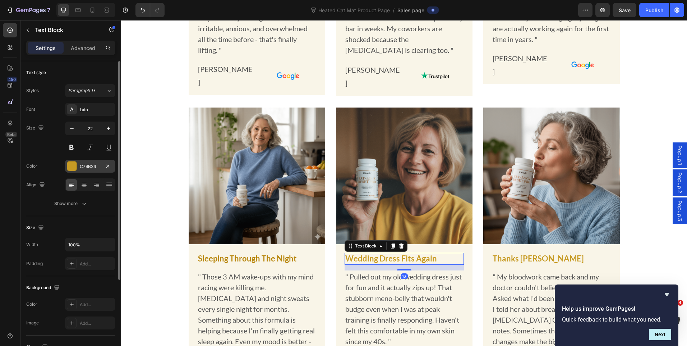
click at [78, 169] on div "C79B24" at bounding box center [90, 166] width 50 height 13
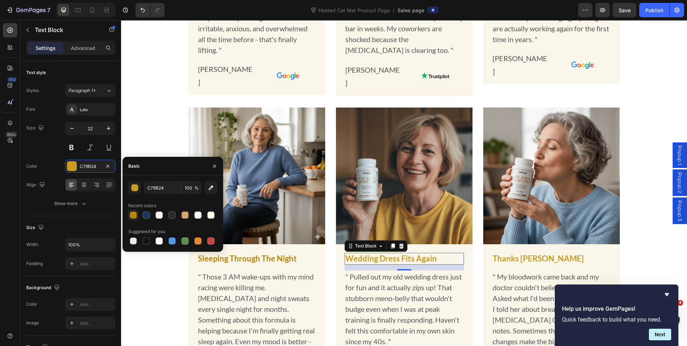
click at [136, 212] on div at bounding box center [133, 214] width 7 height 7
type input "B8860B"
click at [516, 264] on p "Thanks [PERSON_NAME]" at bounding box center [552, 258] width 118 height 10
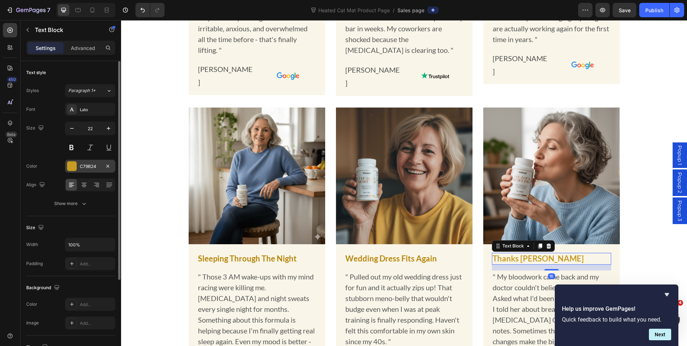
click at [80, 172] on div "C79B24" at bounding box center [90, 166] width 50 height 13
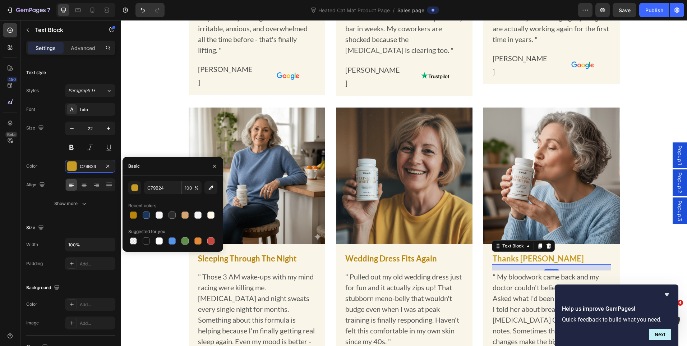
drag, startPoint x: 130, startPoint y: 214, endPoint x: 195, endPoint y: 205, distance: 65.4
click at [131, 214] on div at bounding box center [133, 214] width 7 height 7
type input "B8860B"
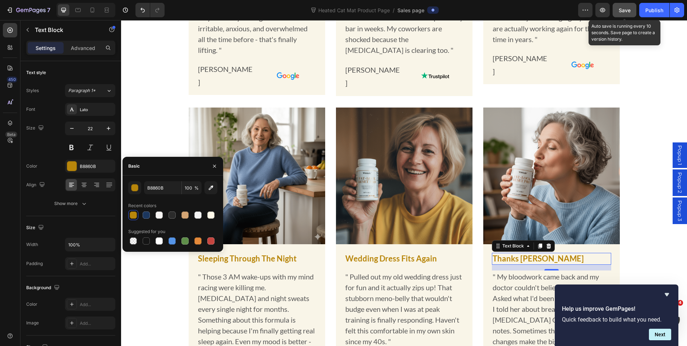
drag, startPoint x: 629, startPoint y: 11, endPoint x: 355, endPoint y: 157, distance: 310.0
click at [629, 11] on span "Save" at bounding box center [625, 10] width 12 height 6
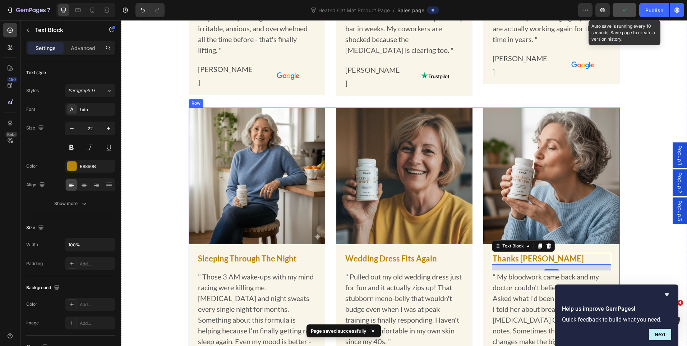
scroll to position [2718, 0]
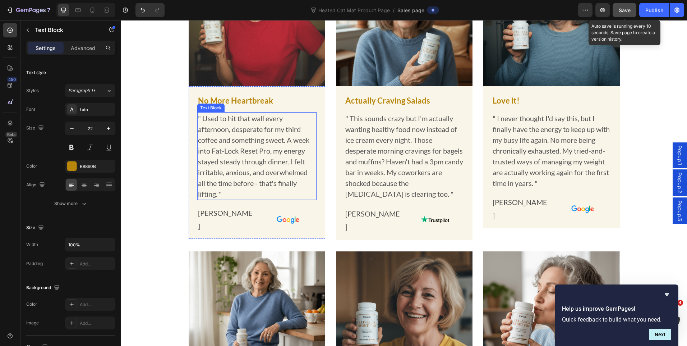
click at [214, 195] on p "" Used to hit that wall every afternoon, desperate for my third coffee and some…" at bounding box center [257, 156] width 118 height 86
click at [216, 196] on p "" Used to hit that wall every afternoon, desperate for my third coffee and some…" at bounding box center [257, 156] width 118 height 86
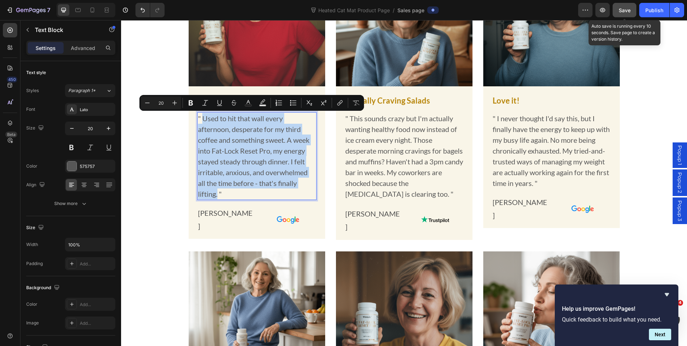
drag, startPoint x: 215, startPoint y: 196, endPoint x: 200, endPoint y: 123, distance: 74.5
click at [200, 123] on p "" Used to hit that wall every afternoon, desperate for my third coffee and some…" at bounding box center [257, 156] width 118 height 86
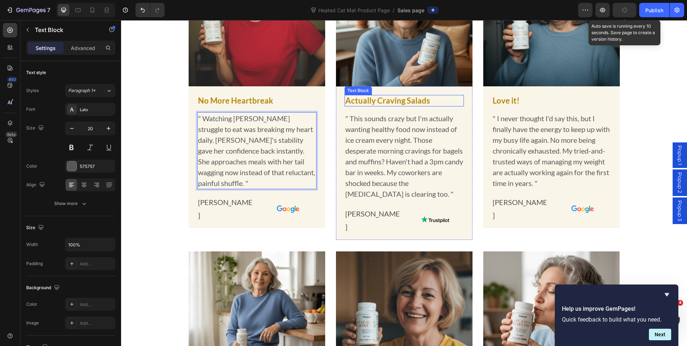
click at [392, 101] on p "Actually Craving Salads" at bounding box center [405, 101] width 118 height 10
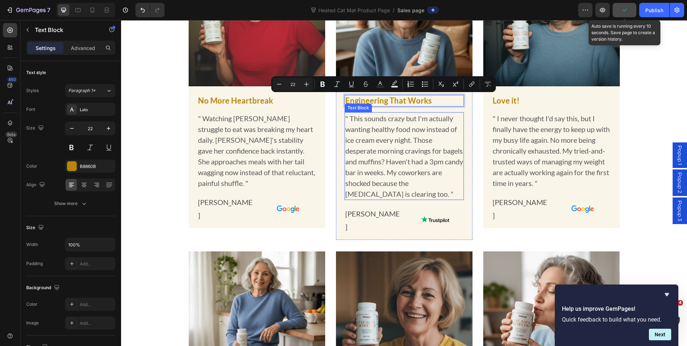
click at [401, 156] on p "" This sounds crazy but I'm actually wanting healthy food now instead of ice cr…" at bounding box center [405, 156] width 118 height 86
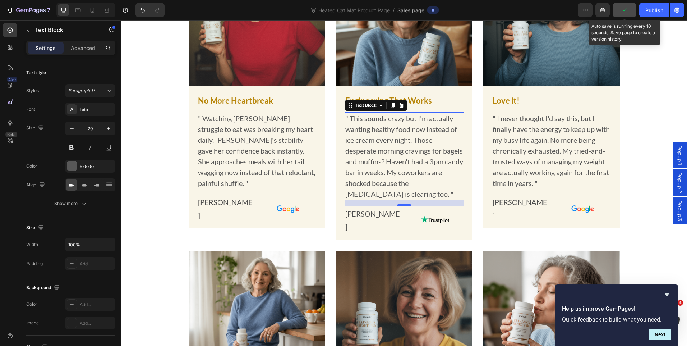
click at [419, 196] on p "" This sounds crazy but I'm actually wanting healthy food now instead of ice cr…" at bounding box center [405, 156] width 118 height 86
click at [416, 196] on p "" This sounds crazy but I'm actually wanting healthy food now instead of ice cr…" at bounding box center [405, 156] width 118 height 86
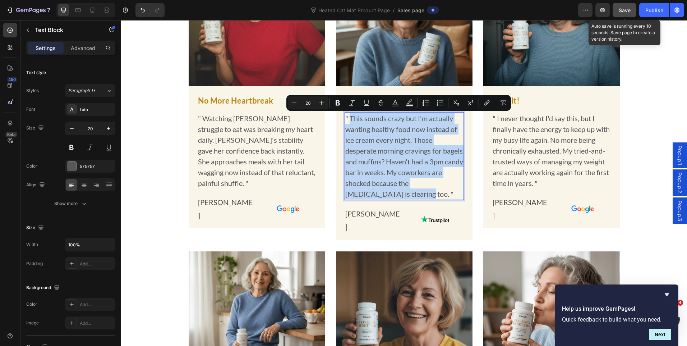
drag, startPoint x: 416, startPoint y: 196, endPoint x: 348, endPoint y: 120, distance: 101.3
click at [348, 120] on p "" This sounds crazy but I'm actually wanting healthy food now instead of ice cr…" at bounding box center [405, 156] width 118 height 86
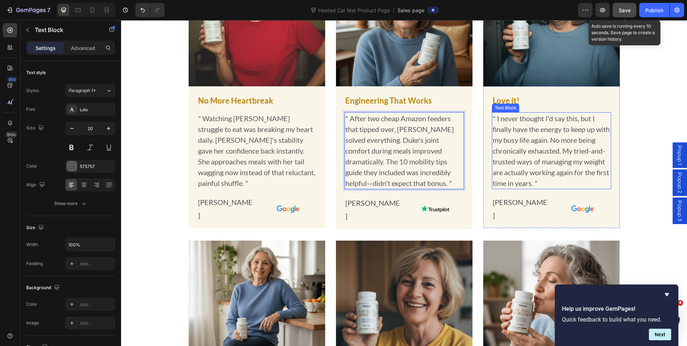
click at [531, 153] on p "" I never thought I'd say this, but I finally have the energy to keep up with m…" at bounding box center [552, 151] width 118 height 76
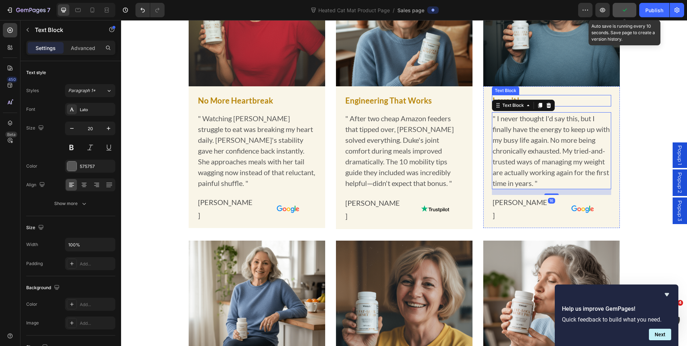
click at [576, 97] on p "Love it!" at bounding box center [552, 101] width 118 height 10
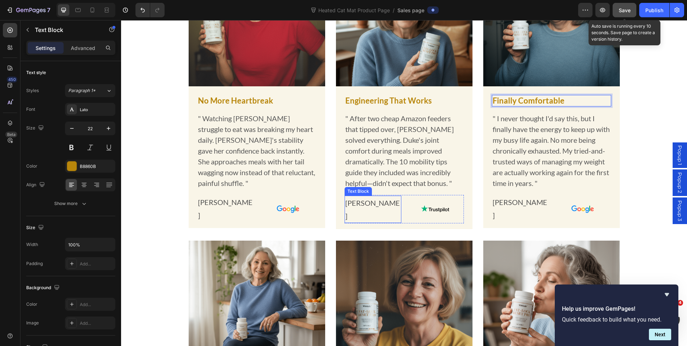
click at [355, 216] on p "[PERSON_NAME]" at bounding box center [373, 209] width 55 height 26
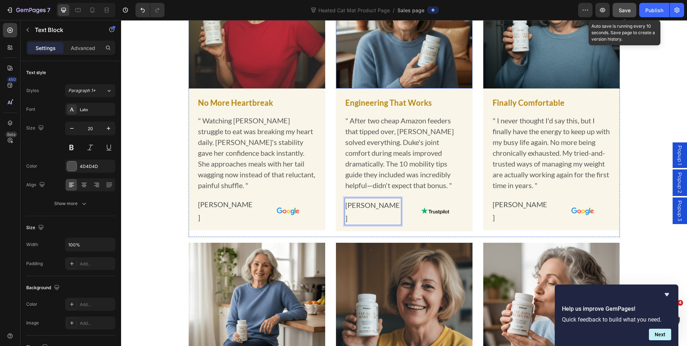
scroll to position [2644, 0]
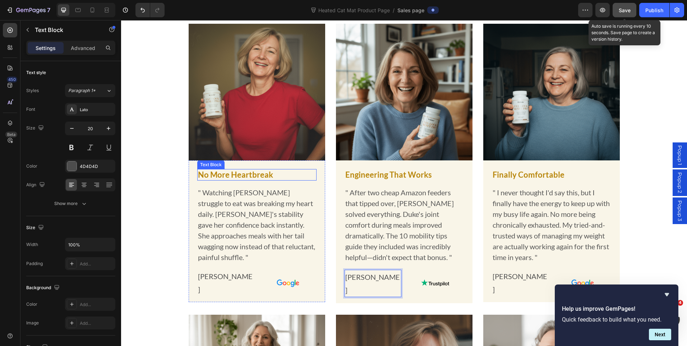
click at [232, 173] on p "No More Heartbreak" at bounding box center [257, 175] width 118 height 10
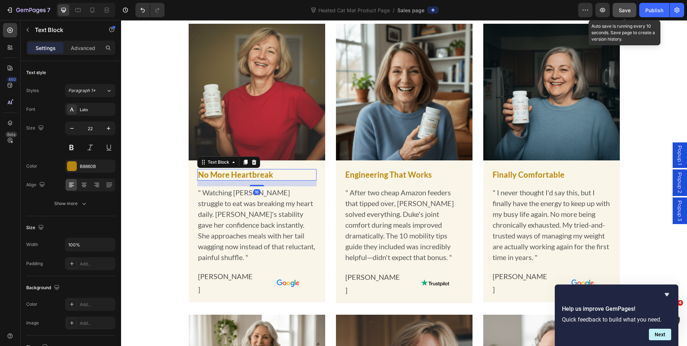
click at [232, 173] on p "No More Heartbreak" at bounding box center [257, 175] width 118 height 10
click at [268, 235] on p "" Watching [PERSON_NAME] struggle to eat was breaking my heart daily. [PERSON_N…" at bounding box center [257, 225] width 118 height 76
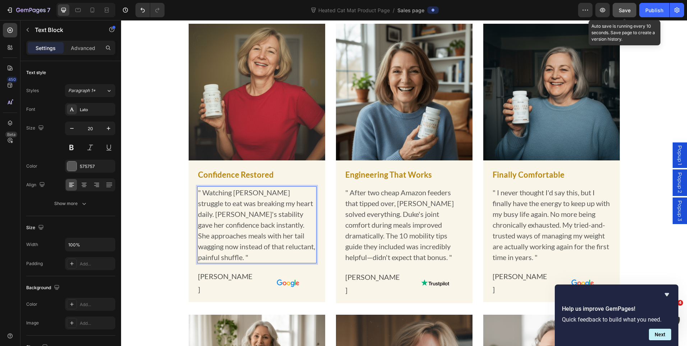
click at [274, 247] on p "" Watching [PERSON_NAME] struggle to eat was breaking my heart daily. [PERSON_N…" at bounding box center [257, 225] width 118 height 76
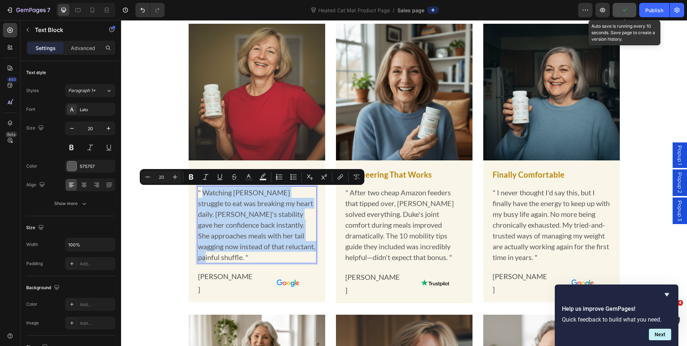
drag, startPoint x: 274, startPoint y: 247, endPoint x: 200, endPoint y: 194, distance: 91.2
click at [200, 194] on p "" Watching [PERSON_NAME] struggle to eat was breaking my heart daily. [PERSON_N…" at bounding box center [257, 225] width 118 height 76
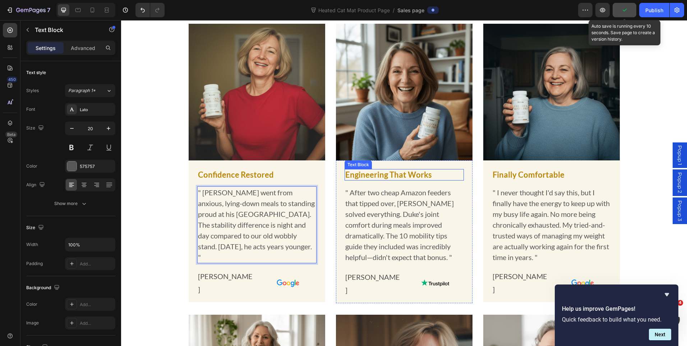
click at [364, 177] on p "Engineering That Works" at bounding box center [405, 175] width 118 height 10
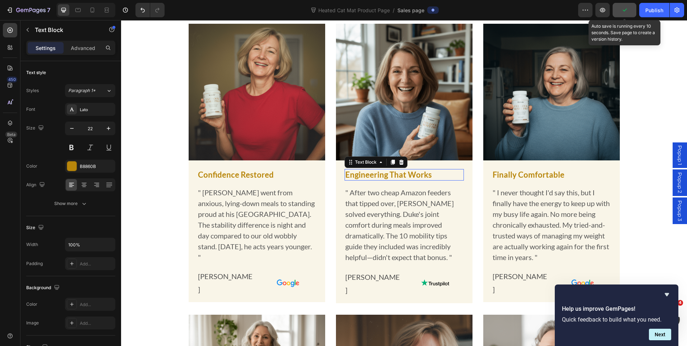
click at [364, 177] on p "Engineering That Works" at bounding box center [405, 175] width 118 height 10
click at [413, 254] on p "" After two cheap Amazon feeders that tipped over, [PERSON_NAME] solved everyth…" at bounding box center [405, 225] width 118 height 76
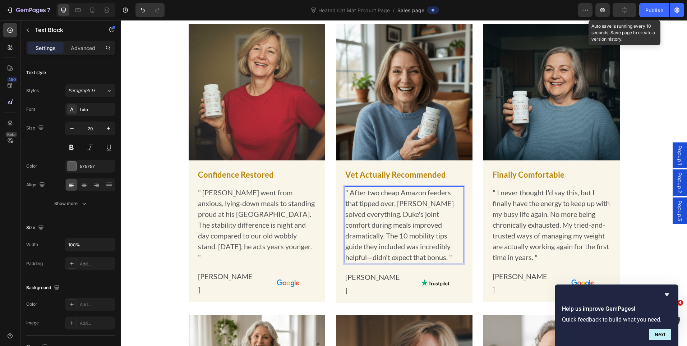
click at [419, 259] on p "" After two cheap Amazon feeders that tipped over, [PERSON_NAME] solved everyth…" at bounding box center [405, 225] width 118 height 76
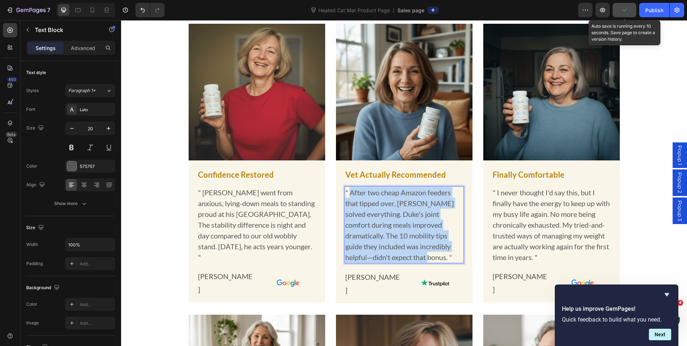
drag, startPoint x: 420, startPoint y: 259, endPoint x: 349, endPoint y: 195, distance: 95.7
click at [349, 195] on p "" After two cheap Amazon feeders that tipped over, [PERSON_NAME] solved everyth…" at bounding box center [405, 225] width 118 height 76
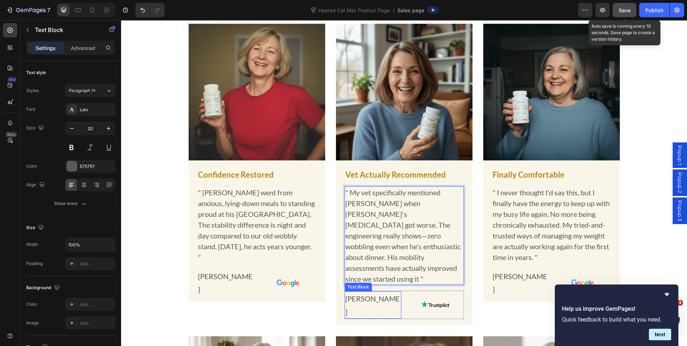
click at [349, 292] on p "[PERSON_NAME]" at bounding box center [373, 305] width 55 height 26
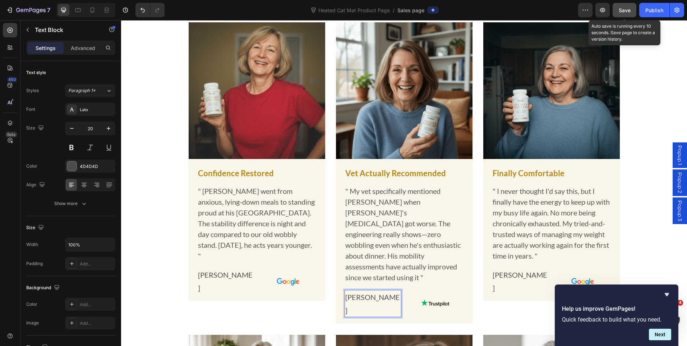
scroll to position [2645, 0]
click at [545, 175] on p "Finally Comfortable" at bounding box center [552, 174] width 118 height 10
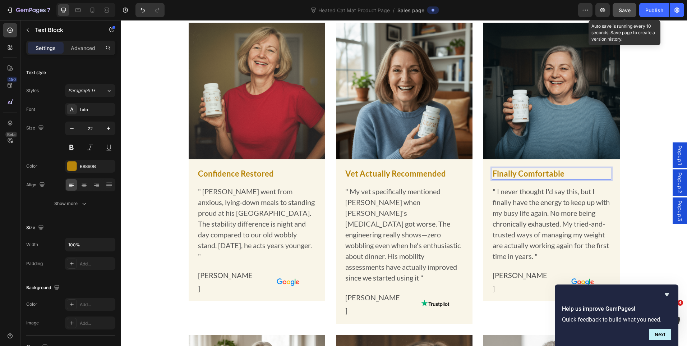
click at [544, 174] on p "Finally Comfortable" at bounding box center [552, 174] width 118 height 10
click at [568, 254] on p "" I never thought I'd say this, but I finally have the energy to keep up with m…" at bounding box center [552, 224] width 118 height 76
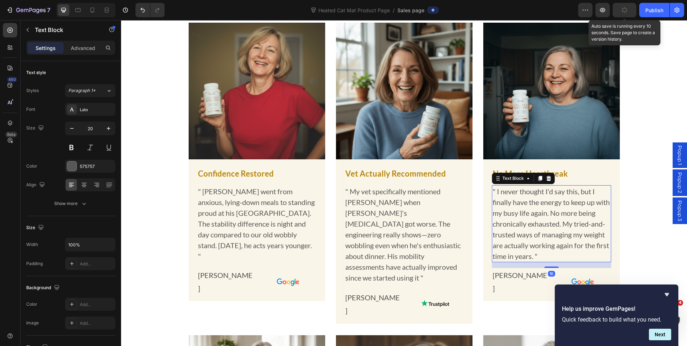
click at [569, 256] on p "" I never thought I'd say this, but I finally have the energy to keep up with m…" at bounding box center [552, 224] width 118 height 76
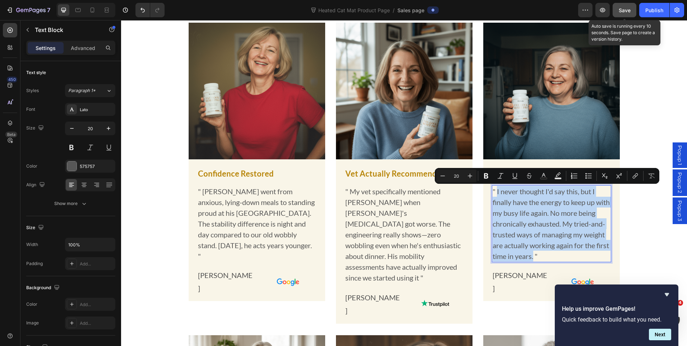
drag, startPoint x: 568, startPoint y: 257, endPoint x: 495, endPoint y: 192, distance: 98.3
click at [495, 192] on p "" I never thought I'd say this, but I finally have the energy to keep up with m…" at bounding box center [552, 224] width 118 height 76
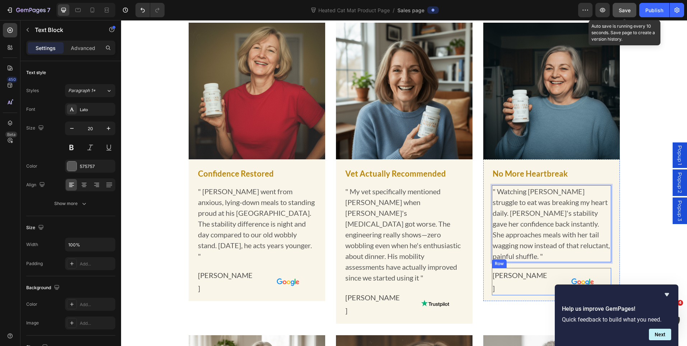
click at [498, 276] on p "[PERSON_NAME]" at bounding box center [520, 282] width 55 height 26
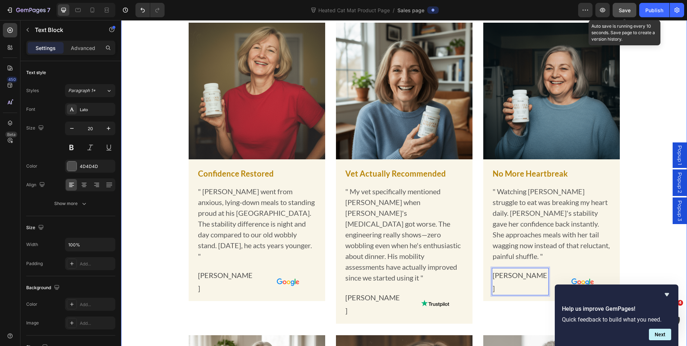
scroll to position [2861, 0]
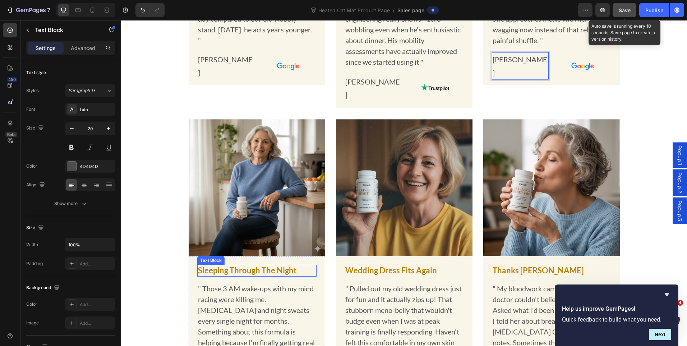
click at [269, 265] on p "Sleeping Through The Night" at bounding box center [257, 270] width 118 height 10
click at [270, 265] on p "Sleeping Through The Night" at bounding box center [257, 270] width 118 height 10
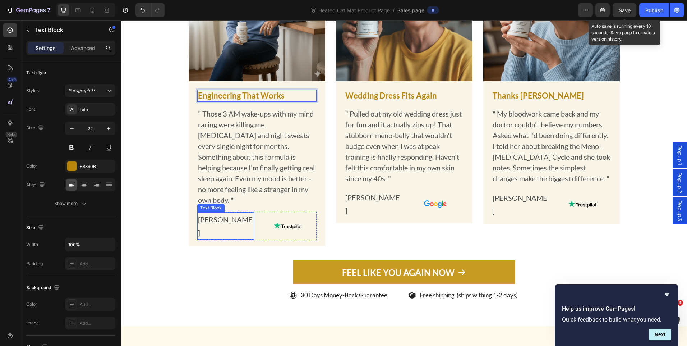
click at [209, 239] on p "[PERSON_NAME]" at bounding box center [225, 226] width 55 height 26
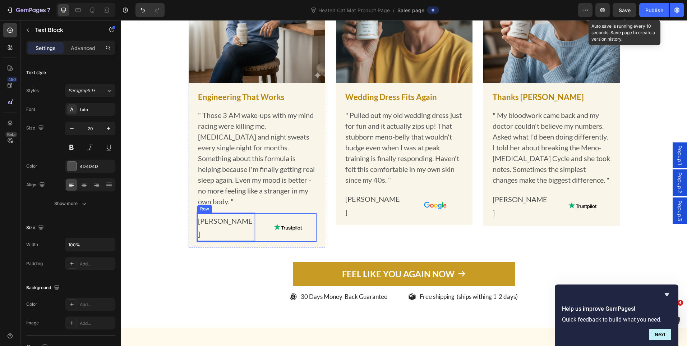
scroll to position [3003, 0]
click at [251, 194] on p "" Those 3 AM wake-ups with my mind racing were killing me. [MEDICAL_DATA] and n…" at bounding box center [257, 158] width 118 height 97
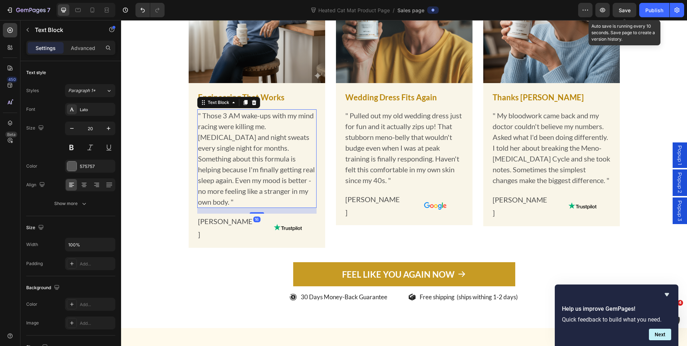
click at [274, 207] on p "" Those 3 AM wake-ups with my mind racing were killing me. [MEDICAL_DATA] and n…" at bounding box center [257, 158] width 118 height 97
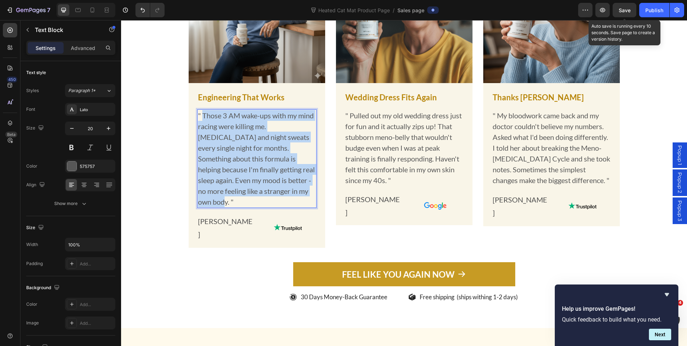
drag, startPoint x: 274, startPoint y: 216, endPoint x: 201, endPoint y: 138, distance: 106.1
click at [201, 138] on p "" Those 3 AM wake-ups with my mind racing were killing me. [MEDICAL_DATA] and n…" at bounding box center [257, 158] width 118 height 97
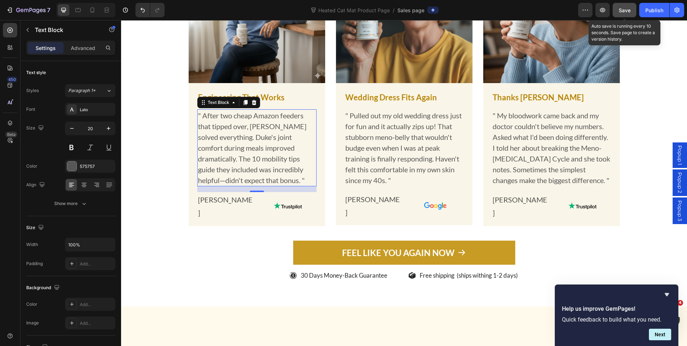
click at [628, 13] on span "Save" at bounding box center [625, 10] width 12 height 6
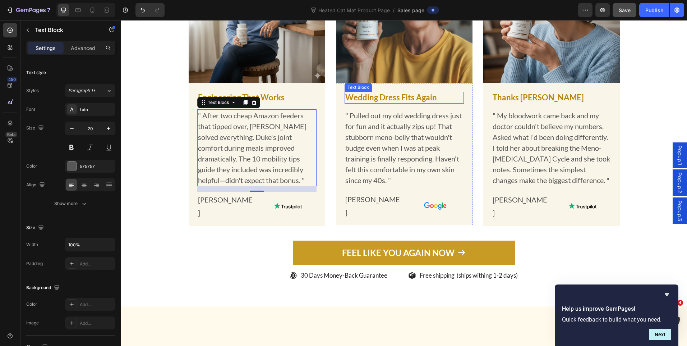
click at [392, 103] on p "Wedding Dress Fits Again" at bounding box center [405, 97] width 118 height 10
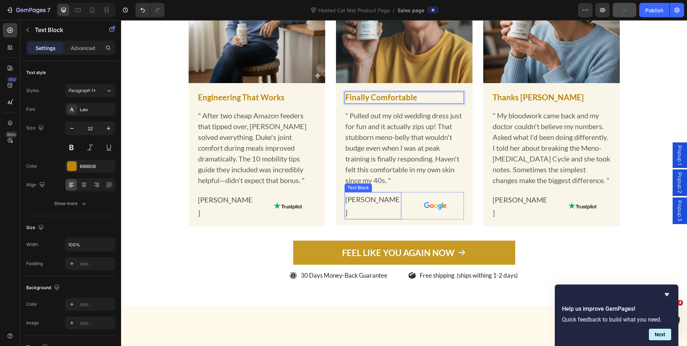
click at [361, 219] on p "[PERSON_NAME]" at bounding box center [373, 206] width 55 height 26
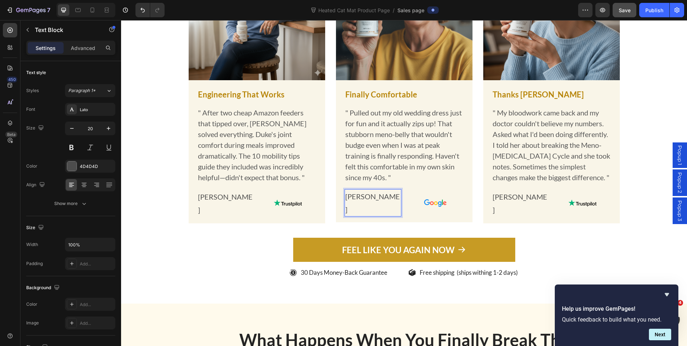
scroll to position [3005, 0]
click at [384, 183] on p "" Pulled out my old wedding dress just for fun and it actually zips up! That st…" at bounding box center [405, 146] width 118 height 76
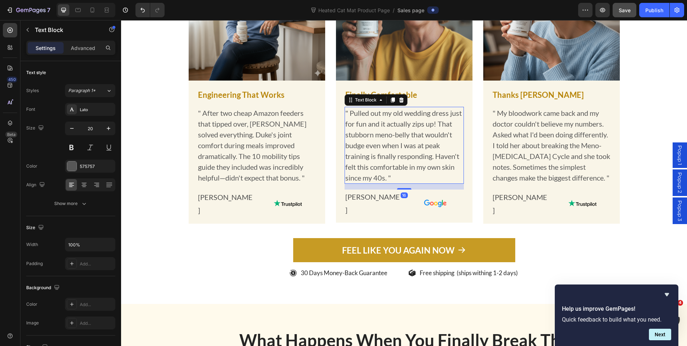
click at [384, 183] on p "" Pulled out my old wedding dress just for fun and it actually zips up! That st…" at bounding box center [405, 146] width 118 height 76
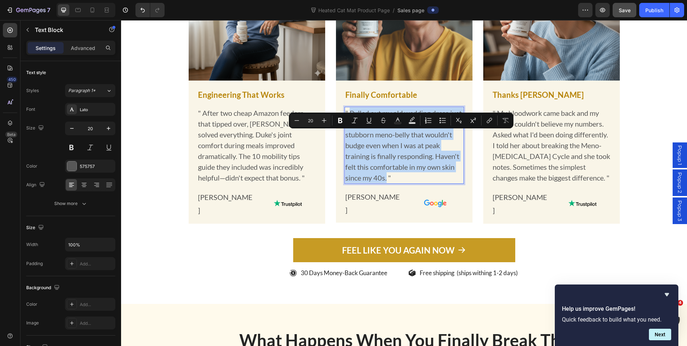
drag, startPoint x: 384, startPoint y: 201, endPoint x: 349, endPoint y: 138, distance: 72.3
click at [349, 138] on p "" Pulled out my old wedding dress just for fun and it actually zips up! That st…" at bounding box center [405, 146] width 118 height 76
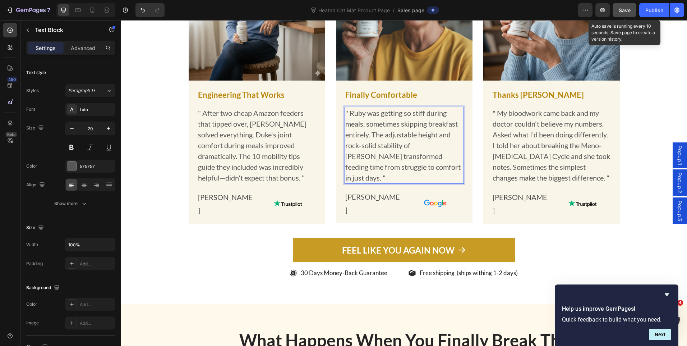
click at [625, 14] on div "Save" at bounding box center [625, 10] width 12 height 8
click at [620, 11] on span "Save" at bounding box center [625, 10] width 12 height 6
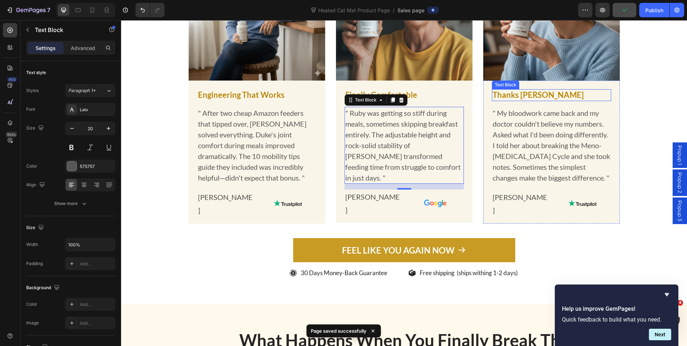
click at [511, 100] on p "Thanks [PERSON_NAME]" at bounding box center [552, 95] width 118 height 10
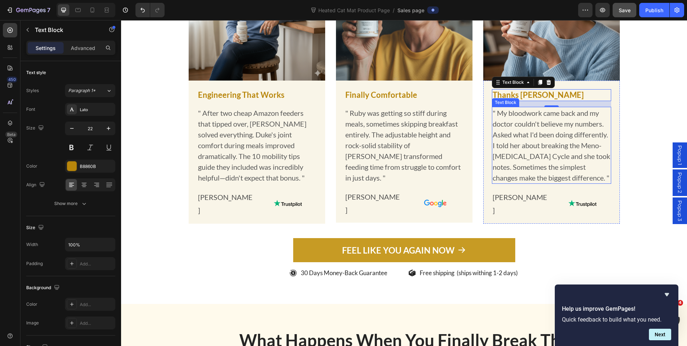
click at [536, 174] on p "" My bloodwork came back and my doctor couldn't believe my numbers. Asked what …" at bounding box center [552, 146] width 118 height 76
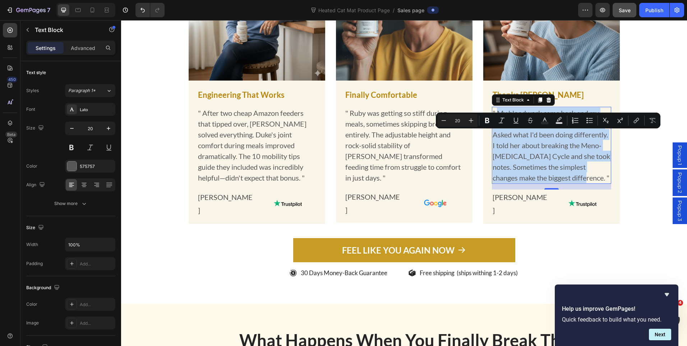
drag, startPoint x: 578, startPoint y: 201, endPoint x: 494, endPoint y: 140, distance: 103.8
click at [494, 140] on p "" My bloodwork came back and my doctor couldn't believe my numbers. Asked what …" at bounding box center [552, 146] width 118 height 76
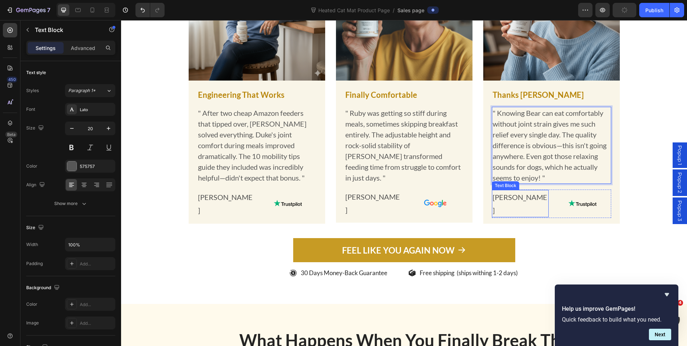
click at [500, 216] on p "[PERSON_NAME]" at bounding box center [520, 204] width 55 height 26
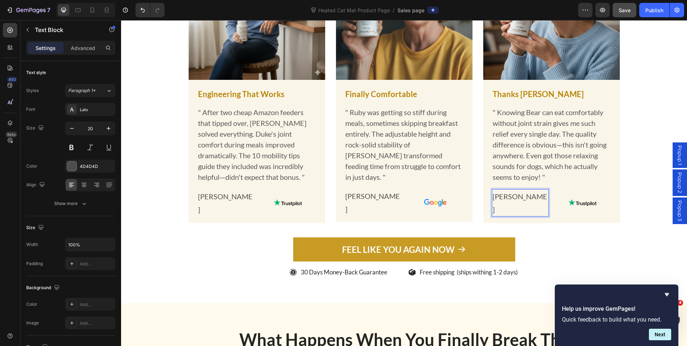
scroll to position [3006, 0]
click at [629, 8] on span "Save" at bounding box center [625, 10] width 12 height 6
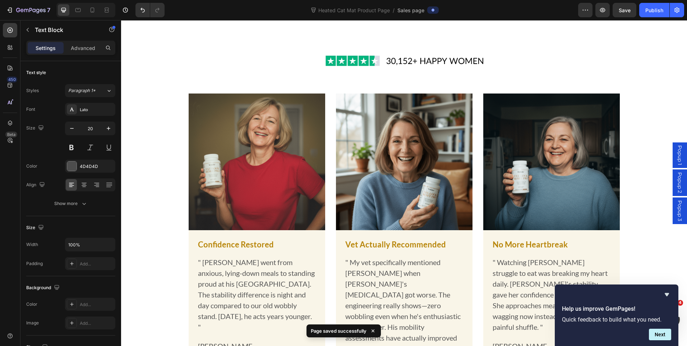
scroll to position [2286, 0]
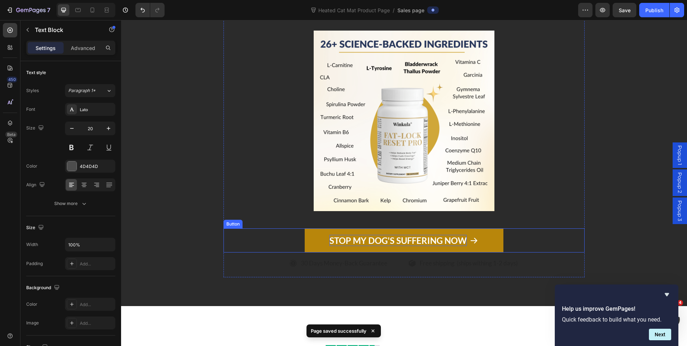
click at [428, 236] on p "STOP MY DOG'S SUFFERING NOW" at bounding box center [398, 240] width 137 height 11
click at [427, 236] on p "STOP MY DOG'S SUFFERING NOW" at bounding box center [398, 240] width 137 height 11
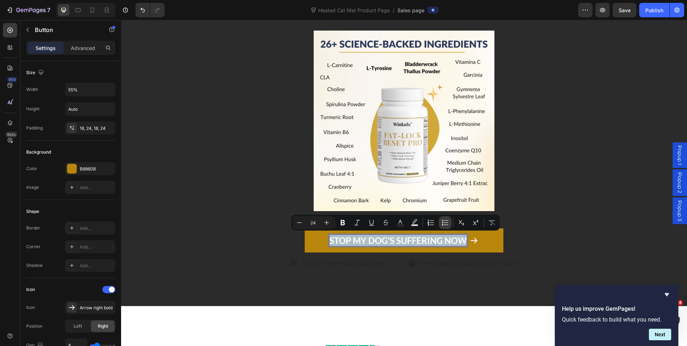
copy p "STOP MY DOG'S SUFFERING NOW"
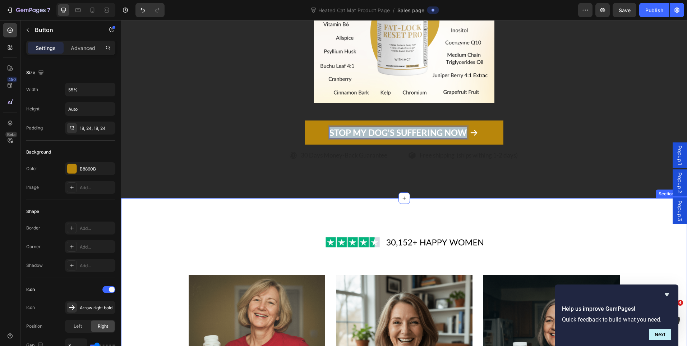
type input "16"
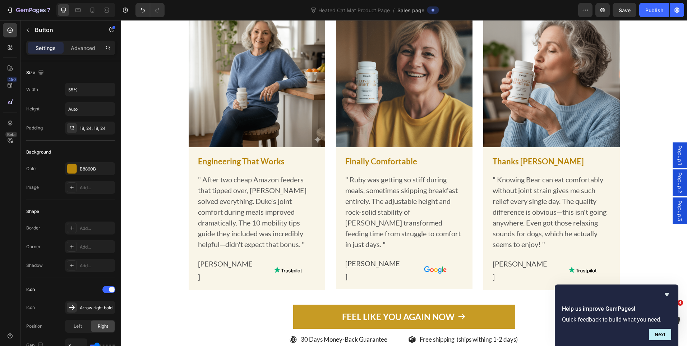
scroll to position [3078, 0]
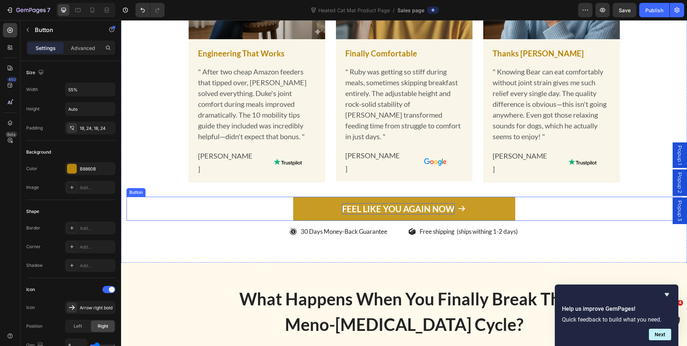
click at [405, 214] on p "FEEL LIKE YOU AGAIN NOW" at bounding box center [398, 208] width 113 height 11
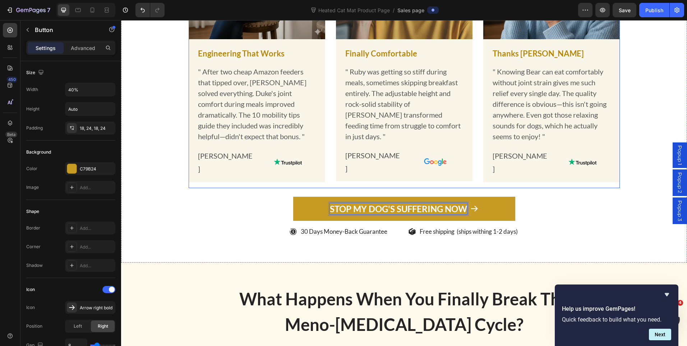
scroll to position [3042, 0]
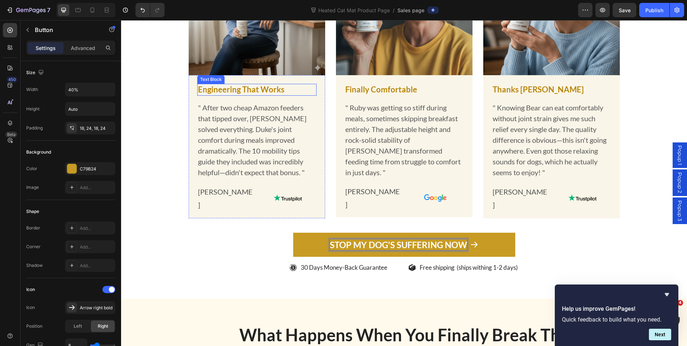
click at [239, 84] on p "Engineering That Works" at bounding box center [257, 89] width 118 height 10
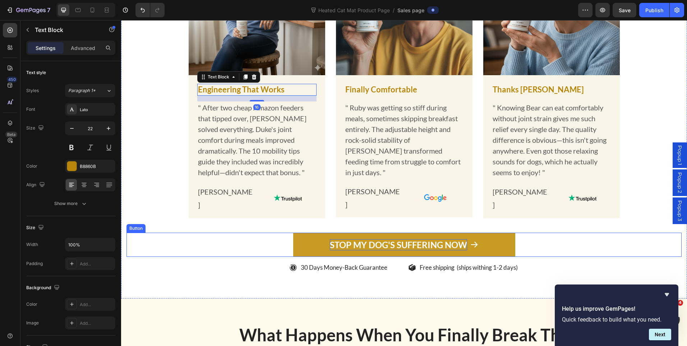
click at [302, 257] on link "STOP MY DOG'S SUFFERING NOW" at bounding box center [404, 245] width 222 height 24
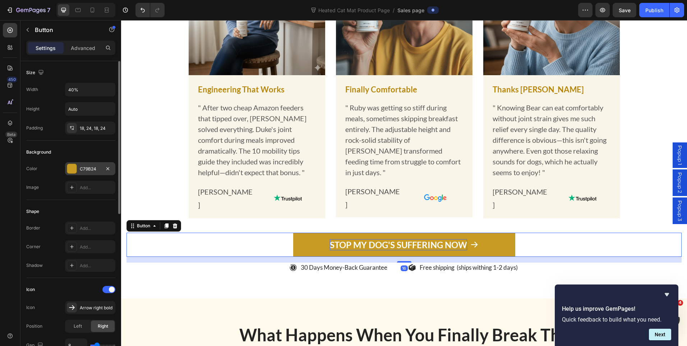
click at [88, 170] on div "C79B24" at bounding box center [90, 169] width 21 height 6
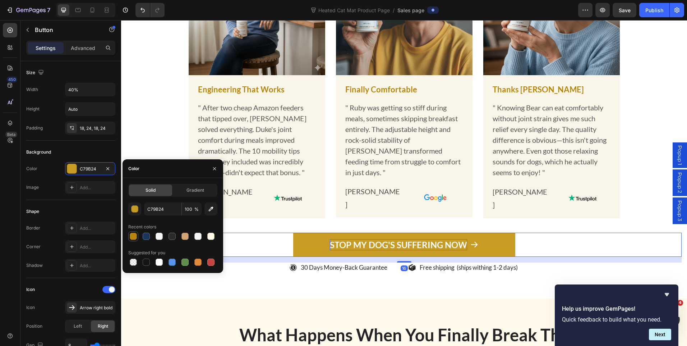
click at [136, 234] on div at bounding box center [133, 236] width 7 height 7
type input "B8860B"
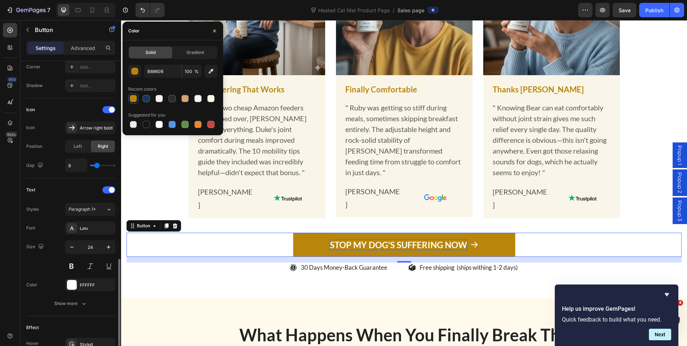
scroll to position [252, 0]
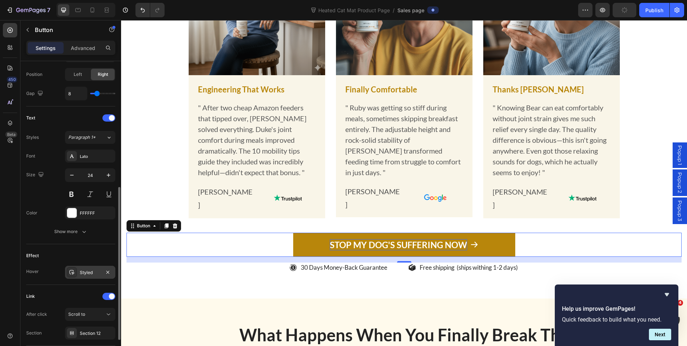
click at [86, 277] on div "Styled" at bounding box center [90, 272] width 50 height 13
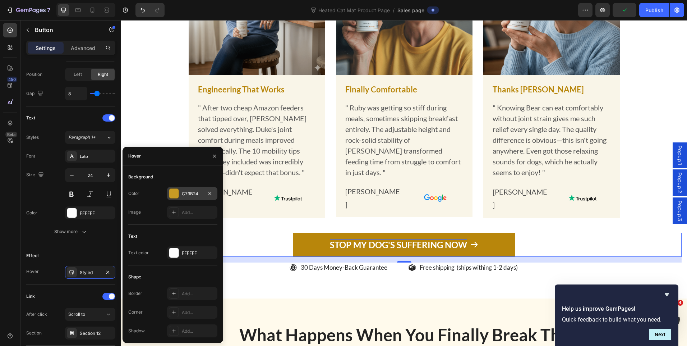
click at [180, 195] on div "C79B24" at bounding box center [192, 193] width 50 height 13
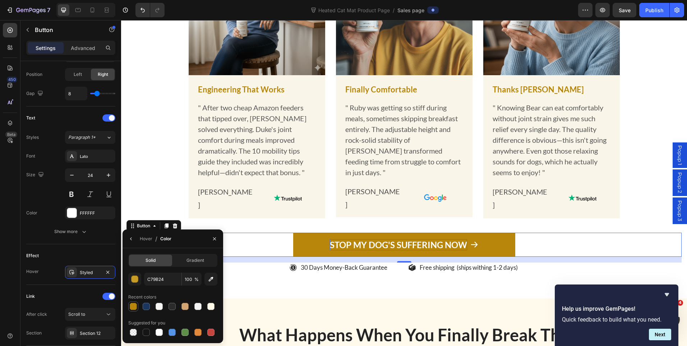
click at [133, 307] on div at bounding box center [133, 306] width 7 height 7
type input "B8860B"
click at [556, 246] on div "STOP MY DOG'S SUFFERING NOW Button 16" at bounding box center [405, 245] width 556 height 24
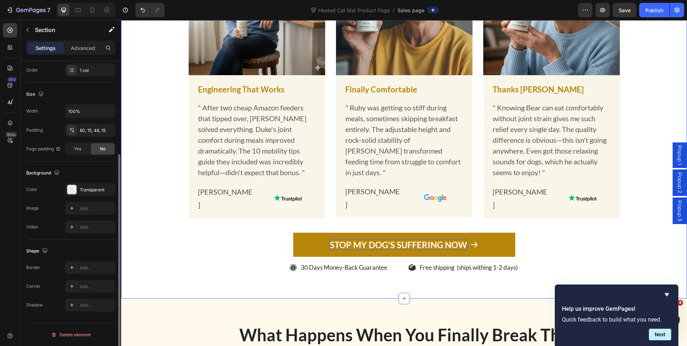
scroll to position [0, 0]
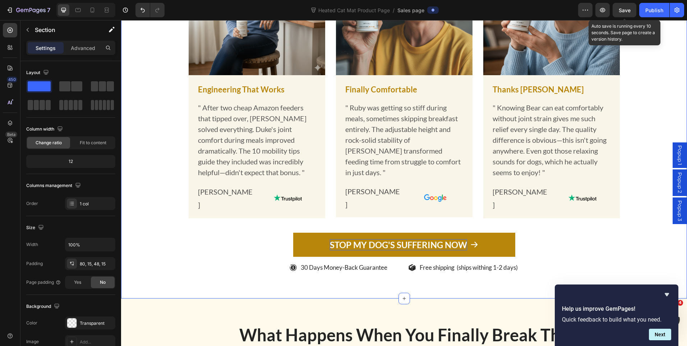
click at [622, 13] on span "Save" at bounding box center [625, 10] width 12 height 6
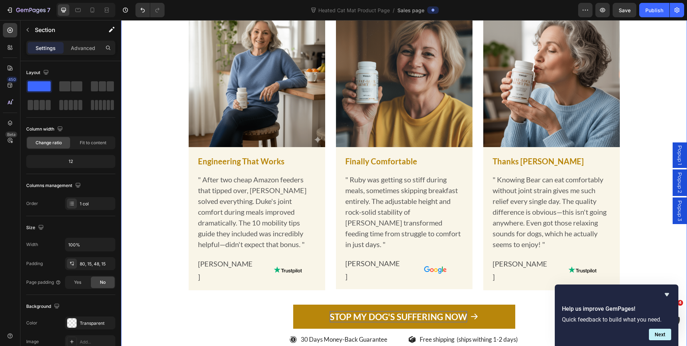
scroll to position [3185, 0]
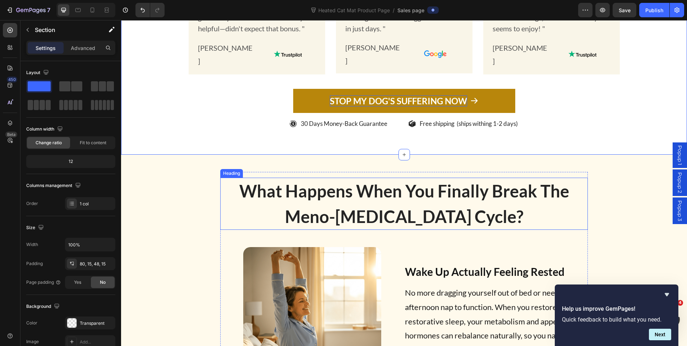
click at [393, 199] on strong "What Happens When You Finally Break The Meno-[MEDICAL_DATA] Cycle?" at bounding box center [404, 204] width 330 height 46
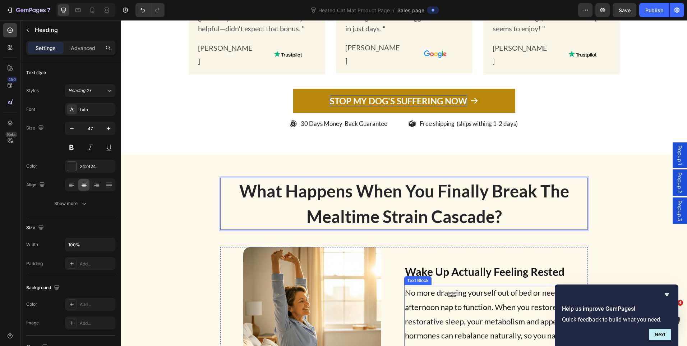
scroll to position [3293, 0]
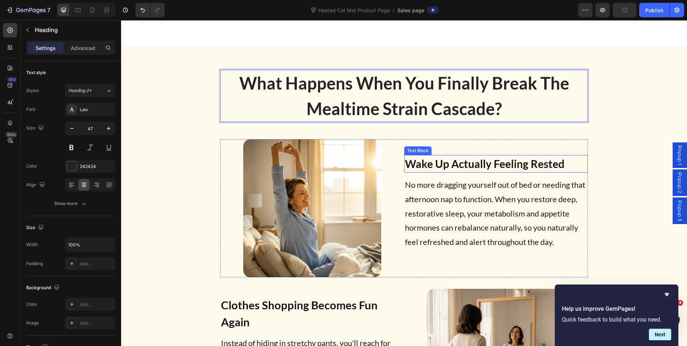
click at [486, 163] on strong "Wake Up Actually Feeling Rested" at bounding box center [485, 163] width 160 height 13
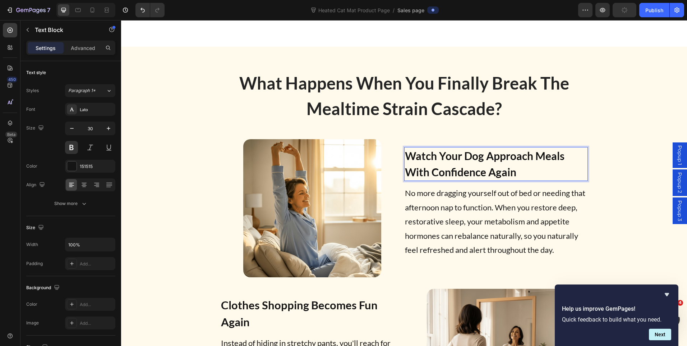
scroll to position [3285, 0]
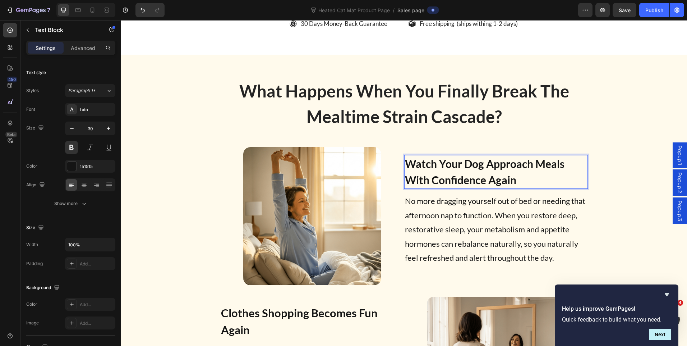
click at [450, 213] on p "No more dragging yourself out of bed or needing that afternoon nap to function.…" at bounding box center [496, 229] width 183 height 71
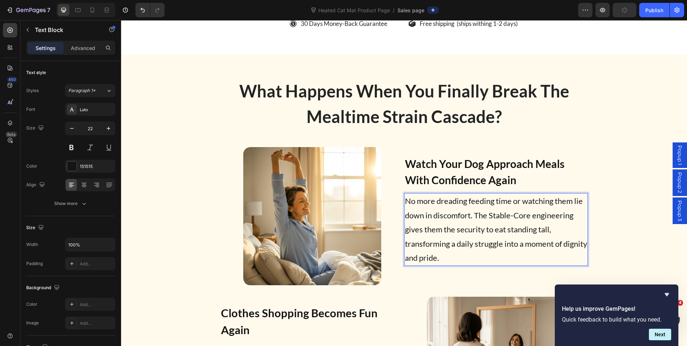
scroll to position [3292, 0]
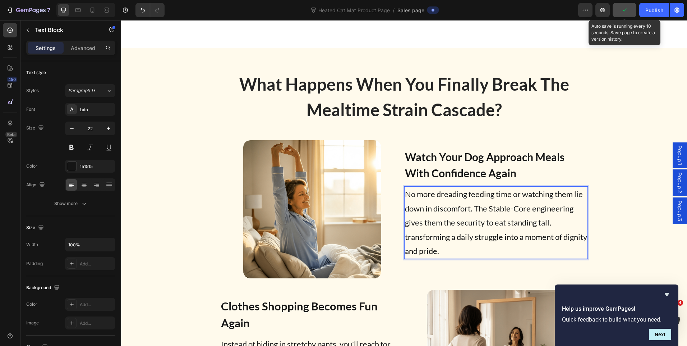
click at [620, 8] on button "button" at bounding box center [625, 10] width 24 height 14
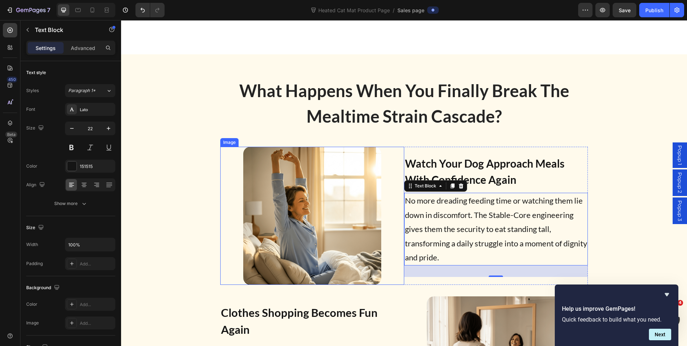
scroll to position [3436, 0]
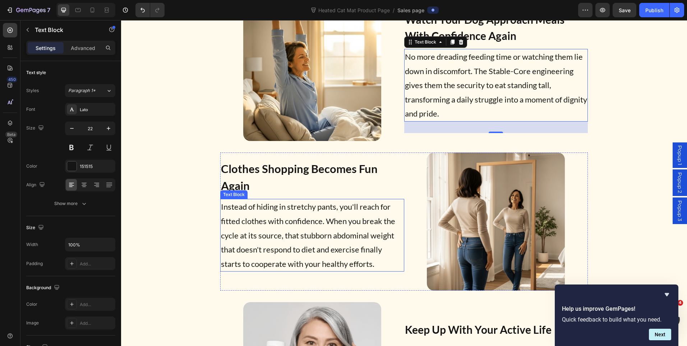
click at [347, 238] on p "Instead of hiding in stretchy pants, you'll reach for fitted clothes with confi…" at bounding box center [312, 235] width 183 height 71
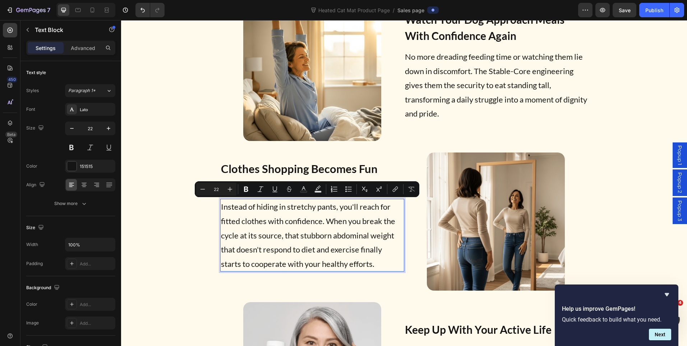
scroll to position [3443, 0]
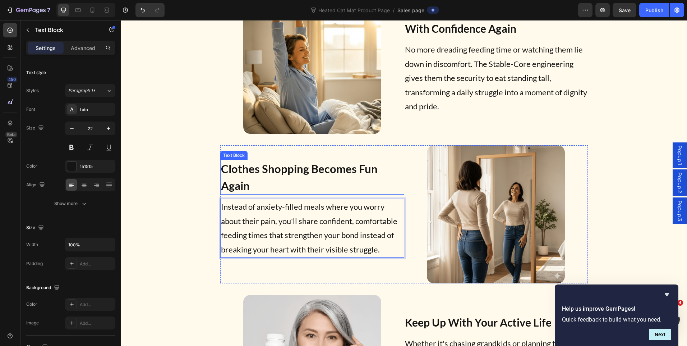
click at [311, 171] on p "Clothes Shopping Becomes Fun Again" at bounding box center [312, 176] width 183 height 33
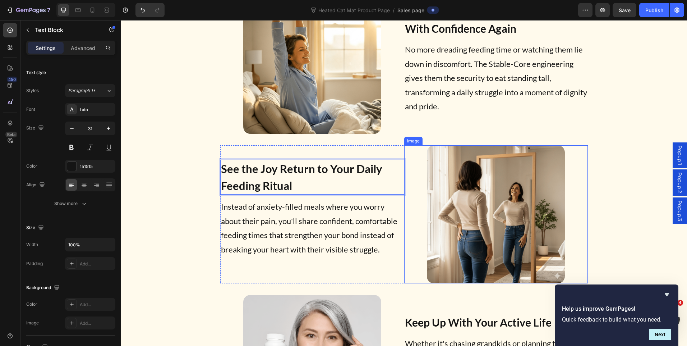
scroll to position [3551, 0]
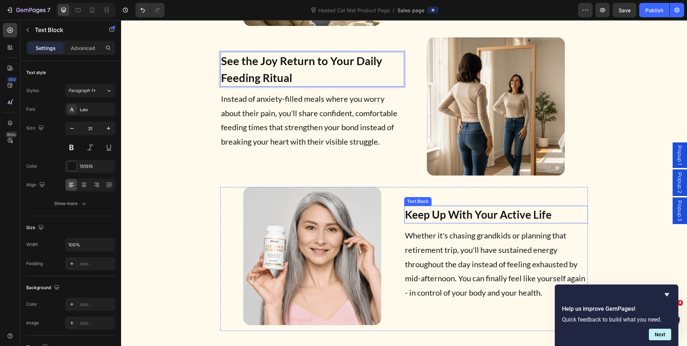
click at [507, 212] on p "Keep Up With Your Active Life" at bounding box center [496, 214] width 183 height 16
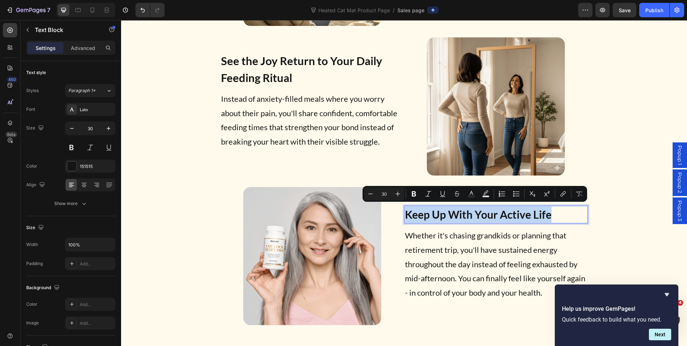
scroll to position [3543, 0]
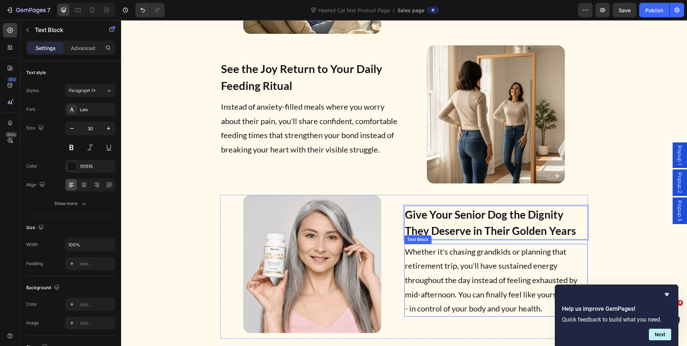
click at [473, 282] on p "Whether it's chasing grandkids or planning that retirement trip, you'll have su…" at bounding box center [496, 280] width 183 height 71
click at [473, 281] on p "Whether it's chasing grandkids or planning that retirement trip, you'll have su…" at bounding box center [496, 280] width 183 height 71
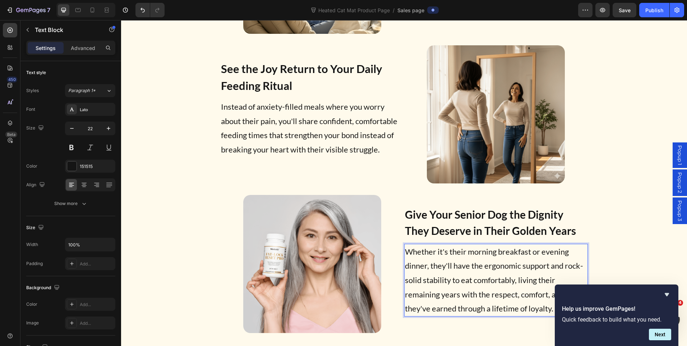
click at [624, 9] on span "Save" at bounding box center [625, 10] width 12 height 6
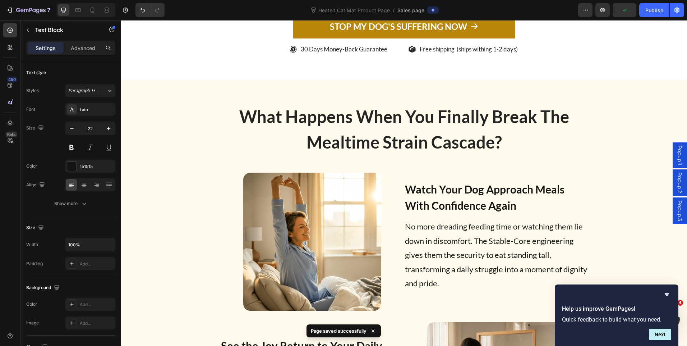
scroll to position [3112, 0]
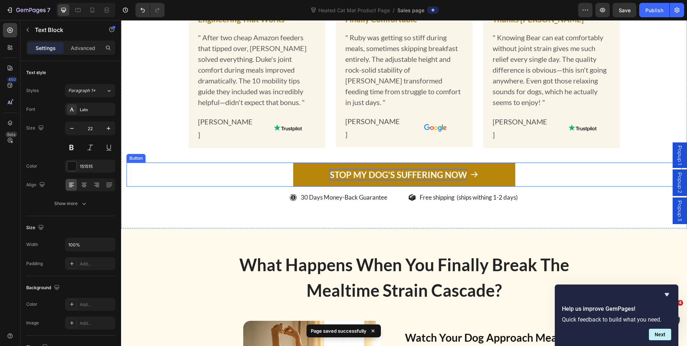
click at [426, 180] on p "STOP MY DOG'S SUFFERING NOW" at bounding box center [398, 174] width 137 height 11
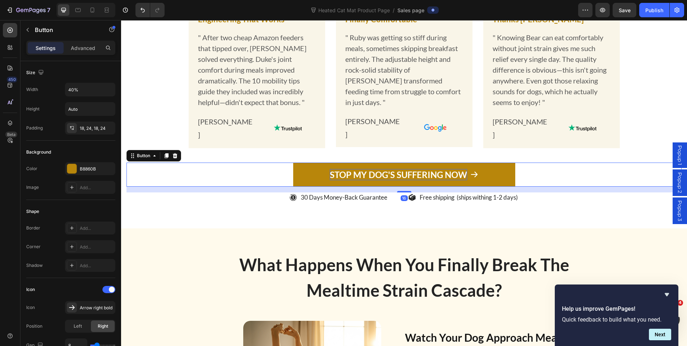
click at [393, 180] on p "STOP MY DOG'S SUFFERING NOW" at bounding box center [398, 174] width 137 height 11
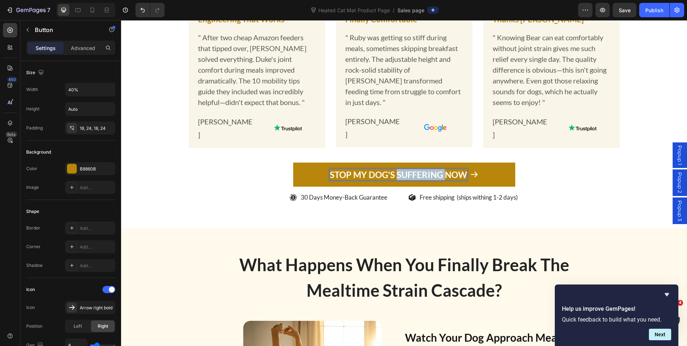
click at [393, 180] on p "STOP MY DOG'S SUFFERING NOW" at bounding box center [398, 174] width 137 height 11
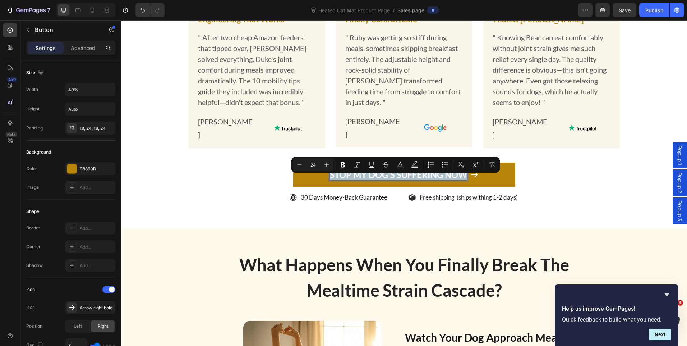
copy p "STOP MY DOG'S SUFFERING NOW"
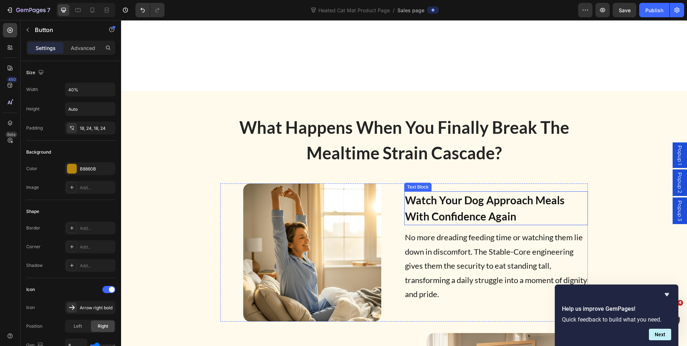
type input "16"
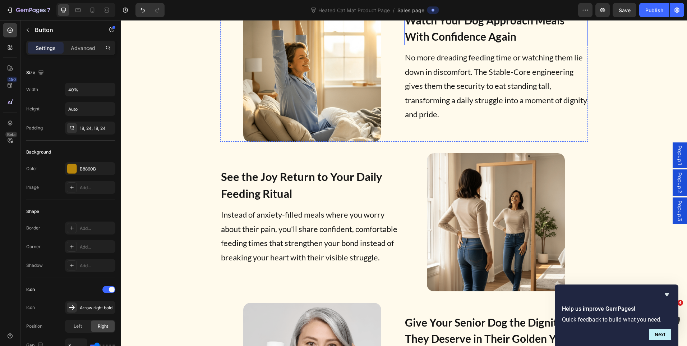
scroll to position [3543, 0]
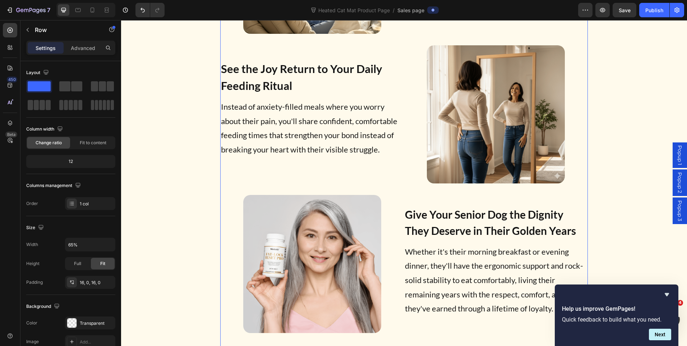
scroll to position [3831, 0]
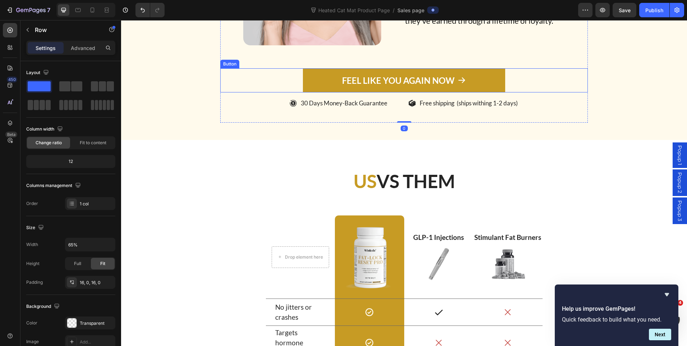
click at [333, 73] on link "FEEL LIKE YOU AGAIN NOW" at bounding box center [404, 80] width 202 height 24
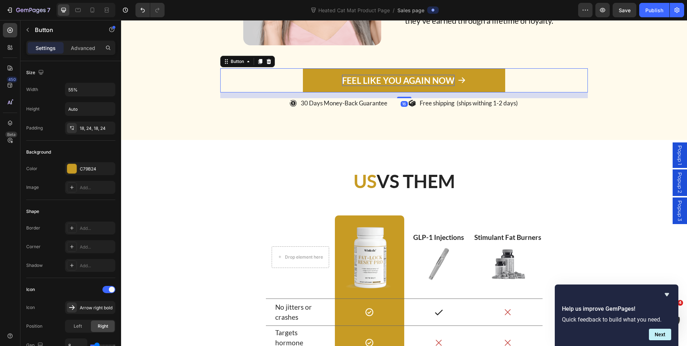
click at [378, 75] on p "FEEL LIKE YOU AGAIN NOW" at bounding box center [398, 80] width 113 height 11
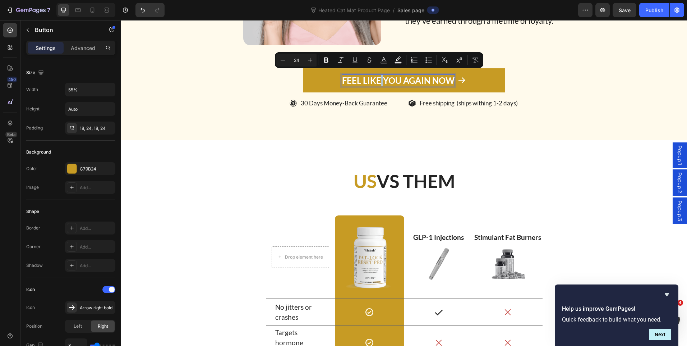
click at [378, 75] on p "FEEL LIKE YOU AGAIN NOW" at bounding box center [398, 80] width 113 height 11
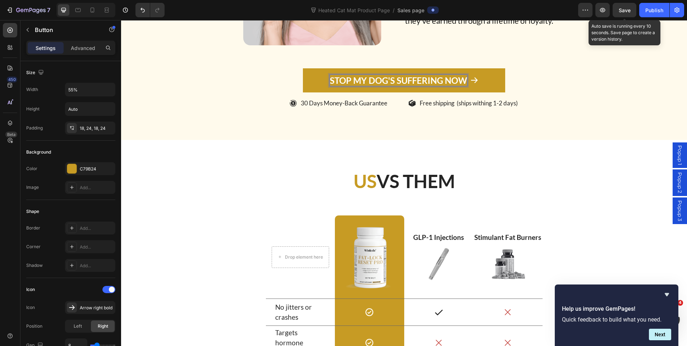
click at [621, 13] on span "Save" at bounding box center [625, 10] width 12 height 6
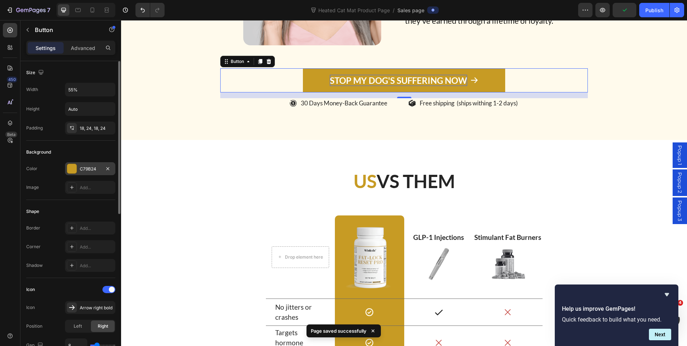
click at [86, 169] on div "C79B24" at bounding box center [90, 169] width 21 height 6
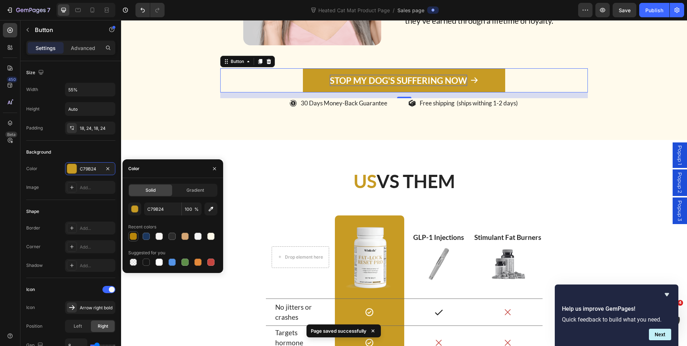
click at [136, 235] on div at bounding box center [133, 236] width 7 height 7
type input "B8860B"
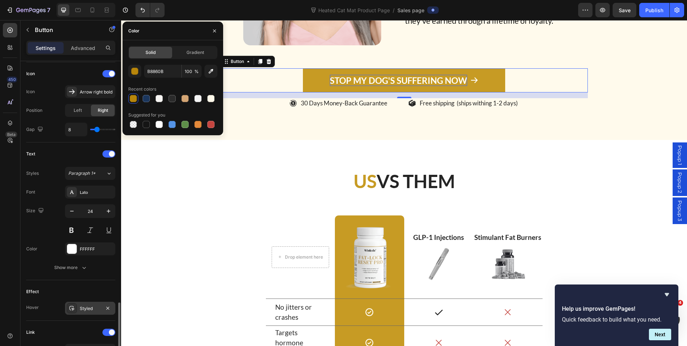
scroll to position [305, 0]
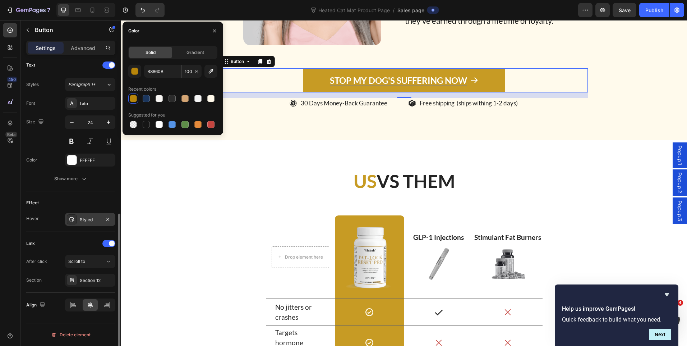
click at [89, 222] on div "Styled" at bounding box center [90, 219] width 21 height 6
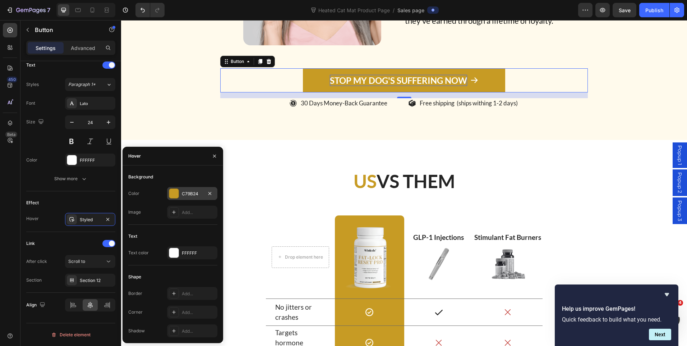
click at [181, 189] on div "C79B24" at bounding box center [192, 193] width 50 height 13
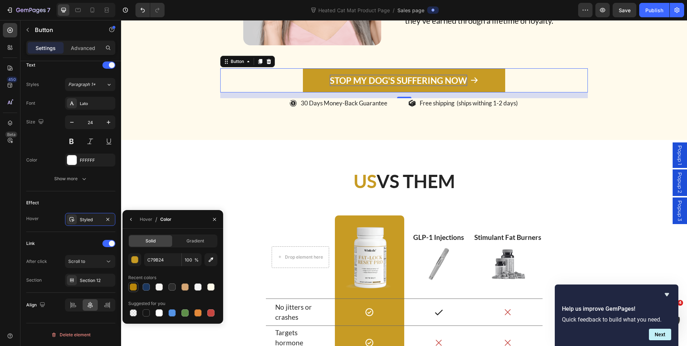
click at [130, 284] on div at bounding box center [133, 287] width 9 height 9
type input "B8860B"
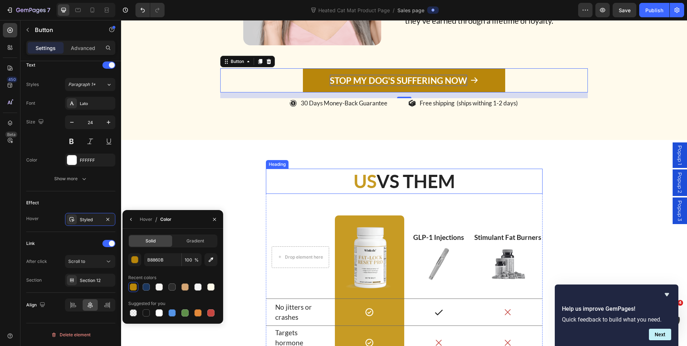
click at [366, 176] on span "US" at bounding box center [365, 181] width 23 height 22
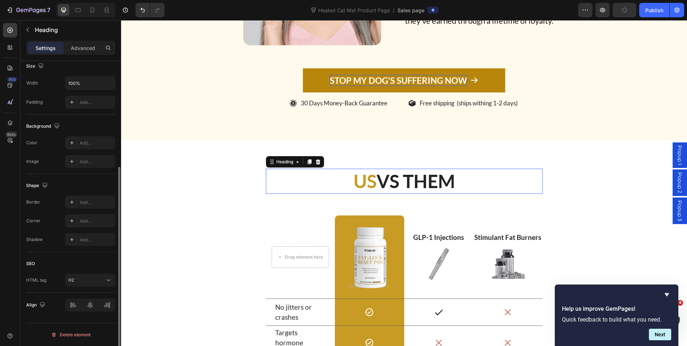
click at [372, 178] on span "US" at bounding box center [365, 181] width 23 height 22
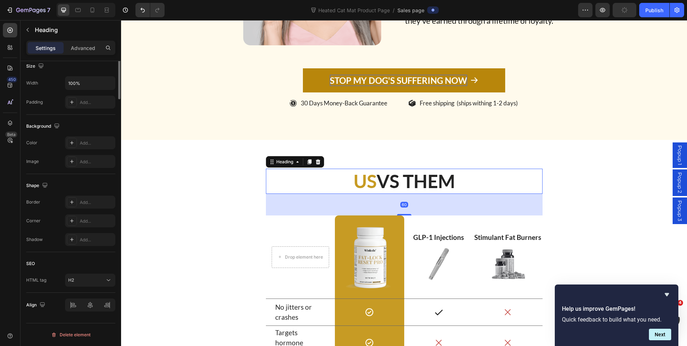
scroll to position [0, 0]
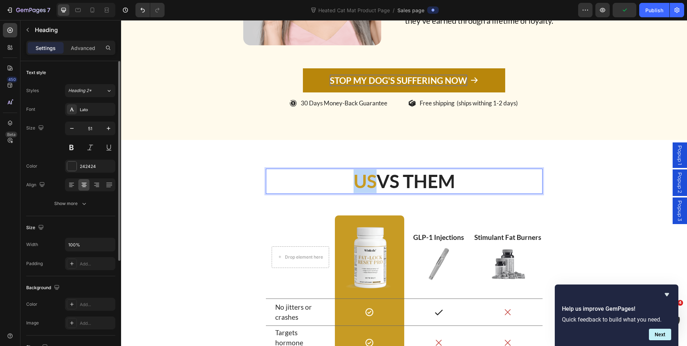
drag, startPoint x: 366, startPoint y: 176, endPoint x: 336, endPoint y: 175, distance: 29.5
click at [336, 175] on p "US VS THEM" at bounding box center [404, 181] width 275 height 24
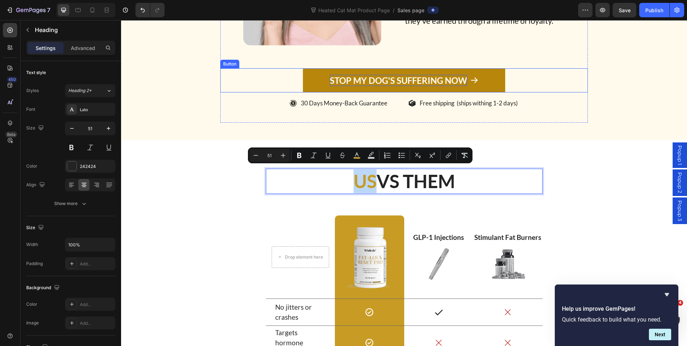
drag, startPoint x: 323, startPoint y: 81, endPoint x: 164, endPoint y: 187, distance: 190.1
click at [323, 81] on link "STOP MY DOG'S SUFFERING NOW" at bounding box center [404, 80] width 202 height 24
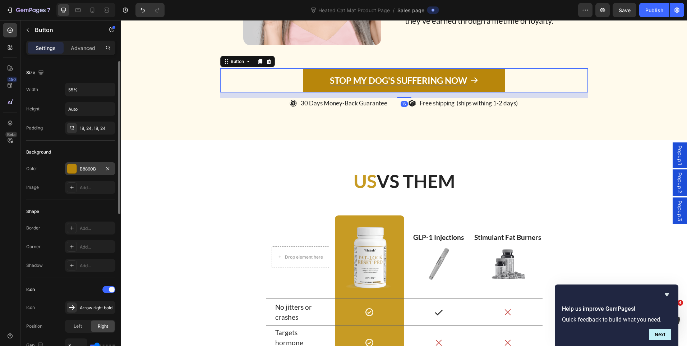
click at [92, 169] on div "B8860B" at bounding box center [90, 169] width 21 height 6
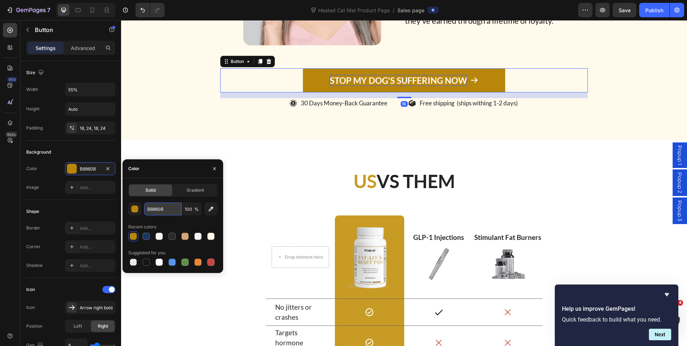
click at [151, 210] on input "B8860B" at bounding box center [162, 208] width 37 height 13
click at [354, 181] on span "US" at bounding box center [365, 181] width 23 height 22
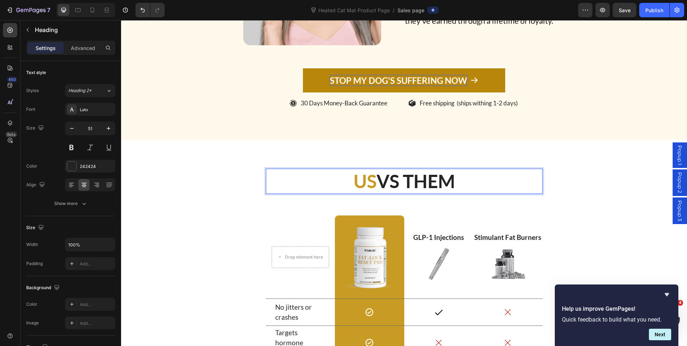
click at [371, 179] on span "US" at bounding box center [365, 181] width 23 height 22
drag, startPoint x: 367, startPoint y: 178, endPoint x: 351, endPoint y: 178, distance: 16.9
click at [354, 178] on span "US" at bounding box center [365, 181] width 23 height 22
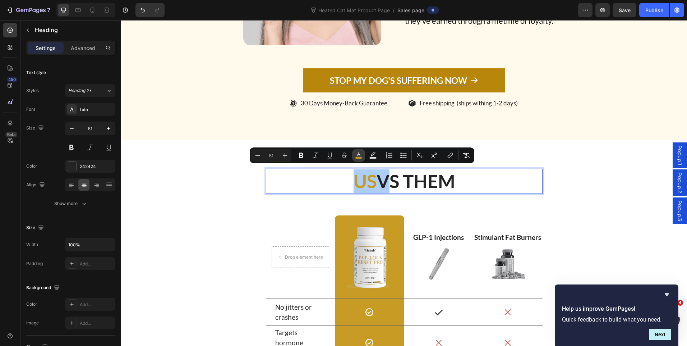
click at [356, 151] on button "color" at bounding box center [358, 155] width 13 height 13
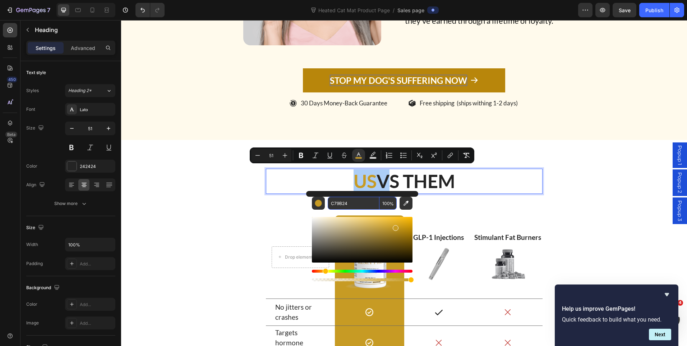
click at [343, 202] on input "C79B24" at bounding box center [354, 203] width 52 height 13
paste input "B8860B"
type input "B8860B"
click at [591, 179] on div "US VS THEM Heading 60 Drop element here Row Image Row GLP-1 Injections Text Blo…" at bounding box center [405, 328] width 556 height 319
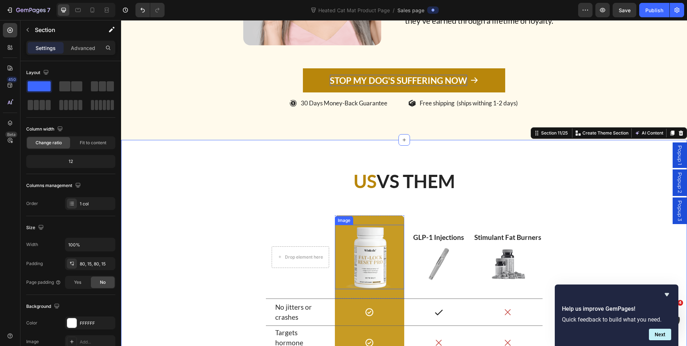
scroll to position [3939, 0]
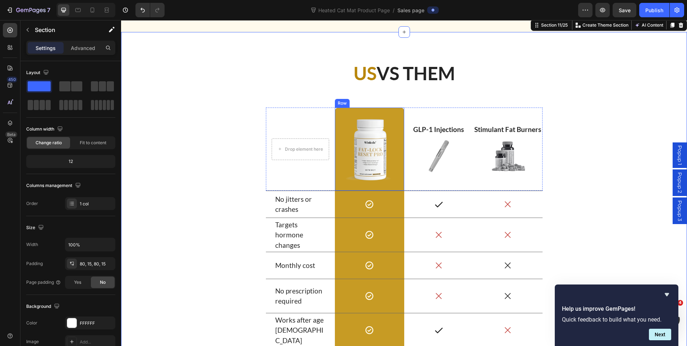
click at [339, 180] on div "Image Row" at bounding box center [369, 149] width 69 height 83
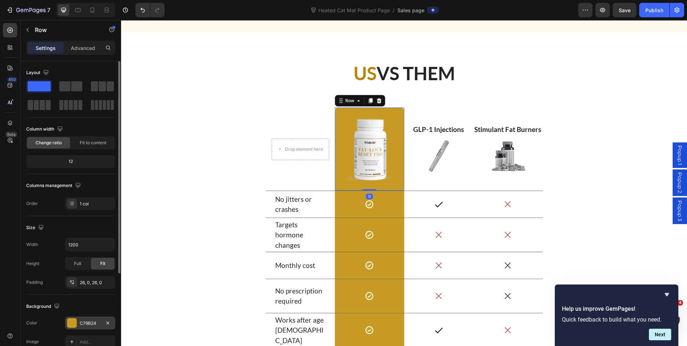
click at [93, 320] on div "C79B24" at bounding box center [90, 323] width 21 height 6
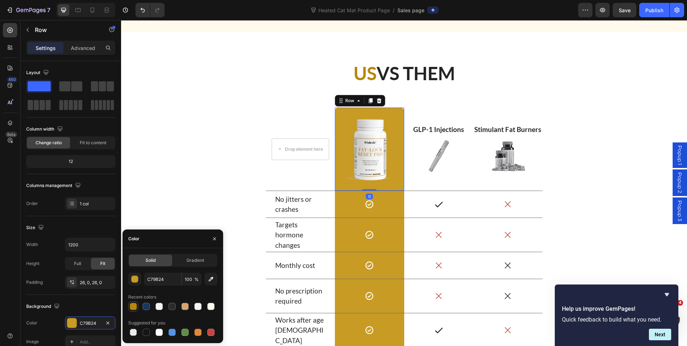
click at [133, 301] on div at bounding box center [133, 306] width 10 height 10
type input "B8860B"
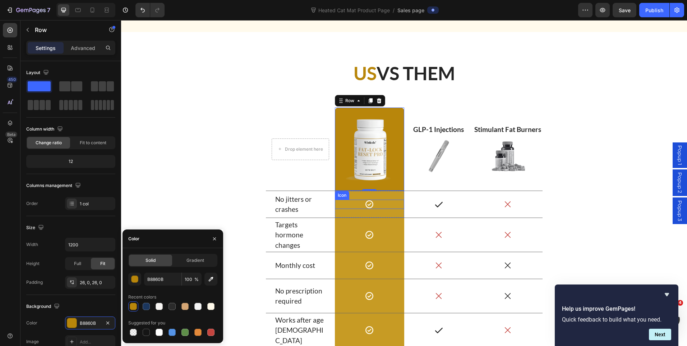
click at [337, 205] on div "Icon" at bounding box center [369, 204] width 69 height 9
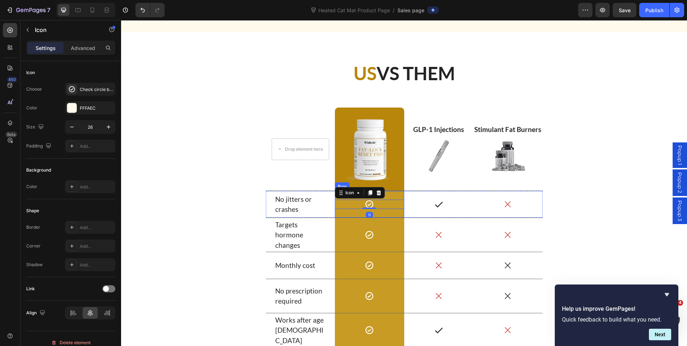
click at [338, 213] on div "Icon 0 Row" at bounding box center [369, 204] width 69 height 27
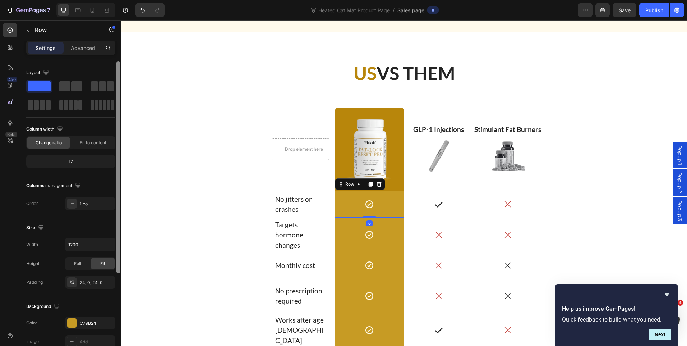
scroll to position [36, 0]
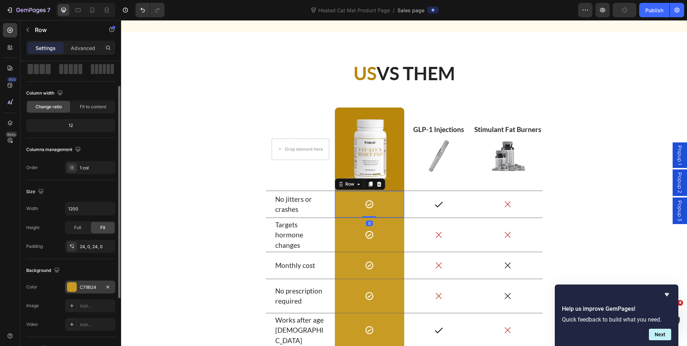
click at [79, 289] on div "C79B24" at bounding box center [90, 286] width 50 height 13
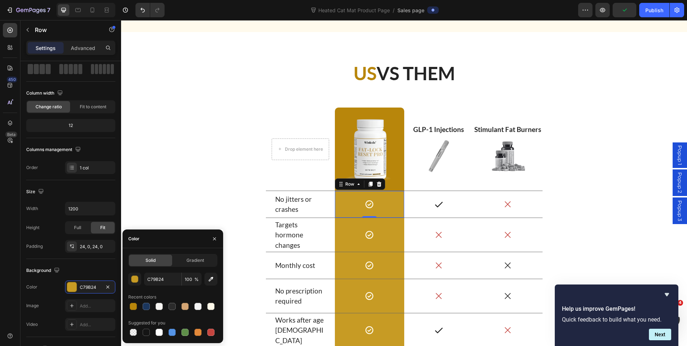
click at [131, 302] on div at bounding box center [133, 306] width 9 height 9
type input "B8860B"
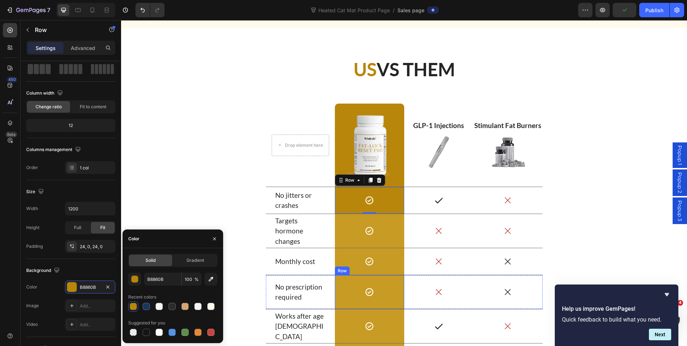
scroll to position [4011, 0]
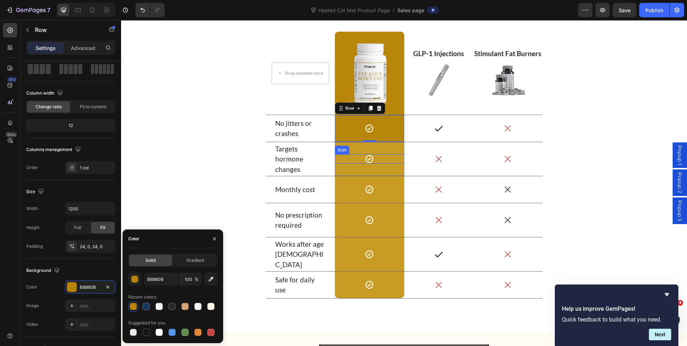
click at [344, 150] on div "Icon" at bounding box center [343, 150] width 12 height 0
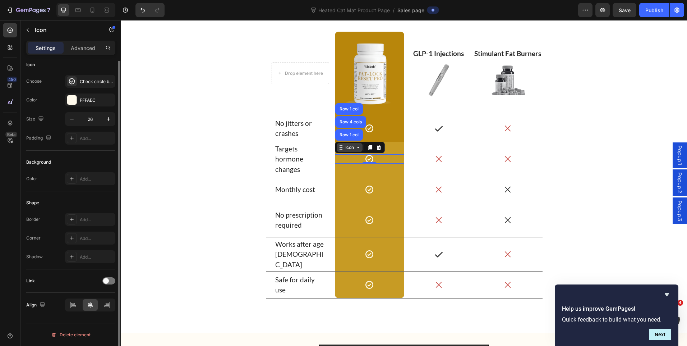
scroll to position [0, 0]
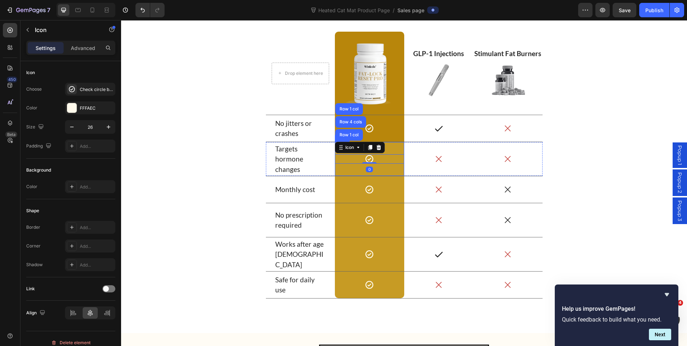
click at [348, 171] on div "Icon Row 1 col Row 4 cols Row 1 col 0 Row" at bounding box center [369, 159] width 69 height 34
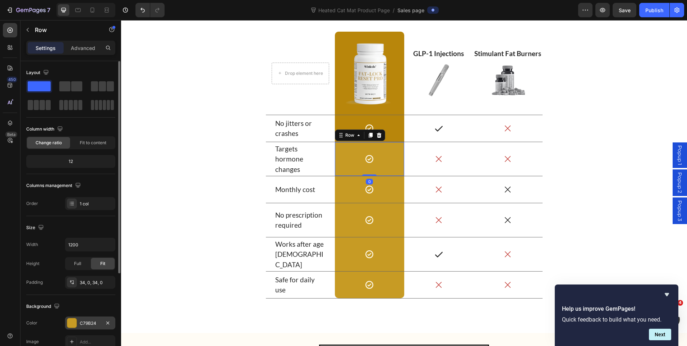
click at [85, 322] on div "C79B24" at bounding box center [90, 323] width 21 height 6
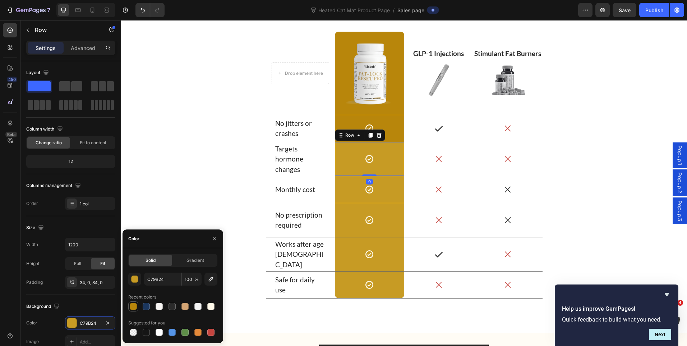
click at [132, 302] on div at bounding box center [133, 306] width 9 height 9
type input "B8860B"
click at [344, 200] on div "Icon Row" at bounding box center [369, 189] width 69 height 27
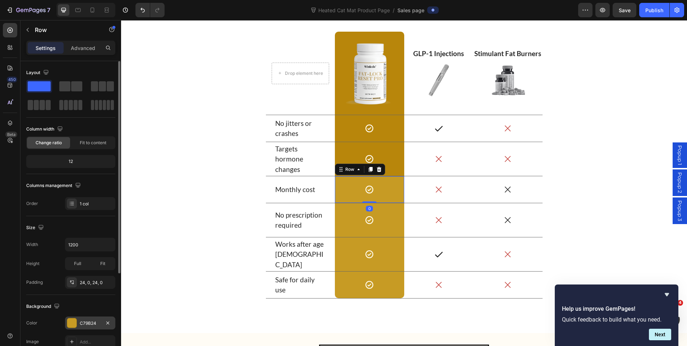
click at [86, 325] on div "C79B24" at bounding box center [90, 323] width 21 height 6
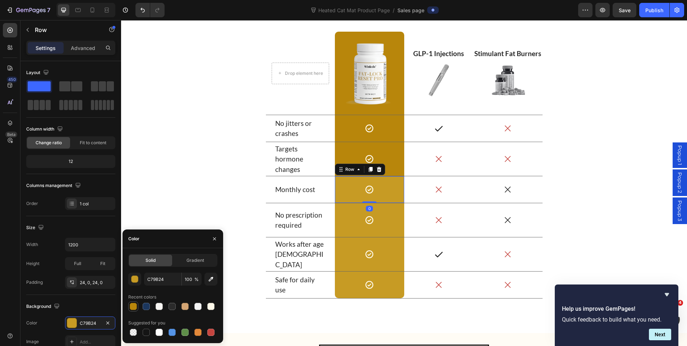
click at [136, 302] on div at bounding box center [133, 306] width 9 height 9
type input "B8860B"
click at [340, 235] on div "Icon Row" at bounding box center [369, 220] width 69 height 34
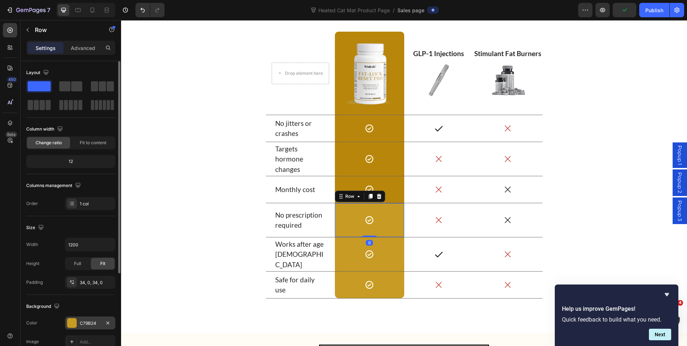
click at [88, 324] on div "C79B24" at bounding box center [90, 323] width 21 height 6
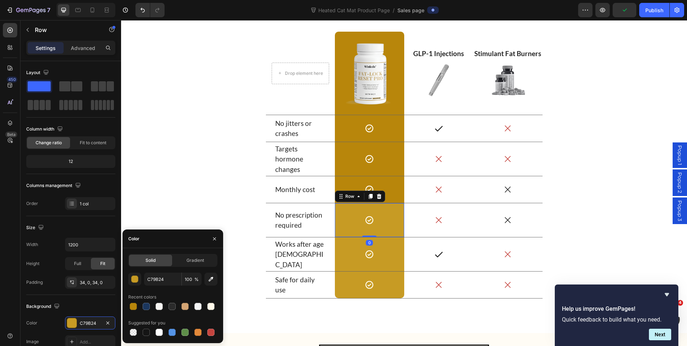
drag, startPoint x: 132, startPoint y: 302, endPoint x: 209, endPoint y: 286, distance: 78.8
click at [132, 302] on div at bounding box center [133, 306] width 10 height 10
type input "B8860B"
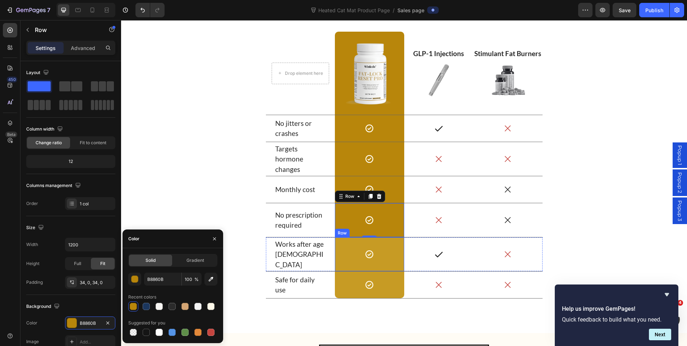
click at [336, 266] on div "Icon Row" at bounding box center [369, 254] width 69 height 34
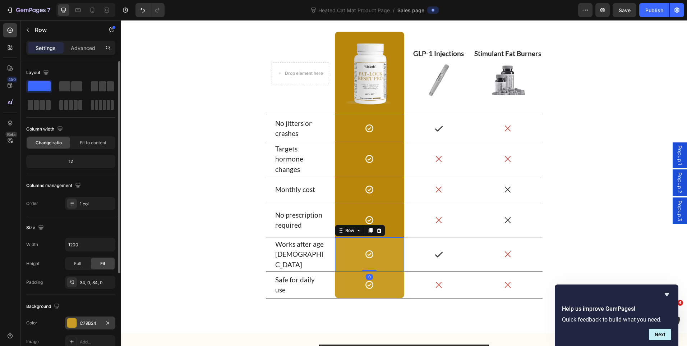
click at [93, 325] on div "C79B24" at bounding box center [90, 323] width 21 height 6
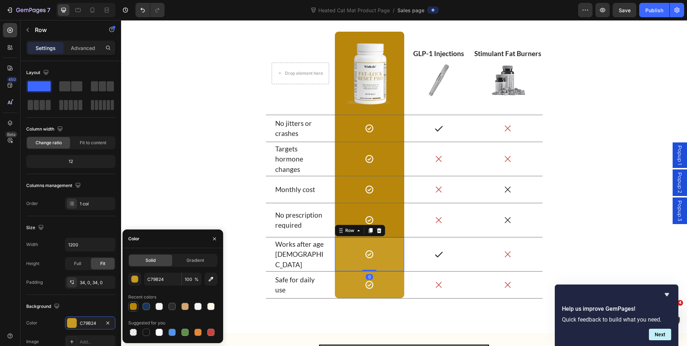
drag, startPoint x: 137, startPoint y: 306, endPoint x: 151, endPoint y: 264, distance: 44.1
click at [137, 306] on div at bounding box center [133, 306] width 9 height 9
type input "B8860B"
click at [335, 279] on div "Icon Row" at bounding box center [369, 284] width 69 height 27
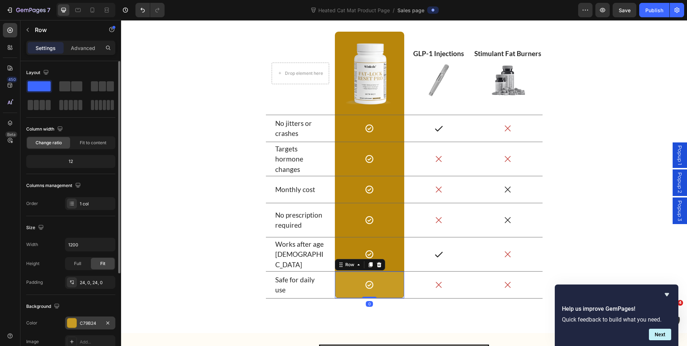
click at [87, 324] on div "C79B24" at bounding box center [90, 323] width 21 height 6
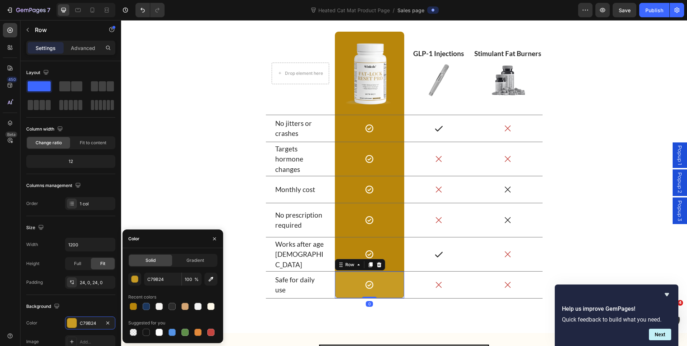
click at [138, 307] on div at bounding box center [172, 306] width 89 height 10
click at [136, 306] on div at bounding box center [133, 306] width 7 height 7
type input "B8860B"
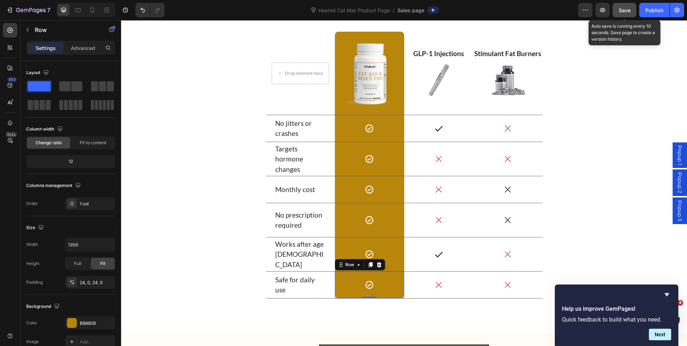
drag, startPoint x: 633, startPoint y: 7, endPoint x: 483, endPoint y: 40, distance: 153.5
click at [633, 7] on button "Save" at bounding box center [625, 10] width 24 height 14
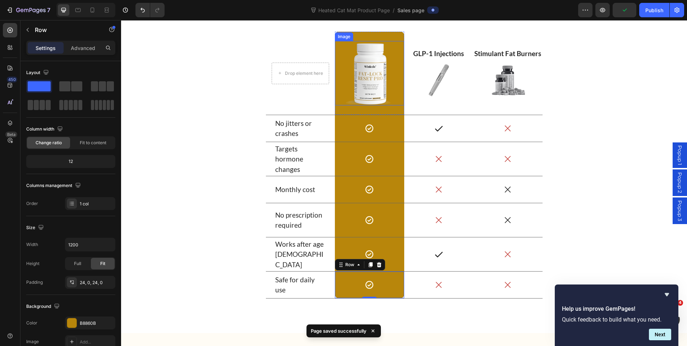
scroll to position [3723, 0]
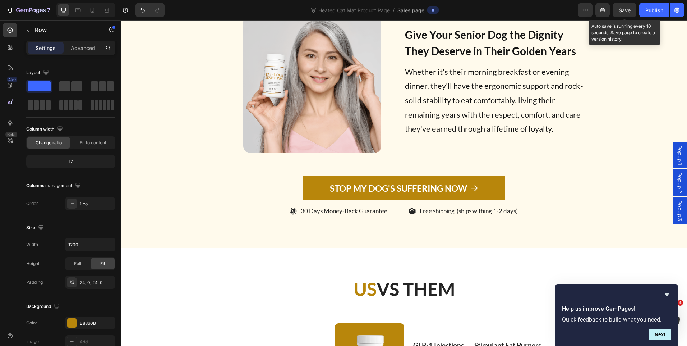
click at [620, 10] on span "Save" at bounding box center [625, 10] width 12 height 6
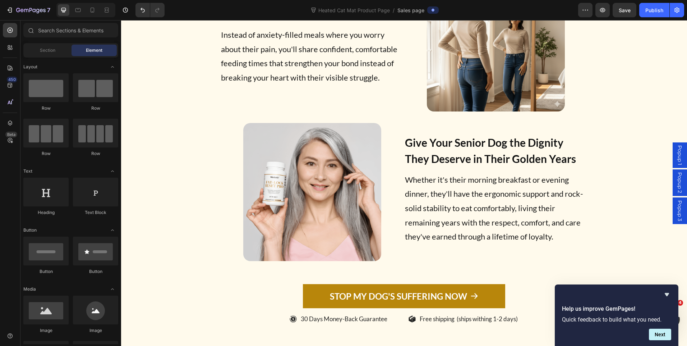
scroll to position [0, 0]
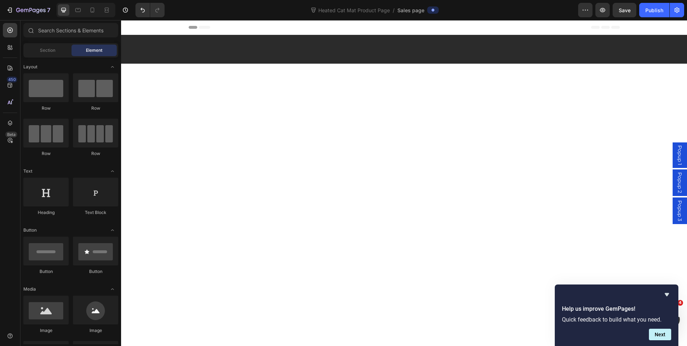
drag, startPoint x: 684, startPoint y: 241, endPoint x: 618, endPoint y: 20, distance: 229.8
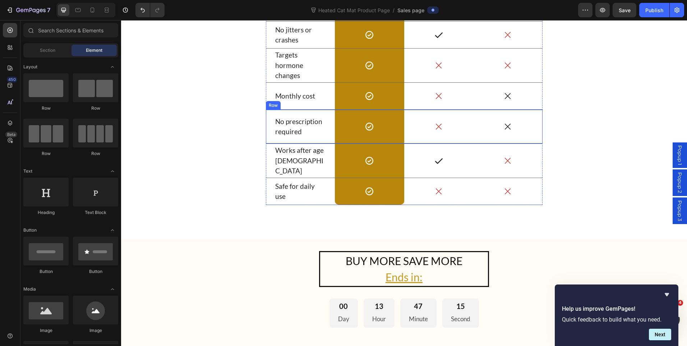
scroll to position [3524, 0]
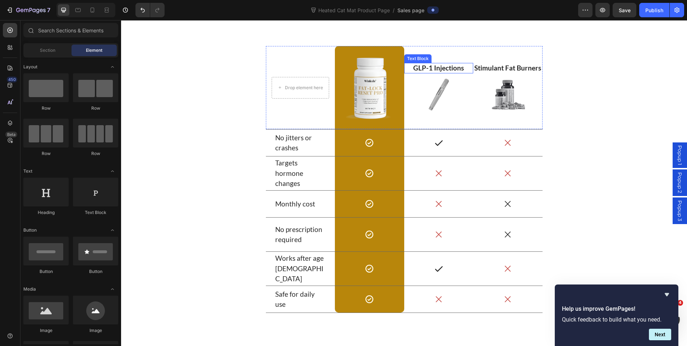
click at [438, 67] on p "GLP-1 Injections" at bounding box center [439, 68] width 68 height 9
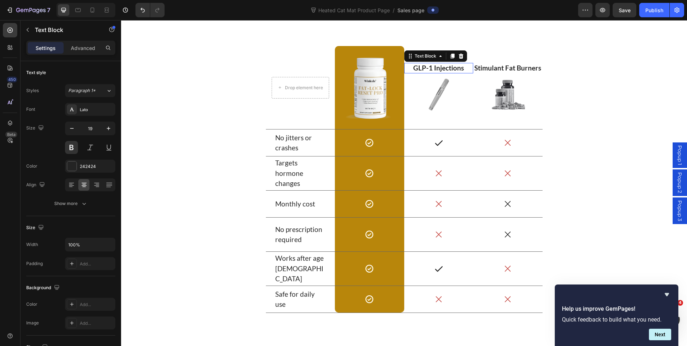
click at [438, 67] on p "GLP-1 Injections" at bounding box center [439, 68] width 68 height 9
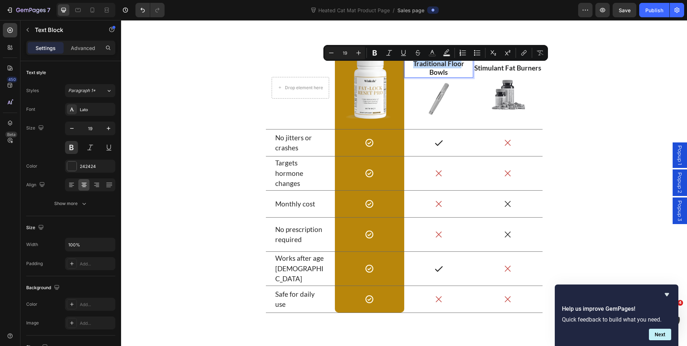
scroll to position [3519, 0]
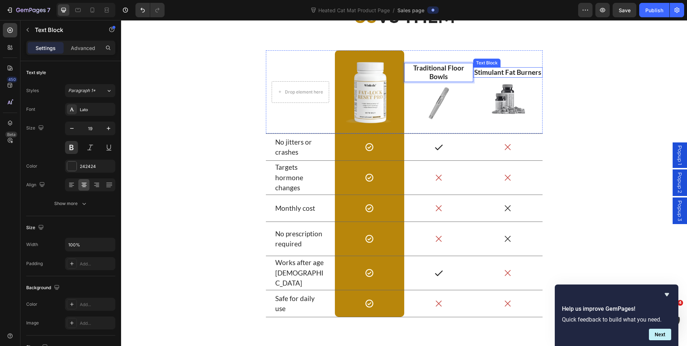
click at [507, 74] on p "Stimulant Fat Burners" at bounding box center [508, 72] width 68 height 9
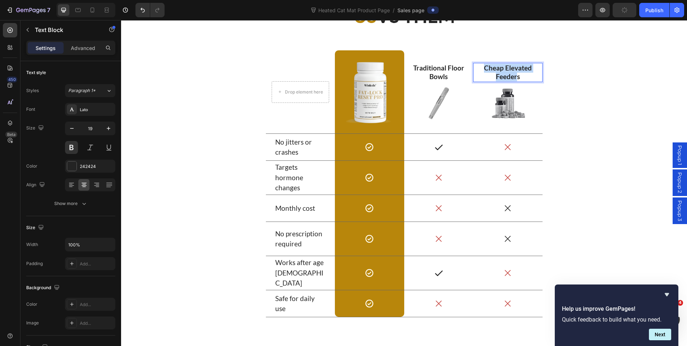
scroll to position [3515, 0]
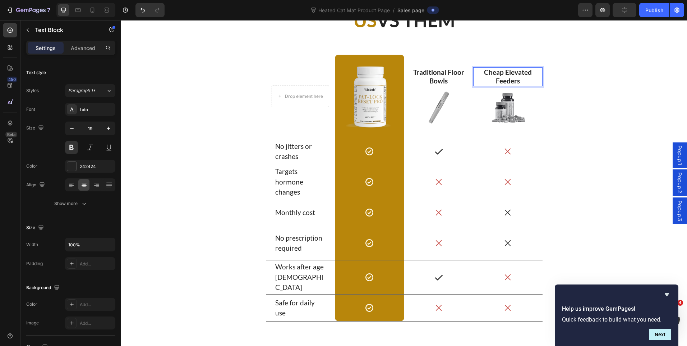
click at [574, 85] on div "US VS THEM Heading Drop element here Row Image Row Traditional Floor Bowls Text…" at bounding box center [405, 167] width 556 height 319
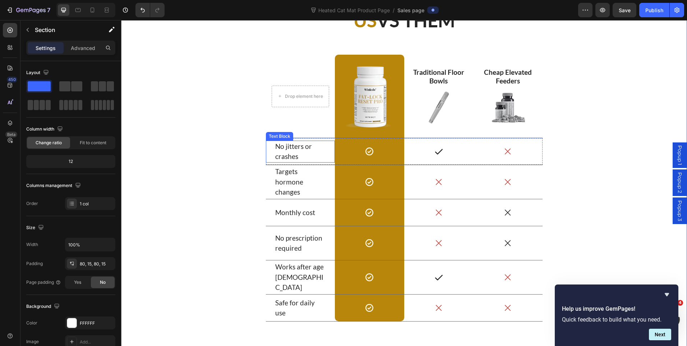
click at [291, 150] on p "No jitters or crashes" at bounding box center [300, 151] width 51 height 20
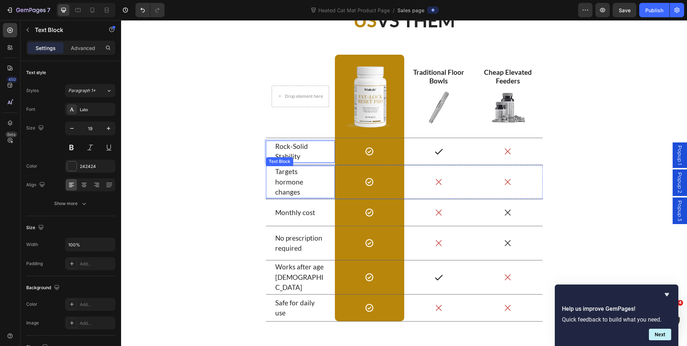
click at [289, 181] on p "Targets hormone changes" at bounding box center [300, 181] width 51 height 31
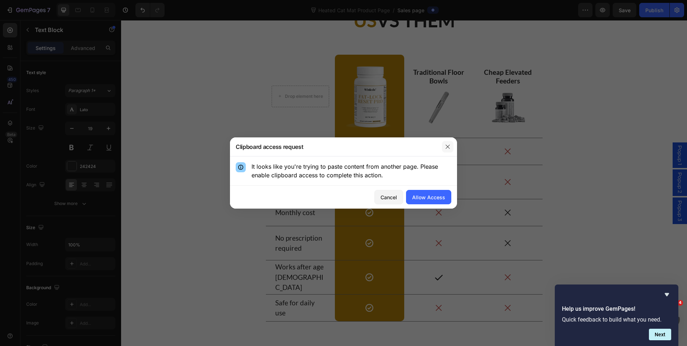
click at [448, 148] on icon "button" at bounding box center [448, 147] width 6 height 6
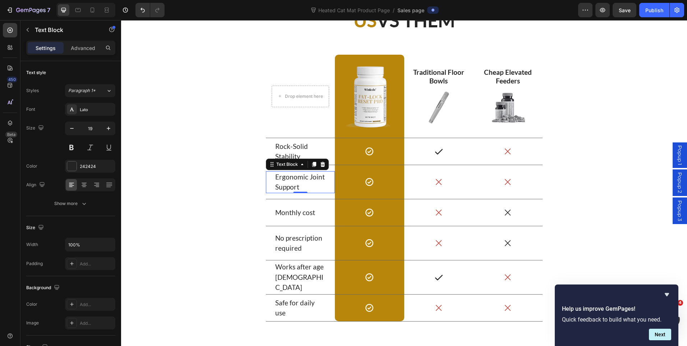
click at [283, 186] on p "Ergonomic Joint Support" at bounding box center [300, 182] width 51 height 20
click at [298, 210] on p "Monthly cost" at bounding box center [300, 212] width 51 height 10
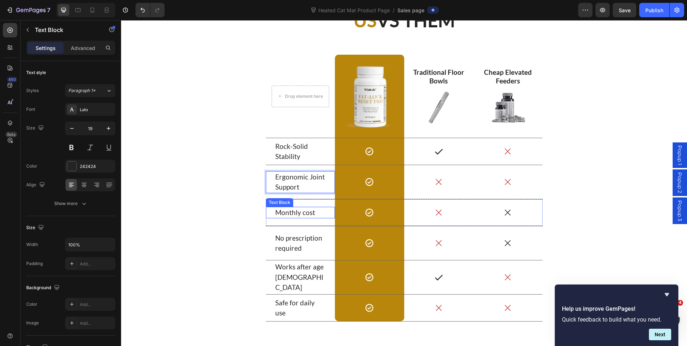
click at [298, 210] on p "Monthly cost" at bounding box center [300, 212] width 51 height 10
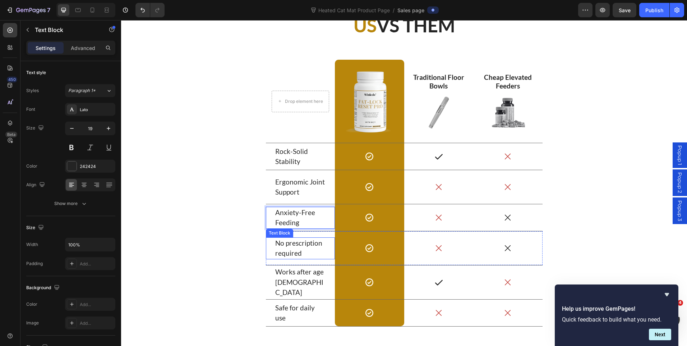
click at [289, 242] on p "No prescription required" at bounding box center [300, 248] width 51 height 20
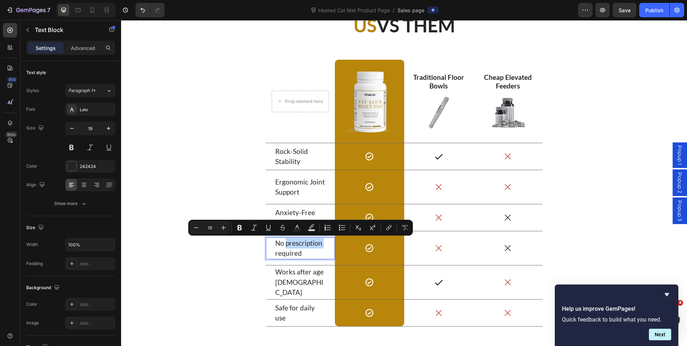
click at [289, 242] on p "No prescription required" at bounding box center [300, 248] width 51 height 20
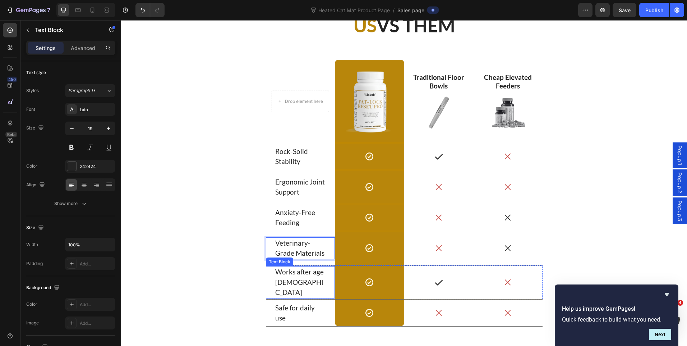
click at [289, 283] on p "Works after age 50" at bounding box center [300, 282] width 51 height 31
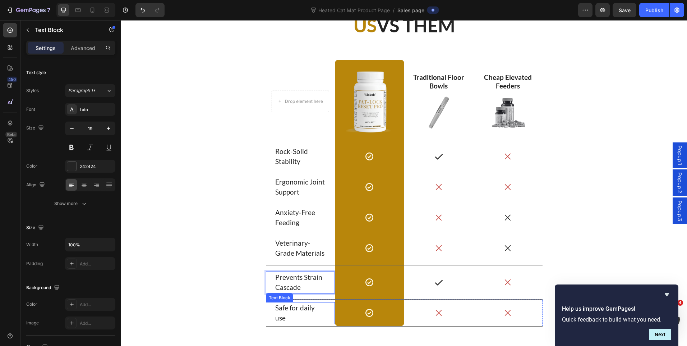
click at [301, 315] on p "Safe for daily use" at bounding box center [300, 313] width 51 height 20
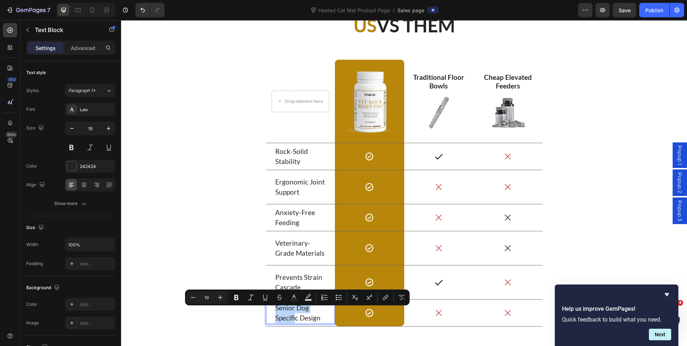
scroll to position [3505, 0]
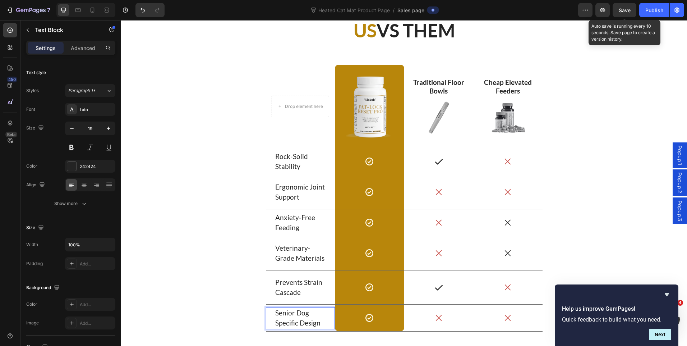
click at [623, 12] on span "Save" at bounding box center [625, 10] width 12 height 6
